Goal: Task Accomplishment & Management: Use online tool/utility

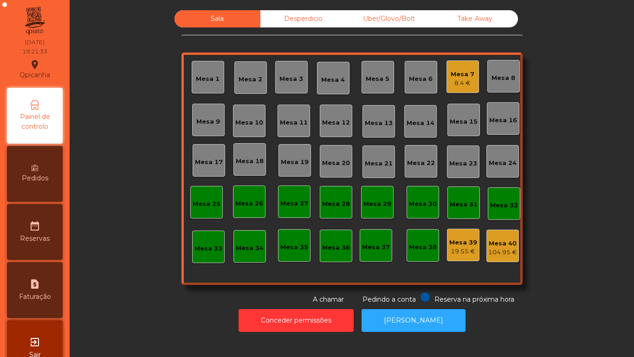
click at [256, 82] on div "Mesa 2" at bounding box center [251, 79] width 24 height 9
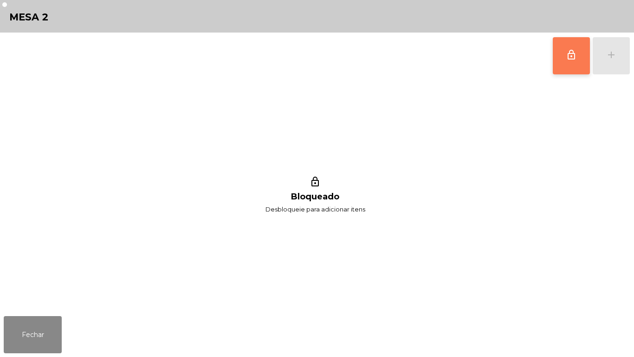
click at [567, 55] on span "lock_outline" at bounding box center [571, 54] width 11 height 11
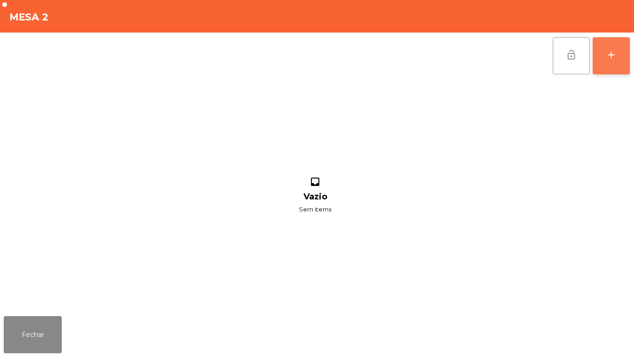
click at [604, 64] on button "add" at bounding box center [611, 55] width 37 height 37
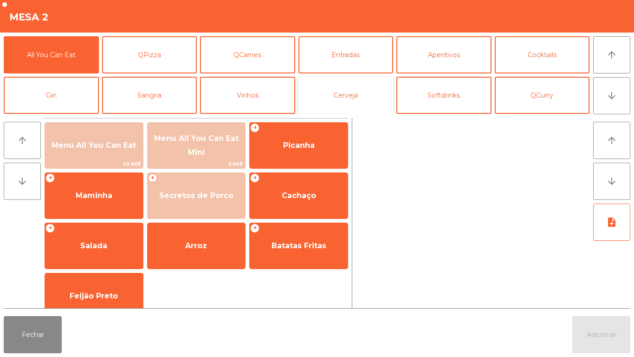
click at [350, 100] on button "Cerveja" at bounding box center [345, 95] width 95 height 37
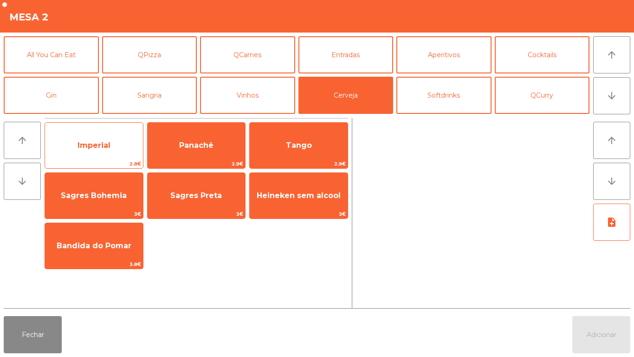
click at [125, 142] on span "Imperial" at bounding box center [94, 145] width 98 height 25
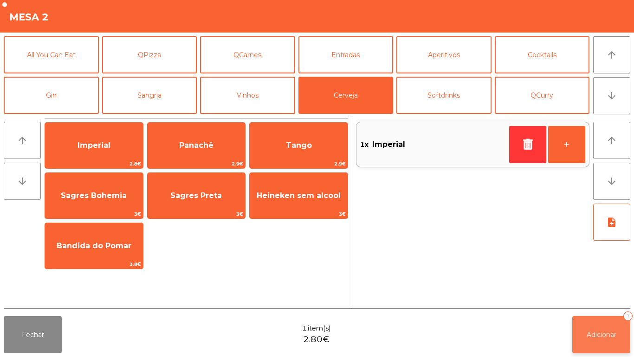
click at [602, 337] on span "Adicionar" at bounding box center [602, 334] width 30 height 8
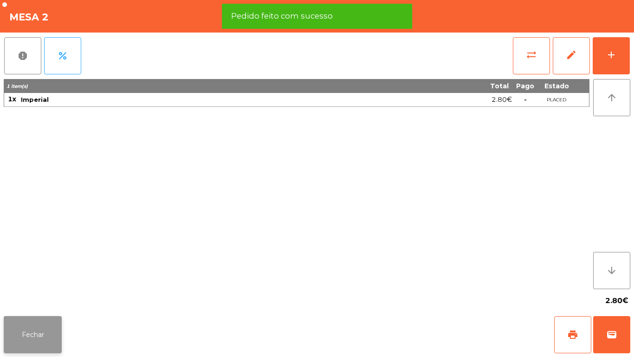
click at [44, 331] on button "Fechar" at bounding box center [33, 334] width 58 height 37
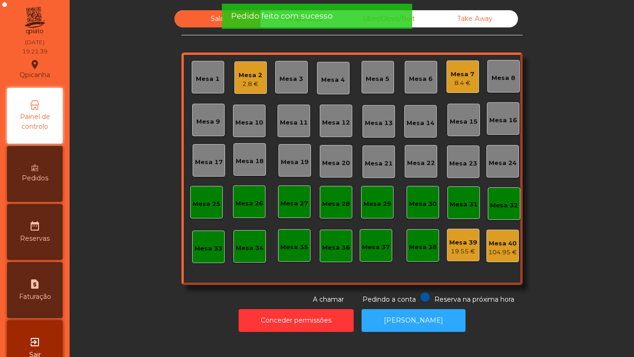
click at [376, 79] on div "Mesa 5" at bounding box center [378, 78] width 24 height 9
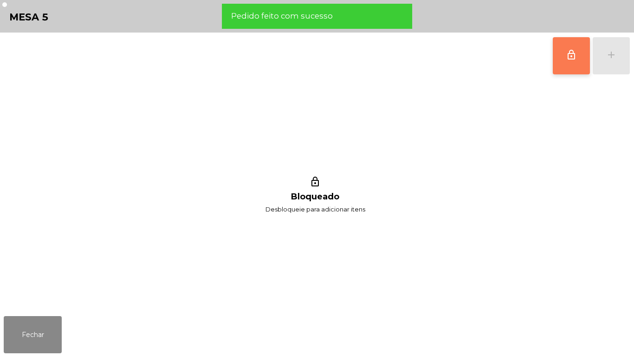
click at [565, 56] on button "lock_outline" at bounding box center [571, 55] width 37 height 37
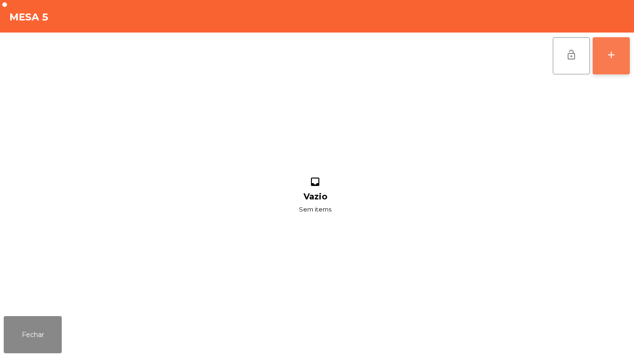
click at [611, 66] on button "add" at bounding box center [611, 55] width 37 height 37
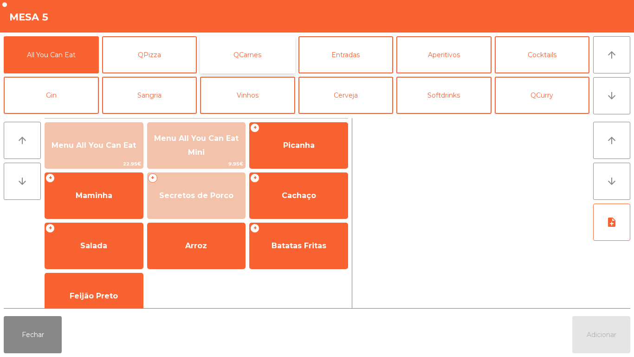
click at [260, 70] on button "QCarnes" at bounding box center [247, 54] width 95 height 37
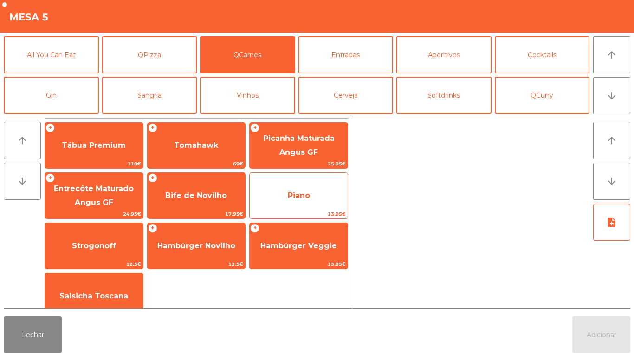
click at [302, 200] on span "Piano" at bounding box center [299, 195] width 98 height 25
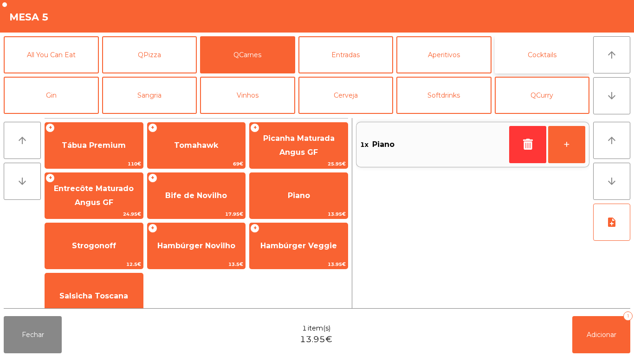
click at [531, 60] on button "Cocktails" at bounding box center [542, 54] width 95 height 37
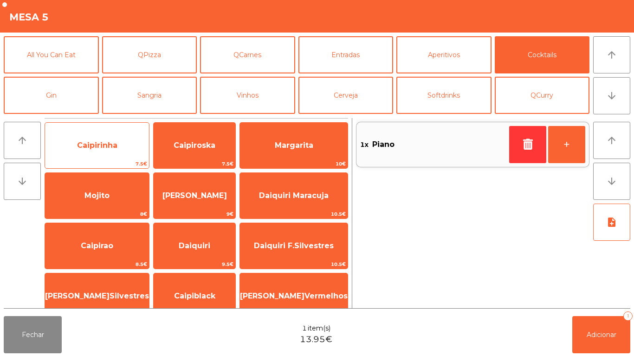
click at [103, 152] on span "Caipirinha" at bounding box center [97, 145] width 104 height 25
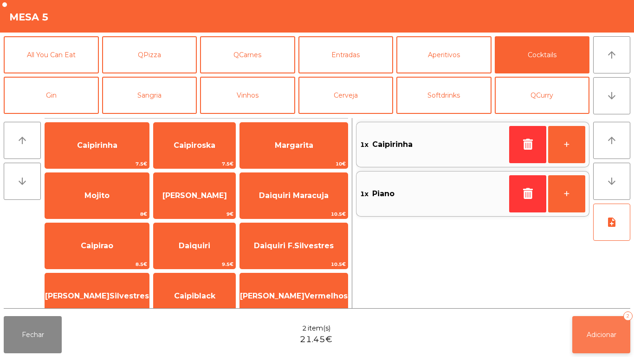
click at [597, 331] on span "Adicionar" at bounding box center [602, 334] width 30 height 8
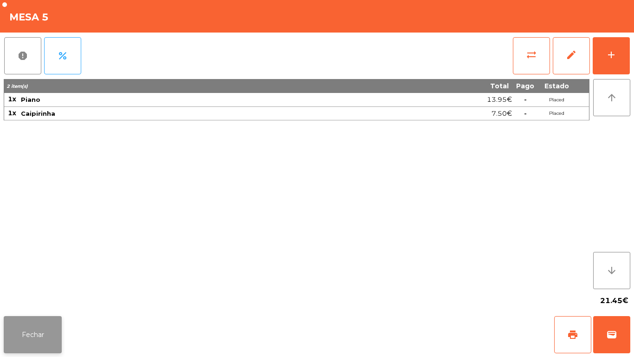
click at [32, 317] on button "Fechar" at bounding box center [33, 334] width 58 height 37
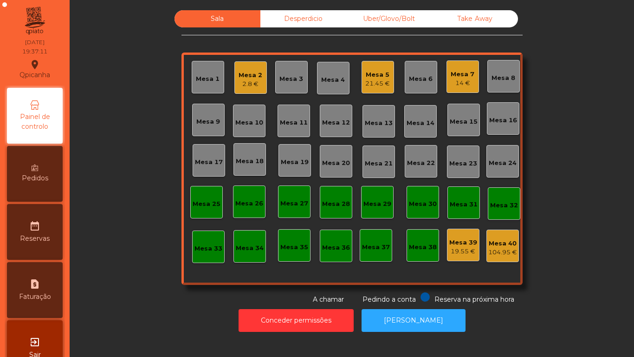
click at [467, 79] on div "14 €" at bounding box center [463, 82] width 24 height 9
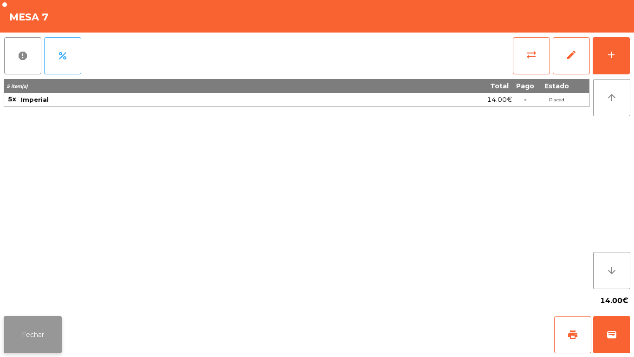
click at [46, 336] on button "Fechar" at bounding box center [33, 334] width 58 height 37
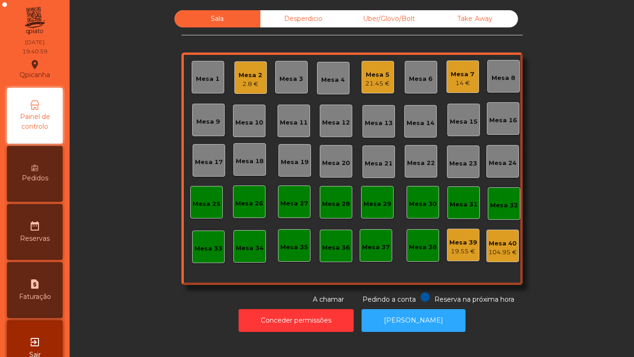
click at [336, 124] on div "Mesa 12" at bounding box center [336, 122] width 28 height 9
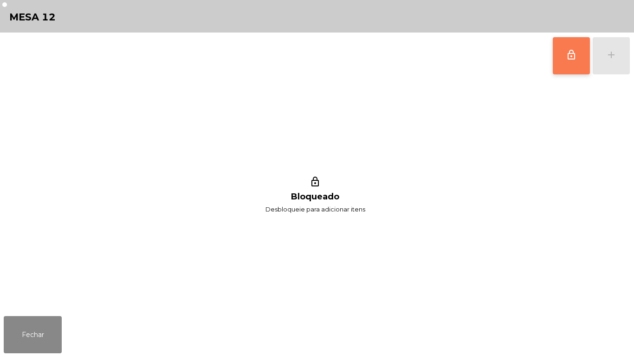
click at [558, 55] on button "lock_outline" at bounding box center [571, 55] width 37 height 37
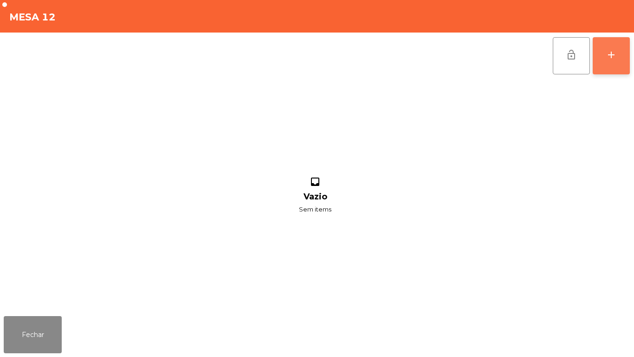
click at [618, 61] on button "add" at bounding box center [611, 55] width 37 height 37
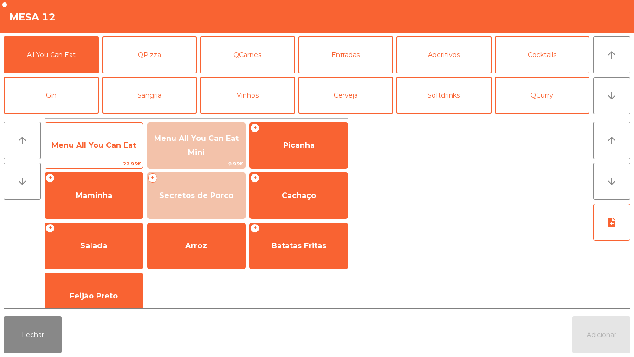
click at [122, 144] on span "Menu All You Can Eat" at bounding box center [94, 145] width 84 height 9
click at [119, 144] on span "Menu All You Can Eat" at bounding box center [94, 145] width 84 height 9
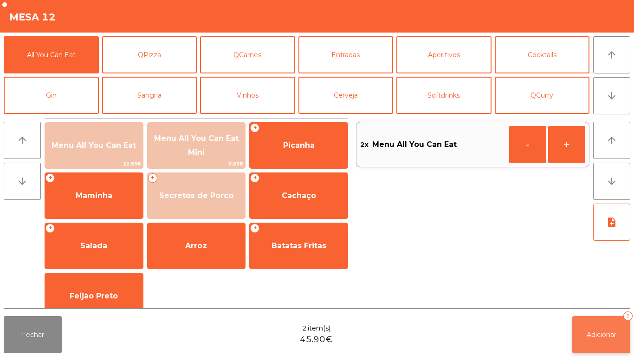
click at [611, 324] on button "Adicionar 2" at bounding box center [601, 334] width 58 height 37
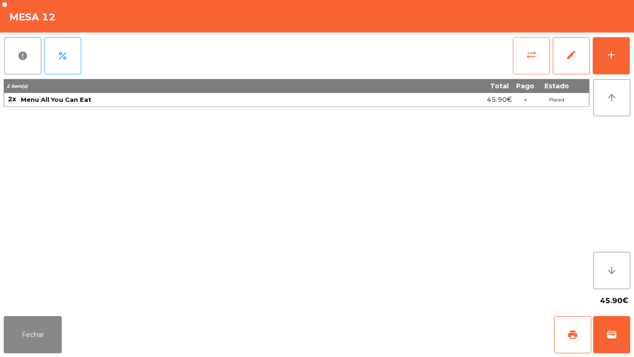
click at [517, 61] on button "sync_alt" at bounding box center [531, 55] width 37 height 37
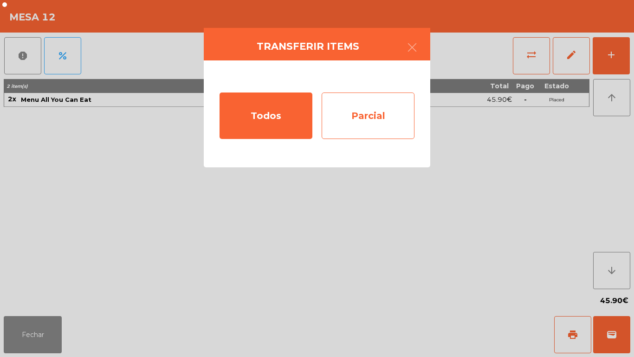
click at [372, 123] on div "Parcial" at bounding box center [368, 115] width 93 height 46
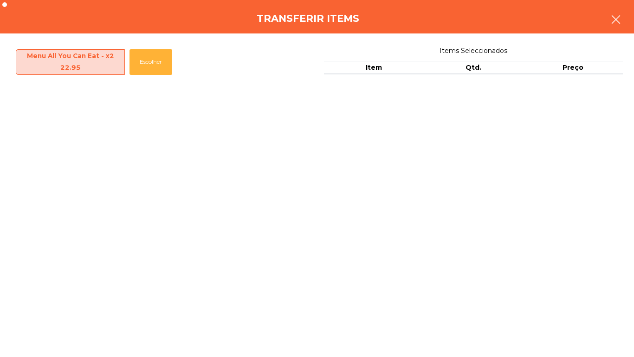
click at [614, 23] on icon "button" at bounding box center [615, 19] width 11 height 11
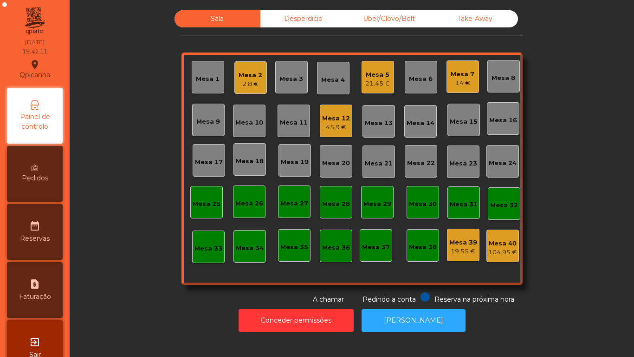
click at [335, 127] on div "45.9 €" at bounding box center [336, 127] width 28 height 9
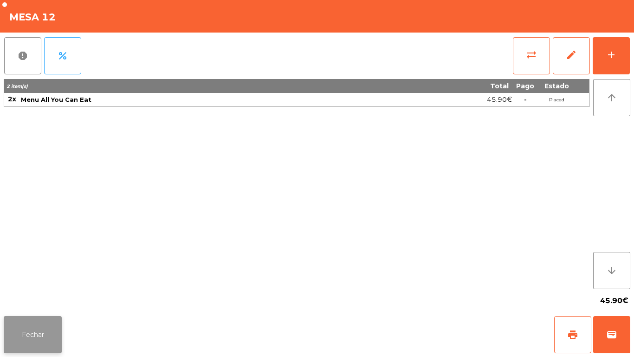
click at [58, 318] on button "Fechar" at bounding box center [33, 334] width 58 height 37
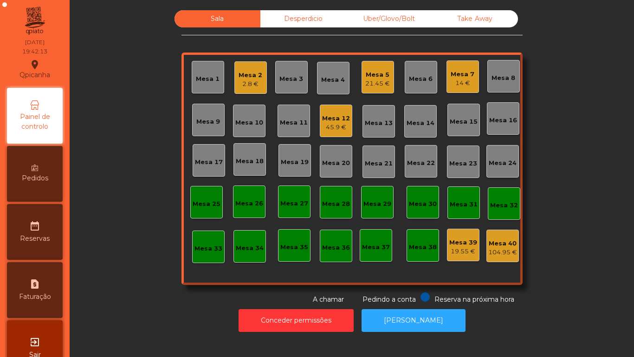
click at [496, 123] on div "Mesa 16" at bounding box center [503, 120] width 28 height 9
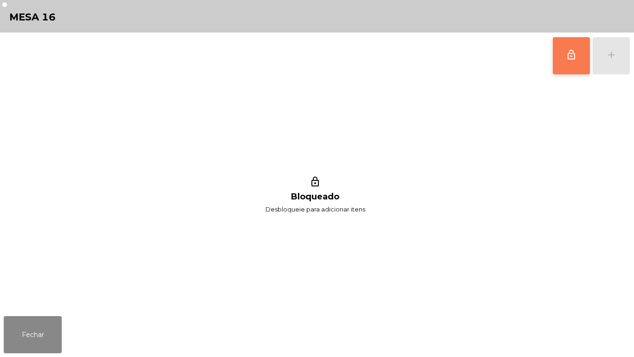
click at [564, 62] on button "lock_outline" at bounding box center [571, 55] width 37 height 37
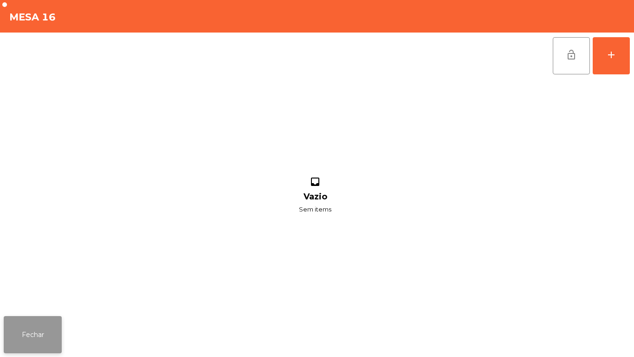
click at [33, 337] on button "Fechar" at bounding box center [33, 334] width 58 height 37
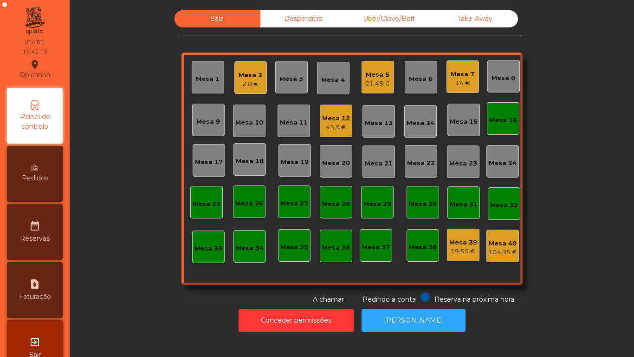
click at [337, 127] on div "45.9 €" at bounding box center [336, 127] width 28 height 9
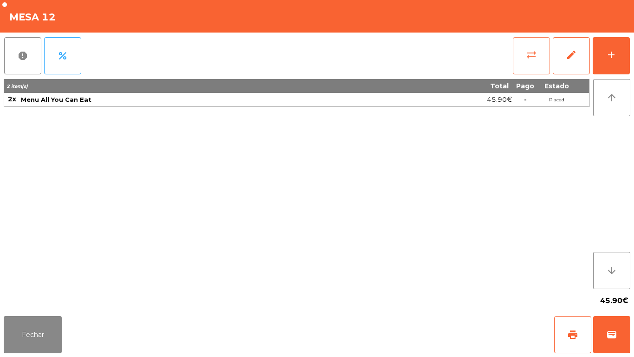
click at [529, 60] on button "sync_alt" at bounding box center [531, 55] width 37 height 37
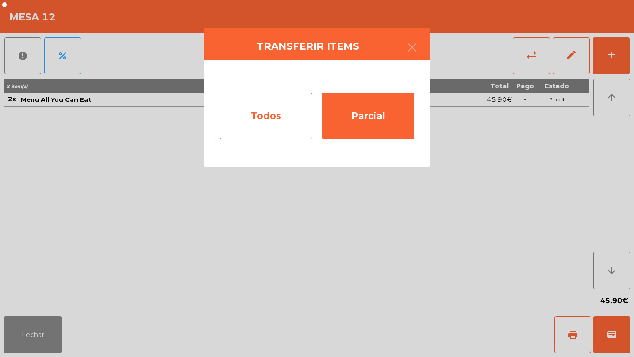
click at [274, 120] on div "Todos" at bounding box center [266, 115] width 93 height 46
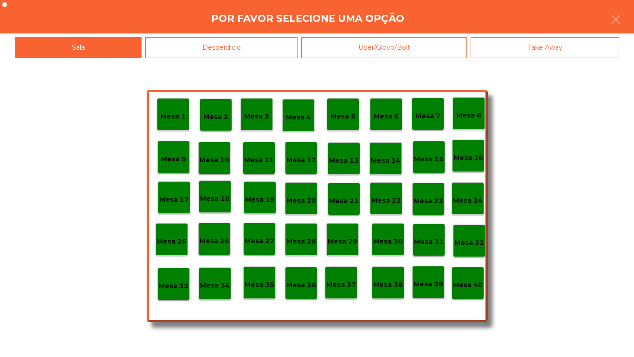
click at [467, 157] on p "Mesa 16" at bounding box center [469, 157] width 30 height 11
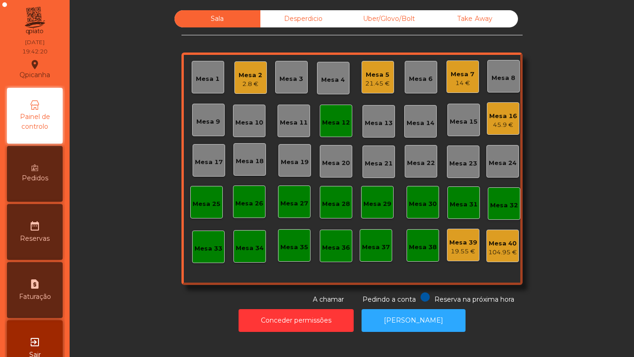
click at [336, 129] on div "Mesa 12" at bounding box center [336, 120] width 32 height 32
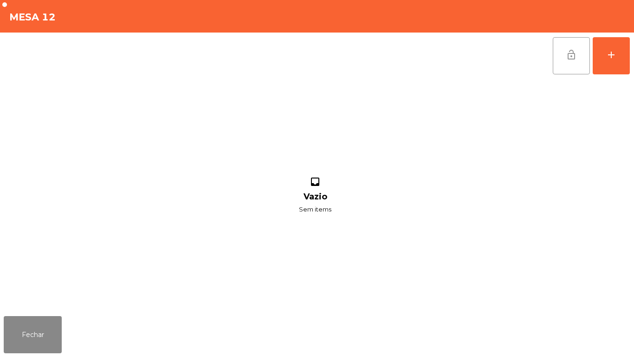
click at [567, 53] on span "lock_open" at bounding box center [571, 54] width 11 height 11
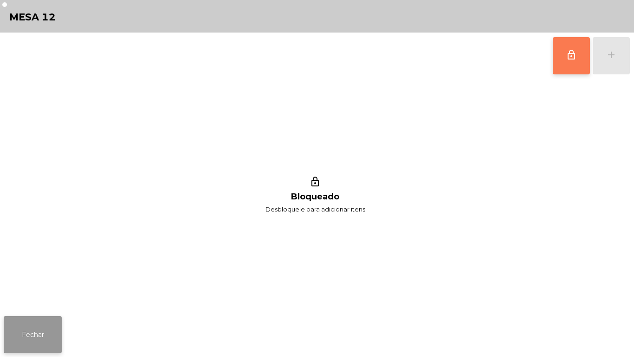
click at [52, 335] on button "Fechar" at bounding box center [33, 334] width 58 height 37
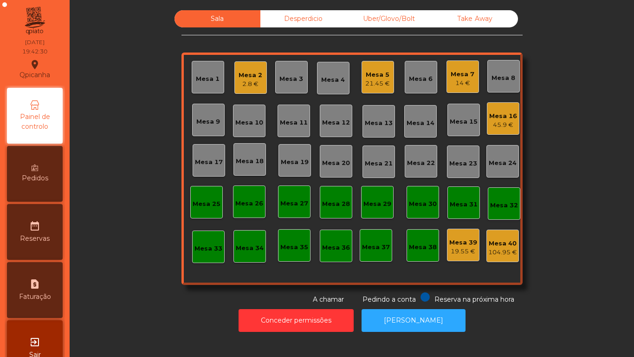
click at [245, 82] on div "2.8 €" at bounding box center [251, 83] width 24 height 9
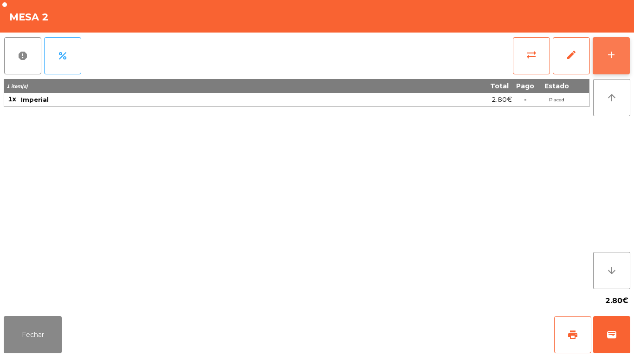
click at [611, 54] on div "add" at bounding box center [611, 54] width 11 height 11
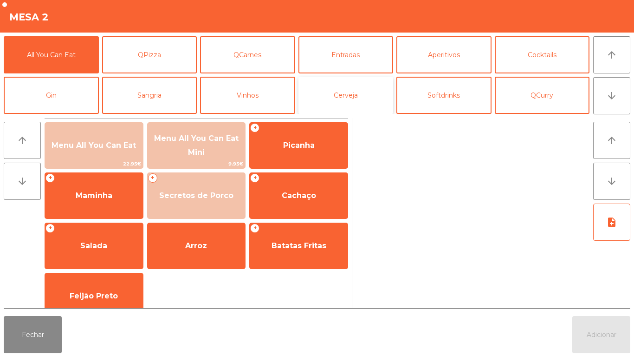
click at [347, 103] on button "Cerveja" at bounding box center [345, 95] width 95 height 37
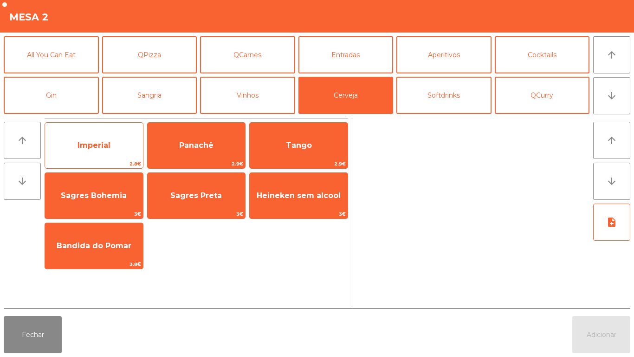
click at [108, 149] on span "Imperial" at bounding box center [94, 145] width 33 height 9
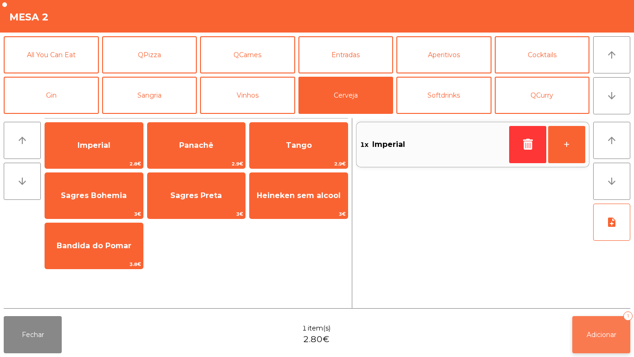
click at [597, 325] on button "Adicionar 1" at bounding box center [601, 334] width 58 height 37
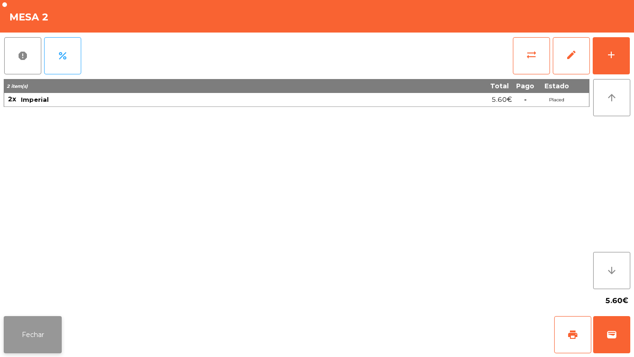
click at [45, 317] on button "Fechar" at bounding box center [33, 334] width 58 height 37
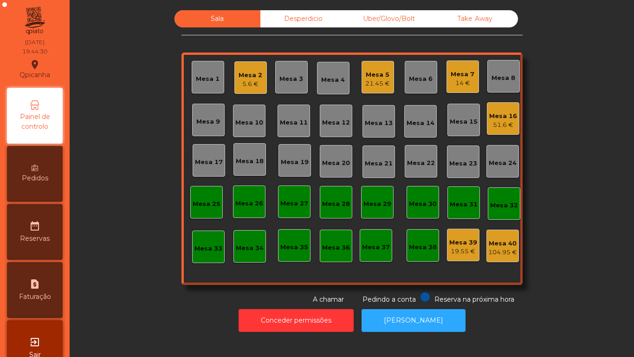
click at [447, 77] on div "Mesa 7 14 €" at bounding box center [463, 76] width 32 height 32
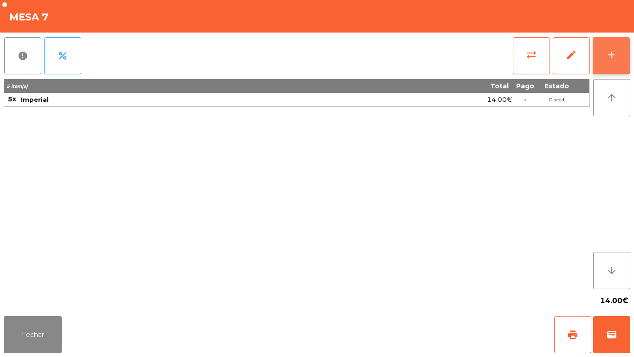
click at [605, 61] on button "add" at bounding box center [611, 55] width 37 height 37
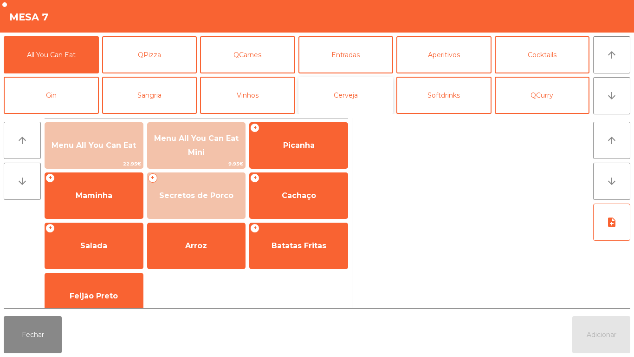
click at [357, 97] on button "Cerveja" at bounding box center [345, 95] width 95 height 37
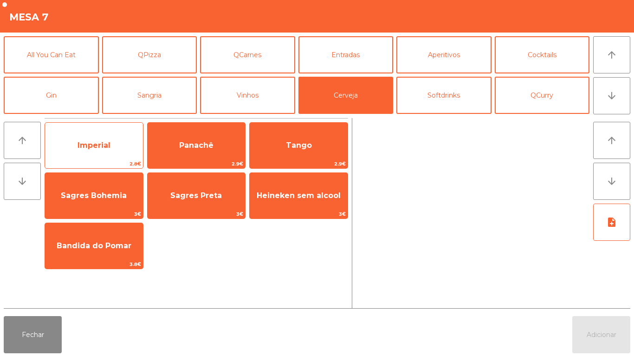
click at [117, 150] on span "Imperial" at bounding box center [94, 145] width 98 height 25
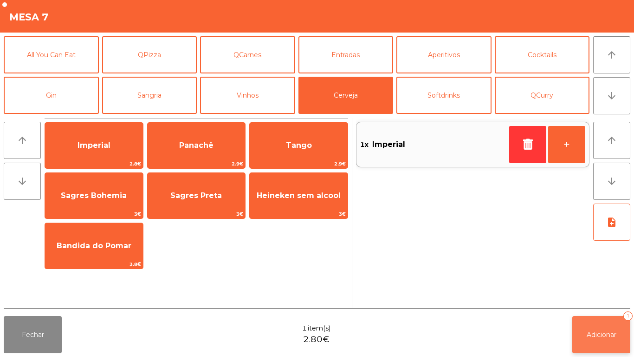
click at [605, 325] on button "Adicionar 1" at bounding box center [601, 334] width 58 height 37
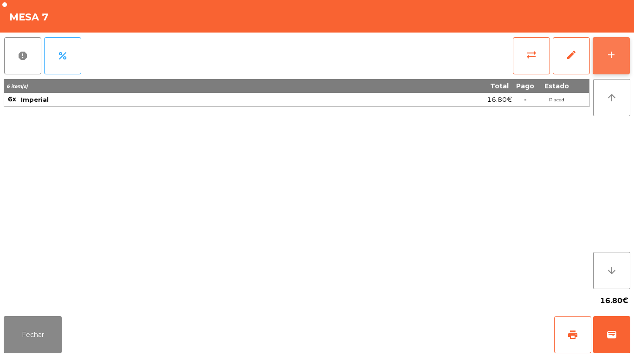
click at [599, 48] on button "add" at bounding box center [611, 55] width 37 height 37
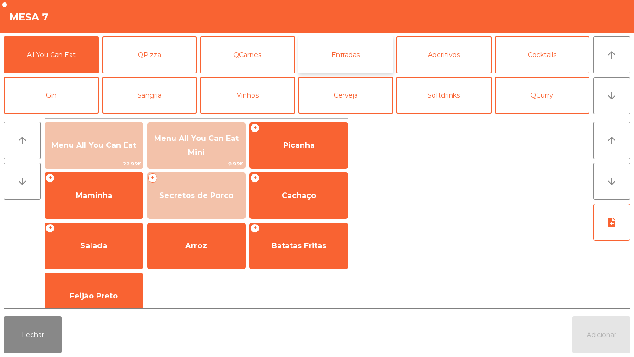
click at [363, 56] on button "Entradas" at bounding box center [345, 54] width 95 height 37
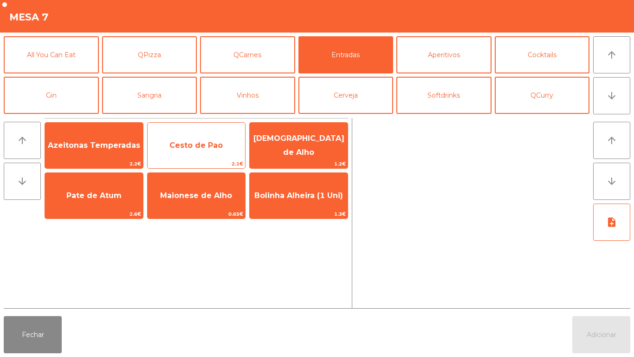
click at [213, 156] on span "Cesto de Pao" at bounding box center [197, 145] width 98 height 25
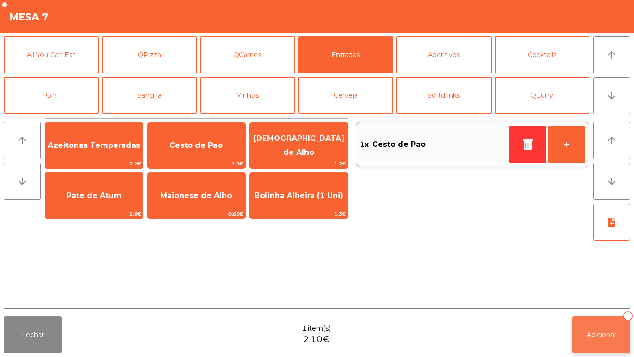
click at [597, 344] on button "Adicionar 1" at bounding box center [601, 334] width 58 height 37
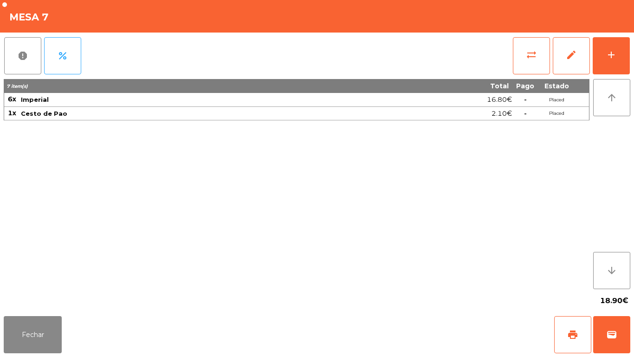
click at [31, 354] on div "Fechar print wallet" at bounding box center [317, 334] width 634 height 45
click at [51, 330] on button "Fechar" at bounding box center [33, 334] width 58 height 37
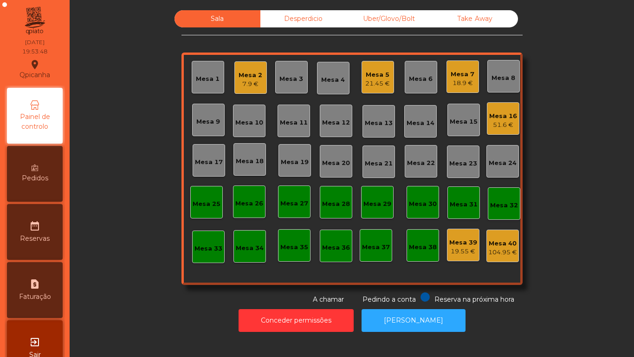
click at [208, 128] on div "Mesa 9" at bounding box center [208, 120] width 32 height 32
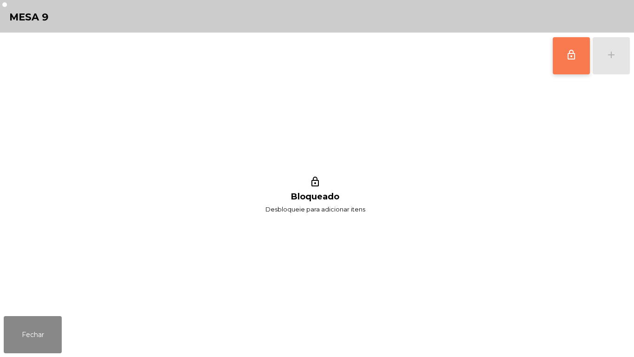
click at [567, 66] on button "lock_outline" at bounding box center [571, 55] width 37 height 37
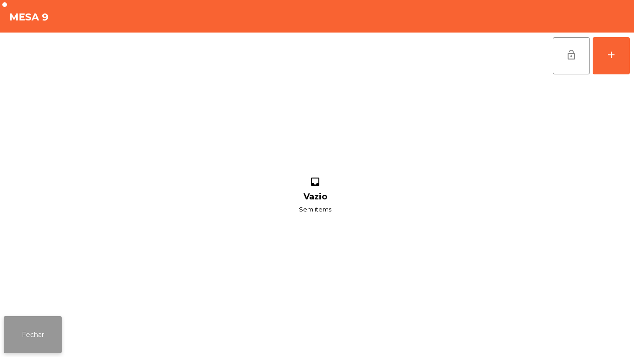
click at [40, 325] on button "Fechar" at bounding box center [33, 334] width 58 height 37
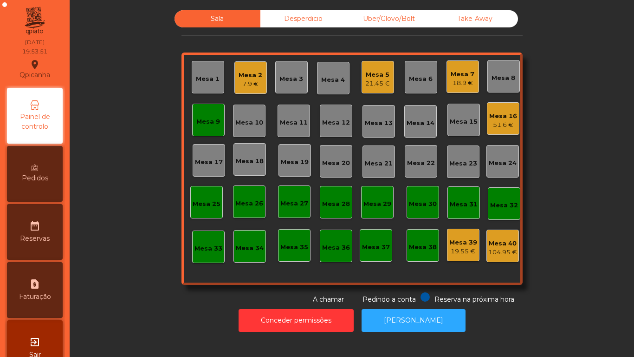
click at [246, 85] on div "7.9 €" at bounding box center [251, 83] width 24 height 9
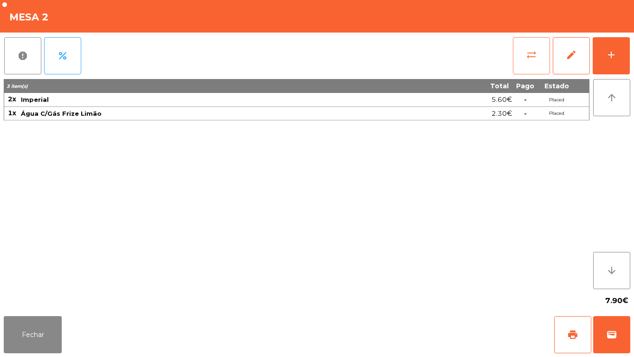
click at [524, 52] on button "sync_alt" at bounding box center [531, 55] width 37 height 37
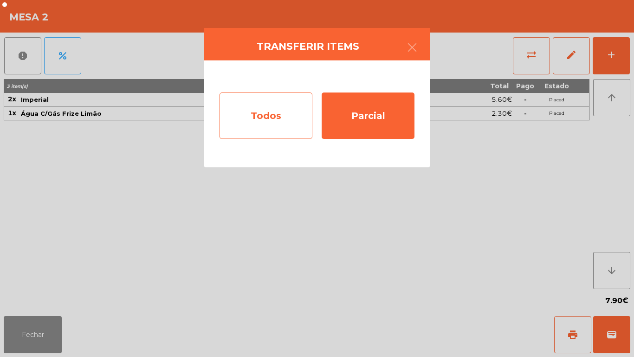
click at [269, 116] on div "Todos" at bounding box center [266, 115] width 93 height 46
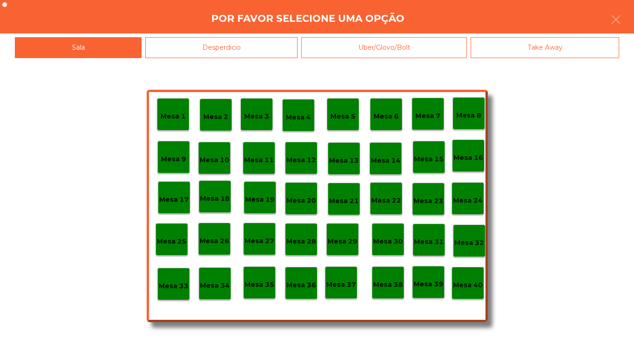
click at [175, 155] on p "Mesa 9" at bounding box center [173, 159] width 25 height 11
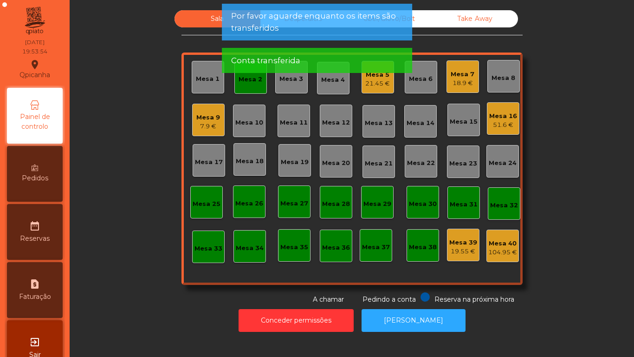
click at [246, 91] on div "Mesa 2" at bounding box center [250, 77] width 32 height 32
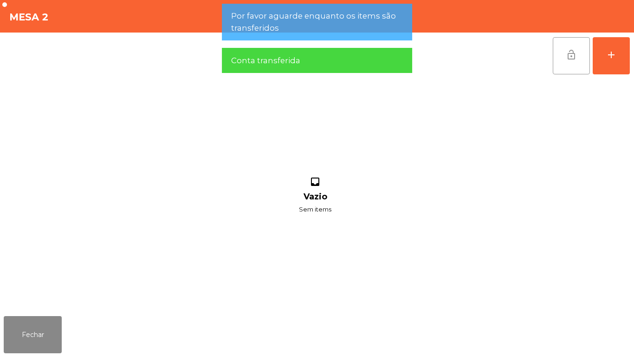
click at [567, 62] on button "lock_open" at bounding box center [571, 55] width 37 height 37
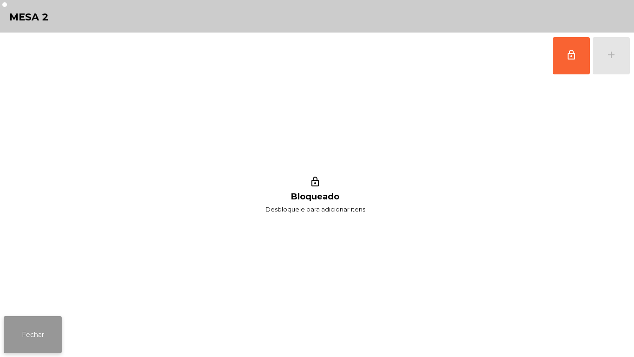
click at [41, 332] on button "Fechar" at bounding box center [33, 334] width 58 height 37
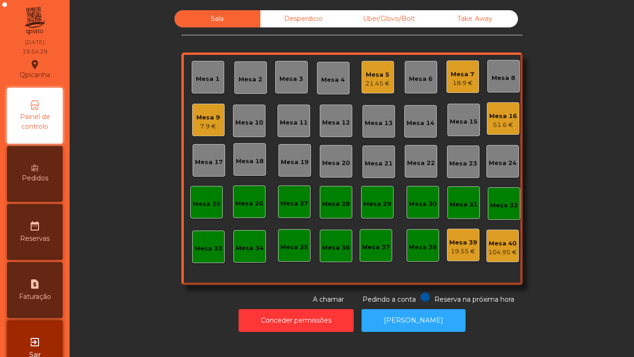
click at [214, 117] on div "Mesa 9" at bounding box center [208, 117] width 24 height 9
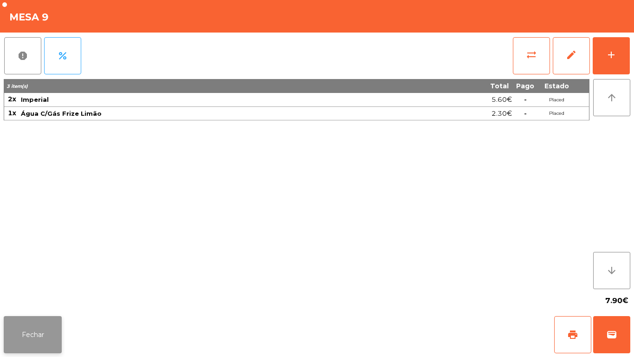
click at [53, 318] on button "Fechar" at bounding box center [33, 334] width 58 height 37
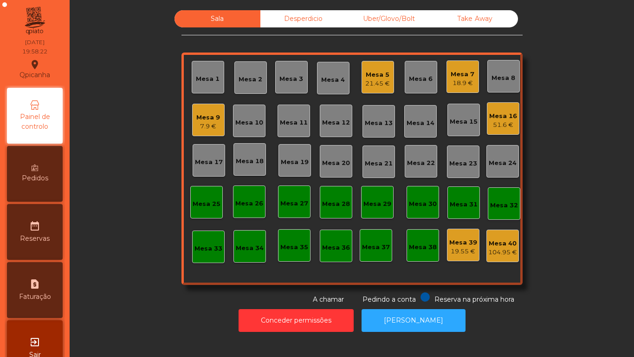
click at [497, 126] on div "51.6 €" at bounding box center [503, 124] width 28 height 9
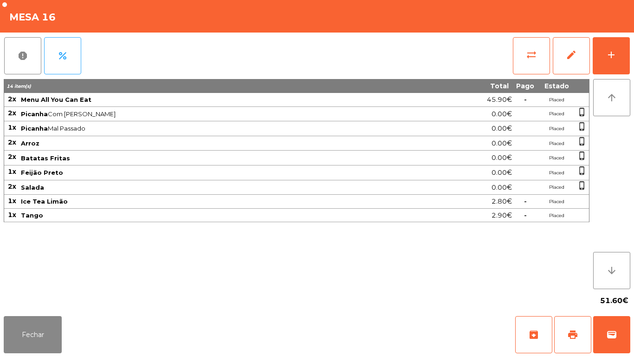
click at [634, 61] on div "report percent sync_alt edit add 14 item(s) Total Pago Estado 2x Menu All You C…" at bounding box center [317, 171] width 634 height 279
click at [614, 51] on div "add" at bounding box center [611, 54] width 11 height 11
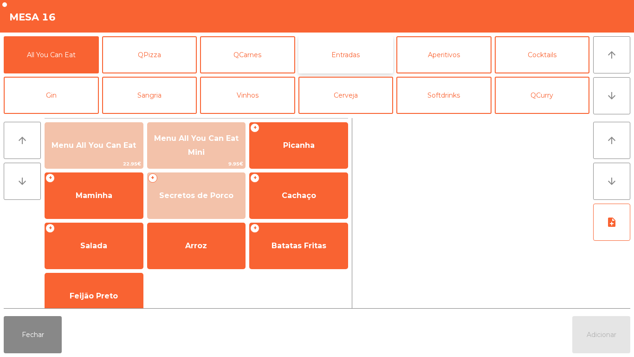
click at [365, 56] on button "Entradas" at bounding box center [345, 54] width 95 height 37
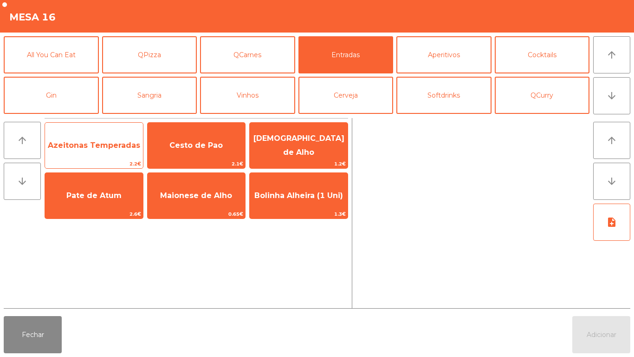
click at [116, 148] on span "Azeitonas Temperadas" at bounding box center [94, 145] width 92 height 9
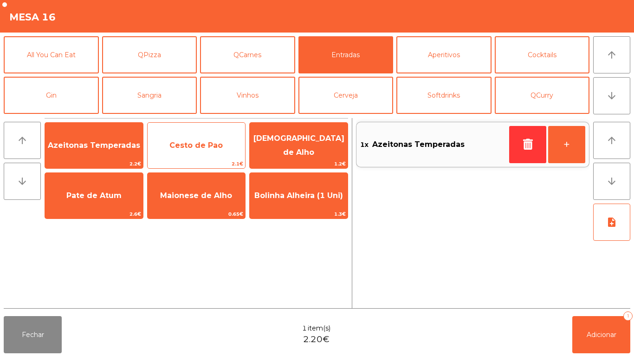
click at [197, 147] on span "Cesto de Pao" at bounding box center [195, 145] width 53 height 9
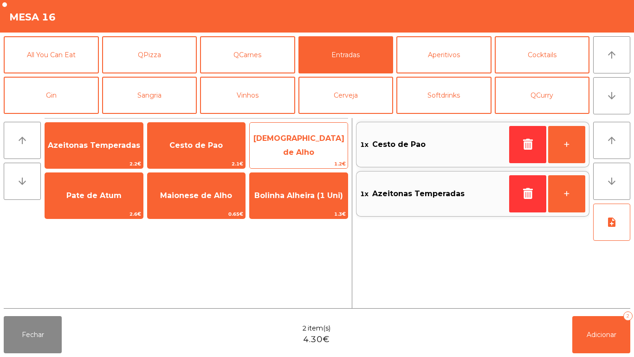
click at [323, 154] on span "[DEMOGRAPHIC_DATA] de Alho" at bounding box center [299, 145] width 98 height 39
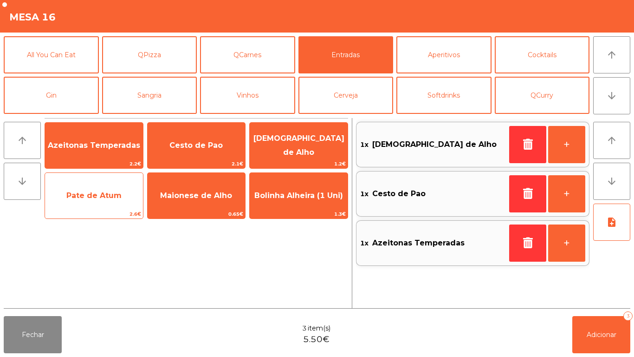
click at [101, 202] on span "Pate de Atum" at bounding box center [94, 195] width 98 height 25
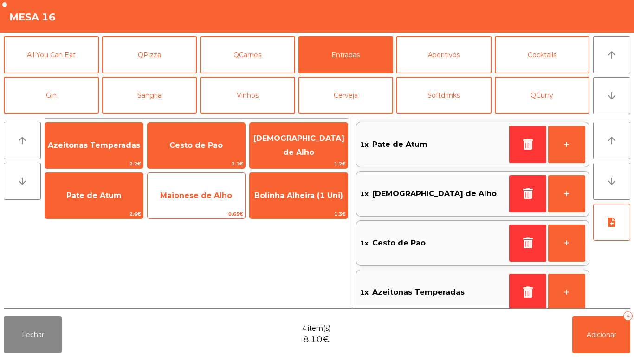
click at [194, 188] on span "Maionese de Alho" at bounding box center [197, 195] width 98 height 25
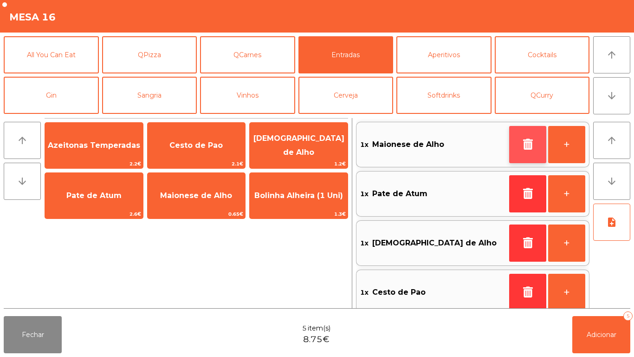
click at [527, 154] on button "button" at bounding box center [527, 144] width 37 height 37
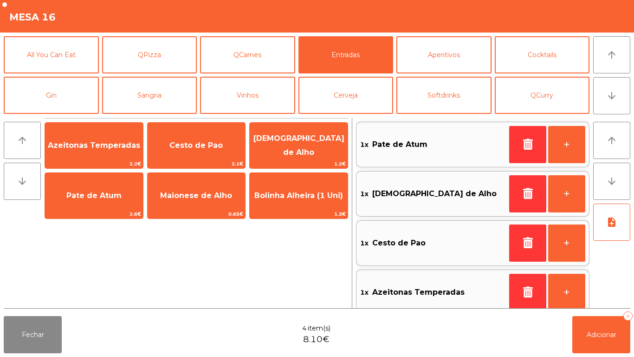
scroll to position [4, 0]
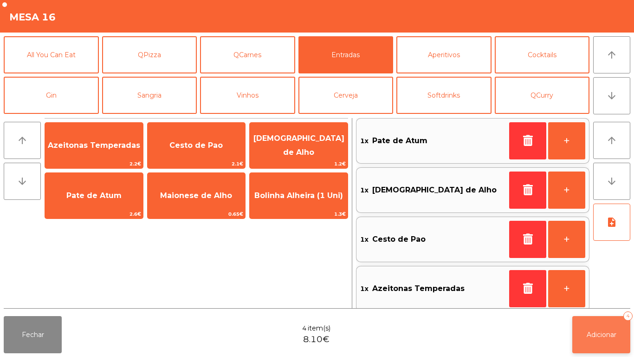
click at [601, 330] on span "Adicionar" at bounding box center [602, 334] width 30 height 8
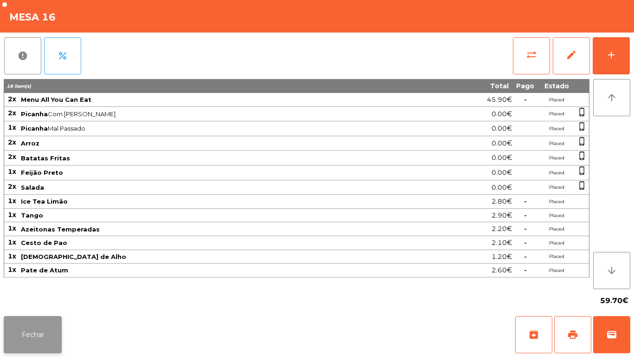
click at [60, 318] on button "Fechar" at bounding box center [33, 334] width 58 height 37
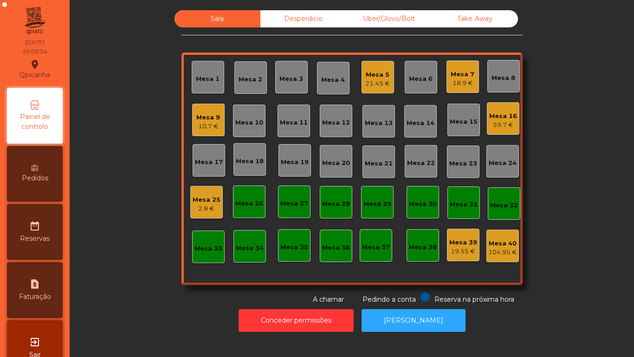
click at [198, 194] on div "Mesa 25 2.8 €" at bounding box center [207, 202] width 28 height 22
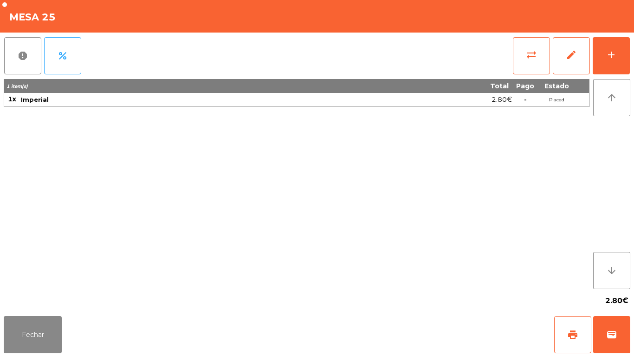
click at [630, 50] on div "report percent sync_alt edit add 1 item(s) Total Pago Estado 1x Imperial 2.80€ …" at bounding box center [317, 171] width 634 height 279
click at [621, 61] on button "add" at bounding box center [611, 55] width 37 height 37
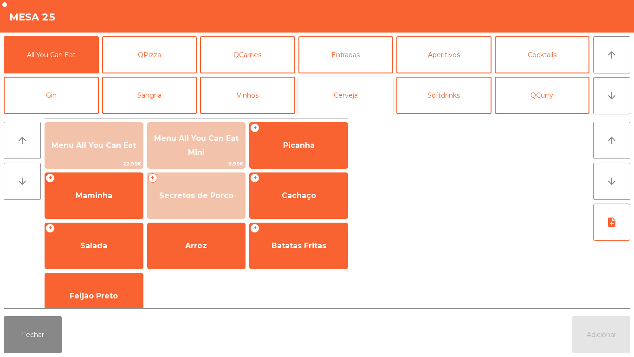
click at [323, 85] on button "Cerveja" at bounding box center [345, 95] width 95 height 37
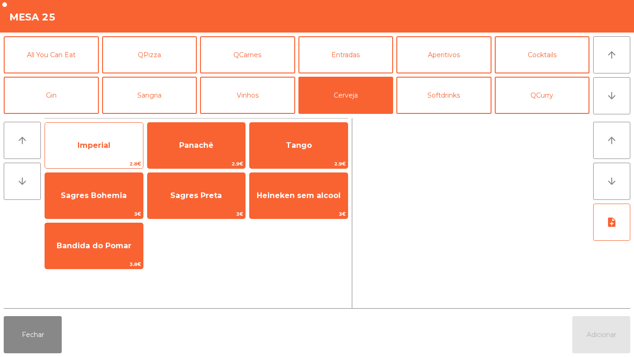
click at [116, 147] on span "Imperial" at bounding box center [94, 145] width 98 height 25
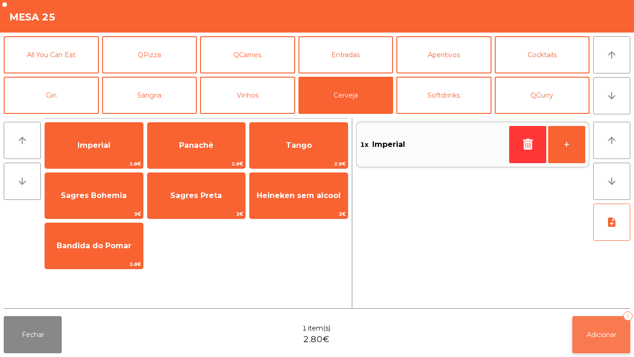
click at [608, 324] on button "Adicionar 1" at bounding box center [601, 334] width 58 height 37
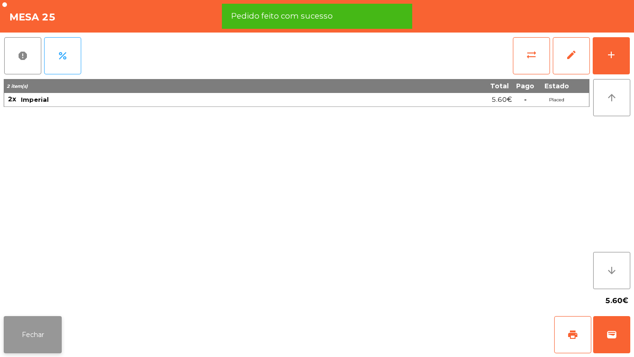
click at [45, 322] on button "Fechar" at bounding box center [33, 334] width 58 height 37
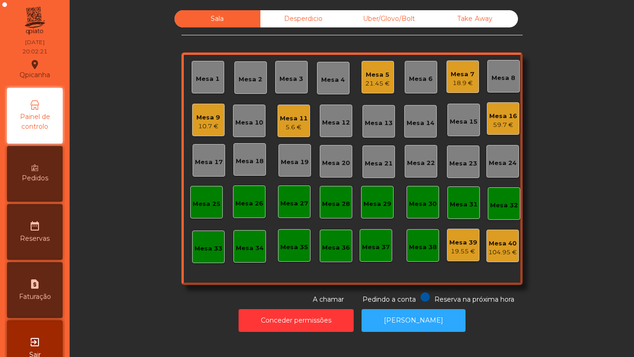
click at [214, 123] on div "10.7 €" at bounding box center [208, 126] width 24 height 9
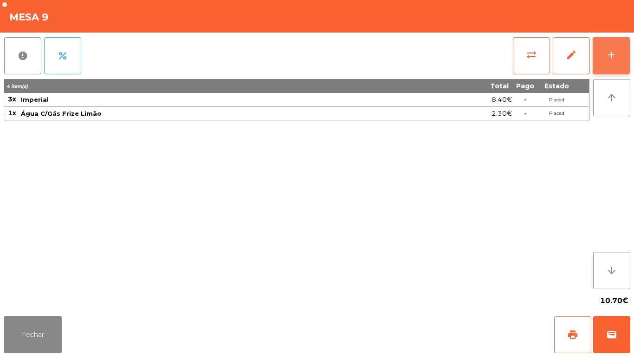
click at [619, 62] on button "add" at bounding box center [611, 55] width 37 height 37
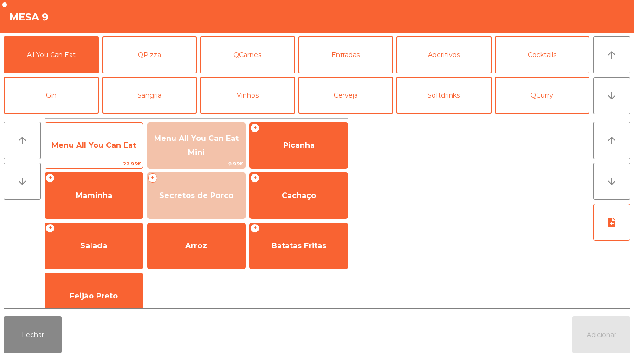
click at [112, 144] on span "Menu All You Can Eat" at bounding box center [94, 145] width 84 height 9
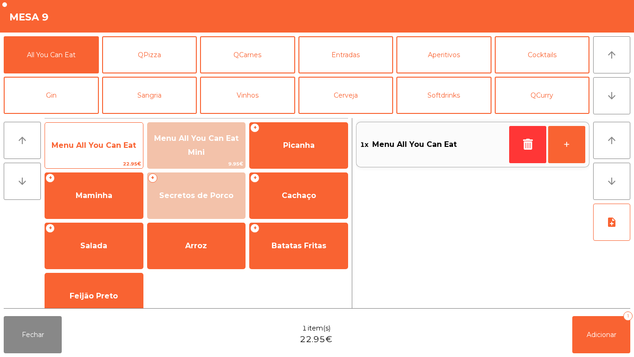
click at [119, 160] on span "22.95€" at bounding box center [94, 163] width 98 height 9
click at [118, 165] on span "22.95€" at bounding box center [94, 163] width 98 height 9
click at [118, 153] on span "Menu All You Can Eat" at bounding box center [94, 145] width 98 height 25
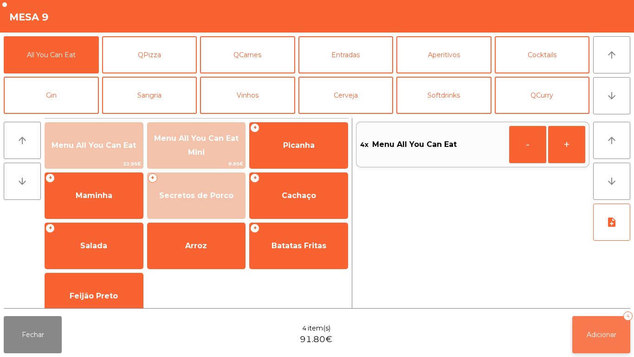
click at [593, 334] on span "Adicionar" at bounding box center [602, 334] width 30 height 8
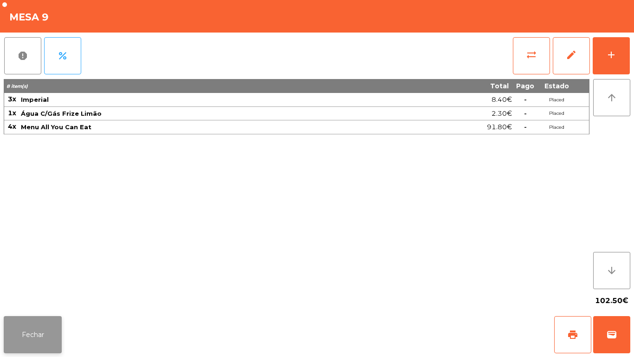
click at [50, 332] on button "Fechar" at bounding box center [33, 334] width 58 height 37
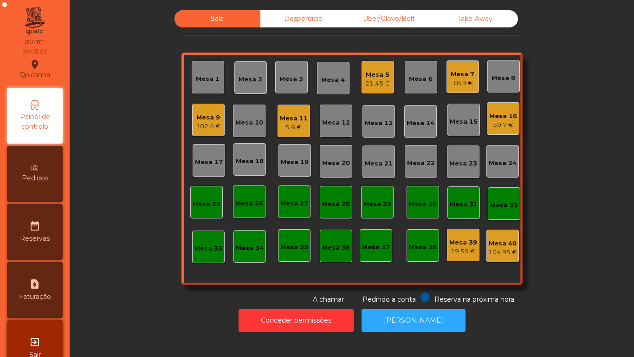
click at [501, 121] on div "59.7 €" at bounding box center [503, 124] width 28 height 9
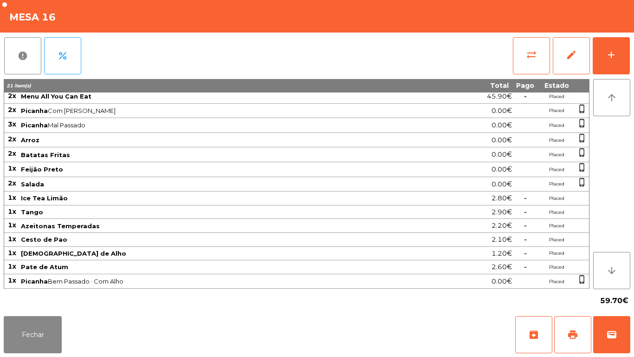
scroll to position [0, 0]
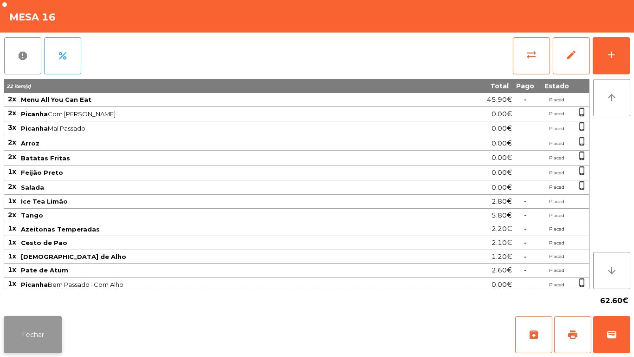
click at [32, 331] on button "Fechar" at bounding box center [33, 334] width 58 height 37
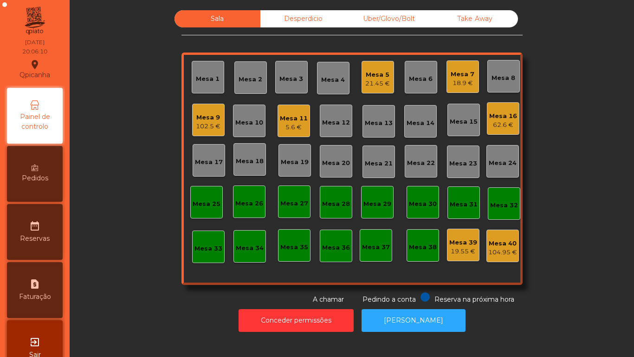
click at [213, 120] on div "Mesa 9" at bounding box center [208, 117] width 25 height 9
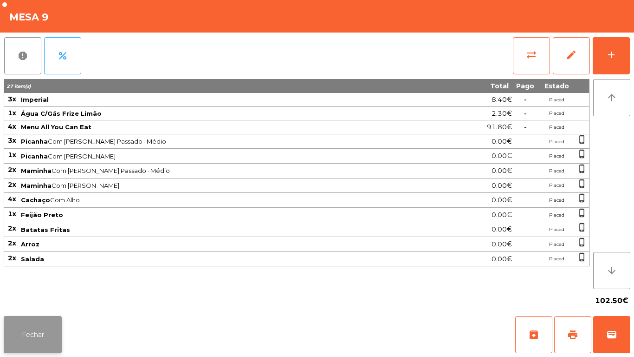
click at [42, 318] on button "Fechar" at bounding box center [33, 334] width 58 height 37
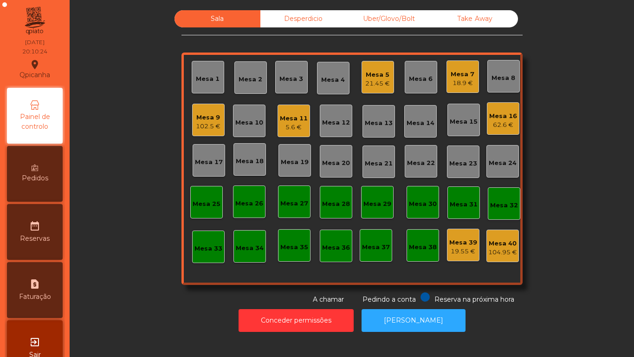
click at [456, 105] on div "Mesa 15" at bounding box center [463, 120] width 32 height 32
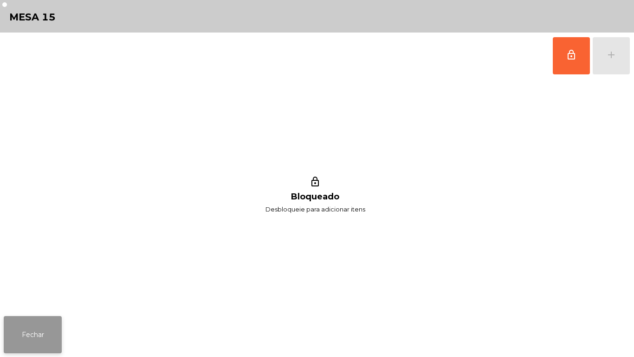
click at [36, 326] on button "Fechar" at bounding box center [33, 334] width 58 height 37
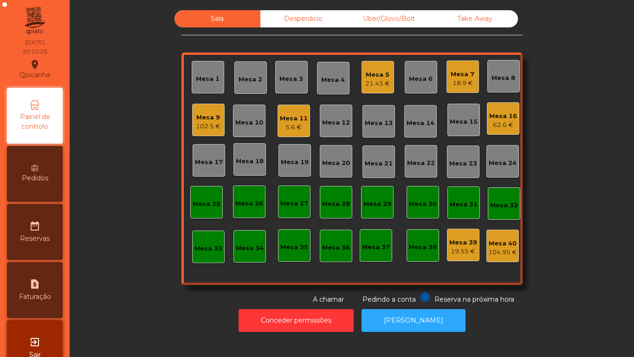
click at [459, 73] on div "Mesa 7" at bounding box center [463, 74] width 24 height 9
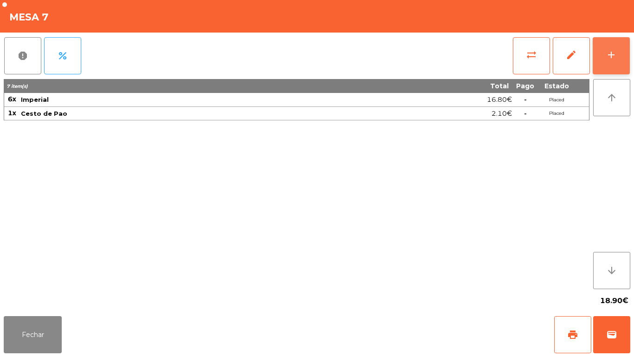
click at [604, 56] on button "add" at bounding box center [611, 55] width 37 height 37
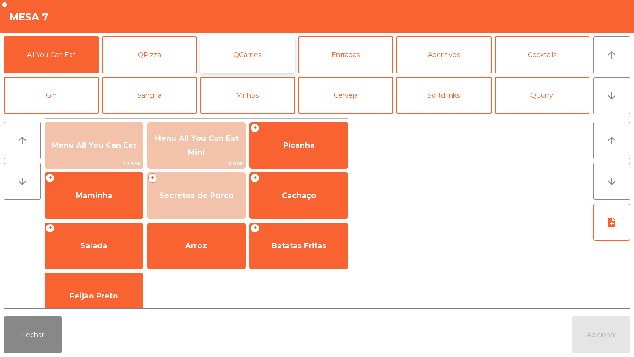
click at [257, 55] on button "QCarnes" at bounding box center [247, 54] width 95 height 37
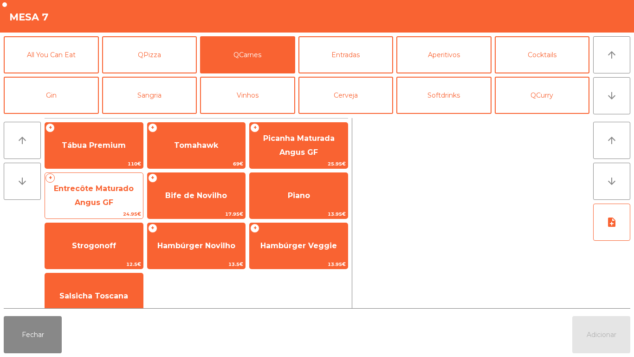
click at [126, 199] on span "Entrecôte Maturado Angus GF" at bounding box center [94, 195] width 98 height 39
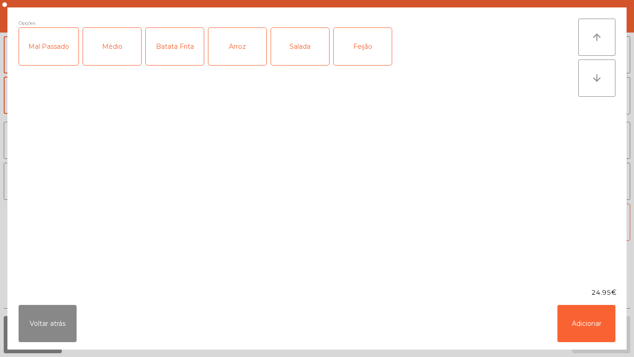
click at [117, 55] on div "Médio" at bounding box center [112, 46] width 58 height 37
click at [61, 57] on div "Mal Passado" at bounding box center [48, 46] width 59 height 37
click at [182, 55] on div "Batata Frita" at bounding box center [175, 46] width 58 height 37
click at [239, 48] on div "Arroz" at bounding box center [237, 46] width 58 height 37
click at [589, 332] on button "Adicionar" at bounding box center [587, 323] width 58 height 37
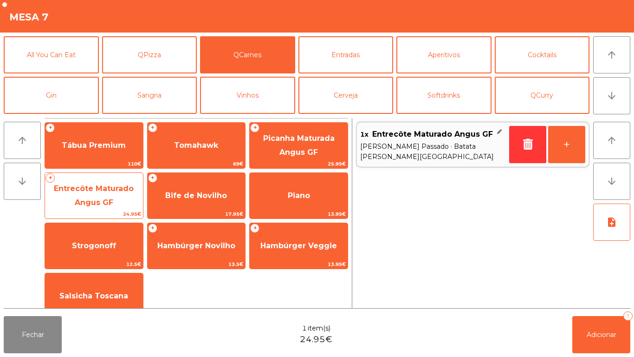
click at [114, 198] on span "Entrecôte Maturado Angus GF" at bounding box center [94, 195] width 98 height 39
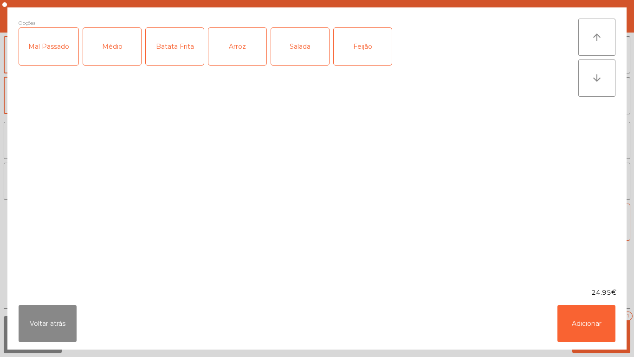
click at [109, 55] on div "Médio" at bounding box center [112, 46] width 58 height 37
click at [46, 54] on div "Mal Passado" at bounding box center [48, 46] width 59 height 37
click at [182, 58] on div "Batata Frita" at bounding box center [175, 46] width 58 height 37
click at [370, 46] on div "Feijão" at bounding box center [363, 46] width 58 height 37
click at [584, 325] on button "Adicionar" at bounding box center [587, 323] width 58 height 37
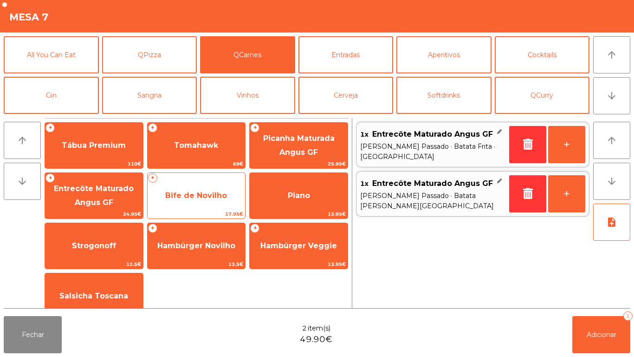
click at [215, 199] on span "Bife de Novilho" at bounding box center [196, 195] width 62 height 9
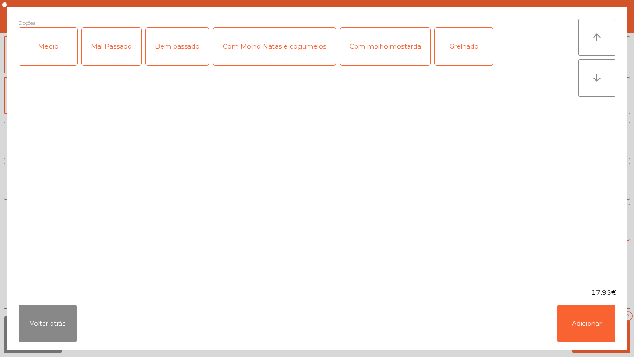
click at [124, 54] on div "Mal Passado" at bounding box center [111, 46] width 59 height 37
click at [592, 318] on button "Adicionar" at bounding box center [587, 323] width 58 height 37
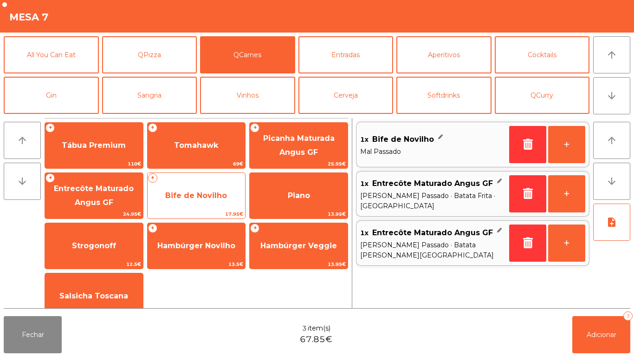
click at [211, 187] on span "Bife de Novilho" at bounding box center [197, 195] width 98 height 25
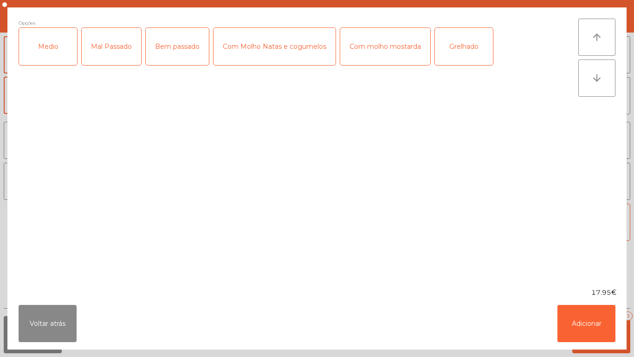
click at [56, 52] on div "Medio" at bounding box center [48, 46] width 58 height 37
click at [111, 48] on div "Mal Passado" at bounding box center [111, 46] width 59 height 37
click at [590, 315] on button "Adicionar" at bounding box center [587, 323] width 58 height 37
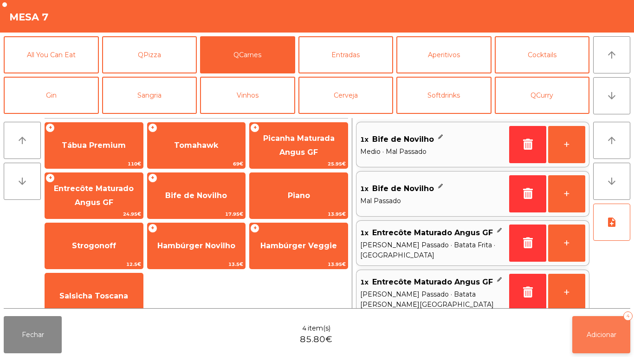
click at [602, 335] on span "Adicionar" at bounding box center [602, 334] width 30 height 8
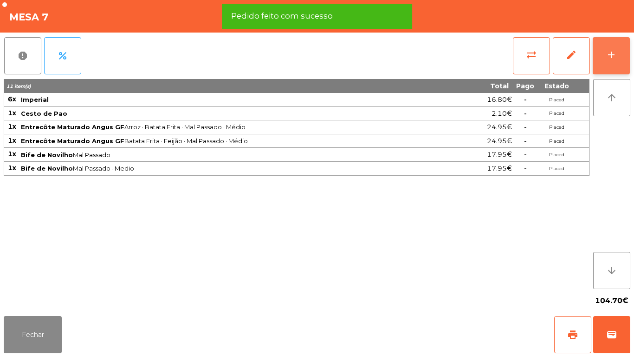
click at [614, 71] on button "add" at bounding box center [611, 55] width 37 height 37
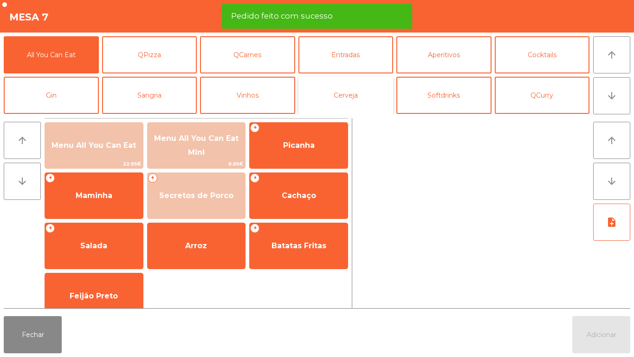
click at [356, 100] on button "Cerveja" at bounding box center [345, 95] width 95 height 37
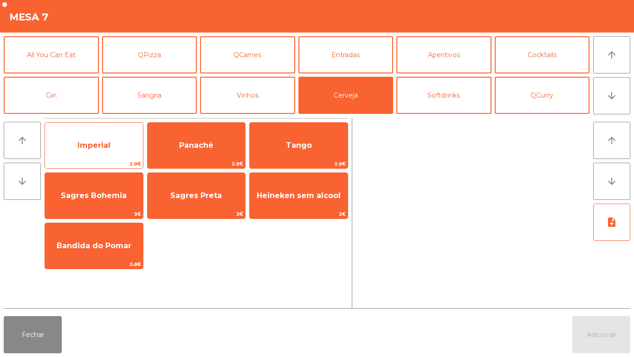
click at [114, 149] on span "Imperial" at bounding box center [94, 145] width 98 height 25
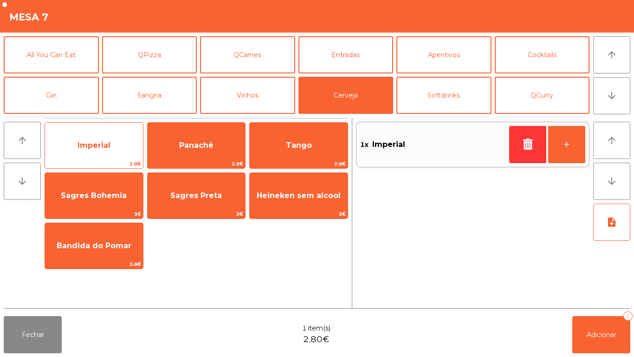
click at [115, 146] on span "Imperial" at bounding box center [94, 145] width 98 height 25
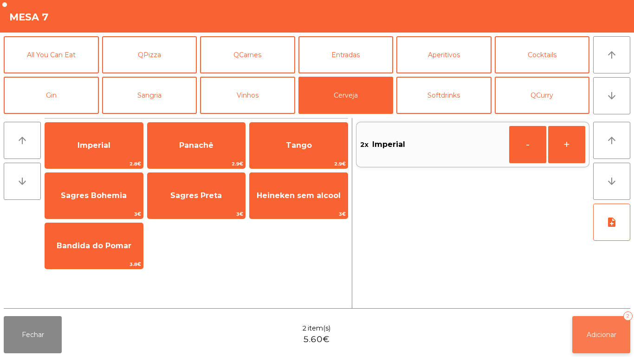
click at [579, 320] on button "Adicionar 2" at bounding box center [601, 334] width 58 height 37
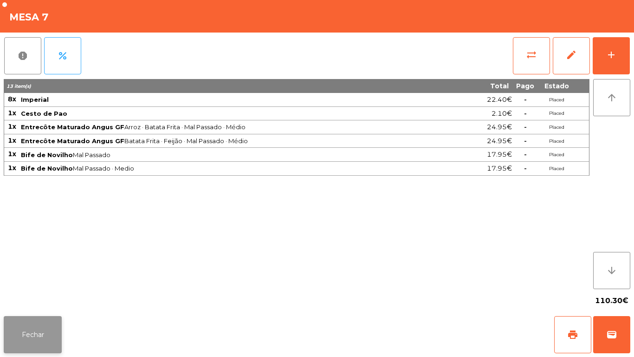
click at [45, 328] on button "Fechar" at bounding box center [33, 334] width 58 height 37
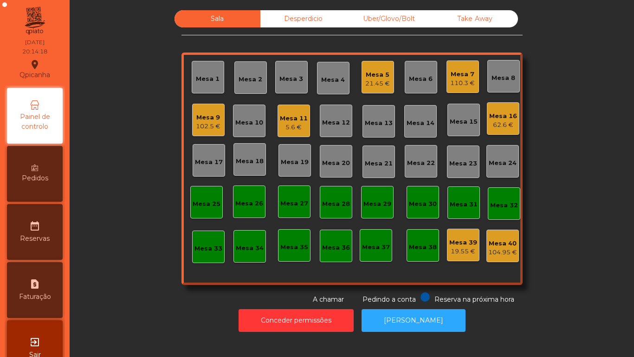
click at [386, 88] on div "Mesa 5 21.45 €" at bounding box center [378, 77] width 32 height 32
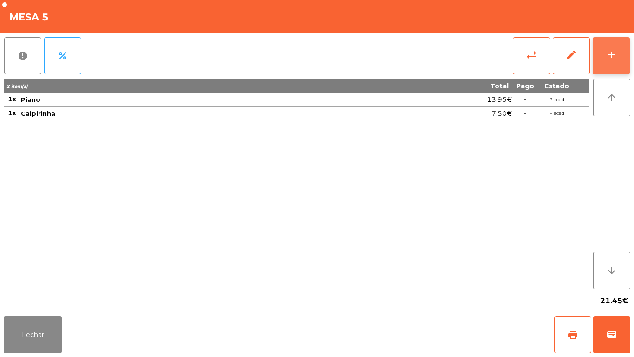
click at [602, 71] on button "add" at bounding box center [611, 55] width 37 height 37
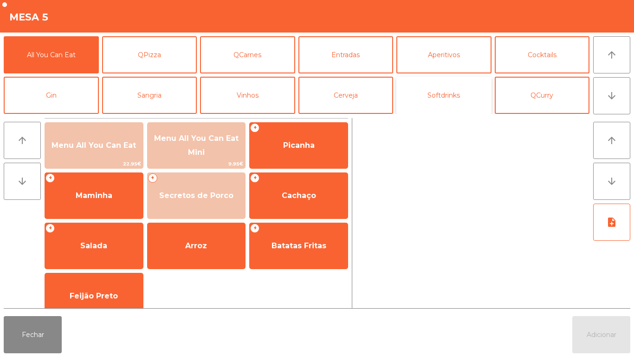
click at [437, 108] on button "Softdrinks" at bounding box center [443, 95] width 95 height 37
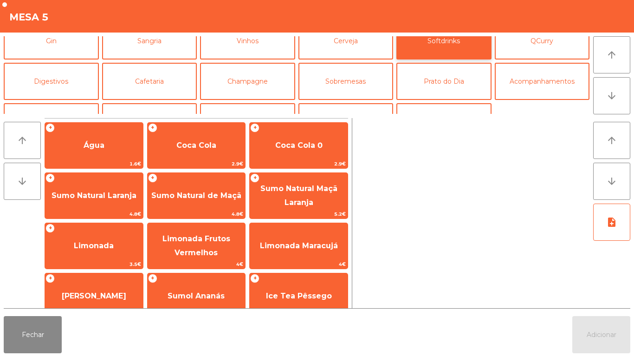
scroll to position [81, 0]
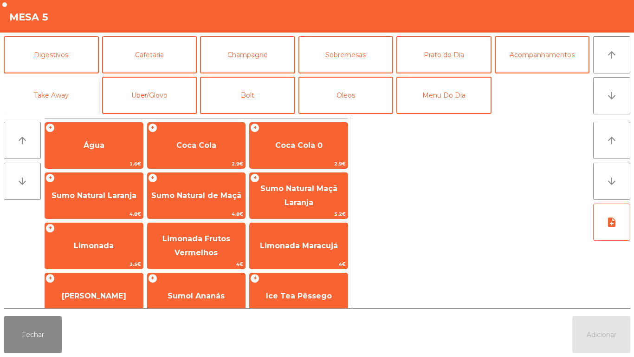
click at [57, 94] on button "Take Away" at bounding box center [51, 95] width 95 height 37
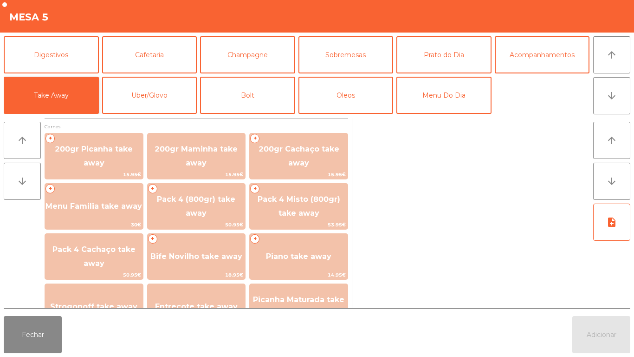
scroll to position [26, 0]
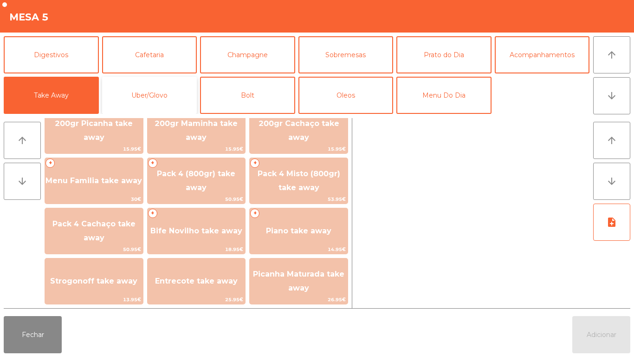
click at [163, 95] on button "Uber/Glovo" at bounding box center [149, 95] width 95 height 37
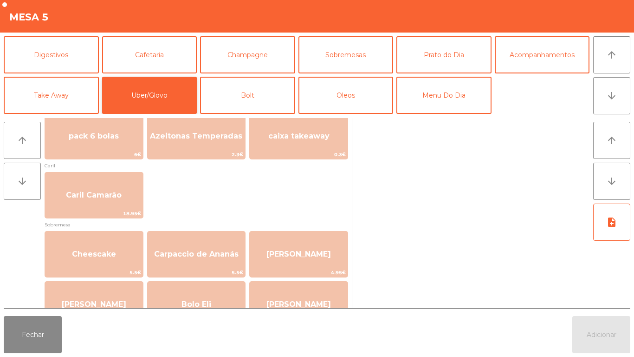
scroll to position [264, 0]
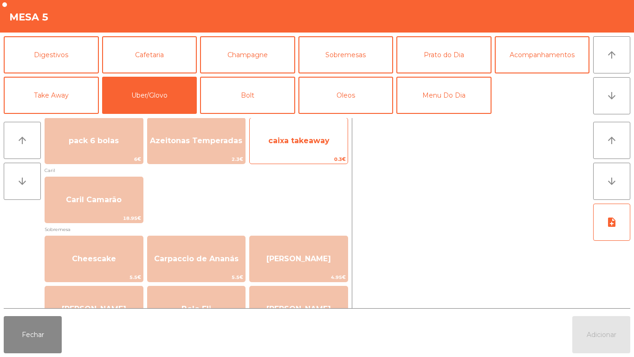
click at [320, 143] on span "caixa takeaway" at bounding box center [298, 140] width 61 height 9
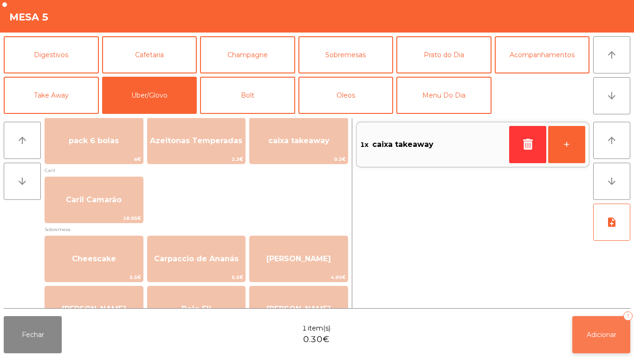
click at [601, 331] on span "Adicionar" at bounding box center [602, 334] width 30 height 8
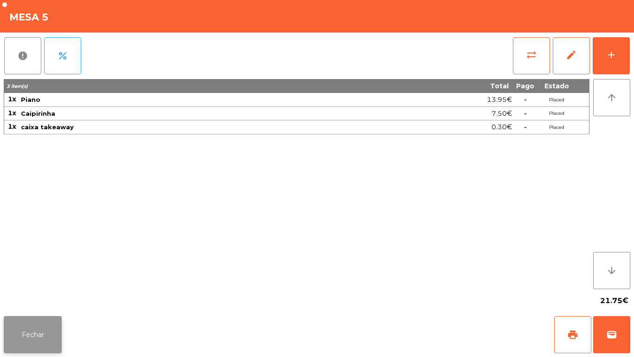
click at [42, 327] on button "Fechar" at bounding box center [33, 334] width 58 height 37
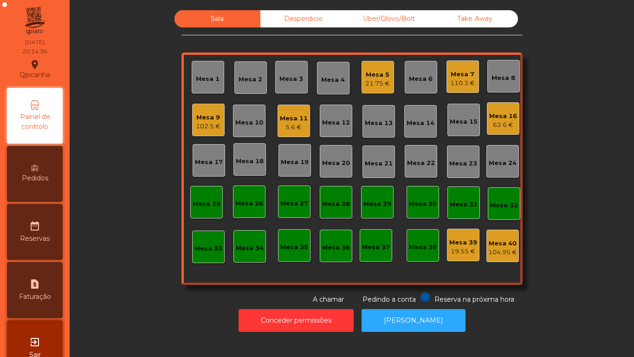
click at [462, 71] on div "Mesa 7" at bounding box center [462, 74] width 25 height 9
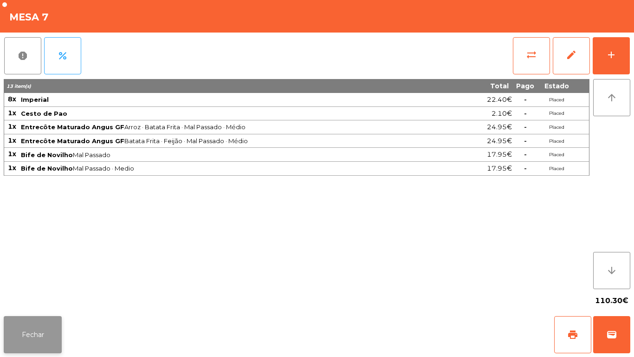
click at [30, 345] on button "Fechar" at bounding box center [33, 334] width 58 height 37
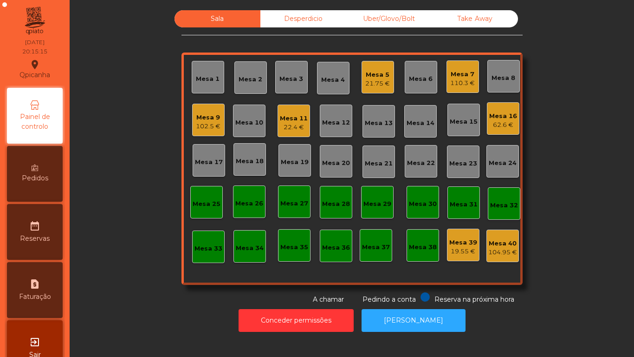
click at [200, 119] on div "Mesa 9" at bounding box center [208, 117] width 25 height 9
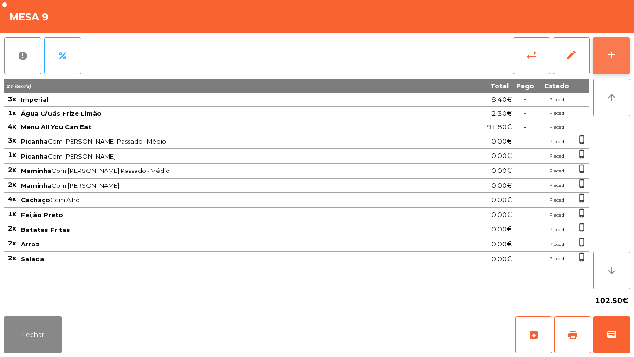
click at [609, 55] on div "add" at bounding box center [611, 54] width 11 height 11
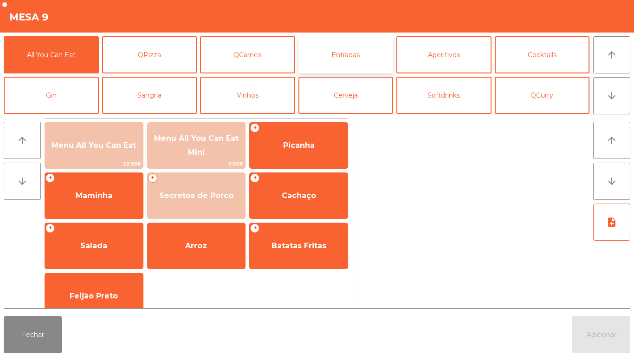
click at [353, 53] on button "Entradas" at bounding box center [345, 54] width 95 height 37
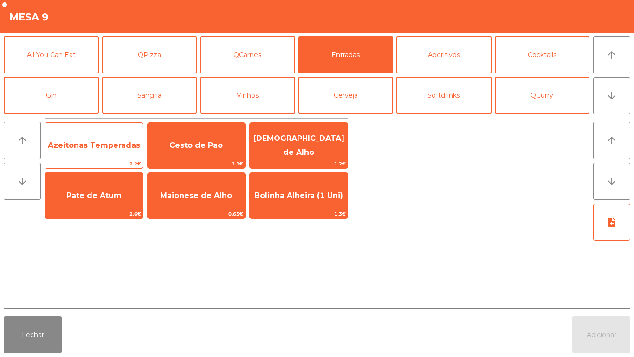
click at [102, 150] on span "Azeitonas Temperadas" at bounding box center [94, 145] width 98 height 25
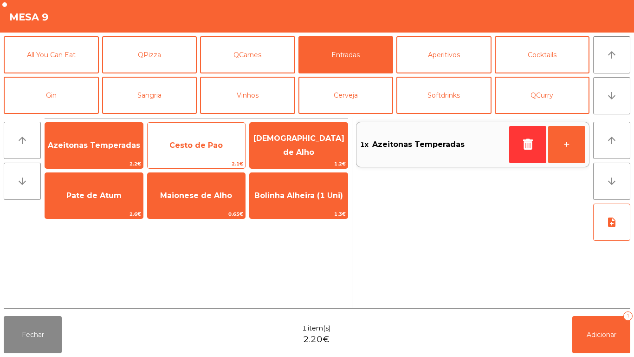
click at [193, 147] on span "Cesto de Pao" at bounding box center [195, 145] width 53 height 9
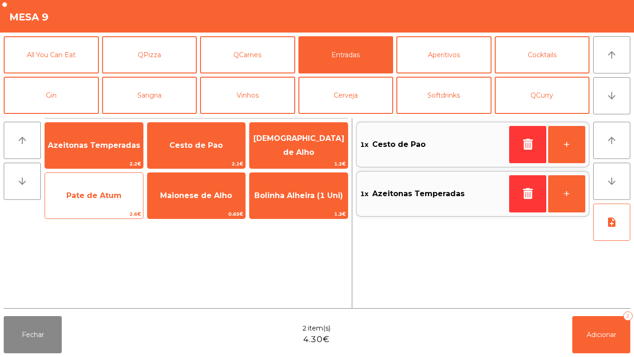
click at [103, 190] on span "Pate de Atum" at bounding box center [94, 195] width 98 height 25
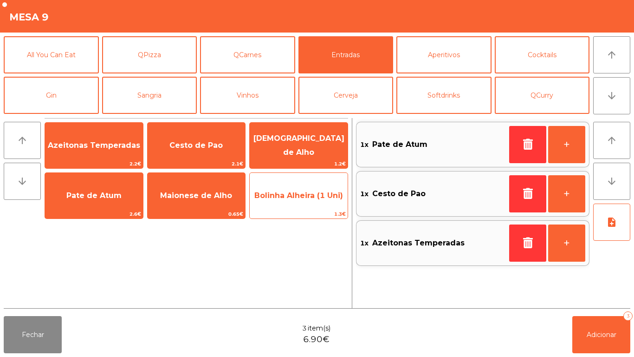
click at [289, 200] on span "Bolinha Alheira (1 Uni)" at bounding box center [299, 195] width 98 height 25
click at [292, 202] on span "Bolinha Alheira (1 Uni)" at bounding box center [299, 195] width 98 height 25
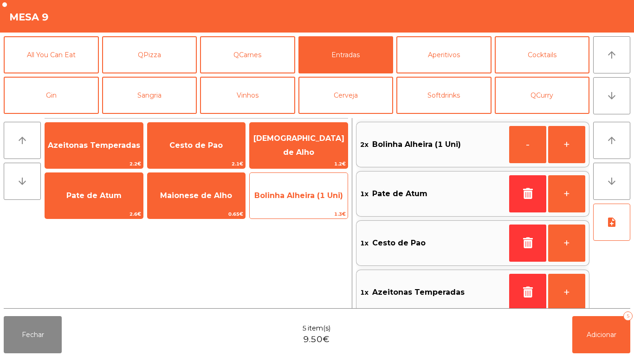
scroll to position [4, 0]
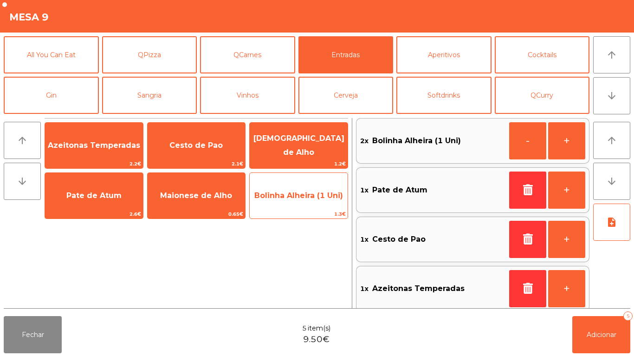
click at [291, 201] on span "Bolinha Alheira (1 Uni)" at bounding box center [299, 195] width 98 height 25
click at [285, 202] on span "Bolinha Alheira (1 Uni)" at bounding box center [299, 195] width 98 height 25
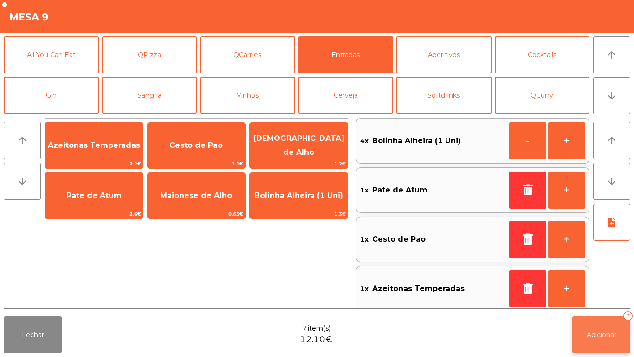
click at [597, 331] on span "Adicionar" at bounding box center [602, 334] width 30 height 8
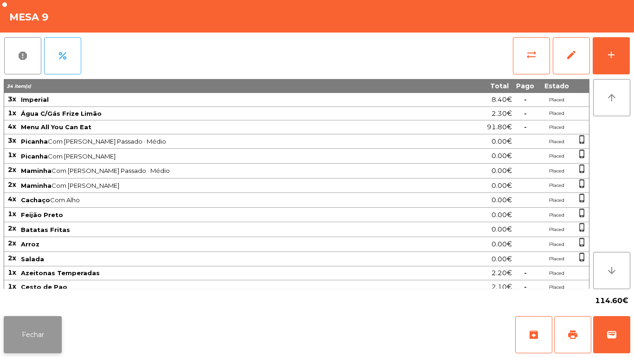
click at [21, 334] on button "Fechar" at bounding box center [33, 334] width 58 height 37
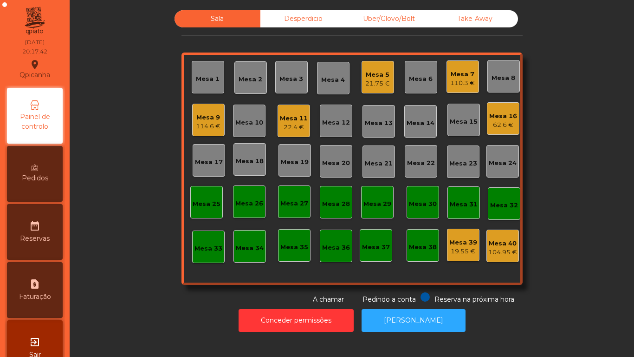
click at [373, 70] on div "Mesa 5" at bounding box center [377, 74] width 25 height 9
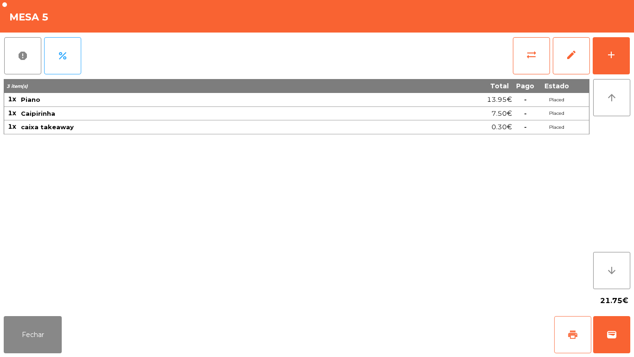
click at [557, 320] on button "print" at bounding box center [572, 334] width 37 height 37
click at [60, 335] on button "Fechar" at bounding box center [33, 334] width 58 height 37
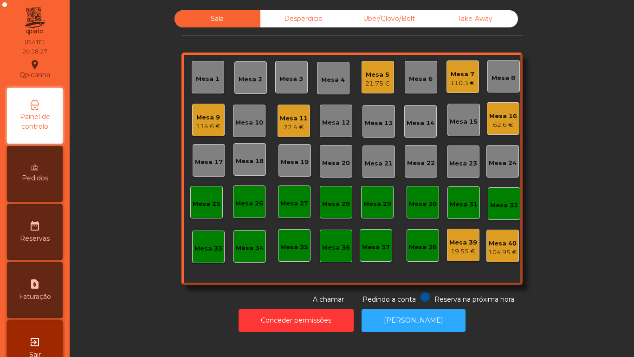
click at [243, 80] on div "Mesa 2" at bounding box center [251, 79] width 24 height 9
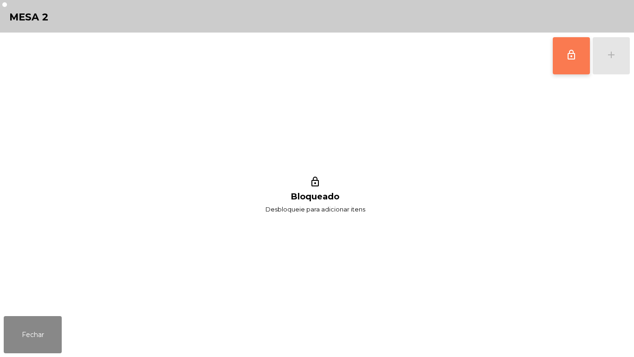
click at [556, 62] on button "lock_outline" at bounding box center [571, 55] width 37 height 37
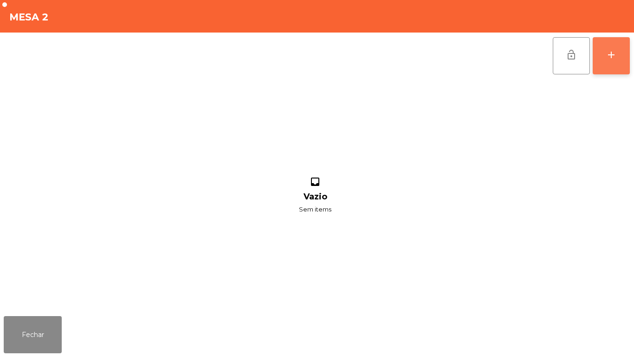
click at [610, 58] on div "add" at bounding box center [611, 54] width 11 height 11
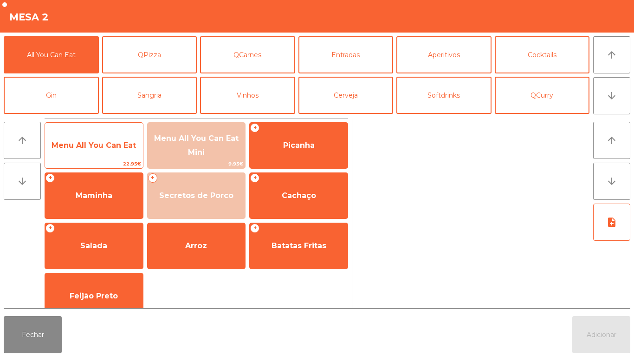
click at [104, 149] on span "Menu All You Can Eat" at bounding box center [94, 145] width 84 height 9
click at [94, 141] on span "Menu All You Can Eat" at bounding box center [94, 145] width 84 height 9
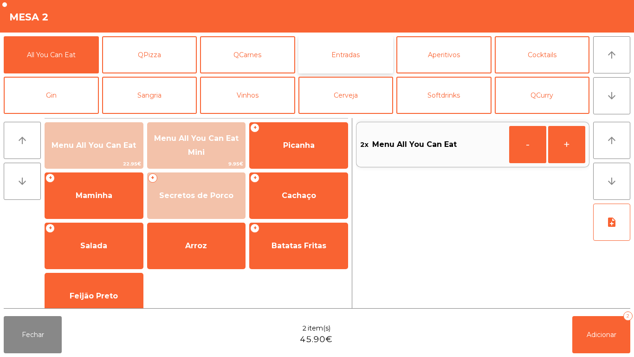
click at [357, 62] on button "Entradas" at bounding box center [345, 54] width 95 height 37
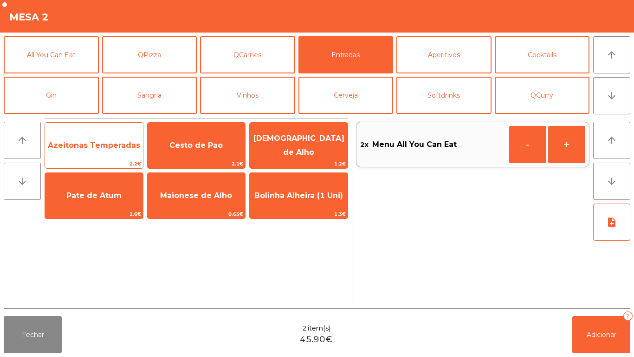
click at [111, 144] on span "Azeitonas Temperadas" at bounding box center [94, 145] width 92 height 9
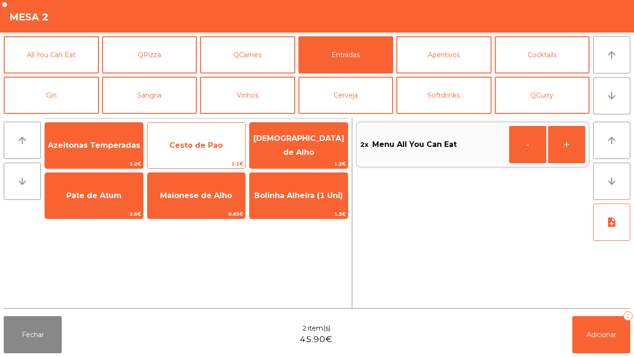
click at [184, 144] on span "Cesto de Pao" at bounding box center [195, 145] width 53 height 9
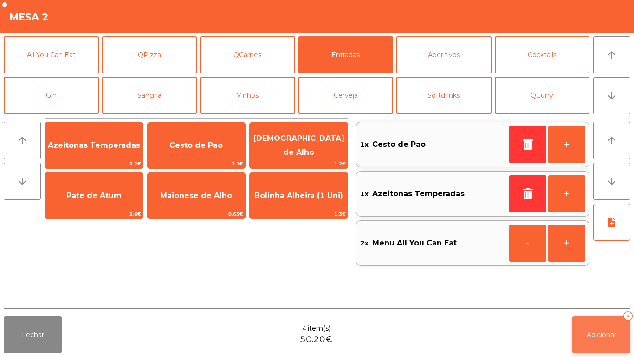
click at [603, 329] on button "Adicionar 4" at bounding box center [601, 334] width 58 height 37
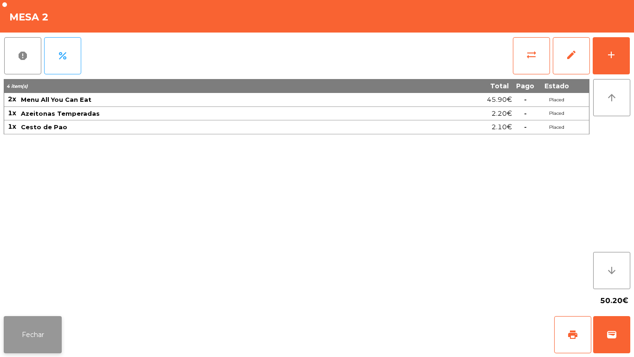
click at [33, 324] on button "Fechar" at bounding box center [33, 334] width 58 height 37
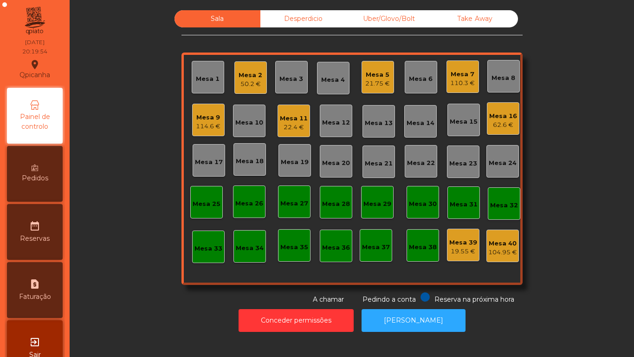
click at [291, 156] on div "Mesa 19" at bounding box center [295, 160] width 28 height 13
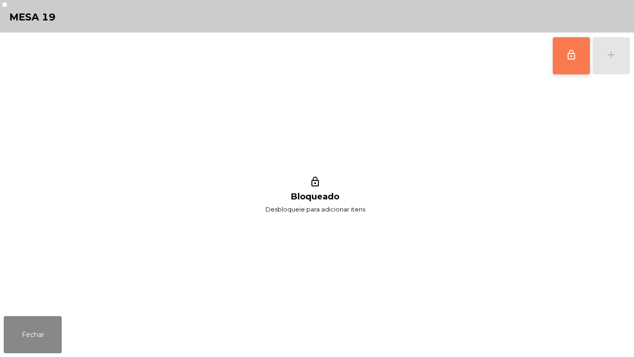
click at [573, 54] on span "lock_outline" at bounding box center [571, 54] width 11 height 11
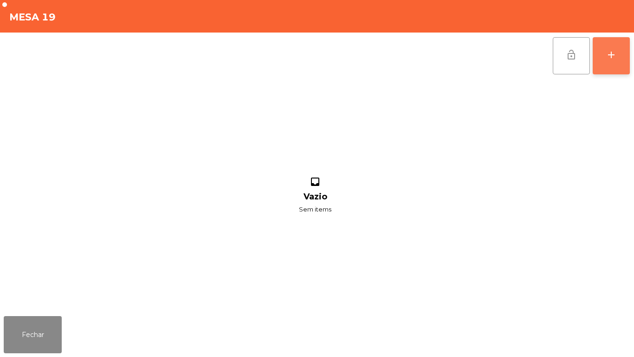
click at [610, 64] on button "add" at bounding box center [611, 55] width 37 height 37
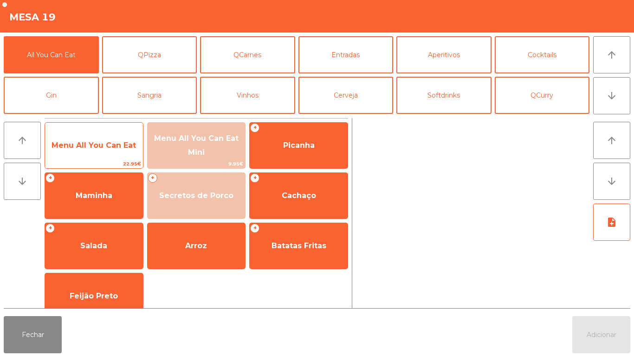
click at [117, 145] on span "Menu All You Can Eat" at bounding box center [94, 145] width 84 height 9
click at [123, 136] on span "Menu All You Can Eat" at bounding box center [94, 145] width 98 height 25
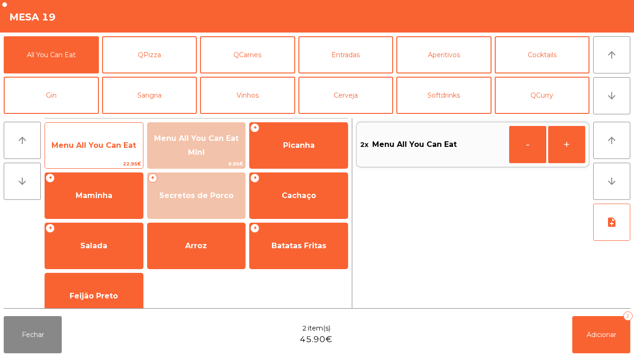
click at [127, 134] on span "Menu All You Can Eat" at bounding box center [94, 145] width 98 height 25
click at [128, 141] on span "Menu All You Can Eat" at bounding box center [94, 145] width 84 height 9
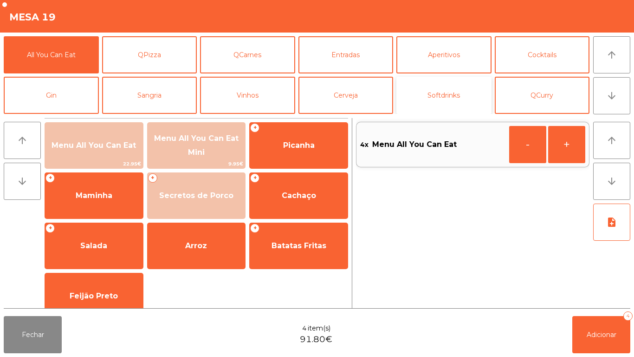
click at [450, 93] on button "Softdrinks" at bounding box center [443, 95] width 95 height 37
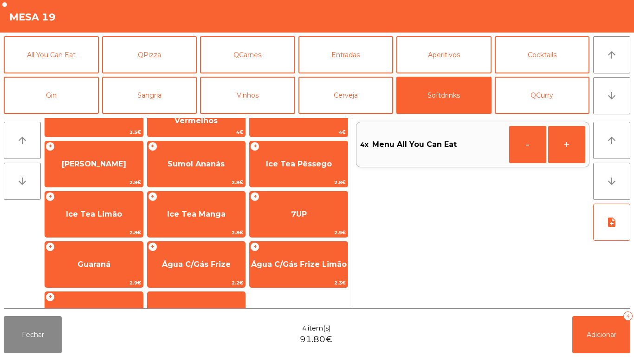
scroll to position [165, 0]
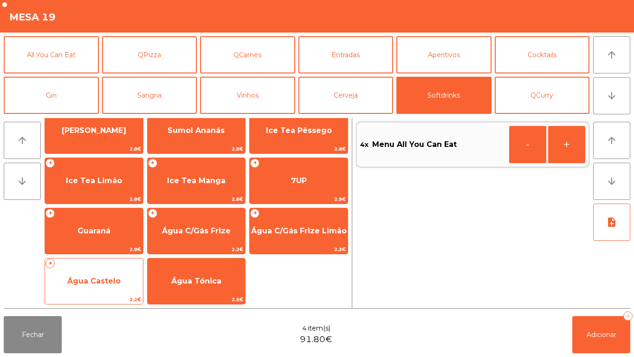
click at [117, 269] on span "Água Castelo" at bounding box center [94, 280] width 98 height 25
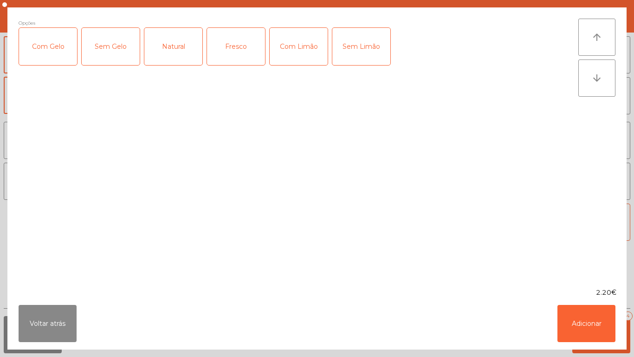
click at [64, 49] on div "Com Gelo" at bounding box center [48, 46] width 58 height 37
click at [312, 55] on div "Com Limão" at bounding box center [299, 46] width 58 height 37
click at [586, 324] on button "Adicionar" at bounding box center [587, 323] width 58 height 37
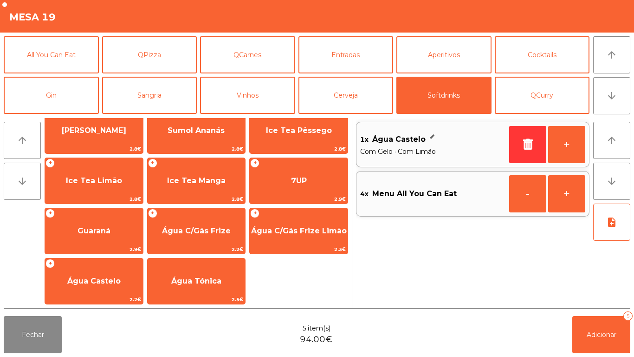
scroll to position [0, 0]
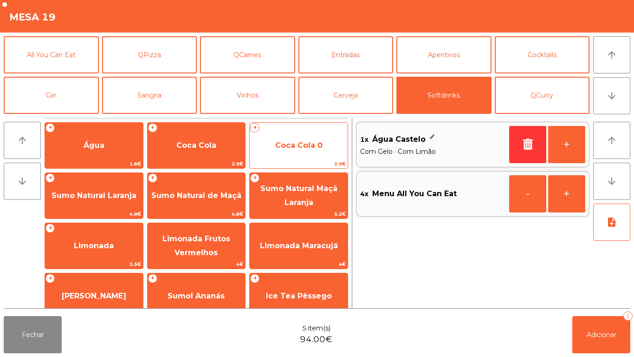
click at [302, 146] on span "Coca Cola 0" at bounding box center [298, 145] width 47 height 9
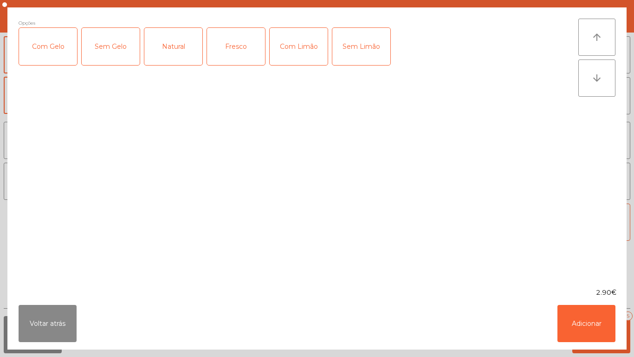
click at [114, 60] on div "Sem Gelo" at bounding box center [111, 46] width 58 height 37
click at [373, 40] on div "Sem Limão" at bounding box center [361, 46] width 58 height 37
click at [589, 317] on button "Adicionar" at bounding box center [587, 323] width 58 height 37
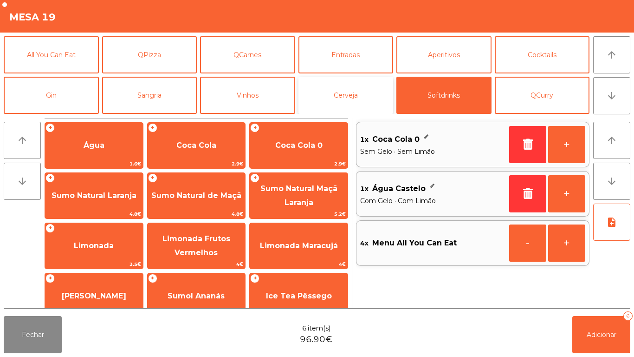
click at [357, 96] on button "Cerveja" at bounding box center [345, 95] width 95 height 37
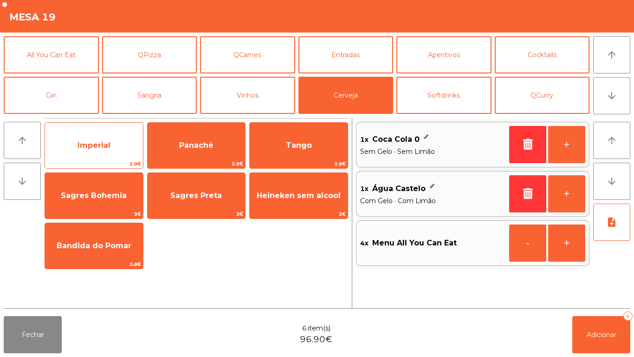
click at [108, 153] on span "Imperial" at bounding box center [94, 145] width 98 height 25
click at [110, 136] on span "Imperial" at bounding box center [94, 145] width 98 height 25
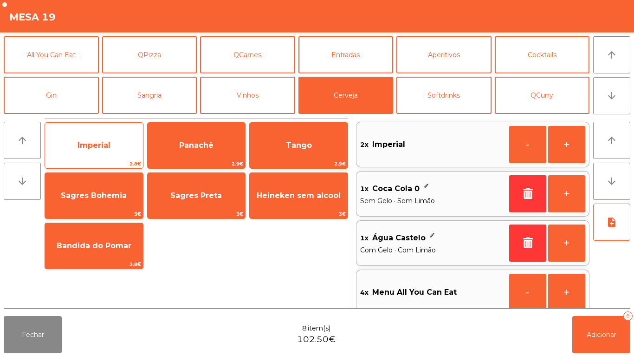
scroll to position [4, 0]
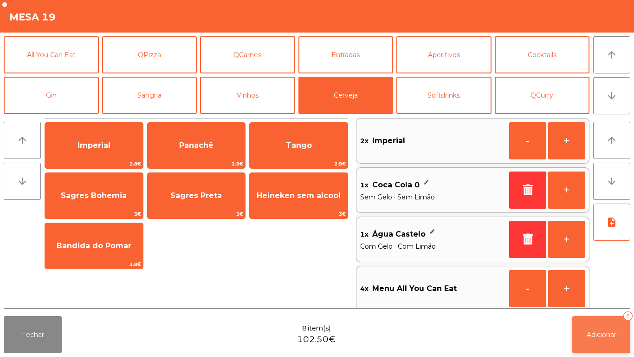
click at [598, 346] on button "Adicionar 8" at bounding box center [601, 334] width 58 height 37
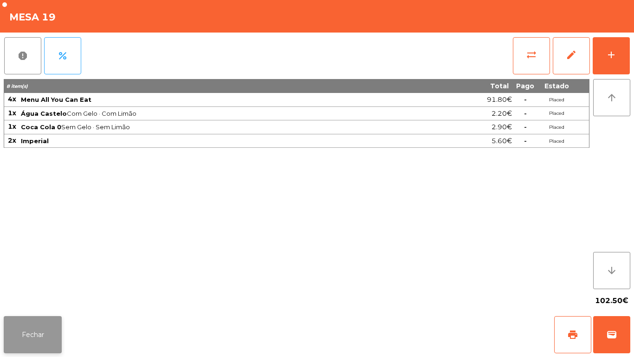
click at [26, 327] on button "Fechar" at bounding box center [33, 334] width 58 height 37
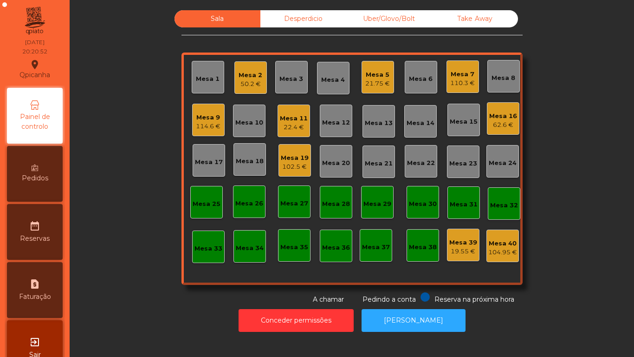
click at [294, 125] on div "22.4 €" at bounding box center [294, 127] width 28 height 9
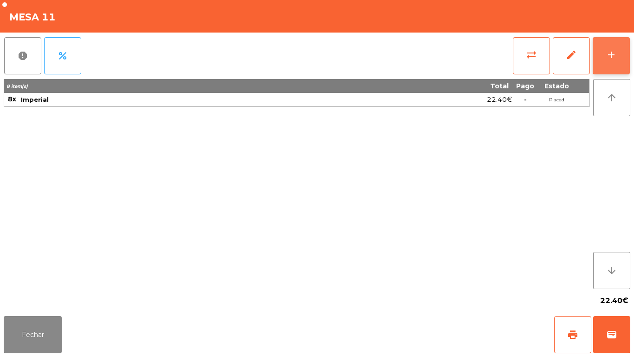
click at [600, 63] on button "add" at bounding box center [611, 55] width 37 height 37
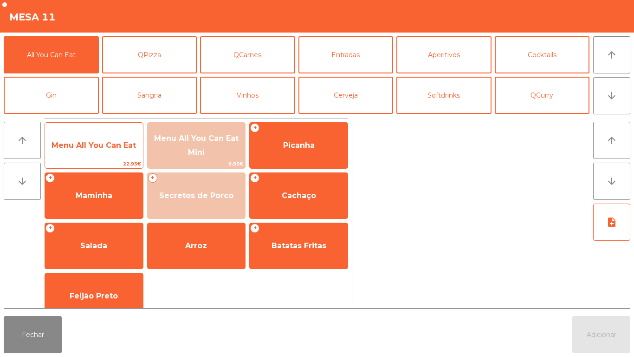
click at [101, 147] on span "Menu All You Can Eat" at bounding box center [94, 145] width 84 height 9
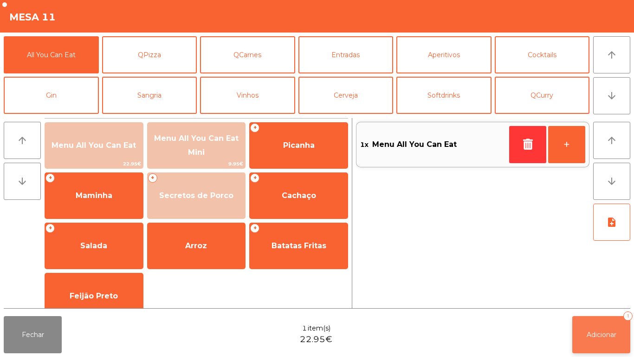
click at [596, 333] on span "Adicionar" at bounding box center [602, 334] width 30 height 8
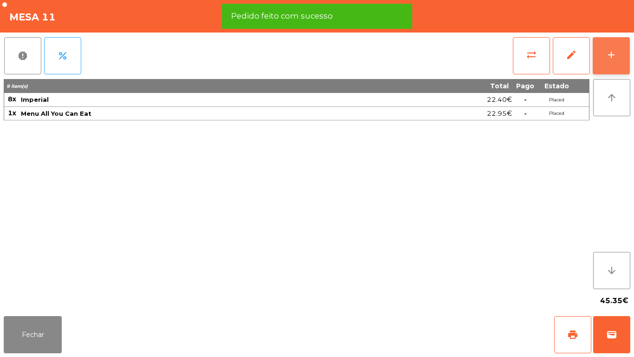
click at [612, 54] on div "add" at bounding box center [611, 54] width 11 height 11
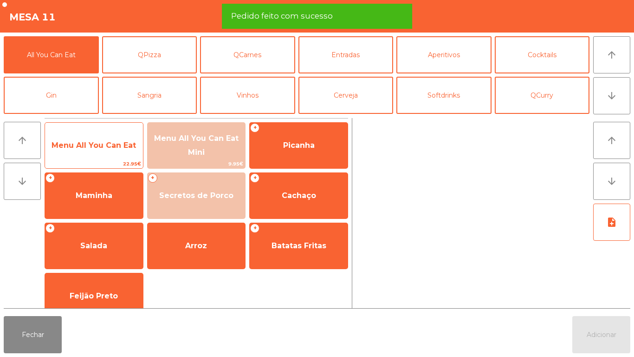
click at [100, 150] on span "Menu All You Can Eat" at bounding box center [94, 145] width 98 height 25
click at [99, 149] on span "Menu All You Can Eat" at bounding box center [94, 145] width 84 height 9
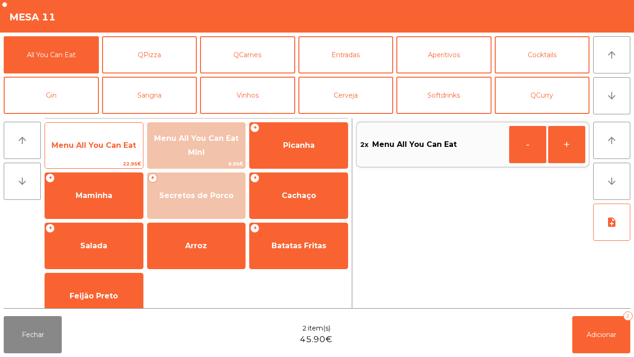
click at [99, 148] on span "Menu All You Can Eat" at bounding box center [94, 145] width 84 height 9
click at [99, 152] on span "Menu All You Can Eat" at bounding box center [94, 145] width 98 height 25
click at [105, 141] on span "Menu All You Can Eat" at bounding box center [94, 145] width 84 height 9
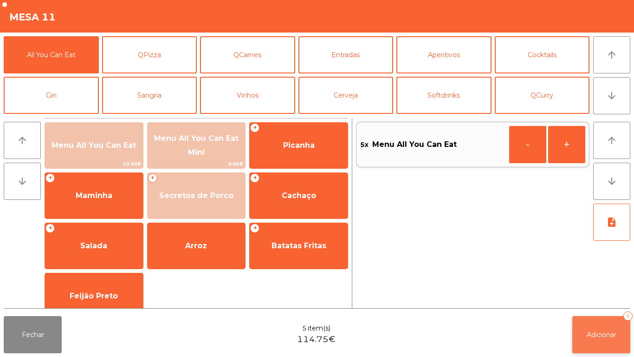
click at [598, 325] on button "Adicionar 5" at bounding box center [601, 334] width 58 height 37
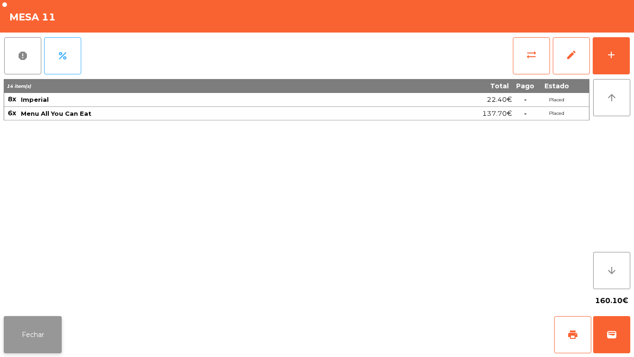
click at [43, 334] on button "Fechar" at bounding box center [33, 334] width 58 height 37
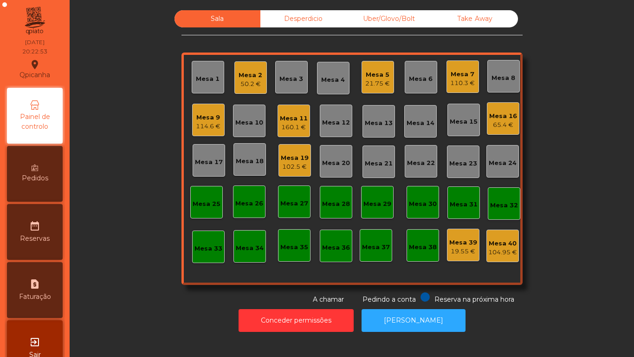
click at [60, 117] on span "Painel de controlo" at bounding box center [34, 121] width 51 height 19
click at [56, 172] on div "Pedidos" at bounding box center [35, 174] width 56 height 56
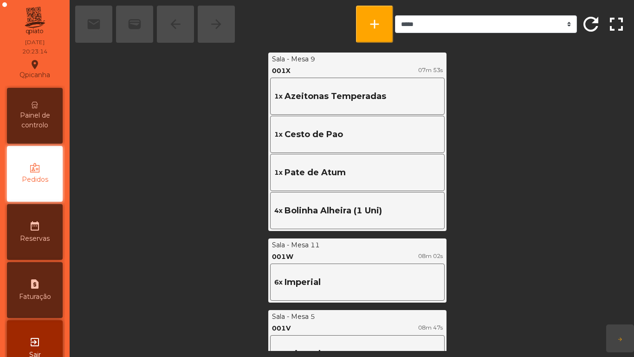
scroll to position [1654, 0]
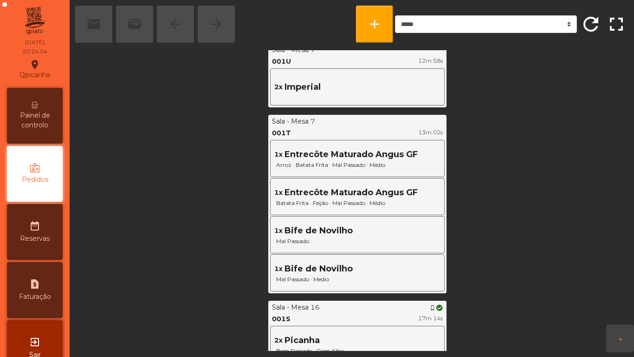
click at [37, 115] on span "Painel de controlo" at bounding box center [34, 119] width 51 height 19
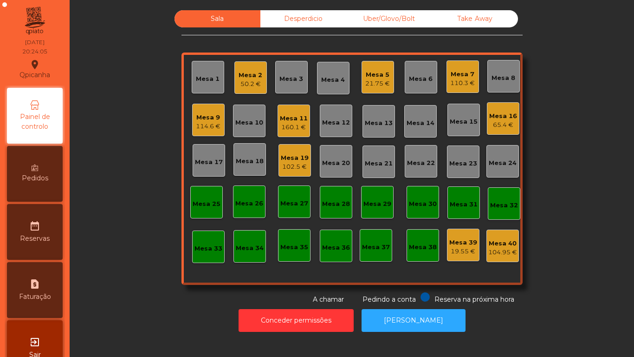
click at [207, 122] on div "114.6 €" at bounding box center [208, 126] width 25 height 9
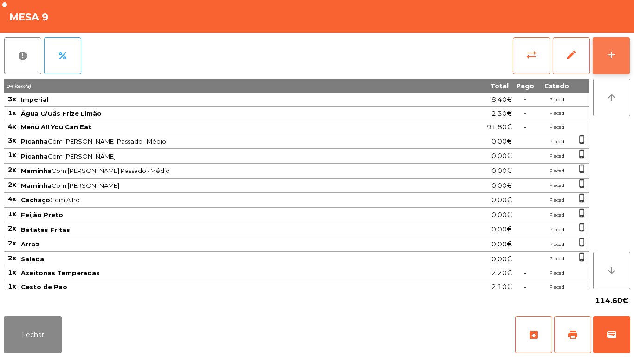
click at [611, 58] on div "add" at bounding box center [611, 54] width 11 height 11
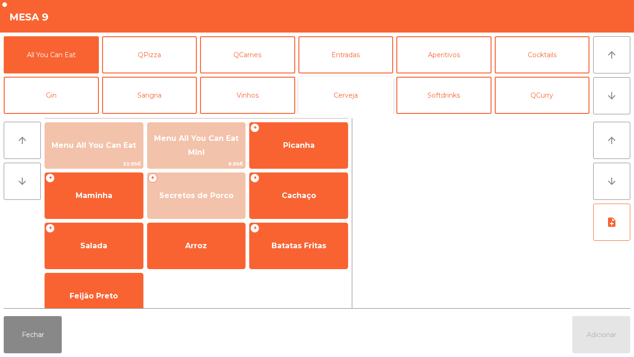
click at [350, 95] on button "Cerveja" at bounding box center [345, 95] width 95 height 37
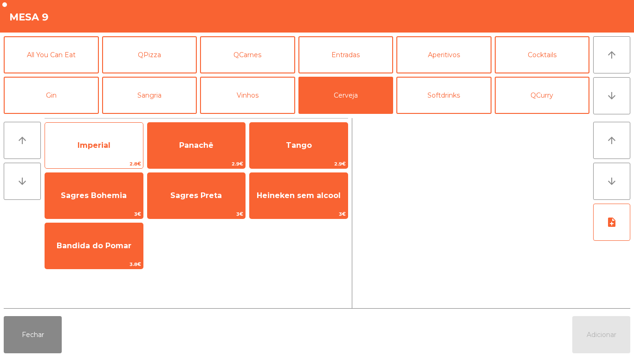
click at [99, 144] on span "Imperial" at bounding box center [94, 145] width 33 height 9
click at [101, 143] on span "Imperial" at bounding box center [94, 145] width 33 height 9
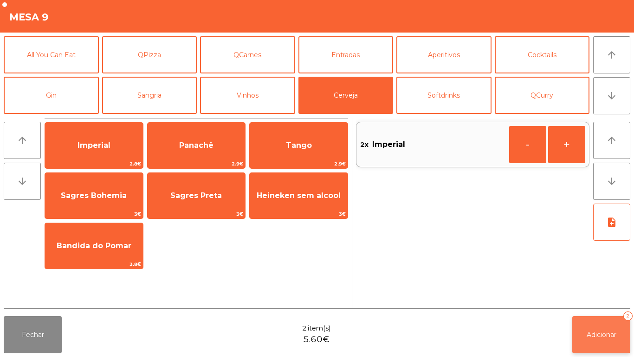
click at [598, 326] on button "Adicionar 2" at bounding box center [601, 334] width 58 height 37
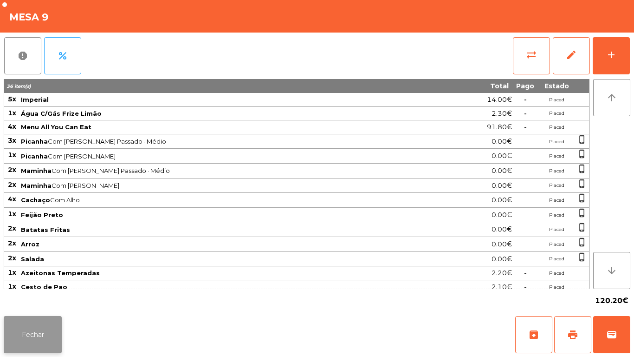
click at [20, 325] on button "Fechar" at bounding box center [33, 334] width 58 height 37
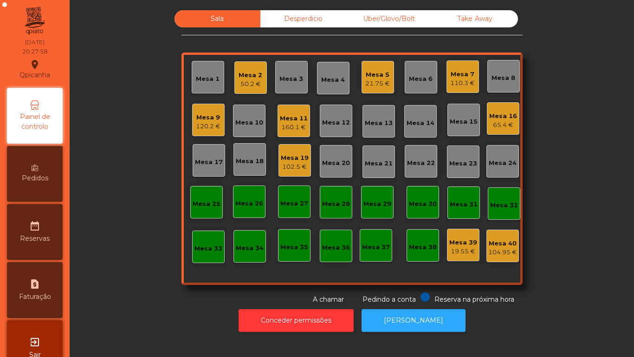
click at [492, 73] on div "Mesa 8" at bounding box center [504, 76] width 24 height 13
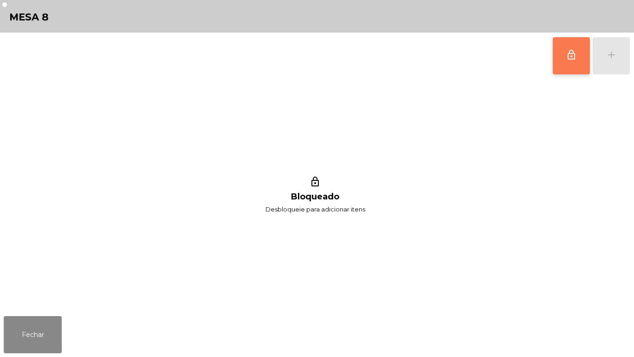
click at [567, 59] on span "lock_outline" at bounding box center [571, 54] width 11 height 11
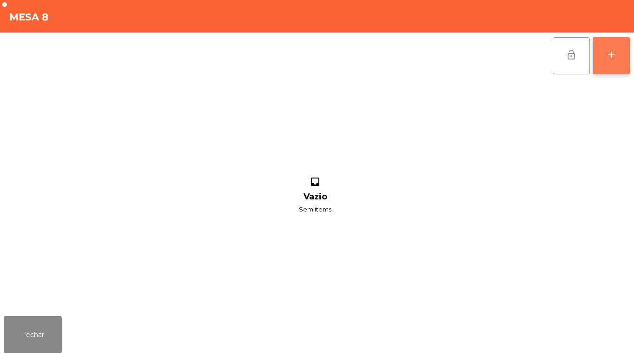
click at [610, 57] on div "add" at bounding box center [611, 54] width 11 height 11
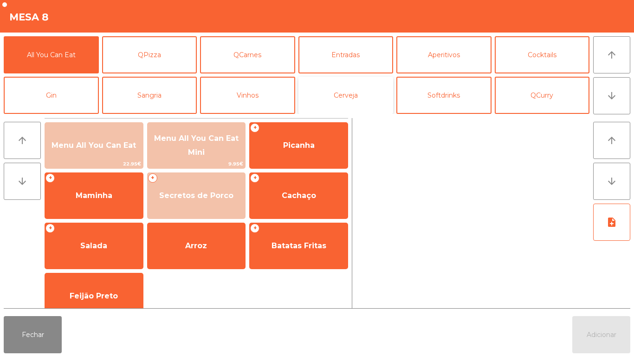
click at [348, 103] on button "Cerveja" at bounding box center [345, 95] width 95 height 37
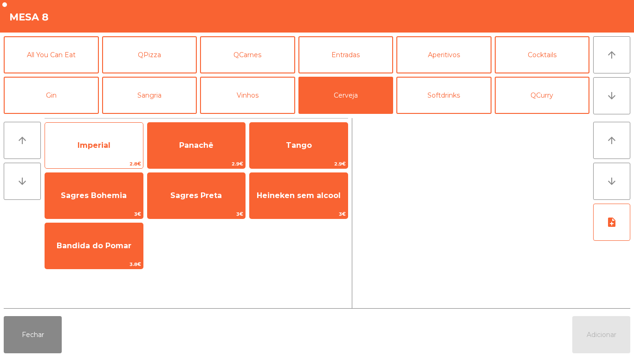
click at [103, 145] on span "Imperial" at bounding box center [94, 145] width 33 height 9
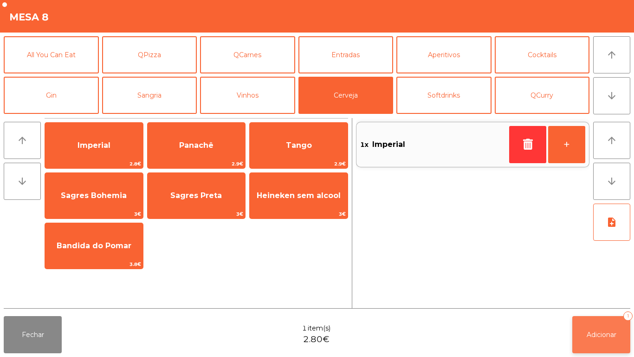
click at [596, 333] on span "Adicionar" at bounding box center [602, 334] width 30 height 8
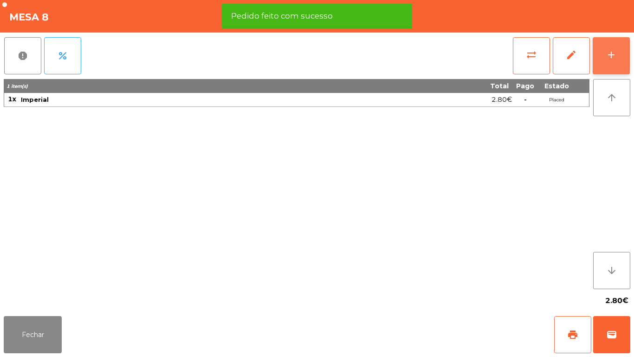
click at [611, 54] on div "add" at bounding box center [611, 54] width 11 height 11
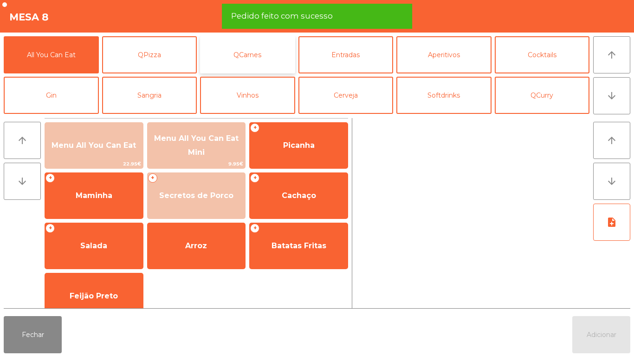
click at [254, 61] on button "QCarnes" at bounding box center [247, 54] width 95 height 37
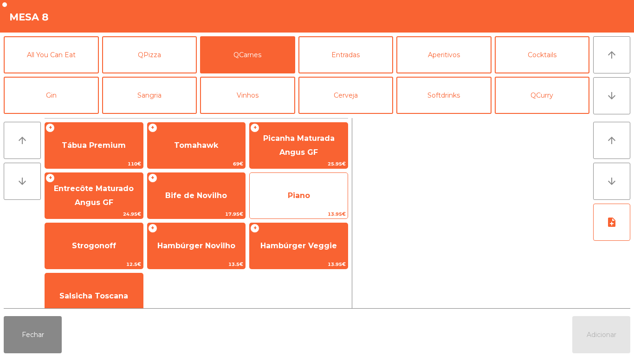
click at [309, 188] on span "Piano" at bounding box center [299, 195] width 98 height 25
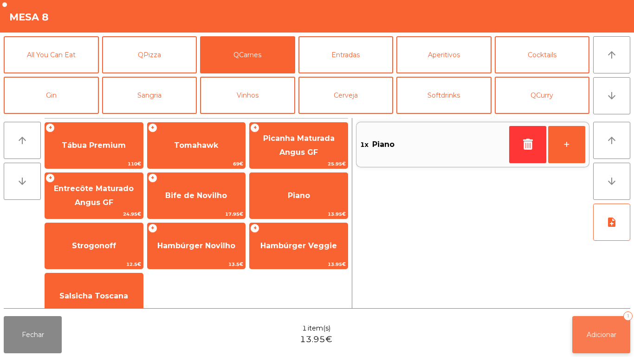
click at [595, 326] on button "Adicionar 1" at bounding box center [601, 334] width 58 height 37
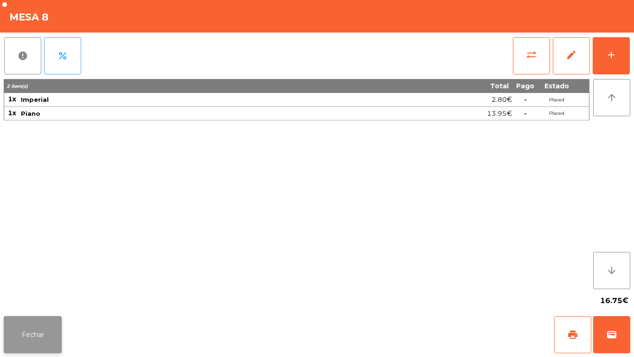
click at [54, 317] on button "Fechar" at bounding box center [33, 334] width 58 height 37
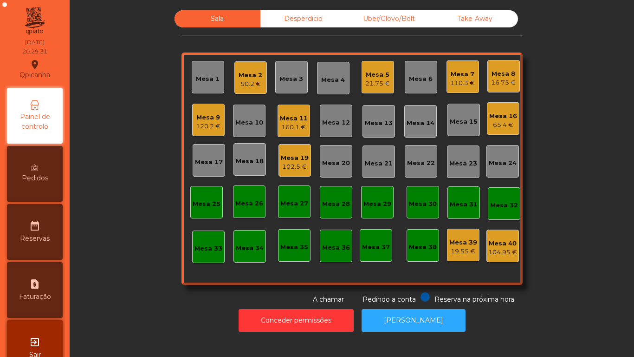
click at [460, 78] on div "Mesa 7" at bounding box center [462, 74] width 25 height 9
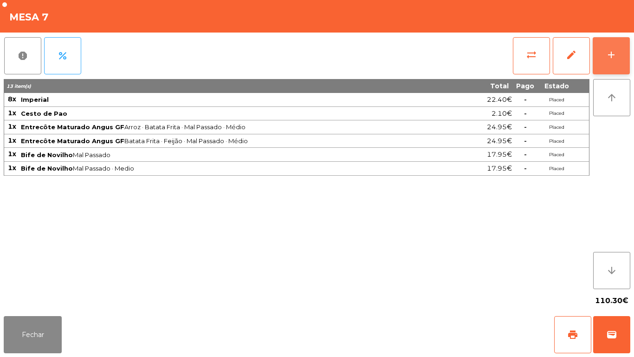
click at [612, 50] on div "add" at bounding box center [611, 54] width 11 height 11
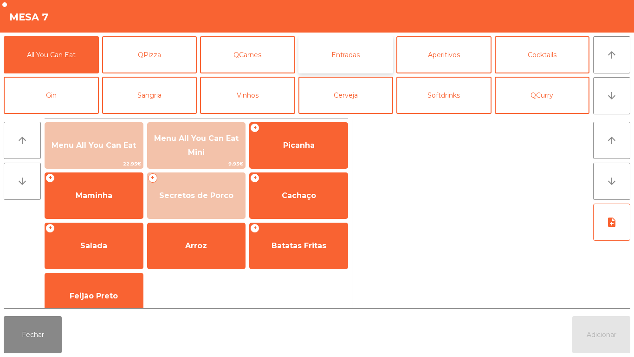
click at [377, 55] on button "Entradas" at bounding box center [345, 54] width 95 height 37
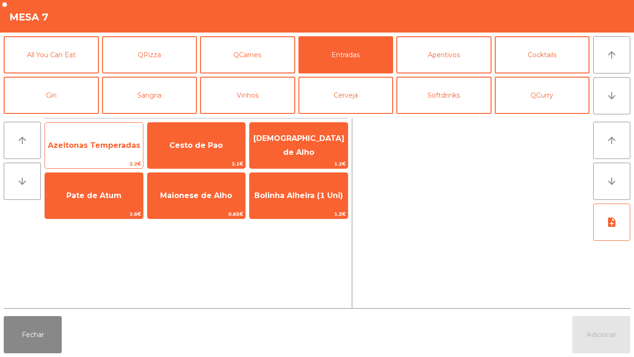
click at [103, 146] on span "Azeitonas Temperadas" at bounding box center [94, 145] width 92 height 9
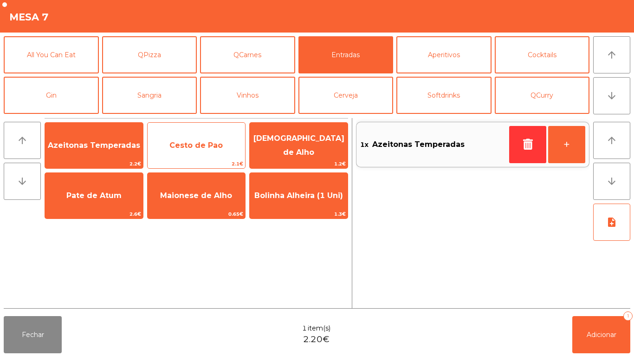
click at [182, 147] on span "Cesto de Pao" at bounding box center [195, 145] width 53 height 9
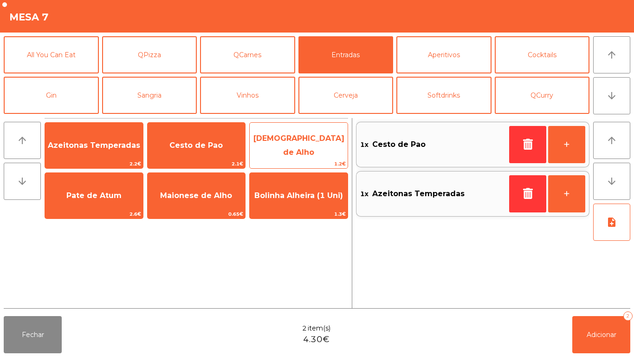
click at [287, 143] on span "[DEMOGRAPHIC_DATA] de Alho" at bounding box center [298, 145] width 91 height 23
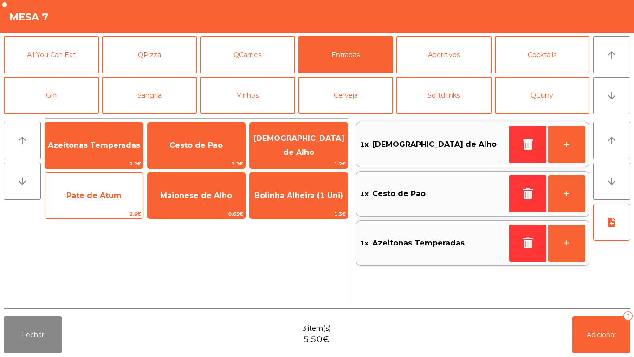
click at [113, 202] on span "Pate de Atum" at bounding box center [94, 195] width 98 height 25
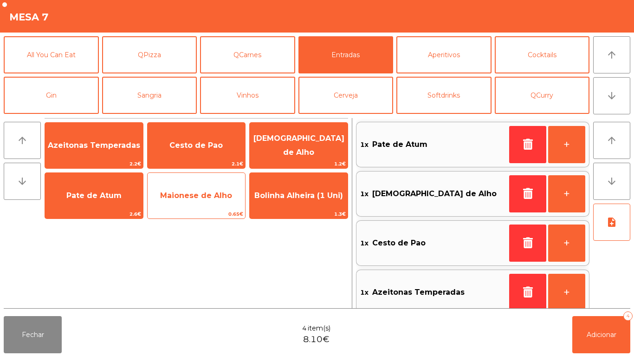
click at [189, 197] on span "Maionese de Alho" at bounding box center [196, 195] width 72 height 9
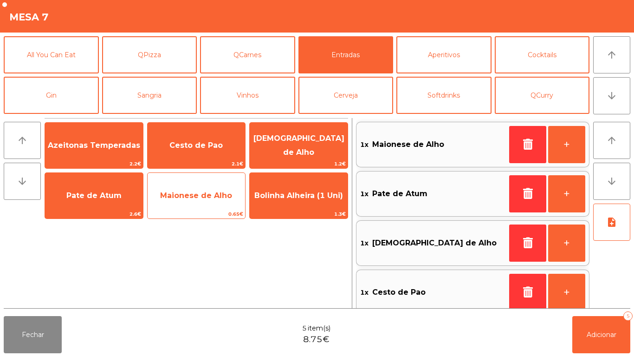
scroll to position [4, 0]
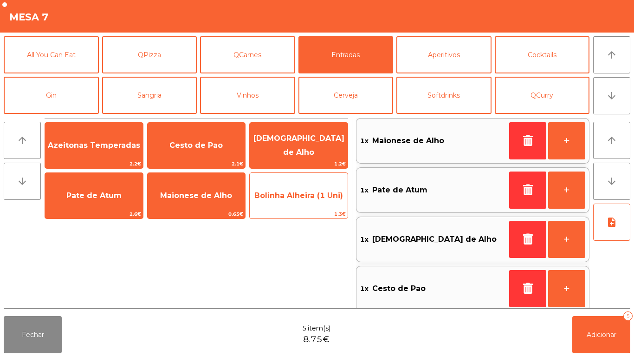
click at [310, 198] on span "Bolinha Alheira (1 Uni)" at bounding box center [298, 195] width 89 height 9
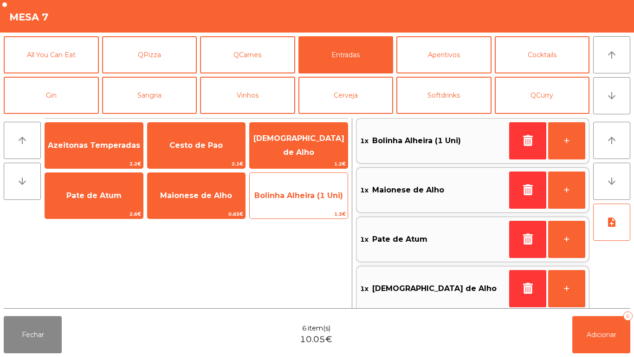
click at [314, 199] on span "Bolinha Alheira (1 Uni)" at bounding box center [298, 195] width 89 height 9
click at [324, 202] on span "Bolinha Alheira (1 Uni)" at bounding box center [299, 195] width 98 height 25
click at [315, 201] on span "Bolinha Alheira (1 Uni)" at bounding box center [299, 195] width 98 height 25
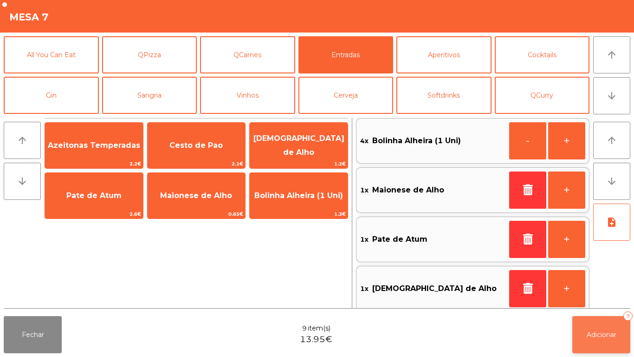
click at [606, 329] on button "Adicionar 9" at bounding box center [601, 334] width 58 height 37
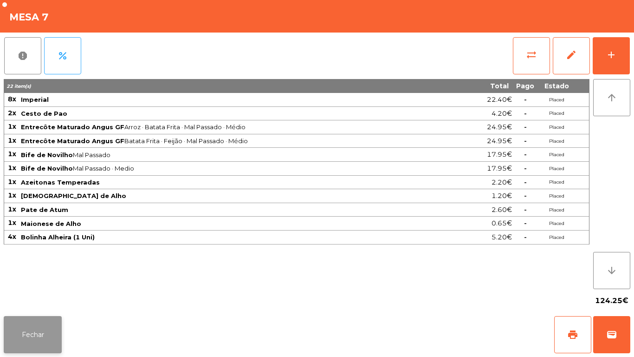
click at [53, 334] on button "Fechar" at bounding box center [33, 334] width 58 height 37
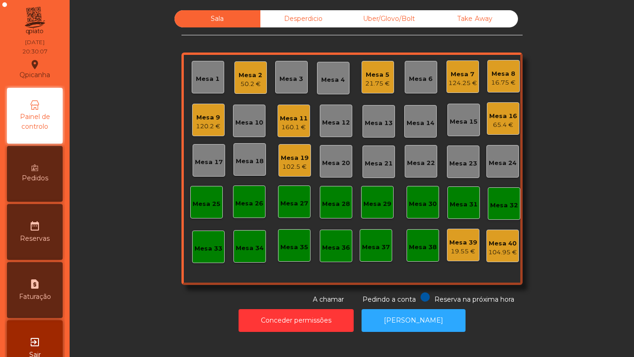
click at [300, 115] on div "Mesa 11" at bounding box center [294, 118] width 28 height 9
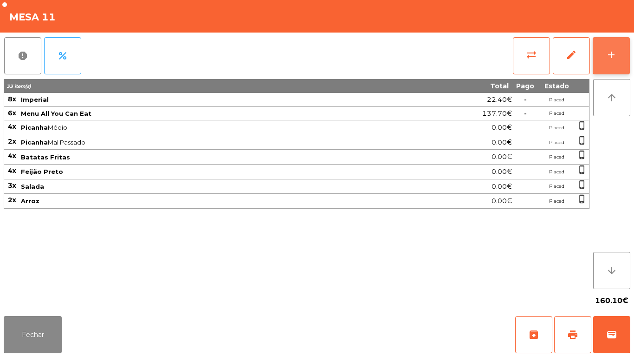
click at [602, 70] on button "add" at bounding box center [611, 55] width 37 height 37
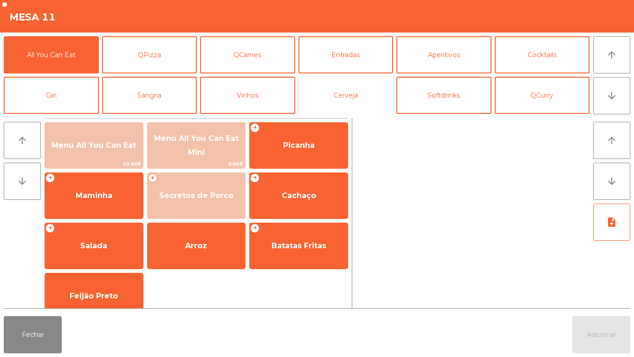
click at [350, 88] on button "Cerveja" at bounding box center [345, 95] width 95 height 37
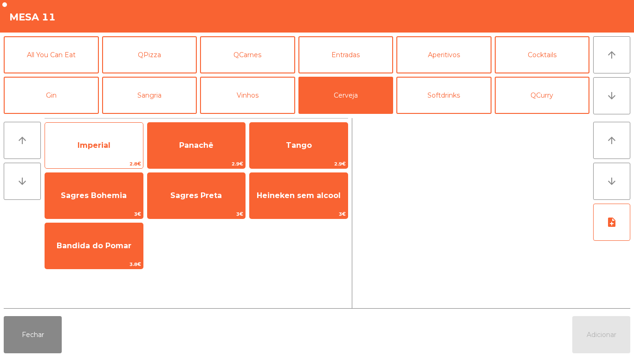
click at [114, 143] on span "Imperial" at bounding box center [94, 145] width 98 height 25
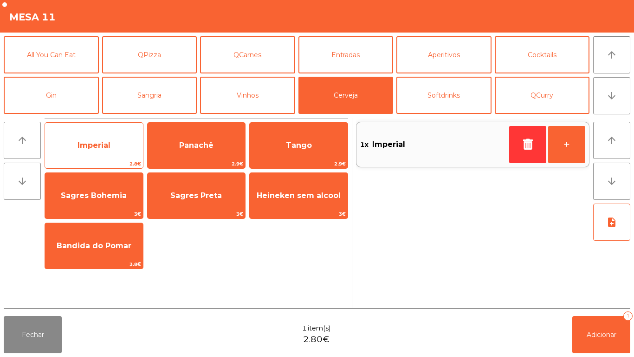
click at [111, 133] on span "Imperial" at bounding box center [94, 145] width 98 height 25
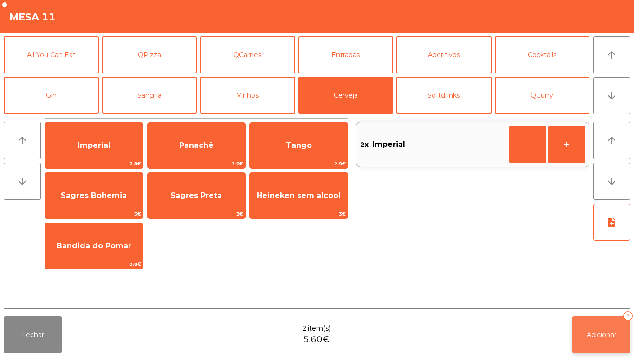
click at [606, 318] on button "Adicionar 2" at bounding box center [601, 334] width 58 height 37
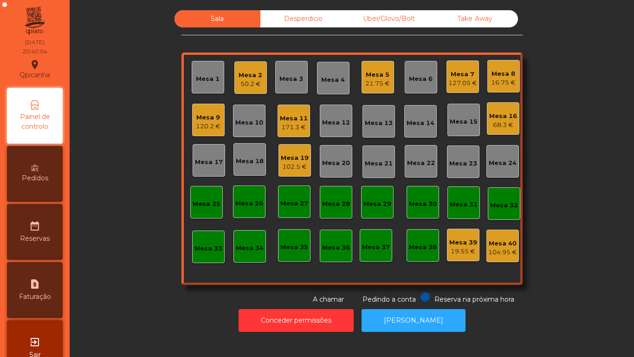
click at [365, 76] on div "Mesa 5" at bounding box center [377, 74] width 25 height 9
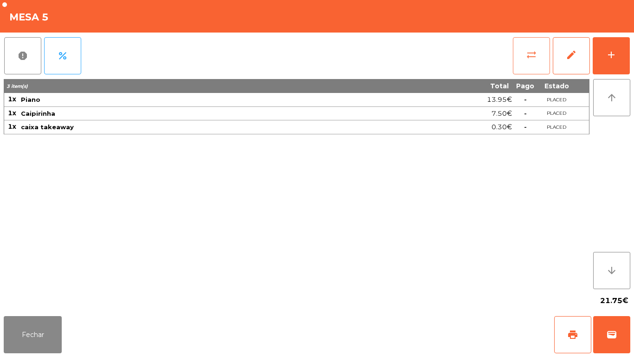
click at [525, 68] on button "sync_alt" at bounding box center [531, 55] width 37 height 37
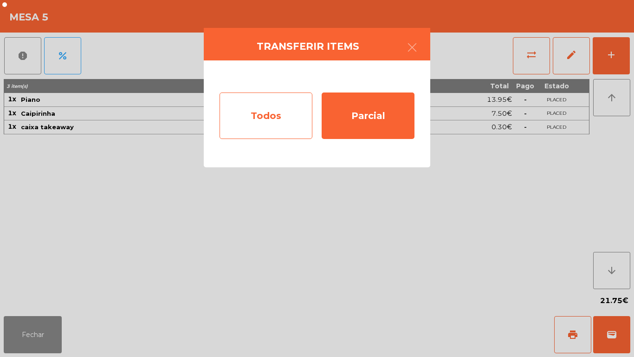
click at [284, 124] on div "Todos" at bounding box center [266, 115] width 93 height 46
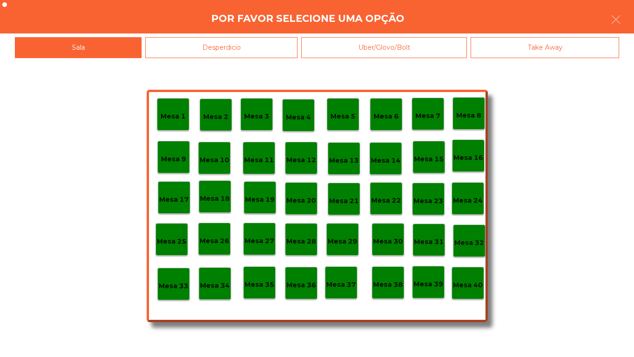
click at [470, 285] on p "Mesa 40" at bounding box center [468, 284] width 30 height 11
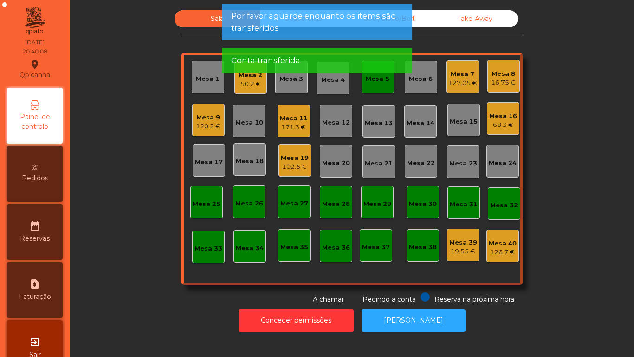
click at [369, 84] on div "Mesa 5" at bounding box center [378, 77] width 32 height 32
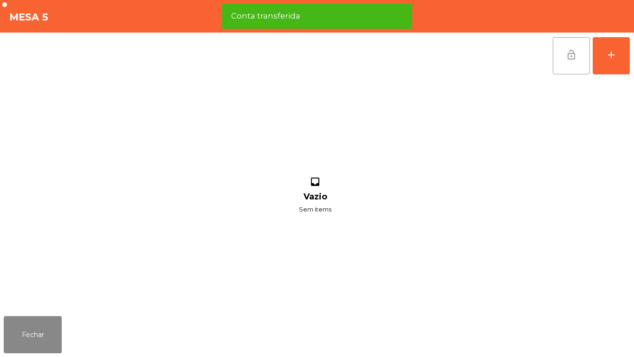
click at [565, 62] on button "lock_open" at bounding box center [571, 55] width 37 height 37
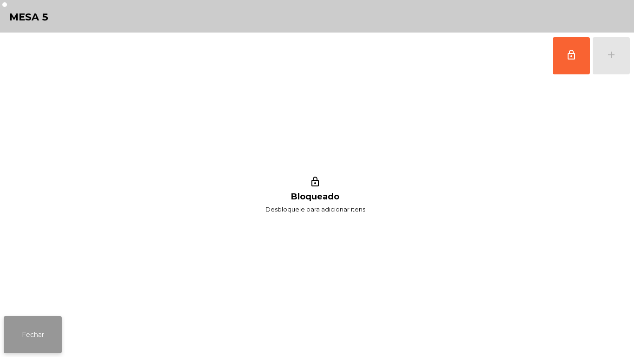
click at [61, 297] on button "Fechar" at bounding box center [33, 334] width 58 height 37
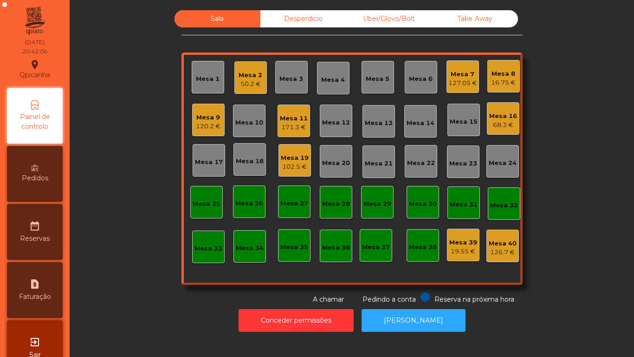
click at [452, 71] on div "Mesa 7" at bounding box center [462, 74] width 29 height 9
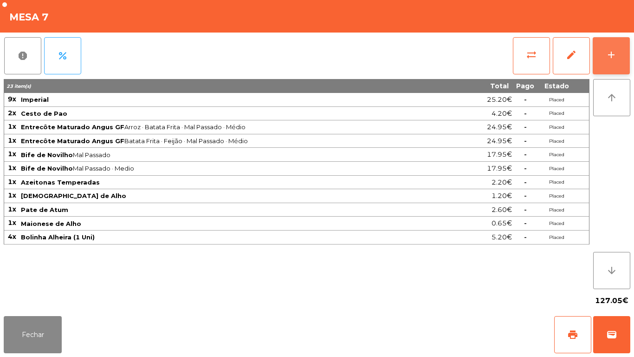
click at [606, 56] on div "add" at bounding box center [611, 54] width 11 height 11
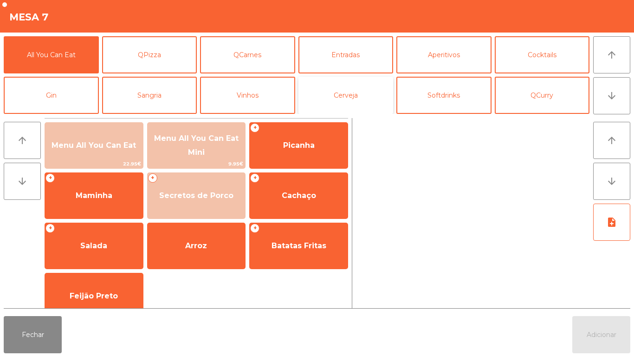
click at [357, 88] on button "Cerveja" at bounding box center [345, 95] width 95 height 37
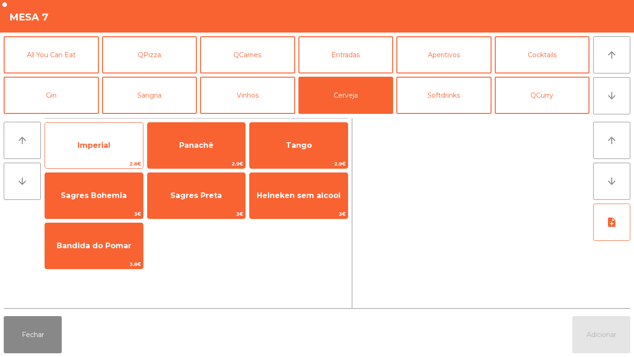
click at [111, 132] on div "Imperial 2.8€" at bounding box center [94, 145] width 99 height 46
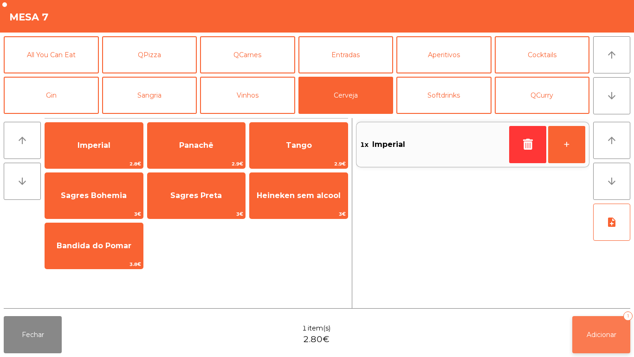
click at [605, 297] on span "Adicionar" at bounding box center [602, 334] width 30 height 8
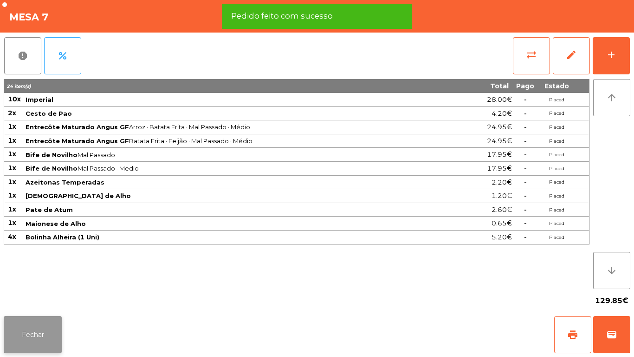
click at [40, 297] on button "Fechar" at bounding box center [33, 334] width 58 height 37
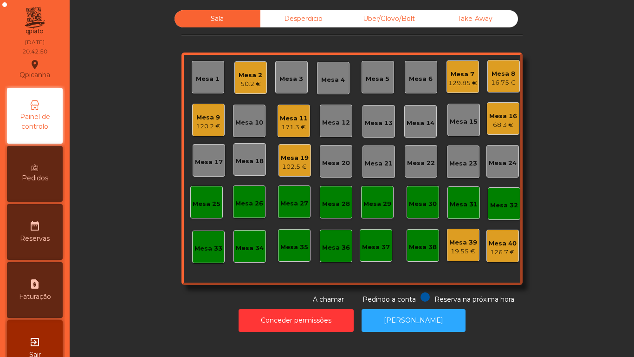
click at [304, 133] on div "Mesa 11 171.3 €" at bounding box center [294, 120] width 32 height 32
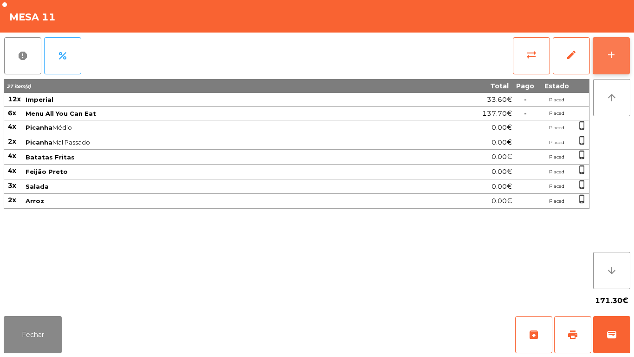
click at [606, 64] on button "add" at bounding box center [611, 55] width 37 height 37
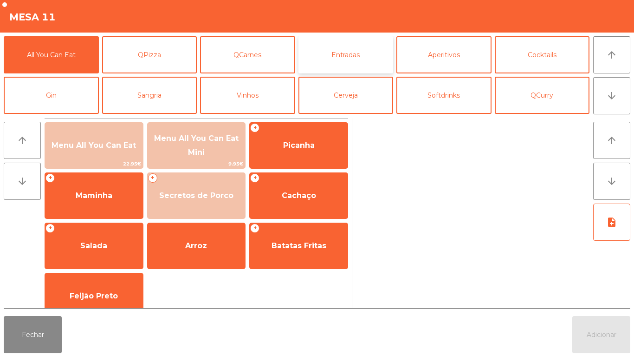
click at [368, 56] on button "Entradas" at bounding box center [345, 54] width 95 height 37
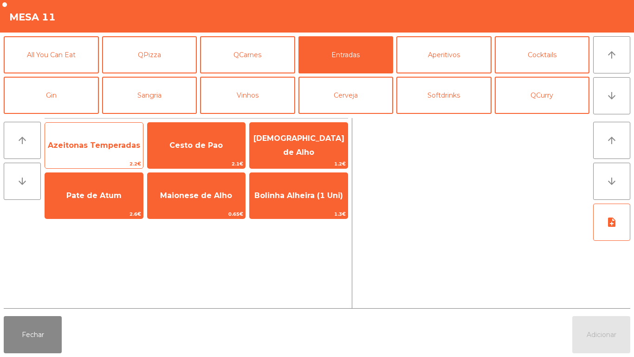
click at [93, 153] on span "Azeitonas Temperadas" at bounding box center [94, 145] width 98 height 25
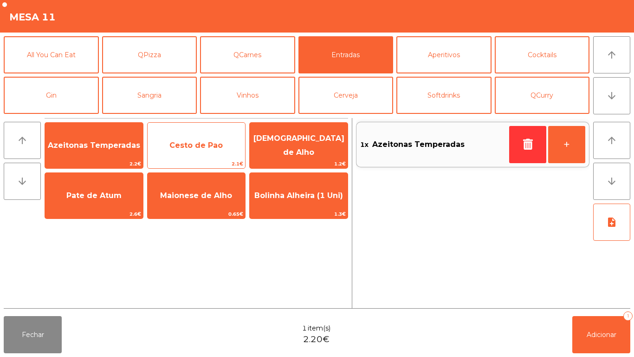
click at [195, 145] on span "Cesto de Pao" at bounding box center [195, 145] width 53 height 9
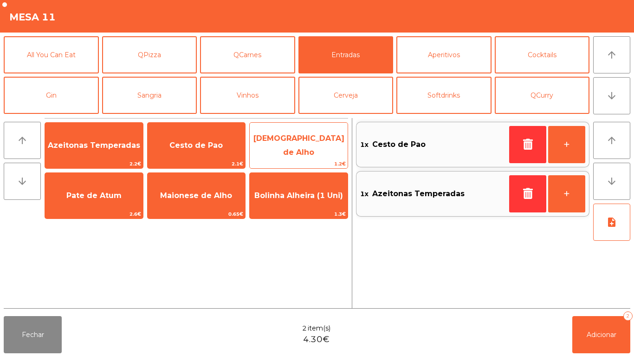
click at [318, 139] on span "[DEMOGRAPHIC_DATA] de Alho" at bounding box center [299, 145] width 98 height 39
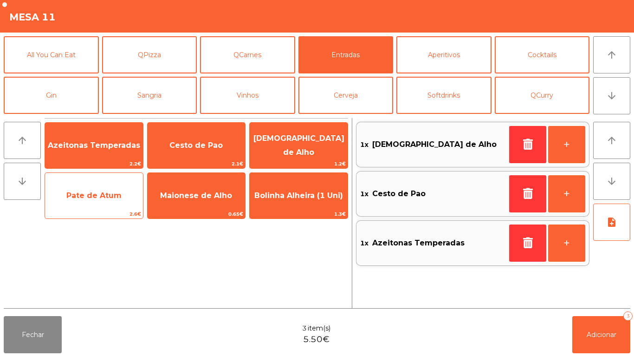
click at [111, 203] on span "Pate de Atum" at bounding box center [94, 195] width 98 height 25
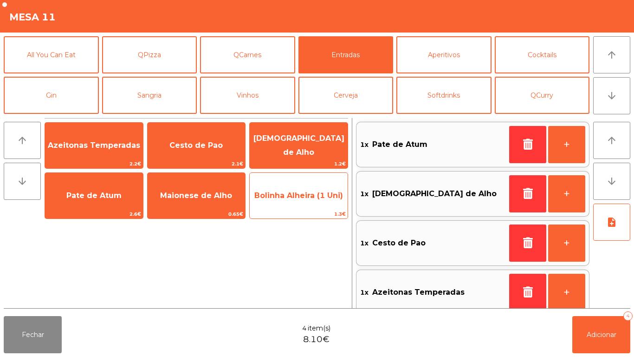
click at [295, 194] on span "Bolinha Alheira (1 Uni)" at bounding box center [298, 195] width 89 height 9
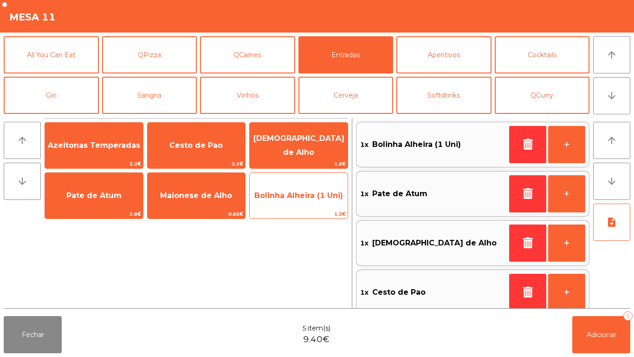
scroll to position [4, 0]
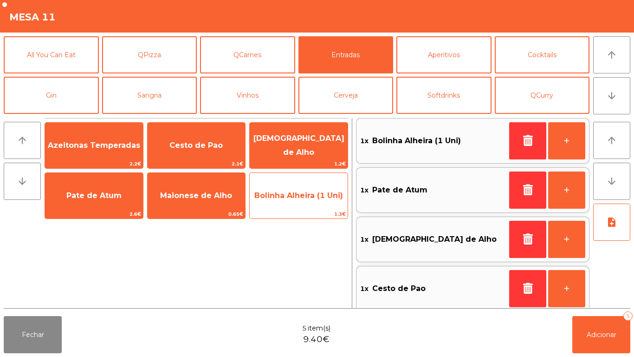
click at [298, 194] on span "Bolinha Alheira (1 Uni)" at bounding box center [298, 195] width 89 height 9
click at [300, 209] on div "Bolinha Alheira (1 Uni) 1.3€" at bounding box center [298, 195] width 99 height 46
click at [299, 204] on span "Bolinha Alheira (1 Uni)" at bounding box center [299, 195] width 98 height 25
click at [295, 195] on span "Bolinha Alheira (1 Uni)" at bounding box center [298, 195] width 89 height 9
click at [300, 207] on span "Bolinha Alheira (1 Uni)" at bounding box center [299, 195] width 98 height 25
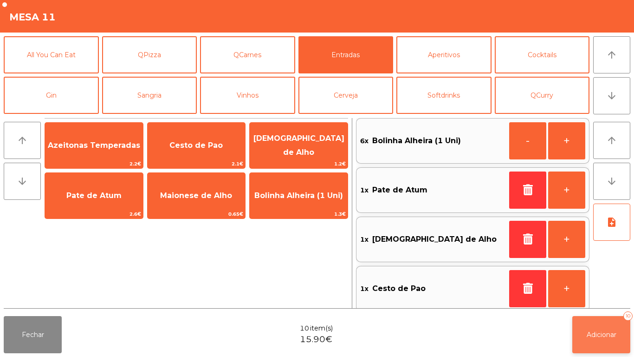
click at [604, 297] on span "Adicionar" at bounding box center [602, 334] width 30 height 8
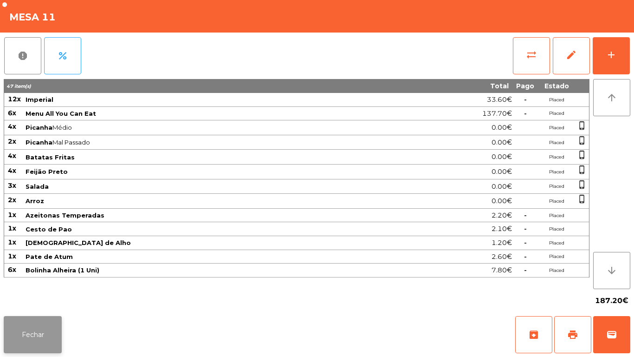
click at [21, 297] on button "Fechar" at bounding box center [33, 334] width 58 height 37
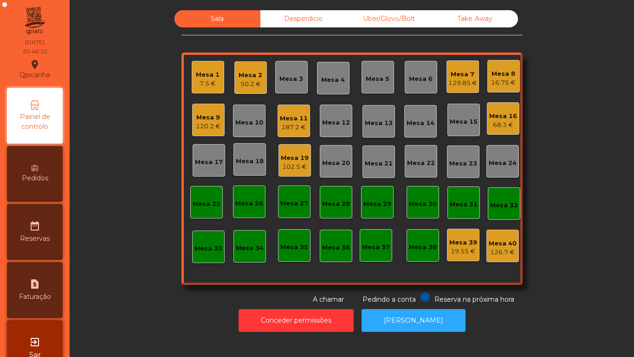
click at [285, 118] on div "Mesa 11" at bounding box center [294, 118] width 28 height 9
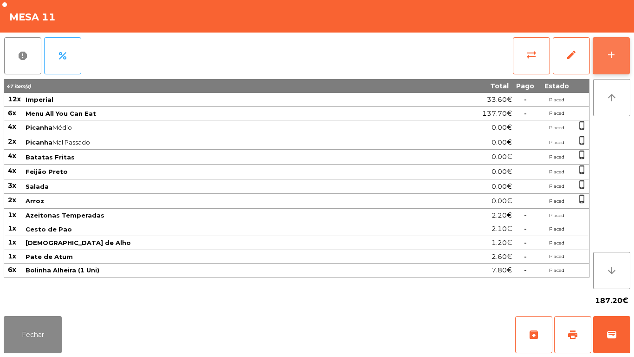
click at [602, 53] on button "add" at bounding box center [611, 55] width 37 height 37
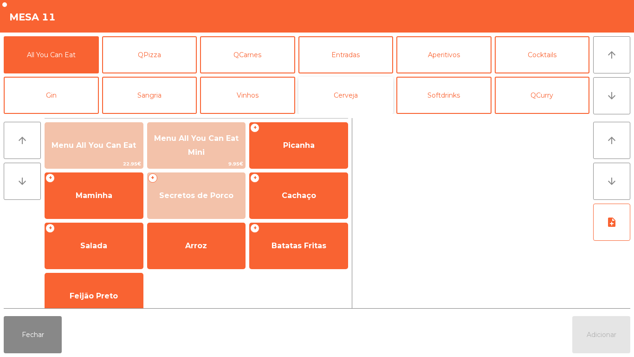
click at [350, 96] on button "Cerveja" at bounding box center [345, 95] width 95 height 37
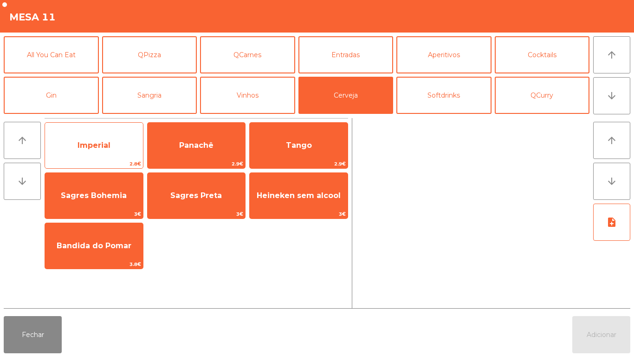
click at [115, 143] on span "Imperial" at bounding box center [94, 145] width 98 height 25
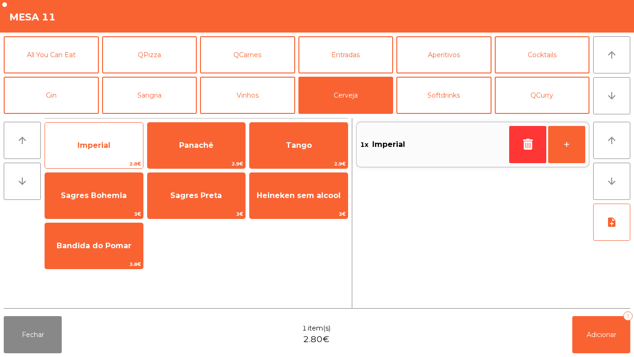
click at [109, 154] on span "Imperial" at bounding box center [94, 145] width 98 height 25
click at [114, 144] on span "Imperial" at bounding box center [94, 145] width 98 height 25
click at [116, 140] on span "Imperial" at bounding box center [94, 145] width 98 height 25
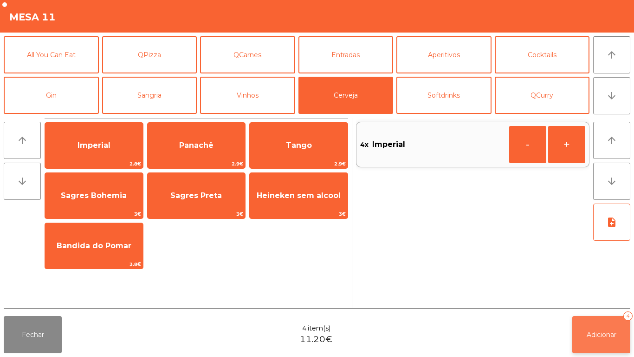
click at [626, 297] on button "Adicionar 4" at bounding box center [601, 334] width 58 height 37
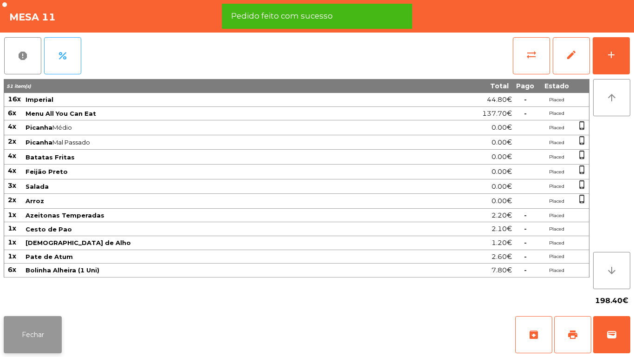
click at [45, 297] on button "Fechar" at bounding box center [33, 334] width 58 height 37
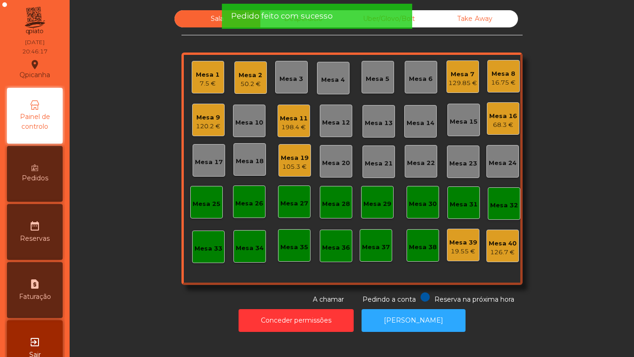
click at [211, 84] on div "7.5 €" at bounding box center [208, 83] width 24 height 9
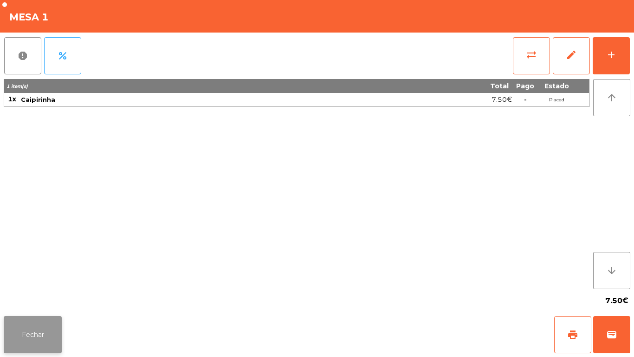
click at [48, 297] on button "Fechar" at bounding box center [33, 334] width 58 height 37
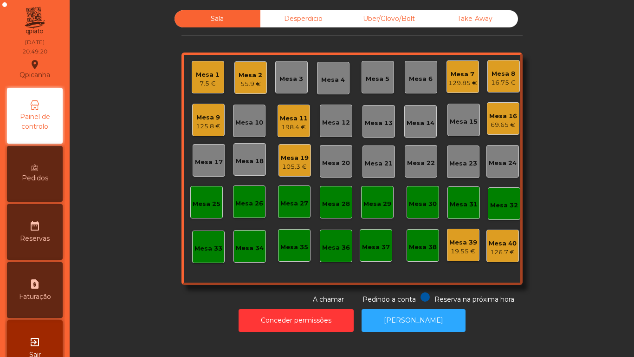
click at [297, 129] on div "198.4 €" at bounding box center [294, 127] width 28 height 9
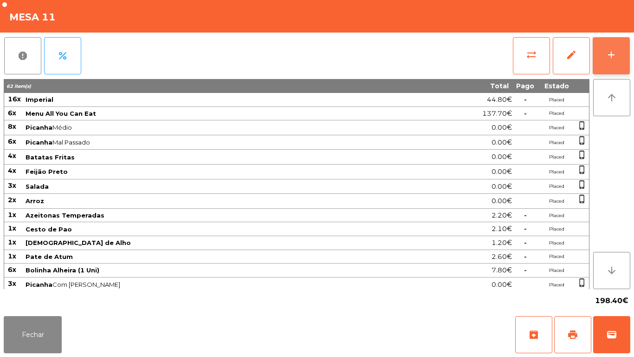
click at [612, 61] on button "add" at bounding box center [611, 55] width 37 height 37
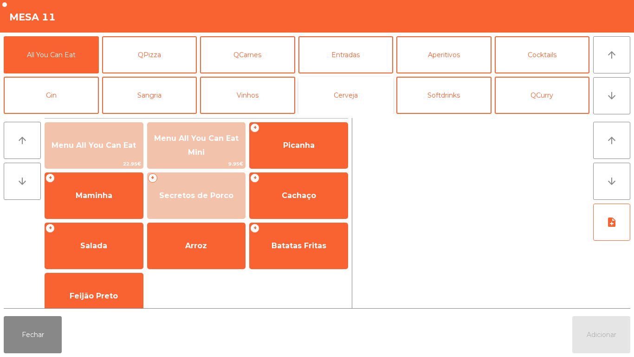
click at [349, 89] on button "Cerveja" at bounding box center [345, 95] width 95 height 37
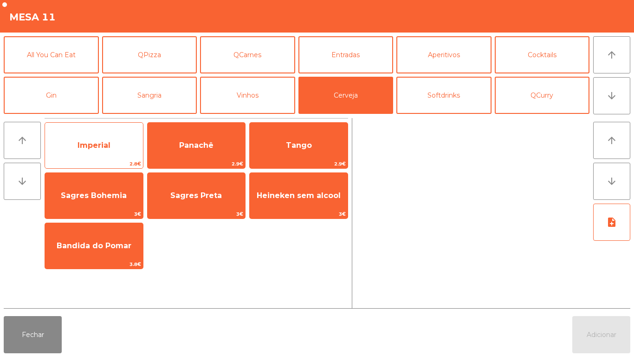
click at [119, 138] on span "Imperial" at bounding box center [94, 145] width 98 height 25
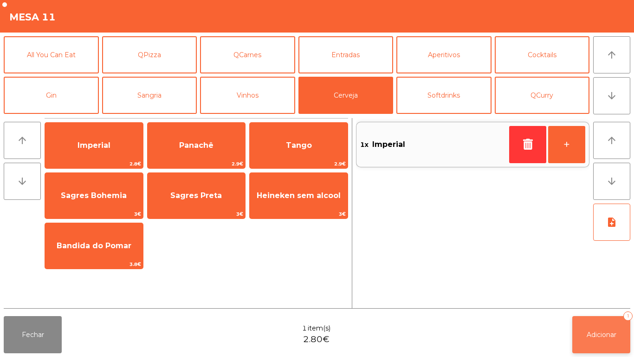
click at [607, 297] on button "Adicionar 1" at bounding box center [601, 334] width 58 height 37
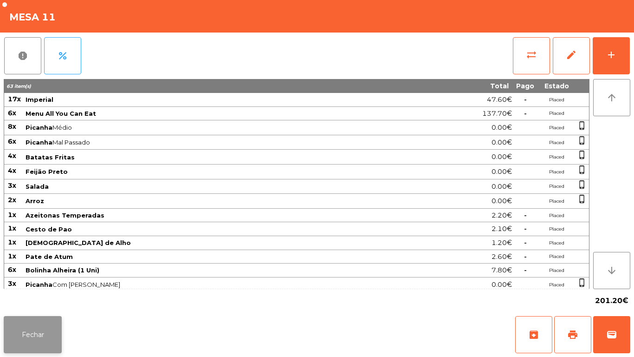
click at [31, 297] on button "Fechar" at bounding box center [33, 334] width 58 height 37
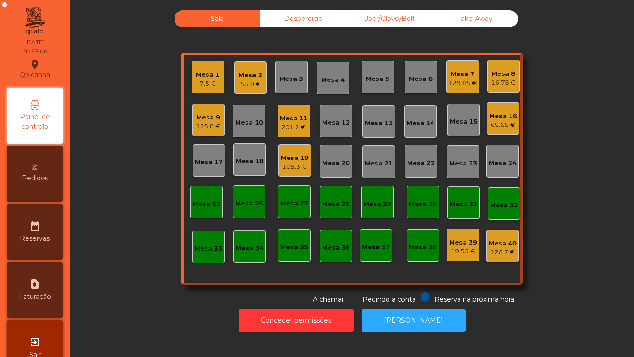
click at [214, 80] on div "7.5 €" at bounding box center [208, 83] width 24 height 9
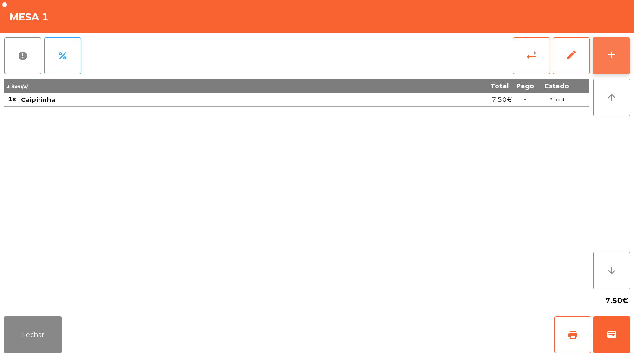
click at [602, 49] on button "add" at bounding box center [611, 55] width 37 height 37
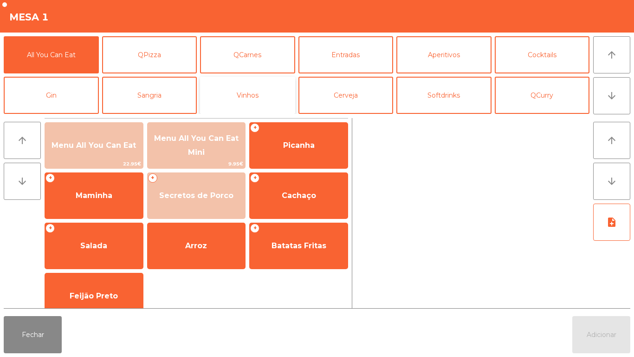
click at [253, 93] on button "Vinhos" at bounding box center [247, 95] width 95 height 37
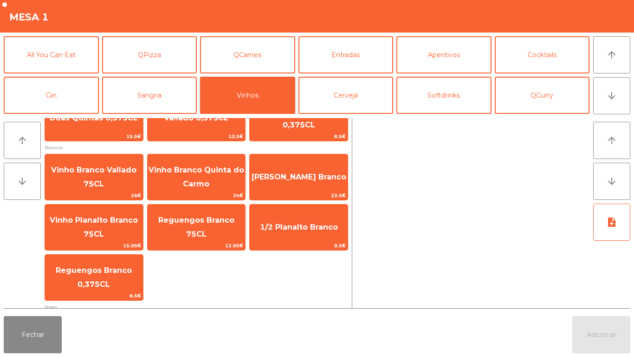
scroll to position [188, 0]
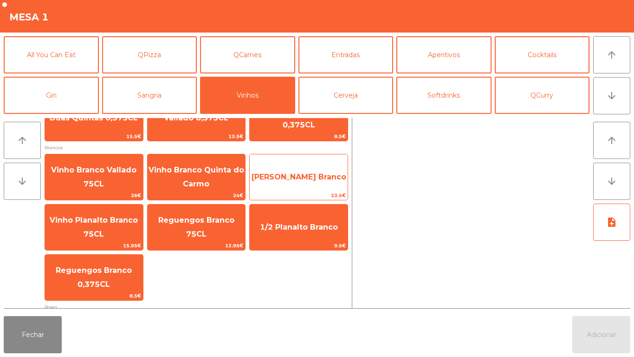
click at [286, 180] on span "[PERSON_NAME] Branco" at bounding box center [299, 176] width 95 height 9
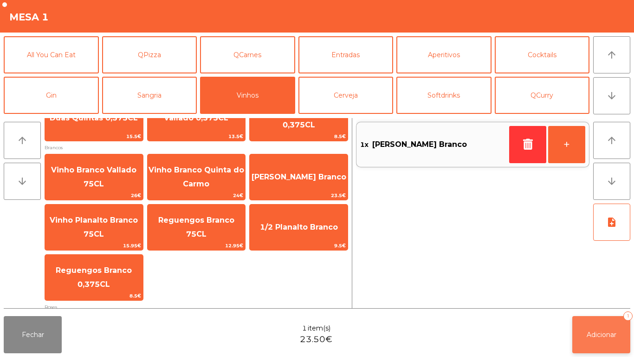
click at [601, 297] on button "Adicionar 1" at bounding box center [601, 334] width 58 height 37
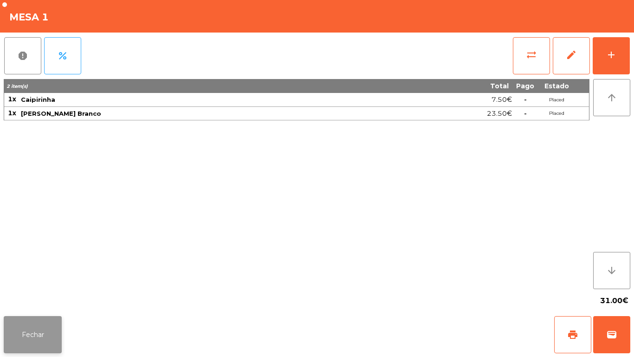
click at [36, 297] on button "Fechar" at bounding box center [33, 334] width 58 height 37
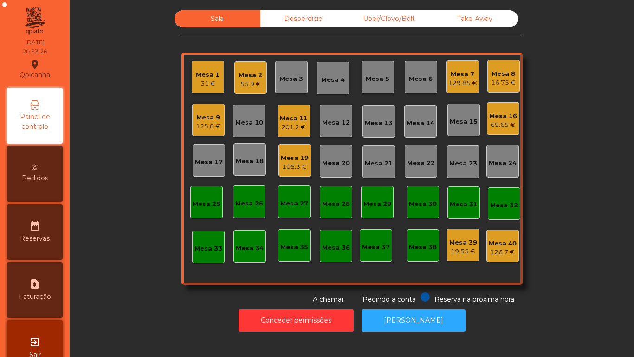
click at [499, 121] on div "69.65 €" at bounding box center [503, 124] width 28 height 9
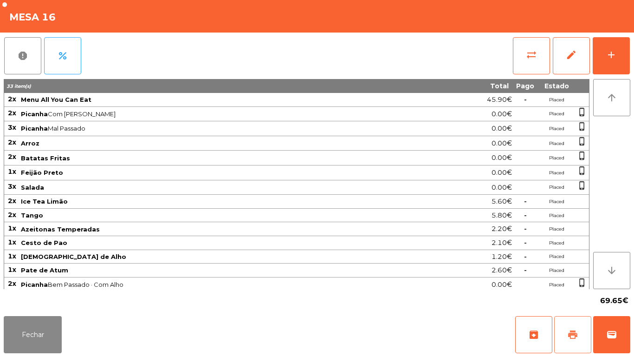
click at [572, 297] on button "print" at bounding box center [572, 334] width 37 height 37
click at [46, 297] on button "Fechar" at bounding box center [33, 334] width 58 height 37
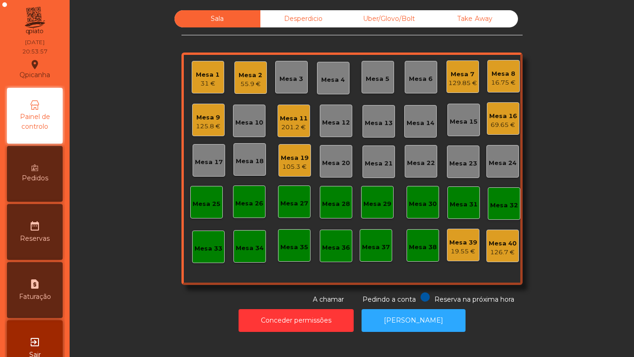
click at [280, 82] on div "Mesa 3" at bounding box center [291, 78] width 24 height 9
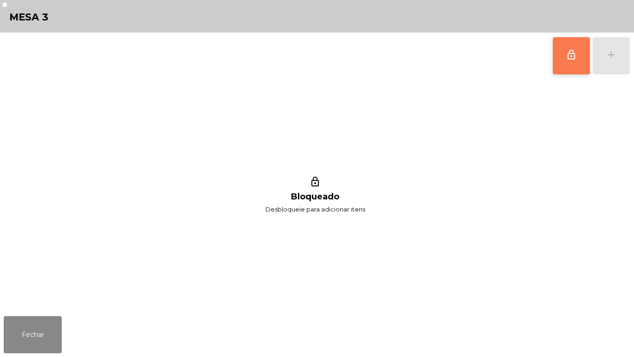
click at [563, 55] on button "lock_outline" at bounding box center [571, 55] width 37 height 37
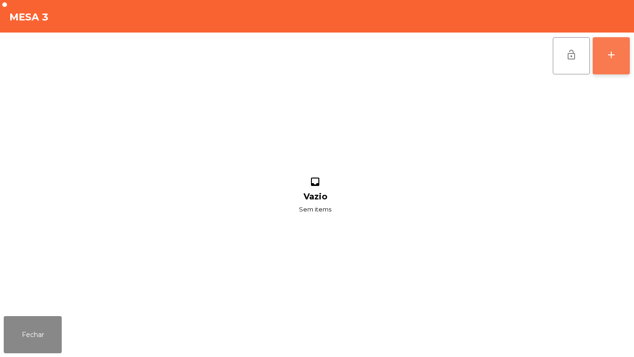
click at [610, 58] on div "add" at bounding box center [611, 54] width 11 height 11
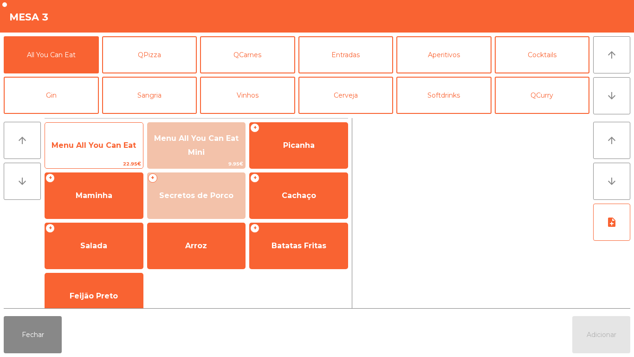
click at [116, 147] on span "Menu All You Can Eat" at bounding box center [94, 145] width 84 height 9
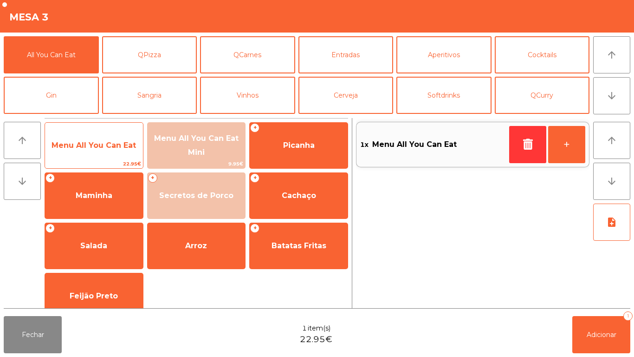
click at [110, 163] on span "22.95€" at bounding box center [94, 163] width 98 height 9
click at [104, 156] on span "Menu All You Can Eat" at bounding box center [94, 145] width 98 height 25
click at [112, 154] on span "Menu All You Can Eat" at bounding box center [94, 145] width 98 height 25
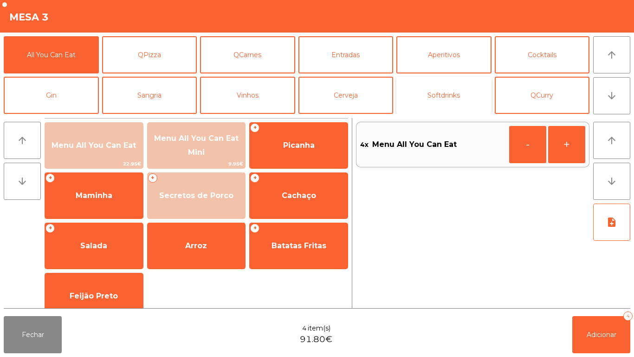
click at [448, 90] on button "Softdrinks" at bounding box center [443, 95] width 95 height 37
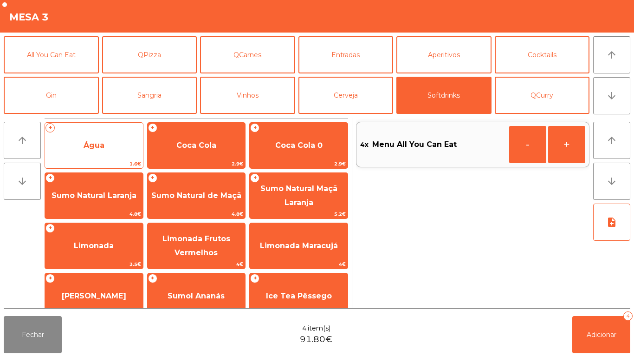
click at [99, 156] on span "Água" at bounding box center [94, 145] width 98 height 25
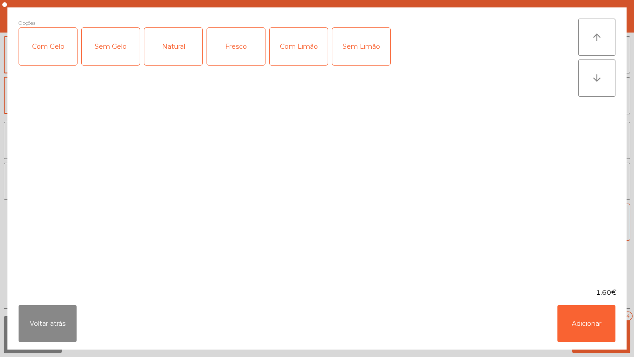
click at [234, 58] on div "Fresco" at bounding box center [236, 46] width 58 height 37
click at [585, 297] on button "Adicionar" at bounding box center [587, 323] width 58 height 37
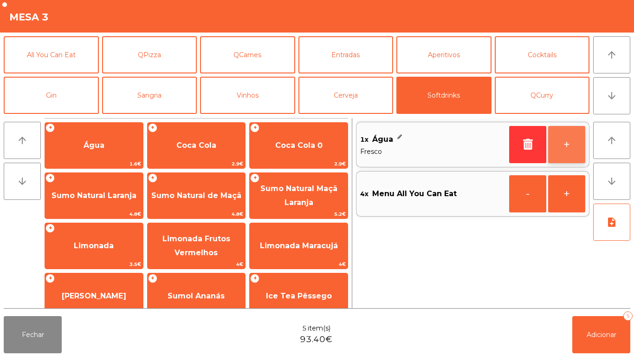
click at [554, 141] on button "+" at bounding box center [566, 144] width 37 height 37
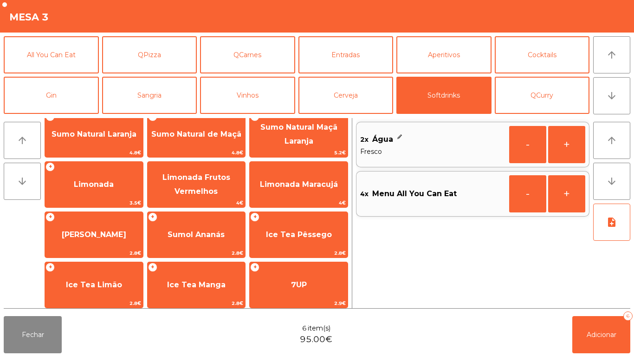
scroll to position [91, 0]
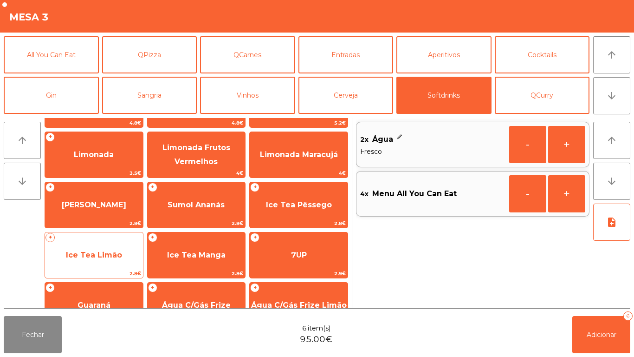
click at [119, 249] on span "Ice Tea Limão" at bounding box center [94, 254] width 98 height 25
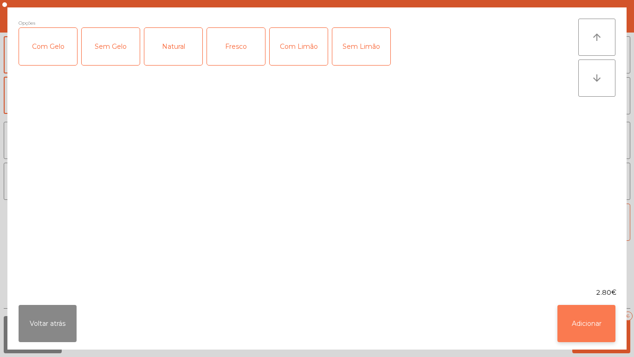
click at [583, 297] on button "Adicionar" at bounding box center [587, 323] width 58 height 37
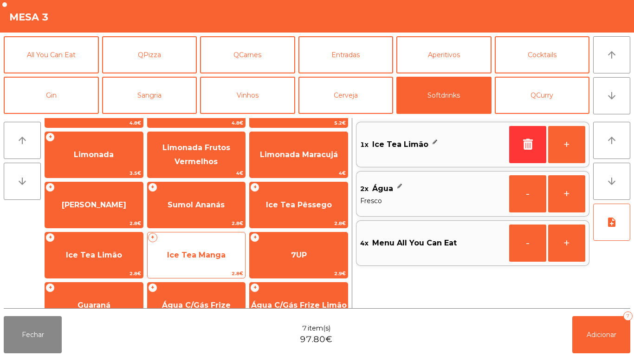
click at [191, 253] on span "Ice Tea Manga" at bounding box center [196, 254] width 58 height 9
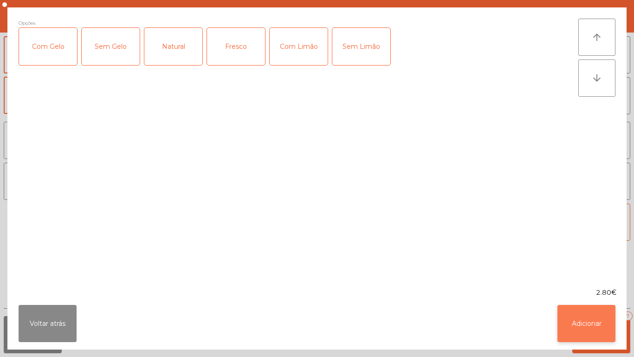
click at [593, 297] on button "Adicionar" at bounding box center [587, 323] width 58 height 37
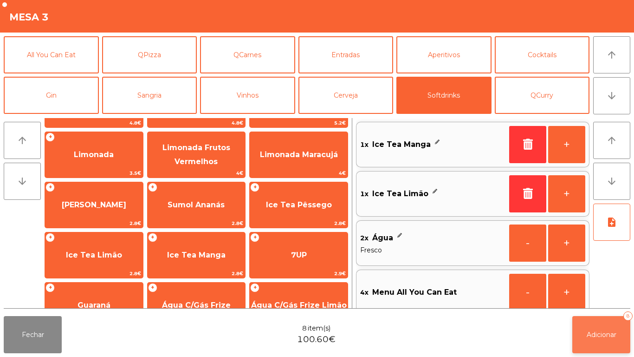
click at [605, 297] on span "Adicionar" at bounding box center [602, 334] width 30 height 8
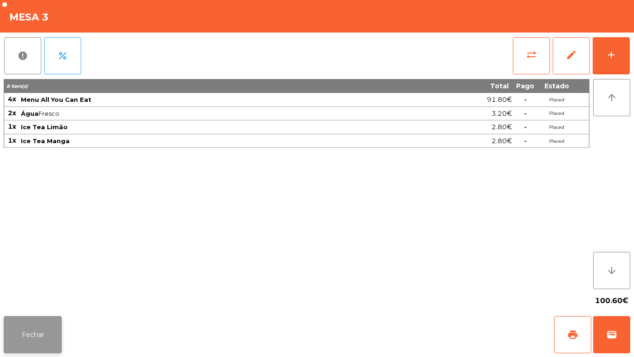
click at [36, 297] on button "Fechar" at bounding box center [33, 334] width 58 height 37
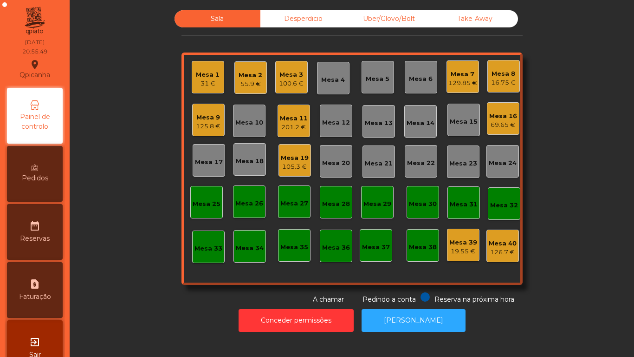
click at [192, 76] on div "Mesa 1 31 €" at bounding box center [208, 77] width 32 height 32
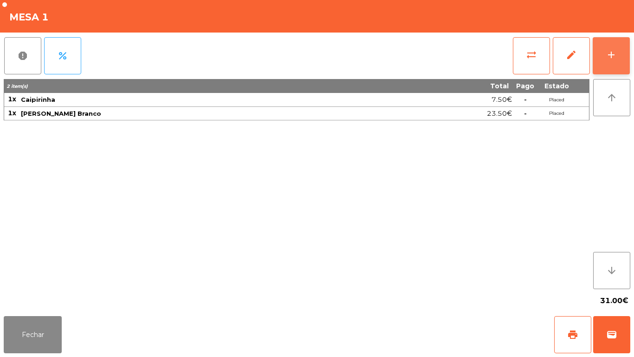
click at [603, 55] on button "add" at bounding box center [611, 55] width 37 height 37
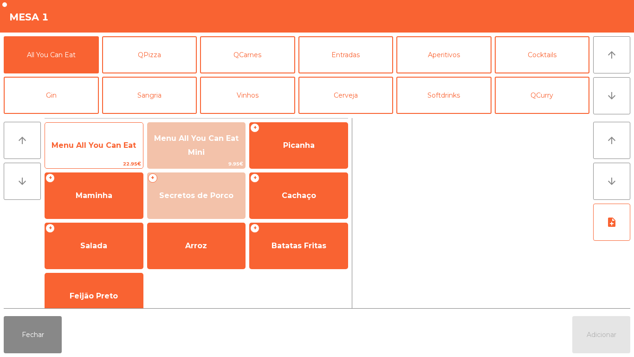
click at [105, 148] on span "Menu All You Can Eat" at bounding box center [94, 145] width 84 height 9
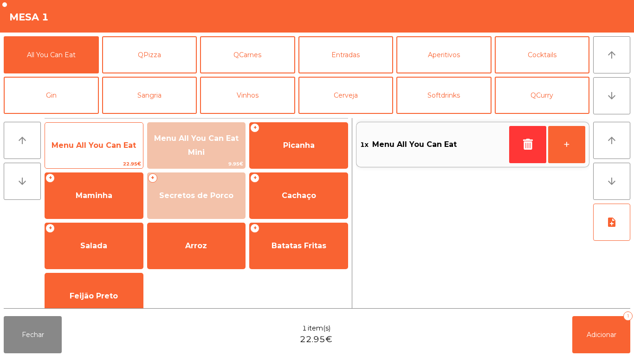
click at [96, 141] on span "Menu All You Can Eat" at bounding box center [94, 145] width 84 height 9
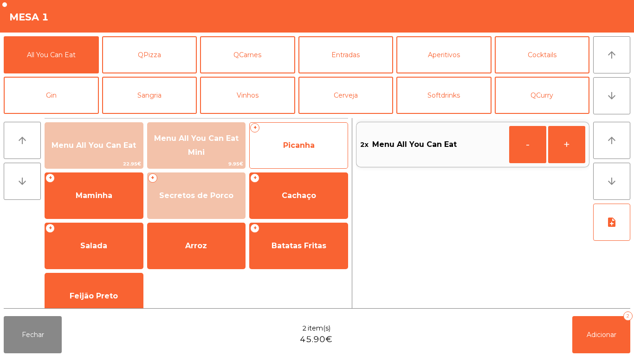
click at [293, 139] on span "Picanha" at bounding box center [299, 145] width 98 height 25
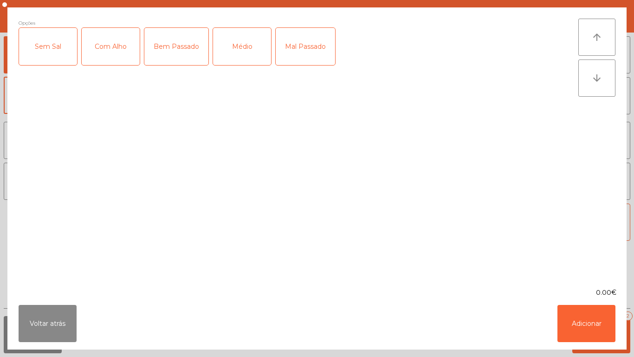
click at [111, 53] on div "Com Alho" at bounding box center [111, 46] width 58 height 37
click at [240, 62] on div "Médio" at bounding box center [242, 46] width 58 height 37
click at [575, 297] on button "Adicionar" at bounding box center [587, 323] width 58 height 37
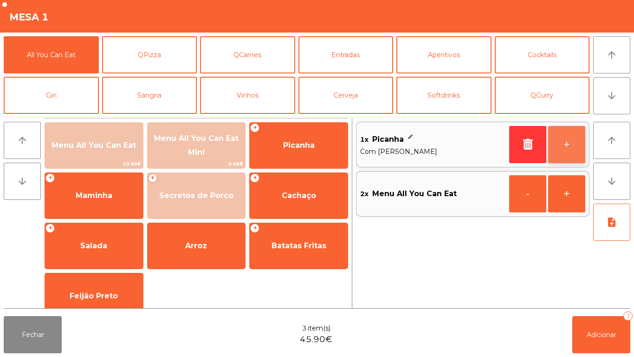
click at [562, 141] on button "+" at bounding box center [566, 144] width 37 height 37
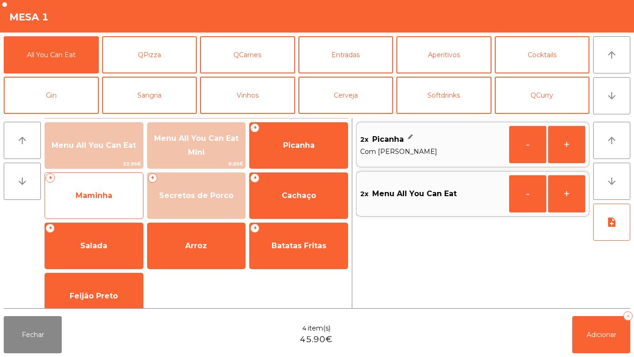
click at [108, 201] on span "Maminha" at bounding box center [94, 195] width 98 height 25
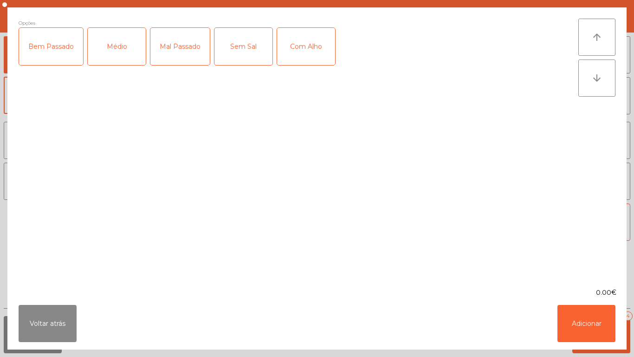
click at [120, 58] on div "Médio" at bounding box center [117, 46] width 58 height 37
click at [303, 56] on div "Com Alho" at bounding box center [306, 46] width 58 height 37
click at [585, 297] on button "Adicionar" at bounding box center [587, 323] width 58 height 37
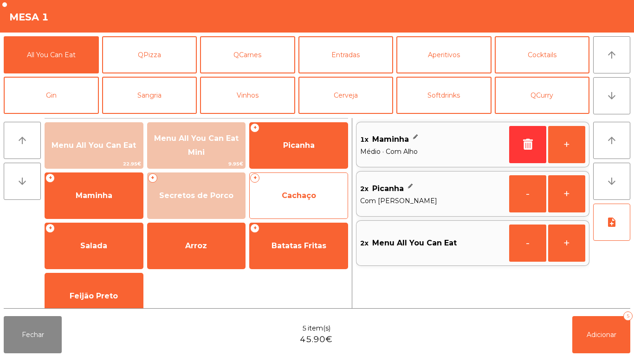
click at [288, 189] on span "Cachaço" at bounding box center [299, 195] width 98 height 25
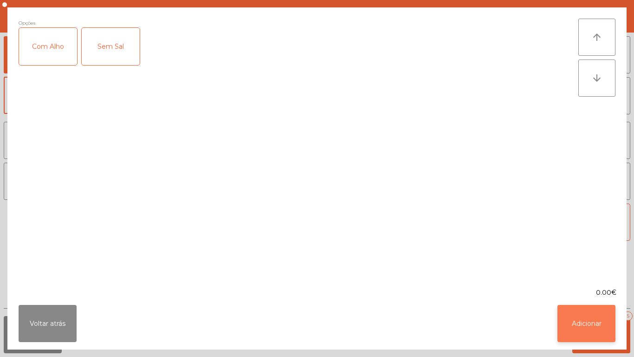
click at [582, 297] on button "Adicionar" at bounding box center [587, 323] width 58 height 37
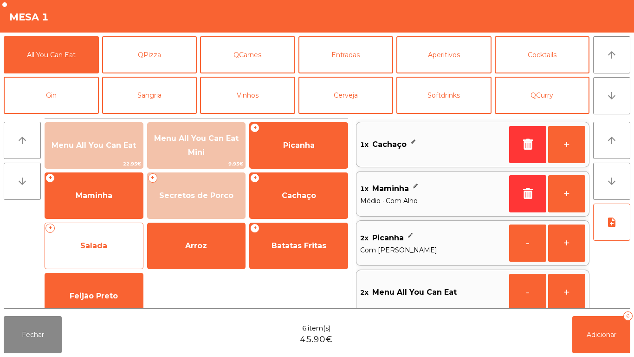
click at [96, 245] on span "Salada" at bounding box center [93, 245] width 27 height 9
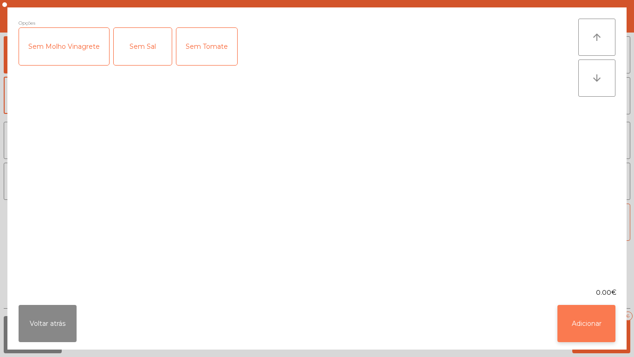
click at [587, 297] on button "Adicionar" at bounding box center [587, 323] width 58 height 37
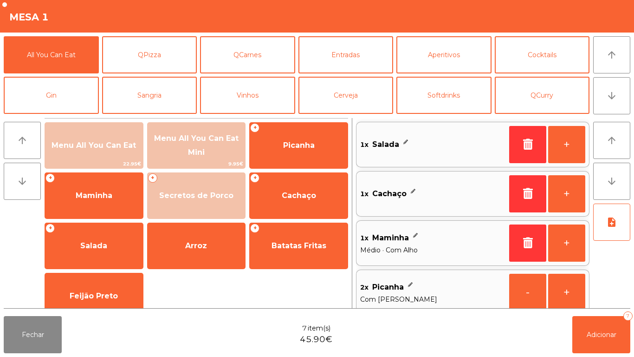
scroll to position [4, 0]
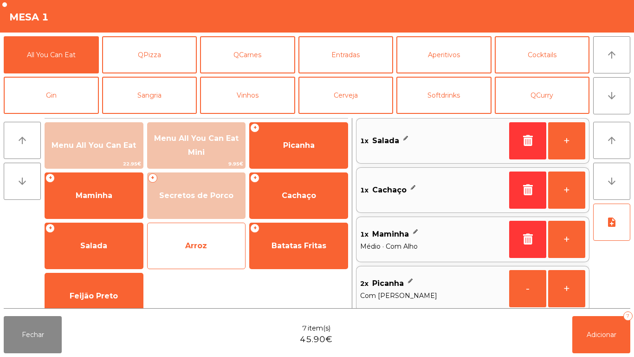
click at [188, 252] on span "Arroz" at bounding box center [197, 245] width 98 height 25
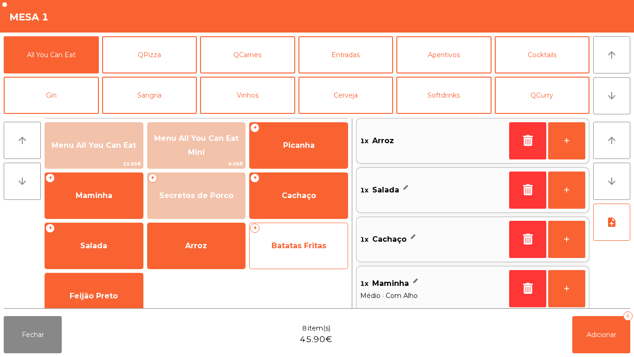
click at [295, 251] on span "Batatas Fritas" at bounding box center [299, 245] width 98 height 25
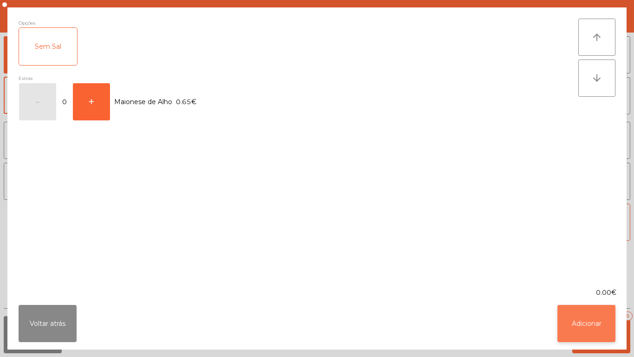
click at [585, 297] on button "Adicionar" at bounding box center [587, 323] width 58 height 37
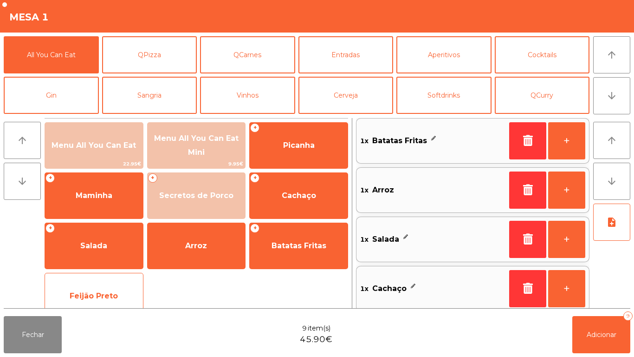
click at [93, 296] on span "Feijão Preto" at bounding box center [94, 295] width 48 height 9
click at [89, 293] on span "Feijão Preto" at bounding box center [94, 295] width 48 height 9
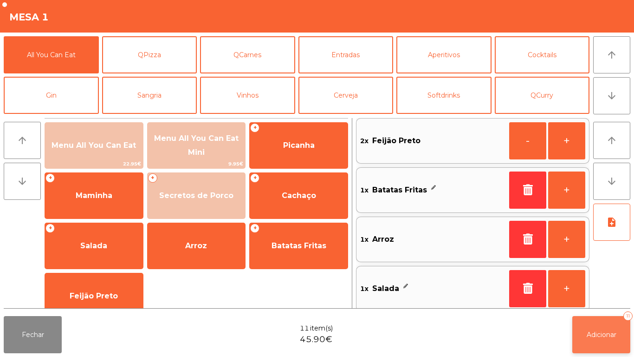
click at [604, 297] on span "Adicionar" at bounding box center [602, 334] width 30 height 8
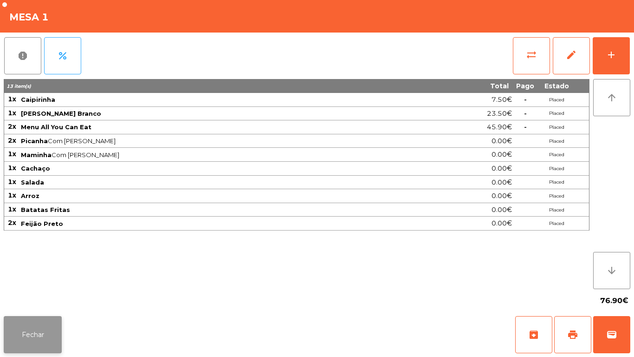
click at [36, 297] on button "Fechar" at bounding box center [33, 334] width 58 height 37
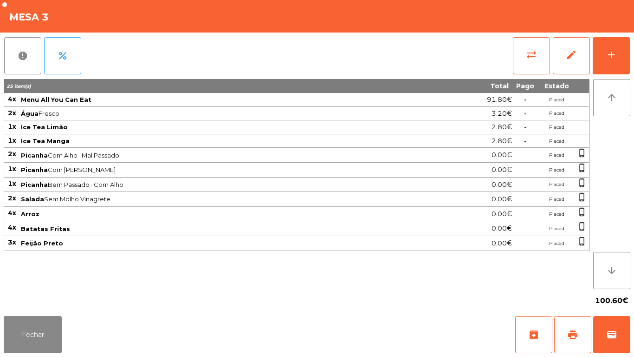
click at [22, 297] on div "Fechar archive print wallet" at bounding box center [317, 334] width 634 height 45
click at [21, 297] on button "Fechar" at bounding box center [33, 334] width 58 height 37
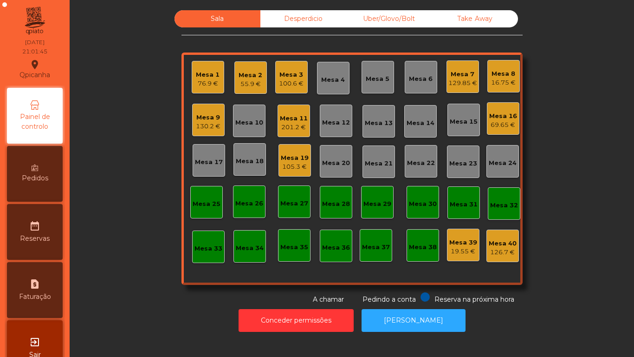
click at [454, 126] on div "Mesa 15" at bounding box center [463, 120] width 32 height 32
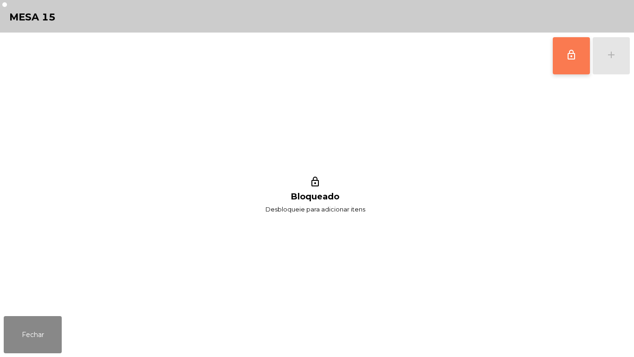
click at [564, 57] on button "lock_outline" at bounding box center [571, 55] width 37 height 37
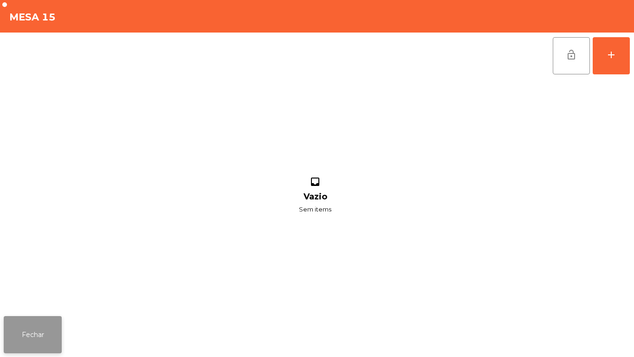
click at [45, 297] on button "Fechar" at bounding box center [33, 334] width 58 height 37
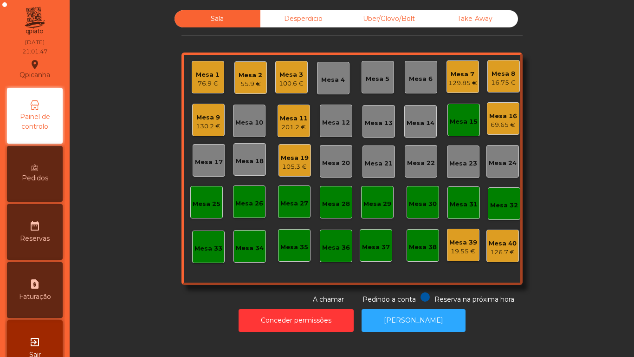
click at [201, 80] on div "76.9 €" at bounding box center [208, 83] width 24 height 9
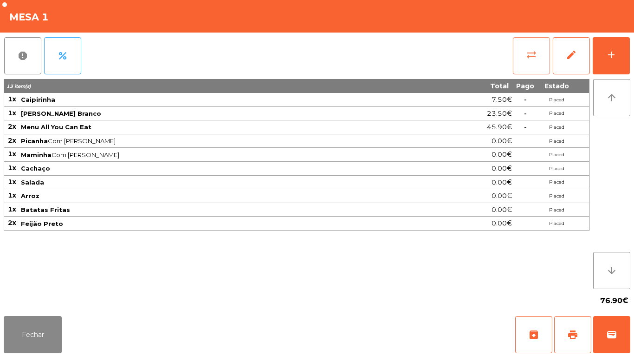
click at [523, 55] on button "sync_alt" at bounding box center [531, 55] width 37 height 37
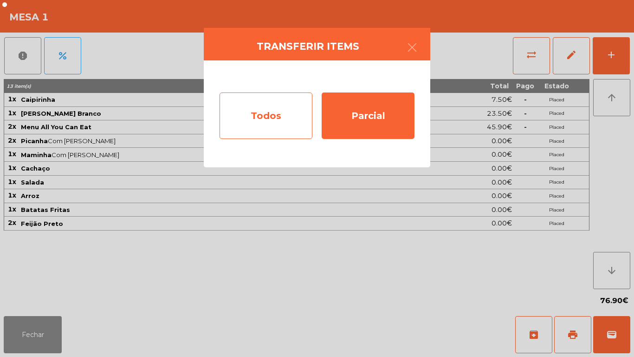
click at [267, 117] on div "Todos" at bounding box center [266, 115] width 93 height 46
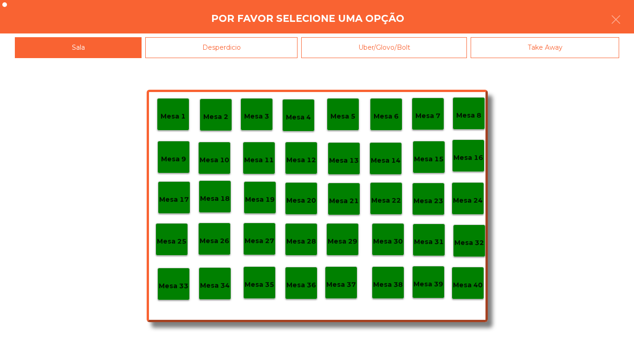
click at [434, 156] on p "Mesa 15" at bounding box center [429, 159] width 30 height 11
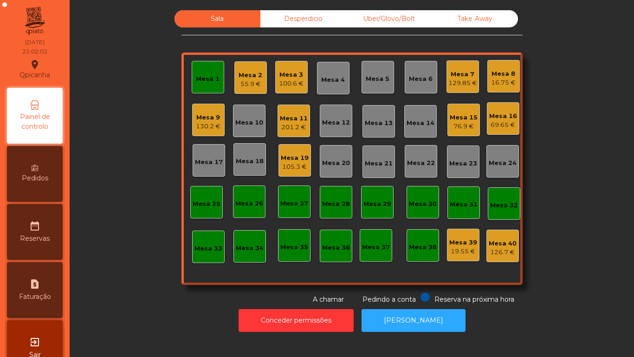
click at [492, 122] on div "69.65 €" at bounding box center [503, 124] width 28 height 9
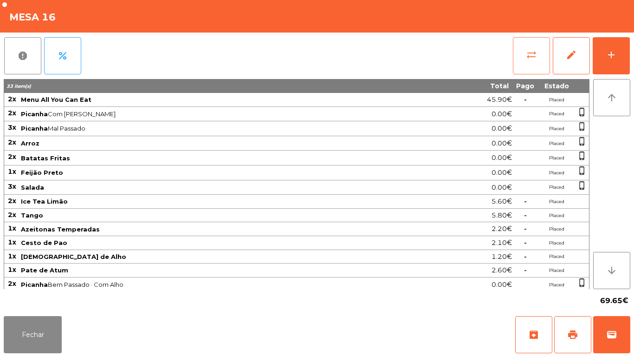
click at [514, 58] on button "sync_alt" at bounding box center [531, 55] width 37 height 37
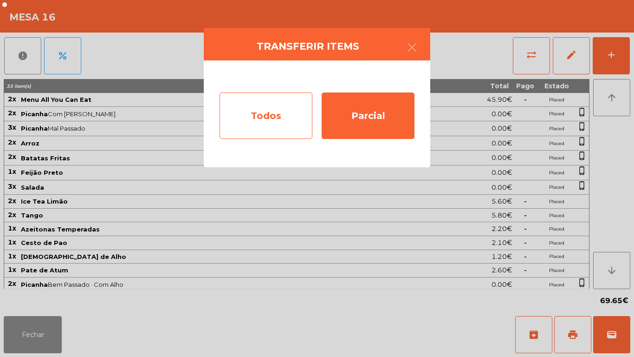
click at [271, 120] on div "Todos" at bounding box center [266, 115] width 93 height 46
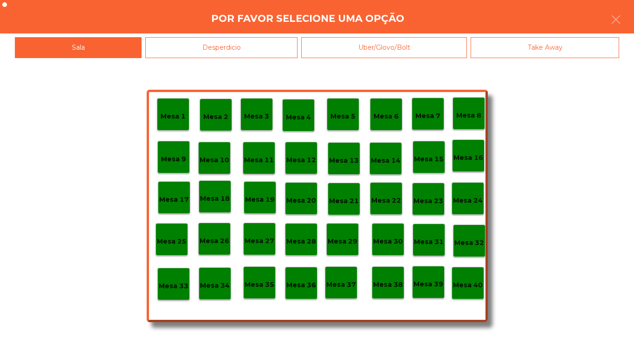
click at [464, 279] on p "Mesa 40" at bounding box center [468, 284] width 30 height 11
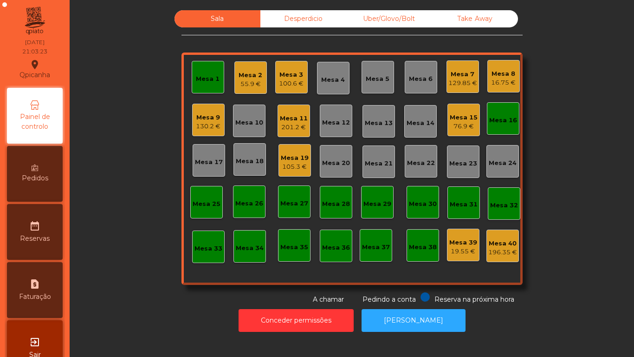
click at [448, 83] on div "129.85 €" at bounding box center [462, 82] width 29 height 9
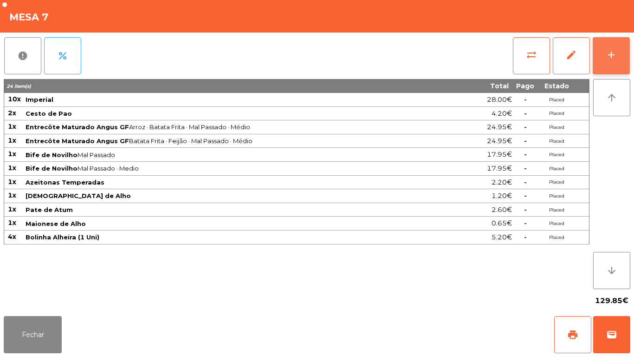
click at [603, 64] on button "add" at bounding box center [611, 55] width 37 height 37
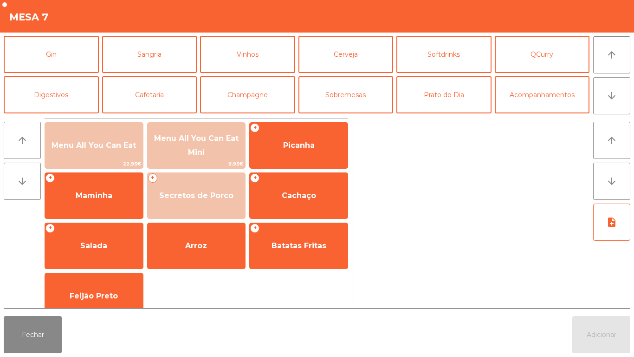
scroll to position [49, 0]
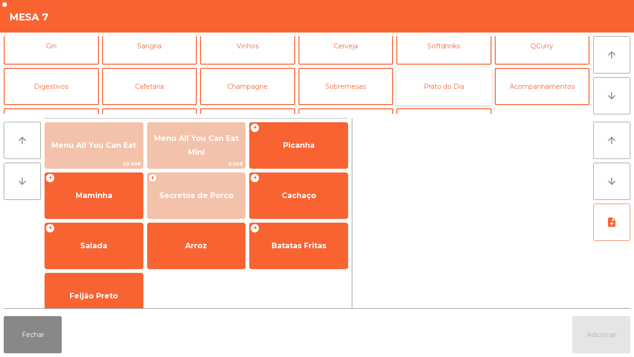
click at [449, 82] on button "Prato do Dia" at bounding box center [443, 86] width 95 height 37
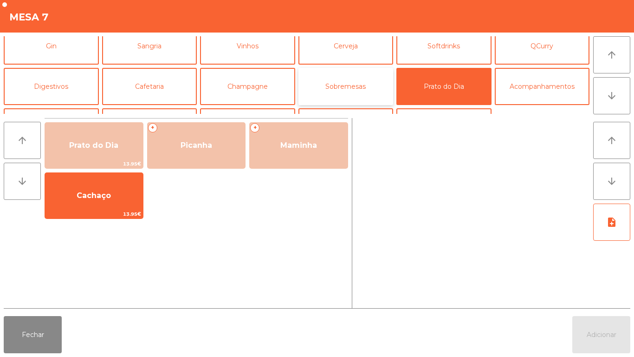
click at [352, 92] on button "Sobremesas" at bounding box center [345, 86] width 95 height 37
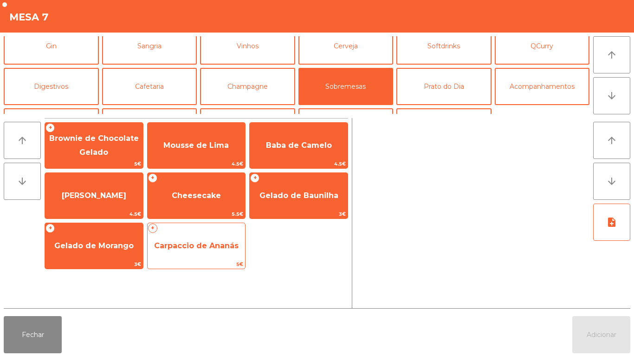
click at [201, 244] on span "Carpaccio de Ananás" at bounding box center [196, 245] width 84 height 9
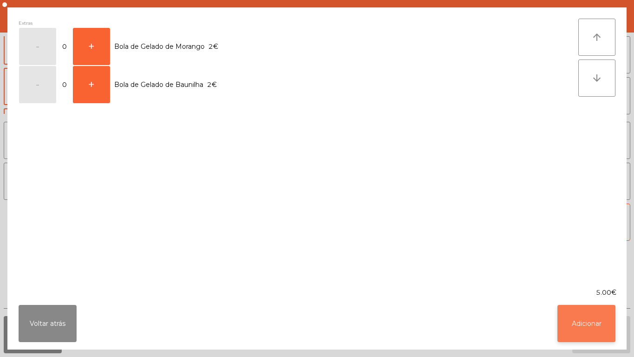
click at [584, 297] on button "Adicionar" at bounding box center [587, 323] width 58 height 37
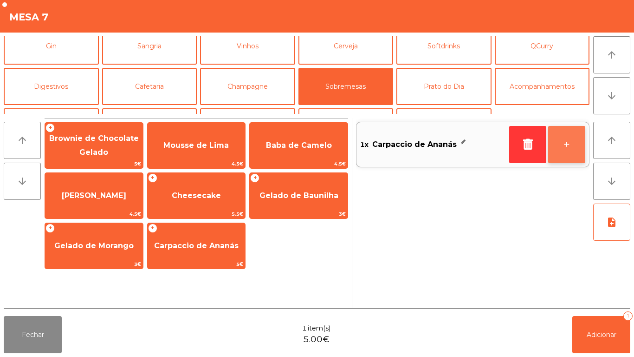
click at [571, 151] on button "+" at bounding box center [566, 144] width 37 height 37
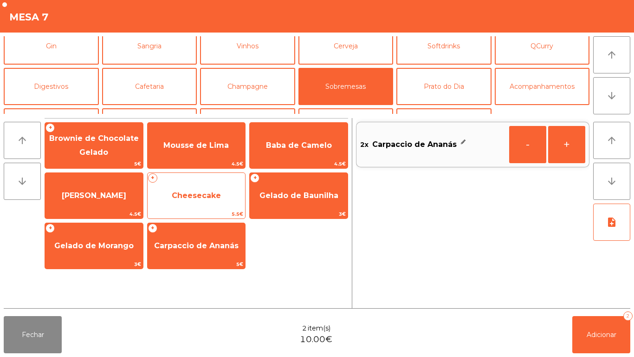
click at [216, 203] on span "Cheesecake" at bounding box center [197, 195] width 98 height 25
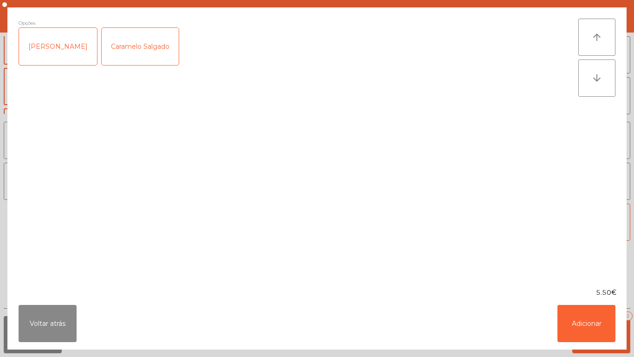
click at [62, 41] on div "[PERSON_NAME]" at bounding box center [58, 46] width 78 height 37
click at [586, 297] on button "Adicionar" at bounding box center [587, 323] width 58 height 37
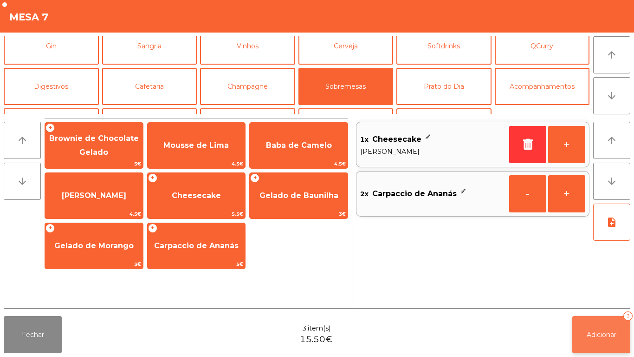
click at [605, 297] on span "Adicionar" at bounding box center [602, 334] width 30 height 8
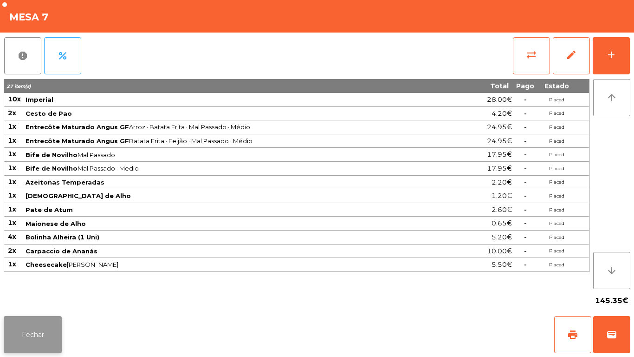
click at [38, 297] on button "Fechar" at bounding box center [33, 334] width 58 height 37
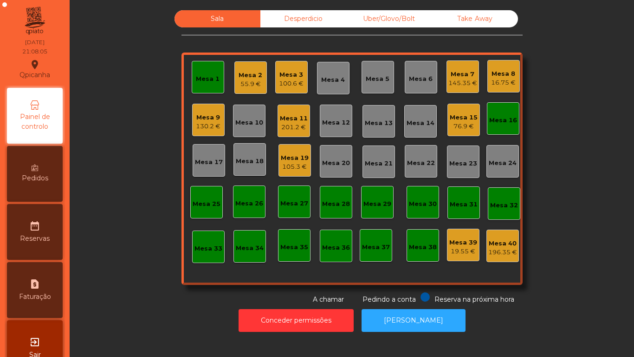
click at [464, 107] on div "Mesa 15 76.9 €" at bounding box center [463, 120] width 32 height 32
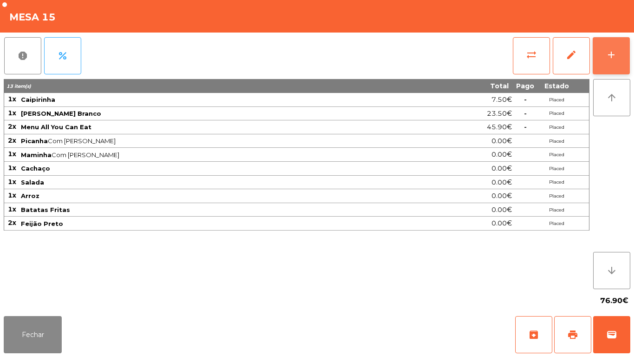
click at [612, 50] on div "add" at bounding box center [611, 54] width 11 height 11
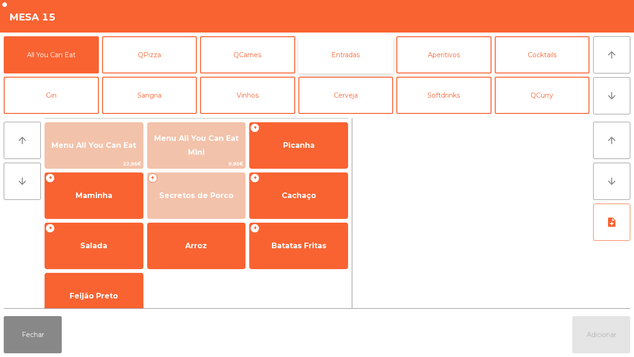
click at [357, 50] on button "Entradas" at bounding box center [345, 54] width 95 height 37
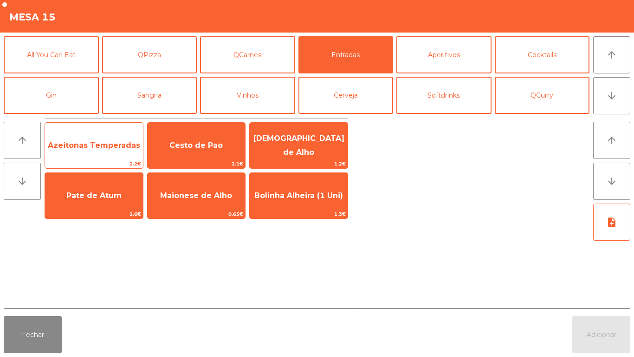
click at [98, 143] on span "Azeitonas Temperadas" at bounding box center [94, 145] width 92 height 9
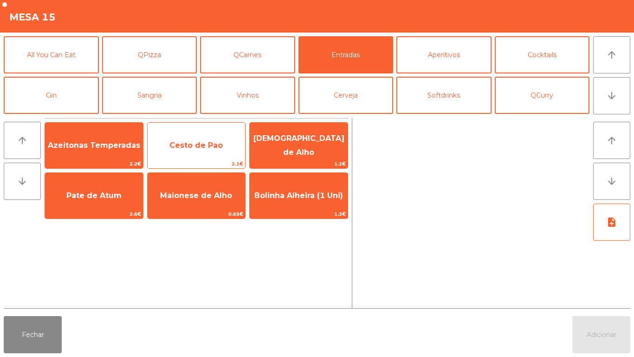
click at [189, 133] on span "Cesto de Pao" at bounding box center [197, 145] width 98 height 25
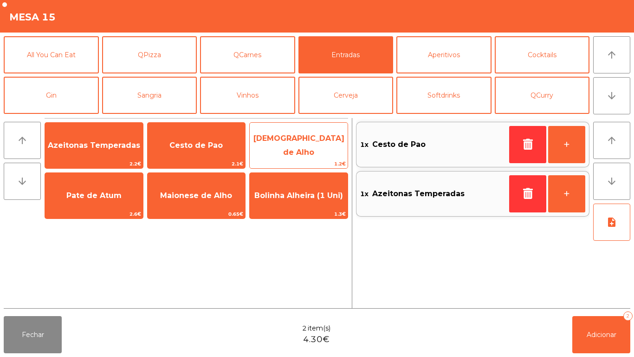
click at [312, 137] on span "[DEMOGRAPHIC_DATA] de Alho" at bounding box center [299, 145] width 98 height 39
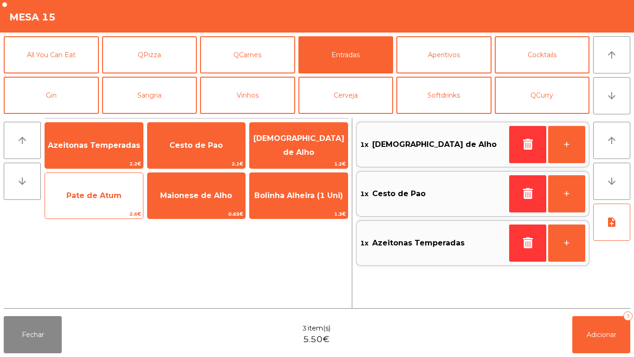
click at [102, 187] on span "Pate de Atum" at bounding box center [94, 195] width 98 height 25
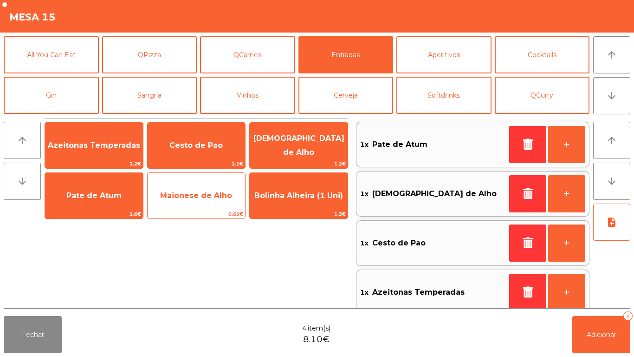
click at [191, 198] on span "Maionese de Alho" at bounding box center [196, 195] width 72 height 9
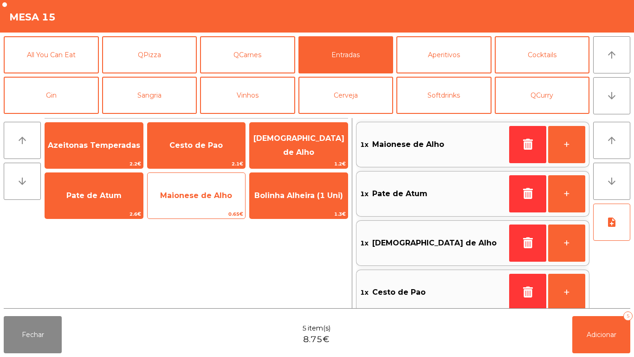
scroll to position [4, 0]
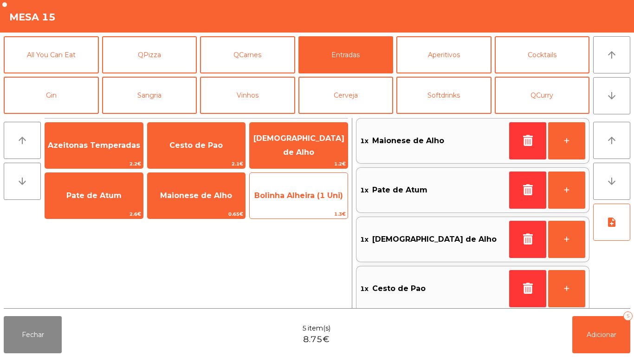
click at [300, 189] on span "Bolinha Alheira (1 Uni)" at bounding box center [299, 195] width 98 height 25
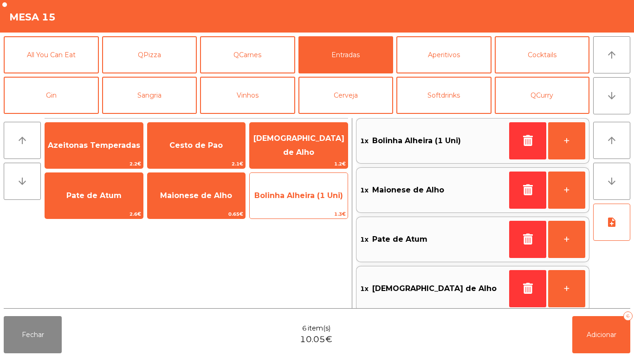
click at [307, 182] on div "Bolinha Alheira (1 Uni) 1.3€" at bounding box center [298, 195] width 99 height 46
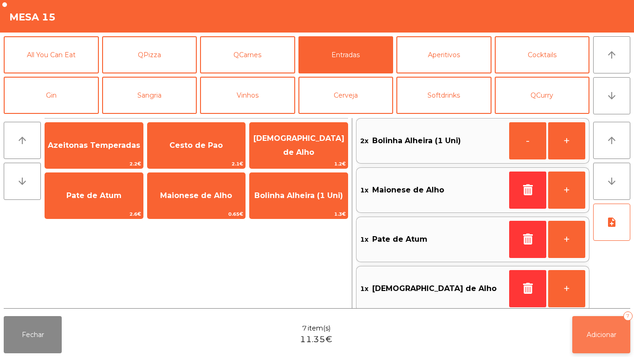
click at [600, 297] on button "Adicionar 7" at bounding box center [601, 334] width 58 height 37
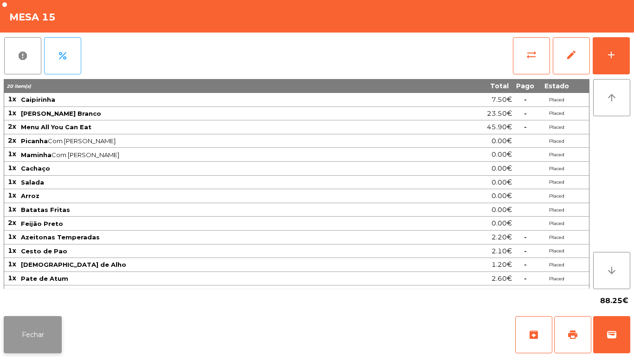
click at [41, 297] on button "Fechar" at bounding box center [33, 334] width 58 height 37
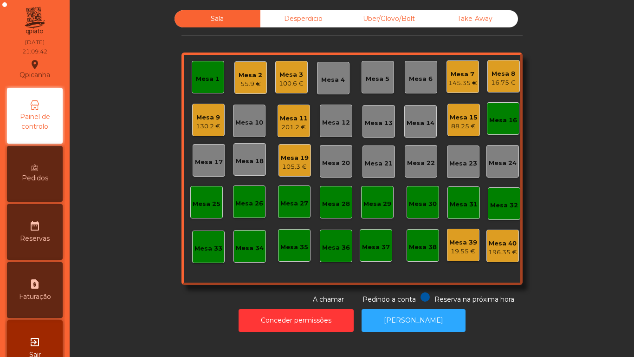
click at [288, 88] on div "Mesa 3 100.6 €" at bounding box center [291, 77] width 32 height 32
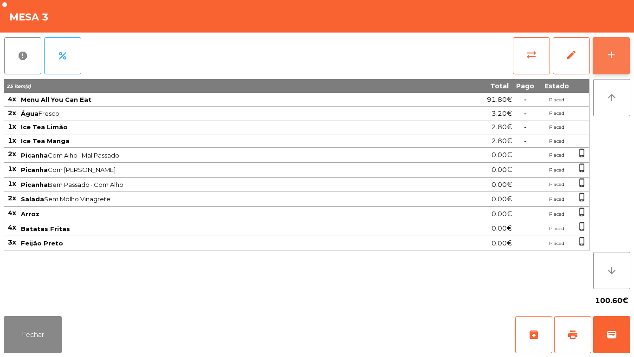
click at [606, 57] on div "add" at bounding box center [611, 54] width 11 height 11
click at [586, 143] on td at bounding box center [582, 141] width 14 height 14
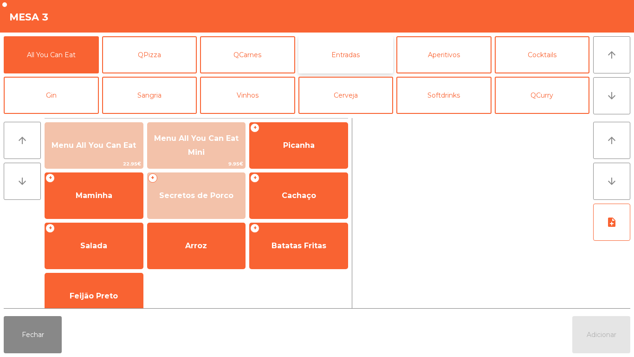
click at [342, 60] on button "Entradas" at bounding box center [345, 54] width 95 height 37
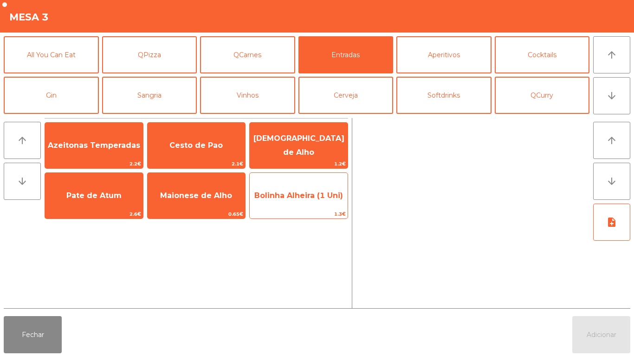
click at [304, 194] on span "Bolinha Alheira (1 Uni)" at bounding box center [298, 195] width 89 height 9
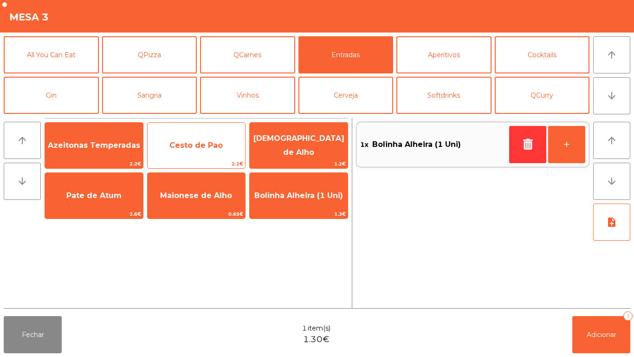
click at [204, 143] on span "Cesto de Pao" at bounding box center [195, 145] width 53 height 9
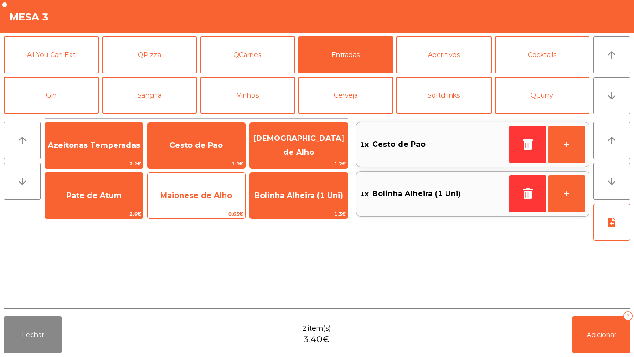
click at [198, 194] on span "Maionese de Alho" at bounding box center [196, 195] width 72 height 9
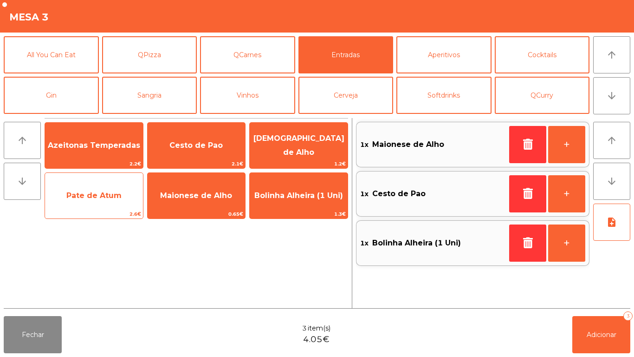
click at [103, 209] on div "Pate de Atum 2.6€" at bounding box center [94, 195] width 99 height 46
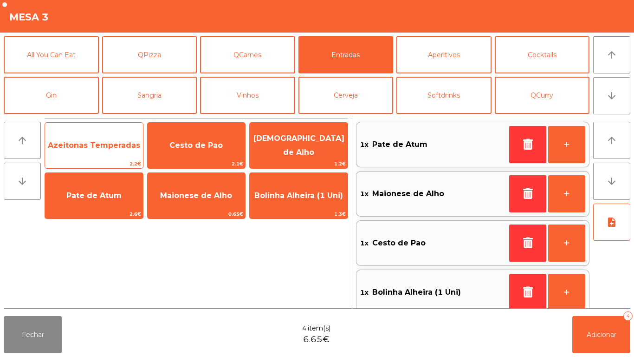
click at [117, 135] on span "Azeitonas Temperadas" at bounding box center [94, 145] width 98 height 25
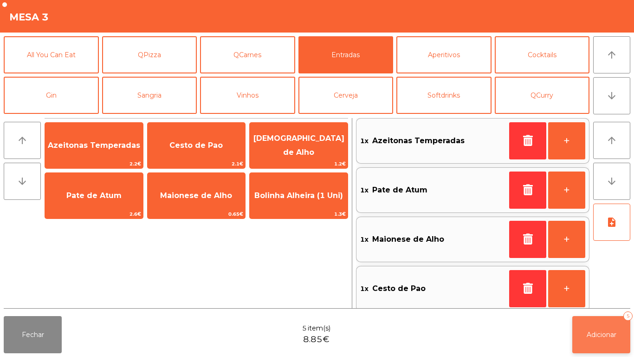
click at [621, 297] on button "Adicionar 5" at bounding box center [601, 334] width 58 height 37
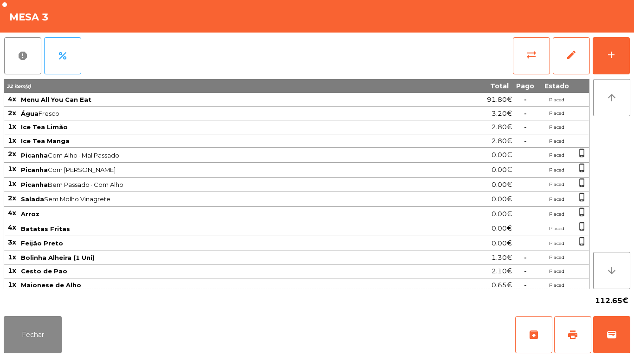
click at [73, 297] on div "Fechar archive print wallet" at bounding box center [317, 334] width 634 height 45
click at [47, 297] on button "Fechar" at bounding box center [33, 334] width 58 height 37
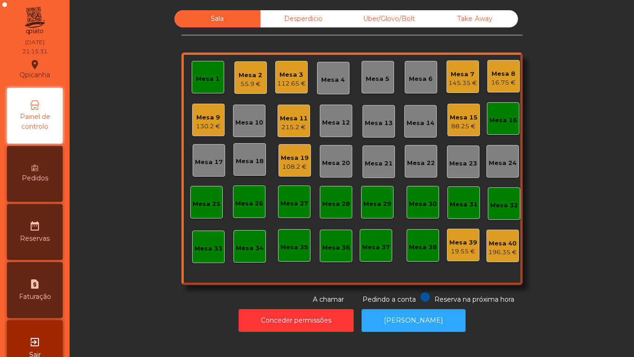
click at [463, 80] on div "145.35 €" at bounding box center [462, 82] width 29 height 9
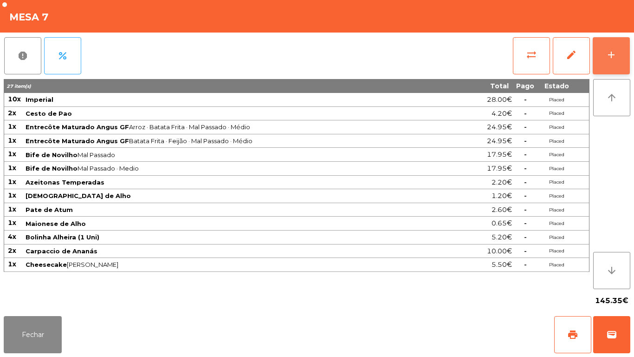
click at [605, 66] on button "add" at bounding box center [611, 55] width 37 height 37
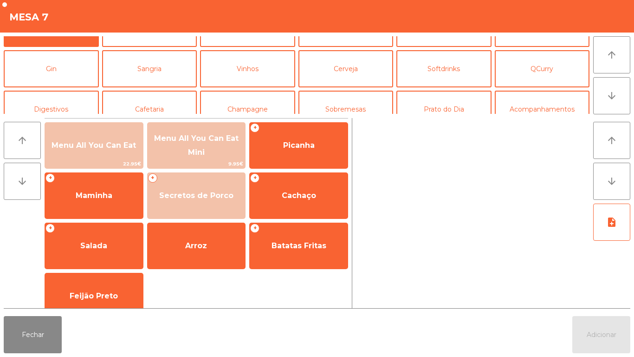
scroll to position [28, 0]
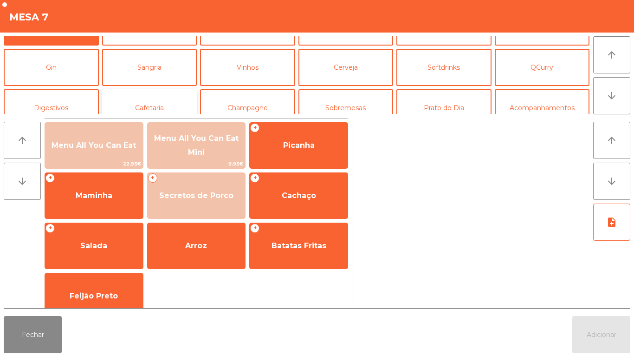
click at [173, 102] on button "Cafetaria" at bounding box center [149, 107] width 95 height 37
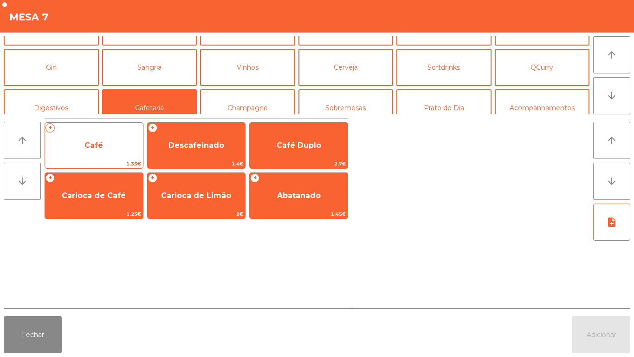
click at [117, 148] on span "Café" at bounding box center [94, 145] width 98 height 25
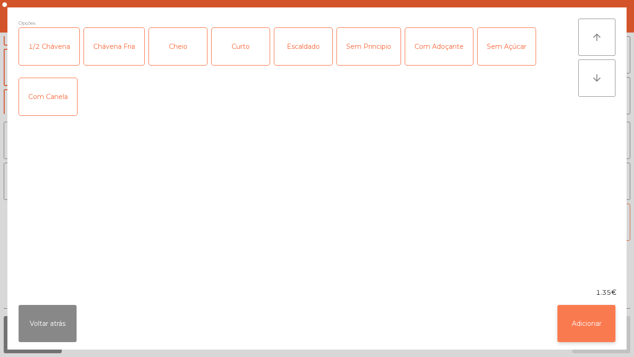
click at [579, 297] on button "Adicionar" at bounding box center [587, 323] width 58 height 37
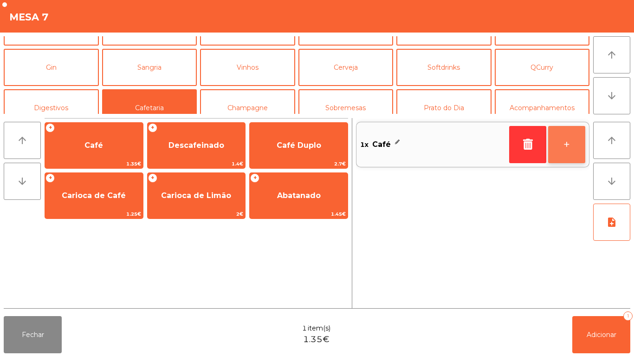
click at [564, 160] on button "+" at bounding box center [566, 144] width 37 height 37
click at [562, 156] on button "+" at bounding box center [566, 144] width 37 height 37
click at [563, 147] on button "+" at bounding box center [566, 144] width 37 height 37
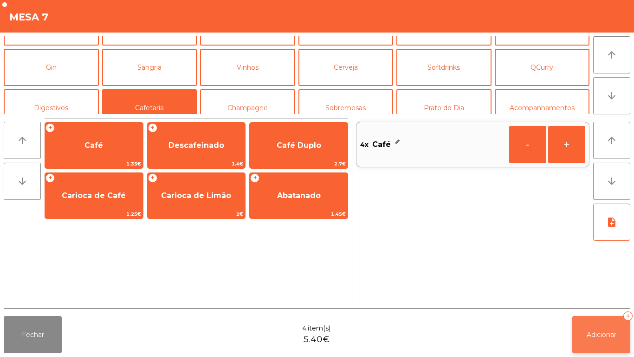
click at [610, 297] on button "Adicionar 4" at bounding box center [601, 334] width 58 height 37
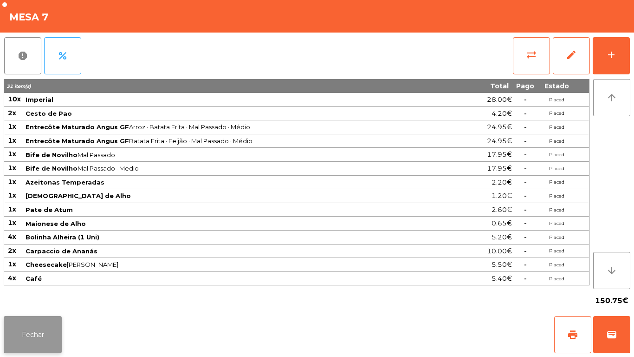
click at [49, 297] on button "Fechar" at bounding box center [33, 334] width 58 height 37
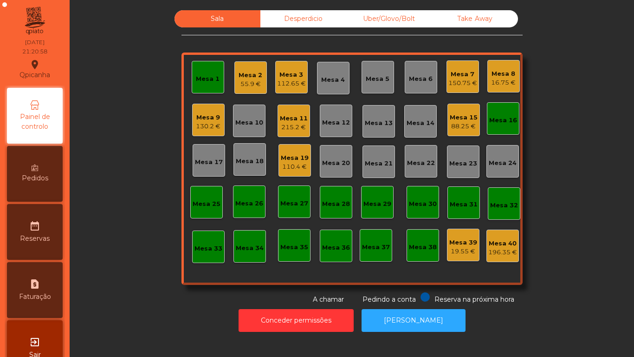
click at [497, 78] on div "Mesa 8" at bounding box center [503, 73] width 25 height 9
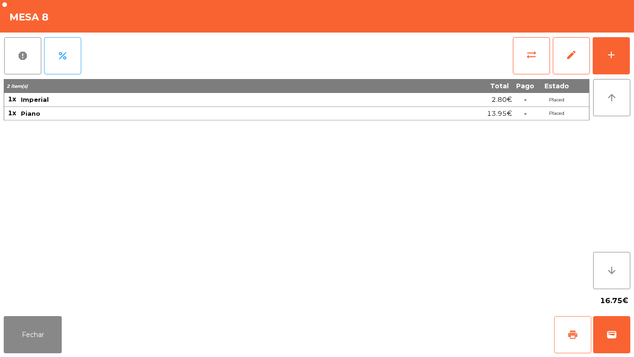
click at [566, 297] on button "print" at bounding box center [572, 334] width 37 height 37
click at [30, 297] on button "Fechar" at bounding box center [33, 334] width 58 height 37
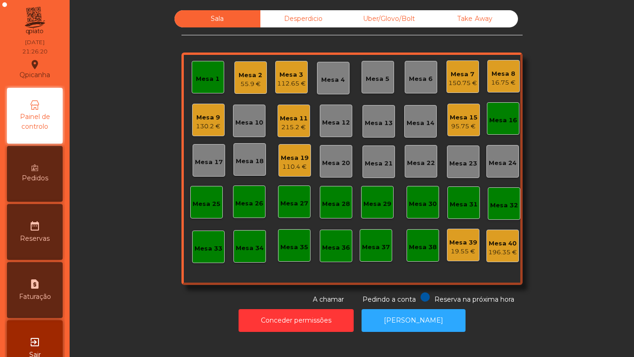
click at [247, 80] on div "55.9 €" at bounding box center [251, 83] width 24 height 9
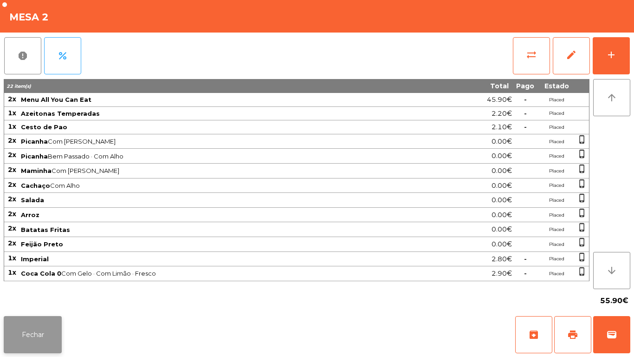
click at [32, 297] on button "Fechar" at bounding box center [33, 334] width 58 height 37
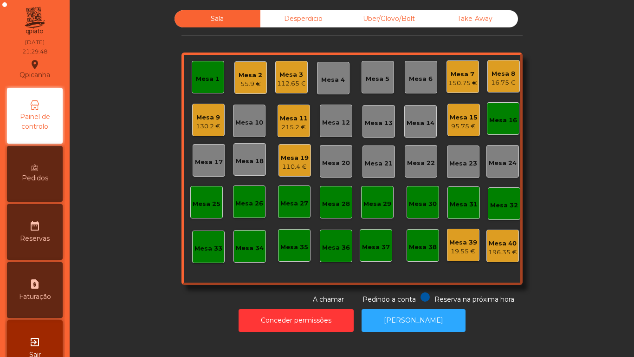
click at [454, 83] on div "150.75 €" at bounding box center [462, 82] width 29 height 9
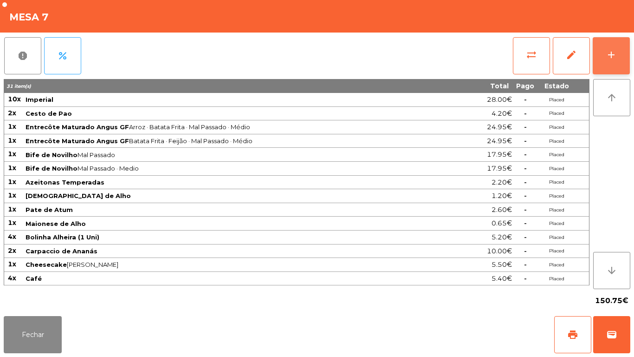
click at [604, 61] on button "add" at bounding box center [611, 55] width 37 height 37
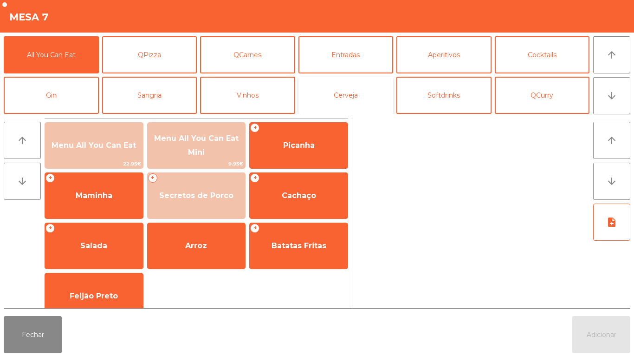
click at [360, 98] on button "Cerveja" at bounding box center [345, 95] width 95 height 37
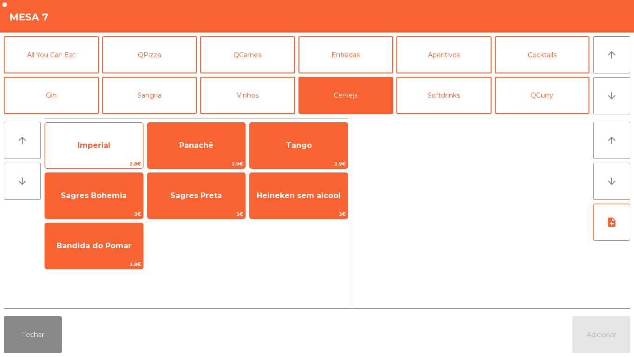
click at [107, 141] on span "Imperial" at bounding box center [94, 145] width 33 height 9
click at [109, 134] on span "Imperial" at bounding box center [94, 145] width 98 height 25
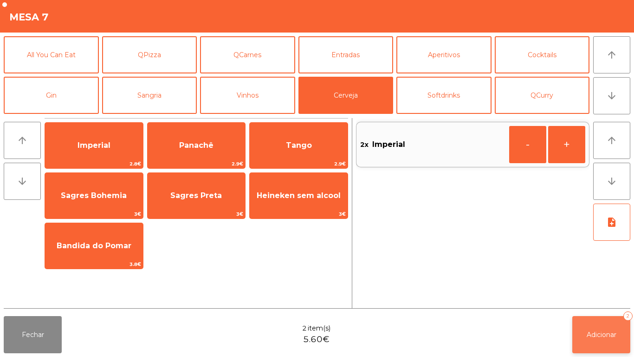
click at [628, 297] on button "Adicionar 2" at bounding box center [601, 334] width 58 height 37
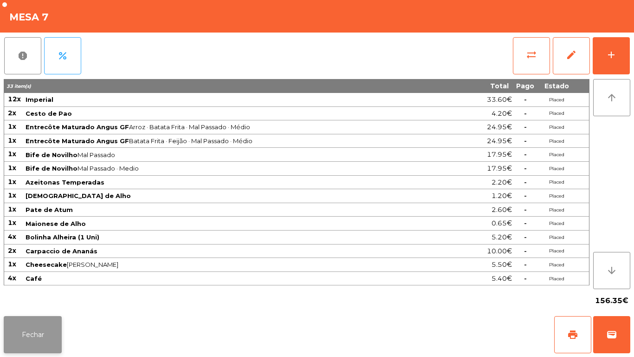
click at [32, 297] on button "Fechar" at bounding box center [33, 334] width 58 height 37
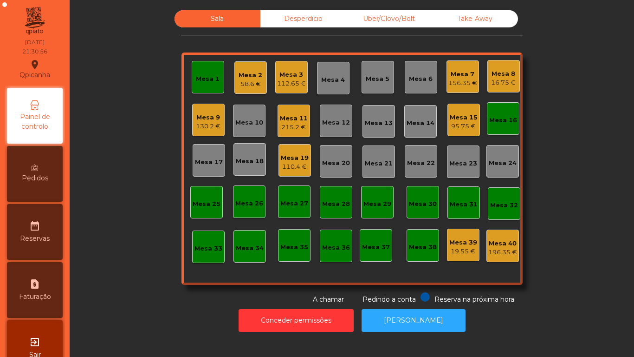
click at [336, 78] on div "Mesa 4" at bounding box center [333, 79] width 24 height 9
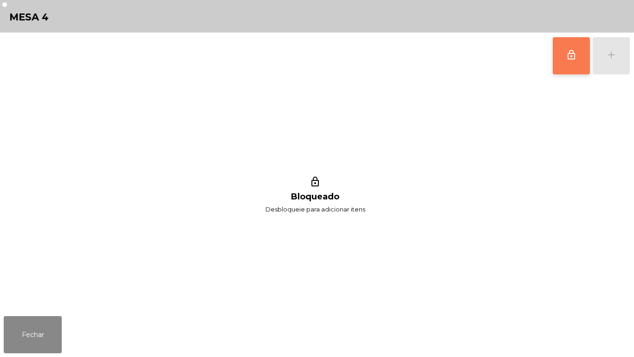
click at [562, 57] on button "lock_outline" at bounding box center [571, 55] width 37 height 37
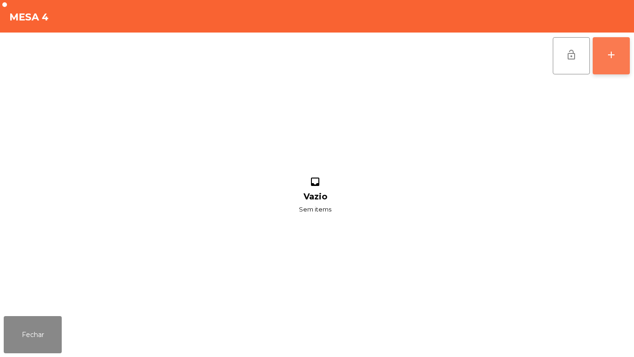
click at [608, 51] on div "add" at bounding box center [611, 54] width 11 height 11
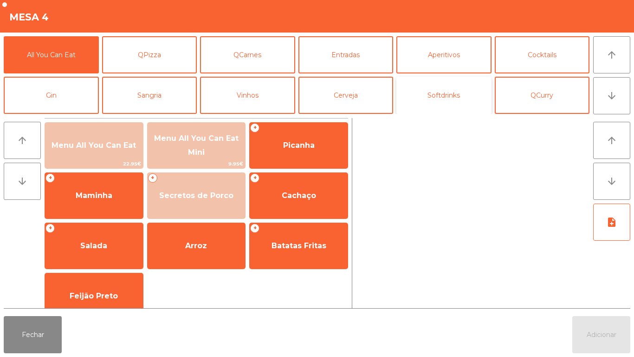
click at [436, 87] on button "Softdrinks" at bounding box center [443, 95] width 95 height 37
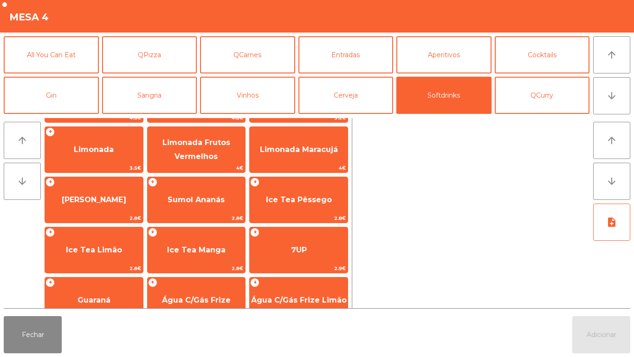
scroll to position [100, 0]
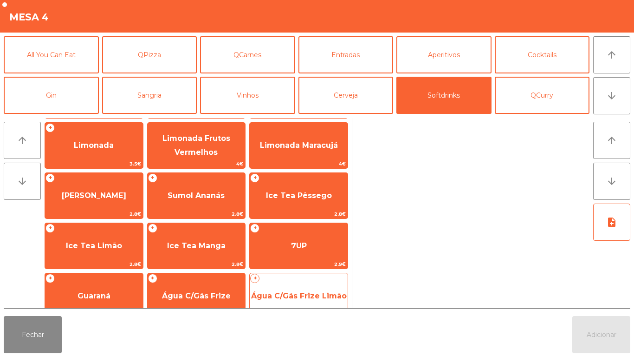
click at [298, 291] on span "Água C/Gás Frize Limão" at bounding box center [299, 295] width 96 height 9
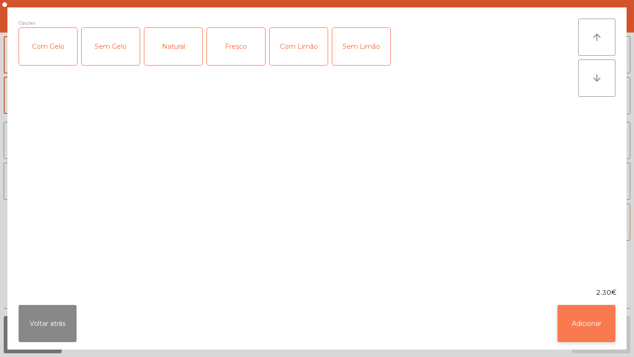
click at [591, 297] on button "Adicionar" at bounding box center [587, 323] width 58 height 37
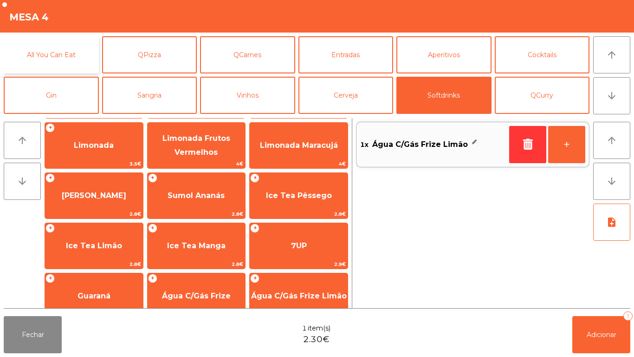
click at [72, 57] on button "All You Can Eat" at bounding box center [51, 54] width 95 height 37
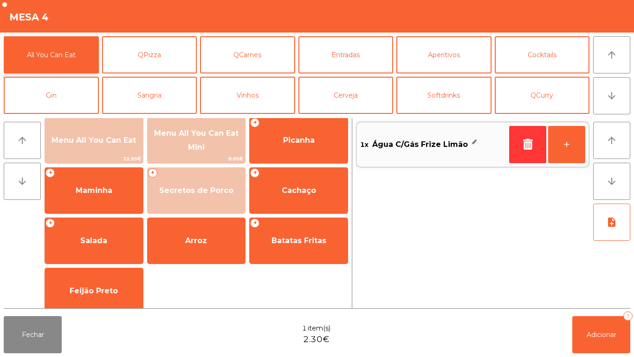
scroll to position [0, 0]
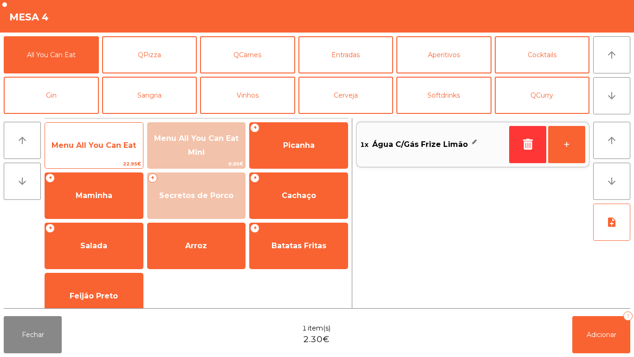
click at [94, 150] on span "Menu All You Can Eat" at bounding box center [94, 145] width 98 height 25
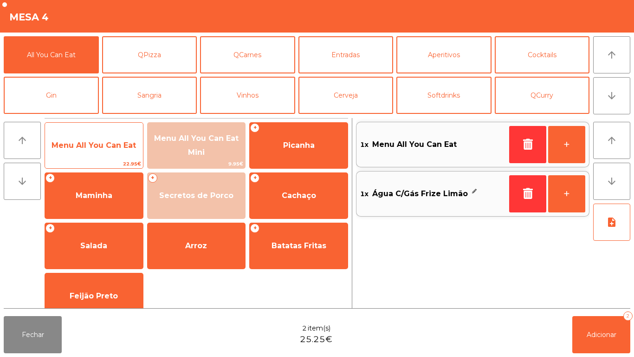
click at [88, 141] on span "Menu All You Can Eat" at bounding box center [94, 145] width 84 height 9
click at [82, 138] on span "Menu All You Can Eat" at bounding box center [94, 145] width 98 height 25
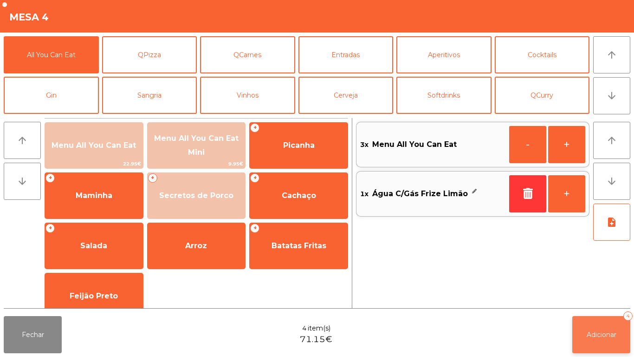
click at [593, 297] on button "Adicionar 4" at bounding box center [601, 334] width 58 height 37
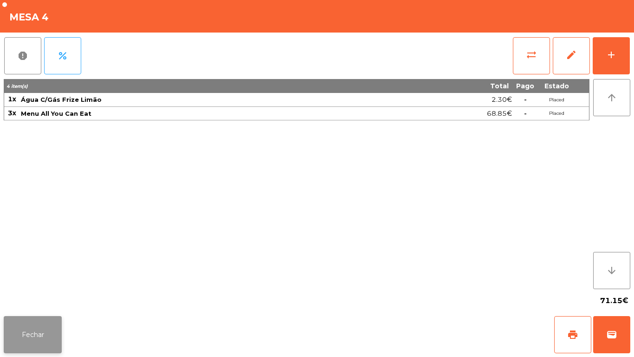
click at [25, 297] on button "Fechar" at bounding box center [33, 334] width 58 height 37
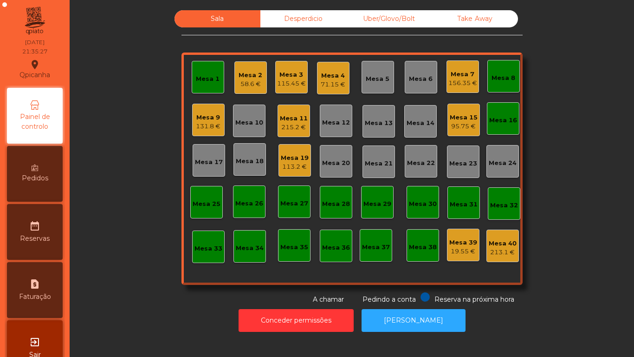
click at [196, 78] on div "Mesa 1" at bounding box center [208, 78] width 24 height 9
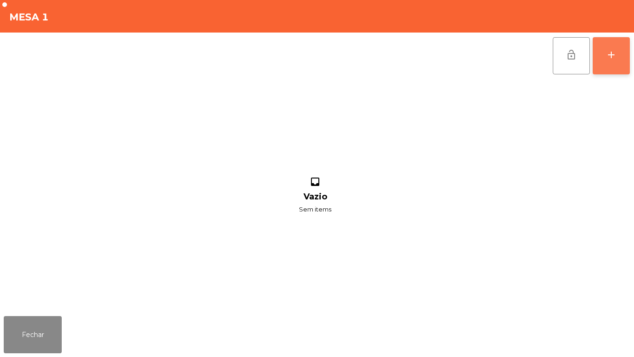
click at [611, 51] on div "add" at bounding box center [611, 54] width 11 height 11
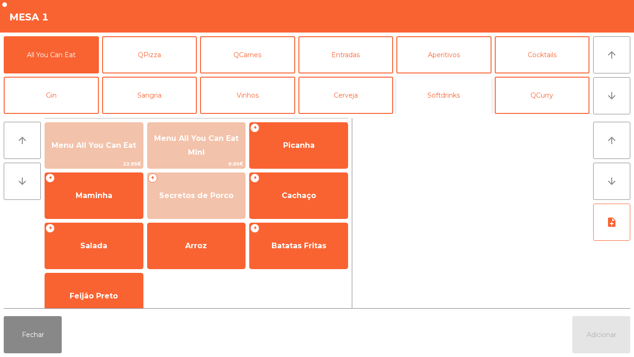
click at [446, 100] on button "Softdrinks" at bounding box center [443, 95] width 95 height 37
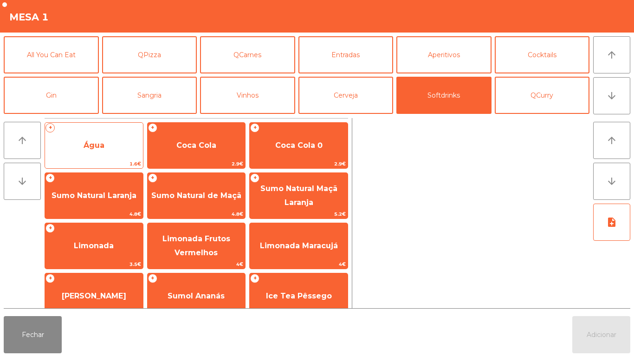
click at [104, 139] on span "Água" at bounding box center [94, 145] width 98 height 25
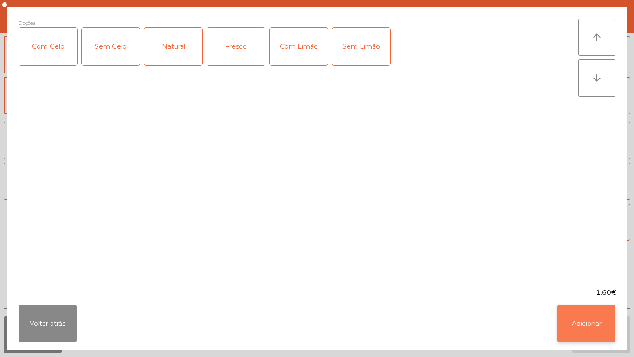
click at [572, 297] on button "Adicionar" at bounding box center [587, 323] width 58 height 37
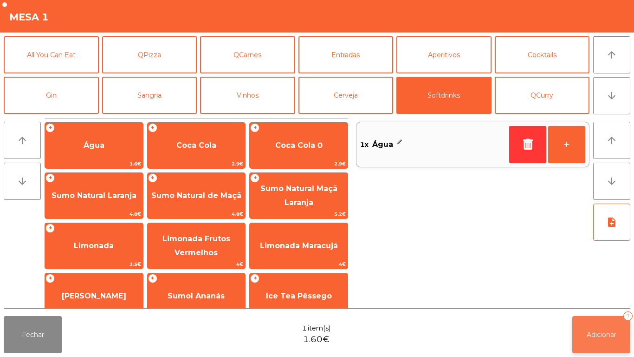
click at [609, 297] on button "Adicionar 1" at bounding box center [601, 334] width 58 height 37
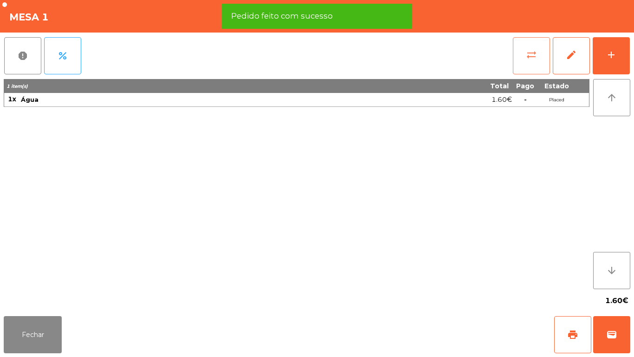
click at [522, 62] on button "sync_alt" at bounding box center [531, 55] width 37 height 37
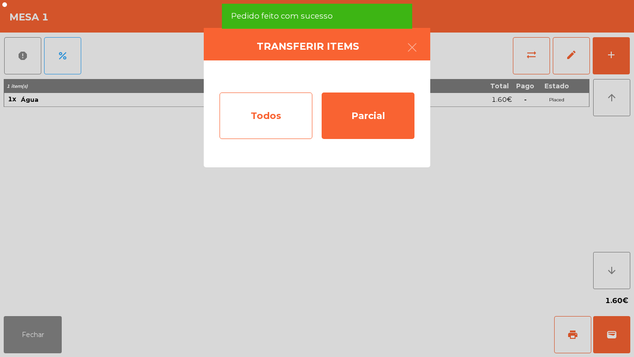
click at [280, 117] on div "Todos" at bounding box center [266, 115] width 93 height 46
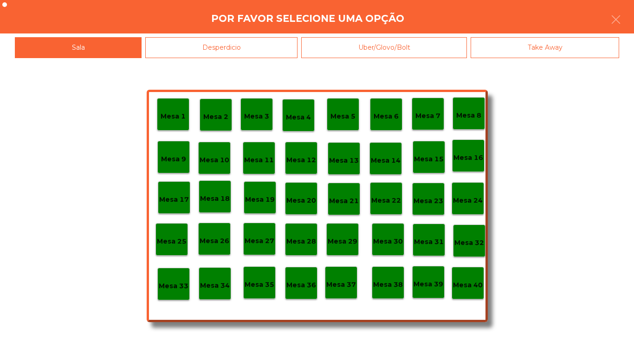
click at [294, 116] on p "Mesa 4" at bounding box center [298, 117] width 25 height 11
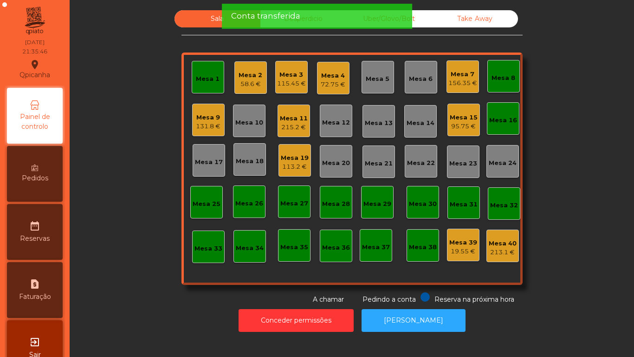
click at [330, 84] on div "72.75 €" at bounding box center [333, 84] width 25 height 9
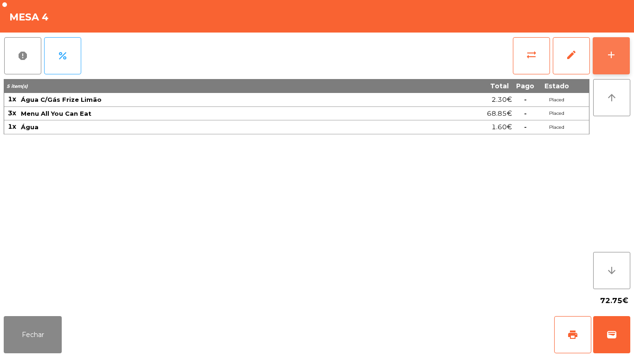
click at [623, 55] on button "add" at bounding box center [611, 55] width 37 height 37
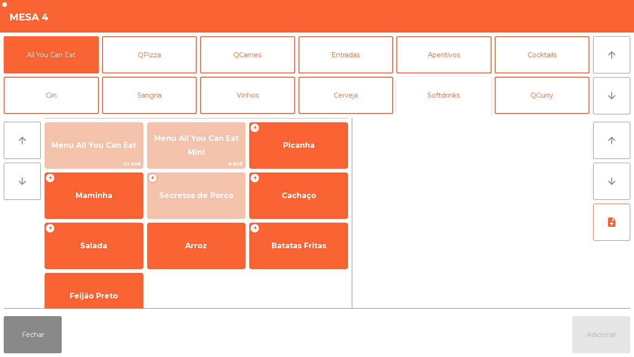
click at [444, 94] on button "Softdrinks" at bounding box center [443, 95] width 95 height 37
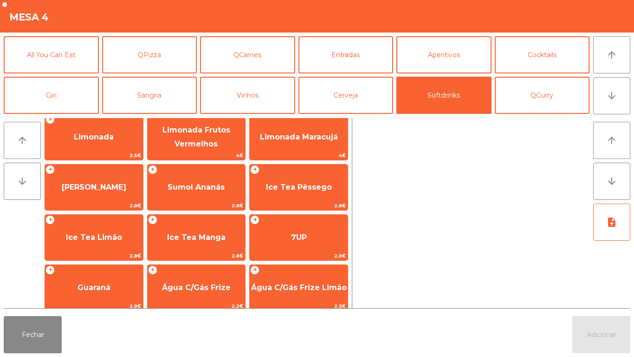
scroll to position [165, 0]
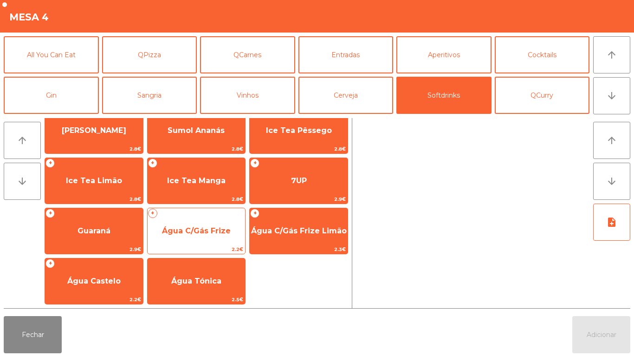
click at [215, 231] on span "Água C/Gás Frize" at bounding box center [196, 230] width 69 height 9
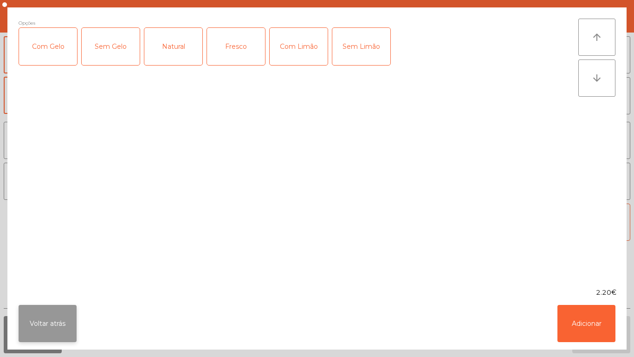
click at [48, 297] on button "Voltar atrás" at bounding box center [48, 323] width 58 height 37
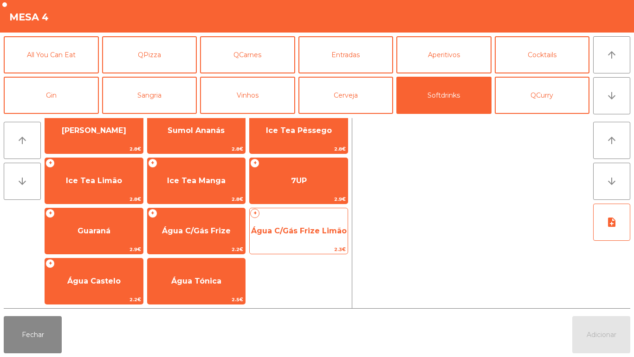
click at [288, 214] on div "+ Água C/Gás Frize Limão 2.3€" at bounding box center [298, 231] width 99 height 46
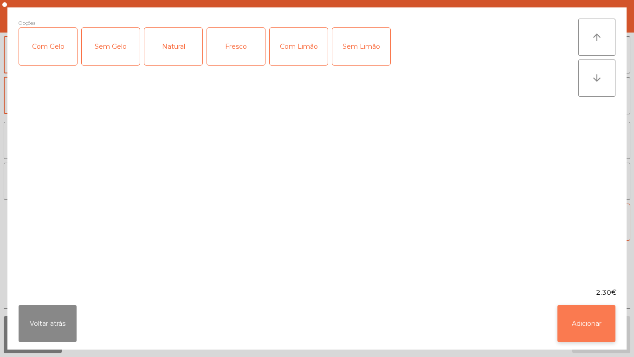
click at [585, 297] on button "Adicionar" at bounding box center [587, 323] width 58 height 37
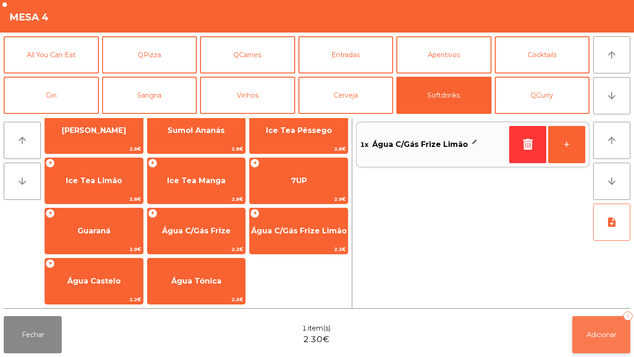
click at [597, 297] on button "Adicionar 1" at bounding box center [601, 334] width 58 height 37
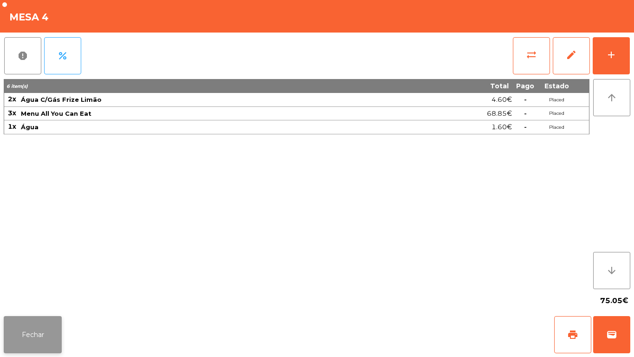
click at [33, 297] on button "Fechar" at bounding box center [33, 334] width 58 height 37
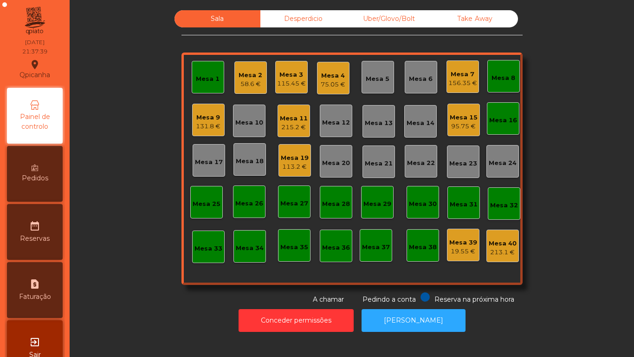
click at [295, 162] on div "113.2 €" at bounding box center [295, 166] width 28 height 9
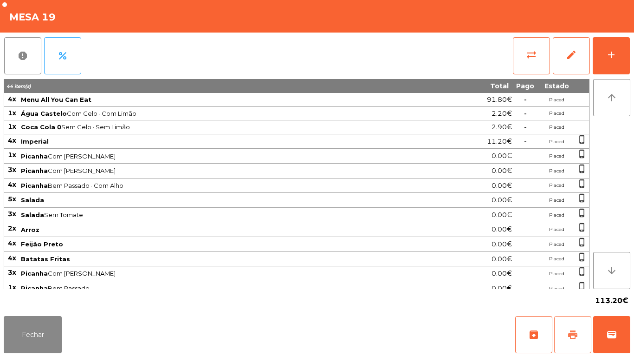
click at [570, 297] on span "print" at bounding box center [572, 334] width 11 height 11
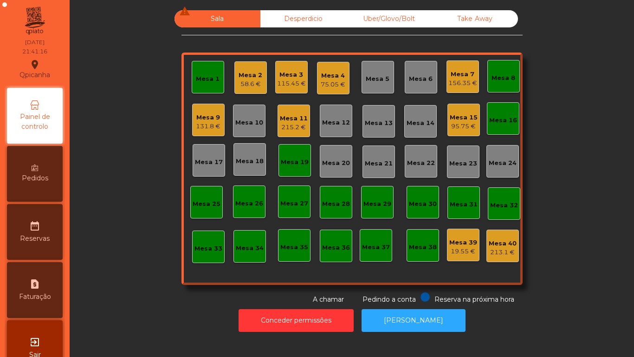
click at [239, 76] on div "Mesa 2" at bounding box center [251, 75] width 24 height 9
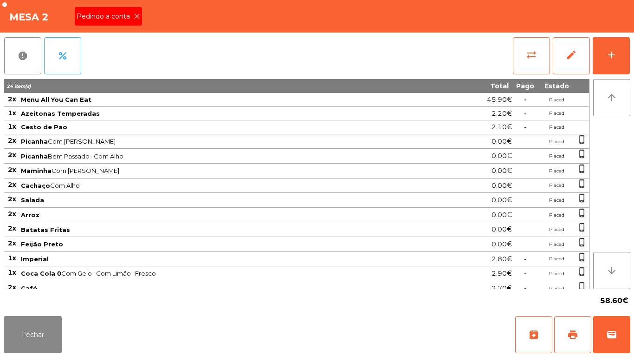
click at [136, 16] on icon at bounding box center [137, 16] width 6 height 6
click at [611, 297] on span "wallet" at bounding box center [611, 334] width 11 height 11
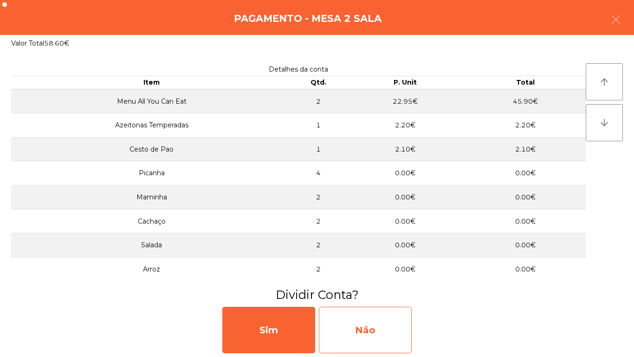
click at [377, 297] on div "Não" at bounding box center [365, 329] width 93 height 46
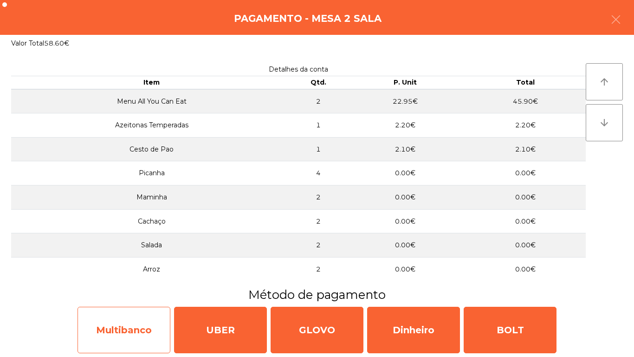
click at [134, 297] on div "Multibanco" at bounding box center [124, 329] width 93 height 46
select select "**"
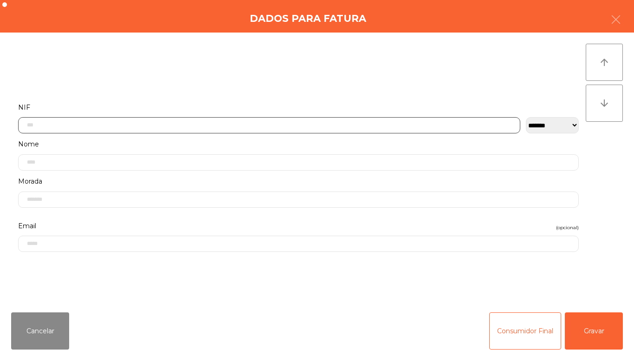
click at [244, 127] on input "text" at bounding box center [269, 125] width 502 height 16
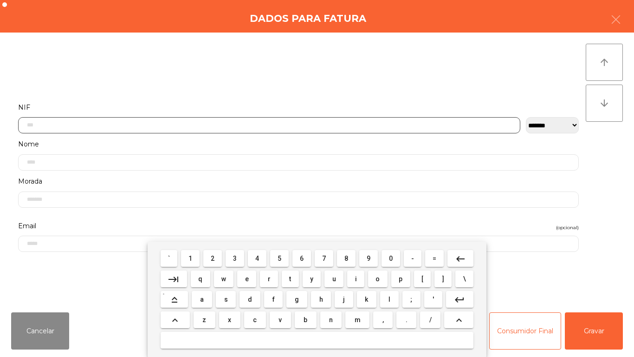
scroll to position [57, 0]
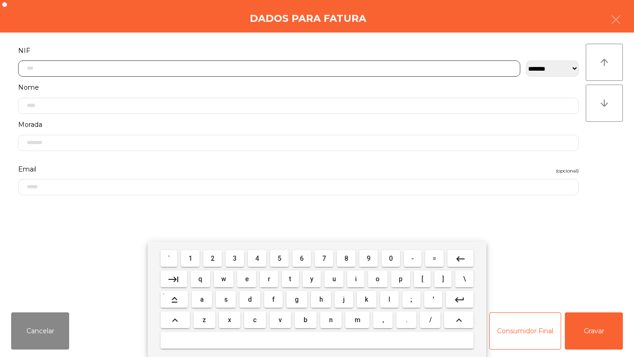
click at [214, 255] on span "2" at bounding box center [213, 257] width 4 height 7
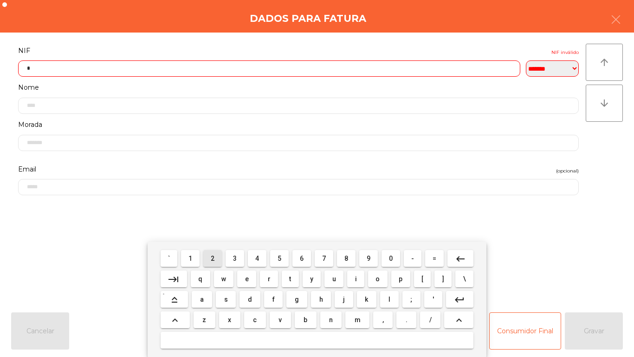
click at [191, 257] on span "1" at bounding box center [190, 257] width 4 height 7
click at [324, 258] on span "7" at bounding box center [324, 257] width 4 height 7
click at [257, 258] on span "4" at bounding box center [257, 257] width 4 height 7
click at [237, 261] on span "3" at bounding box center [235, 257] width 4 height 7
click at [369, 258] on span "9" at bounding box center [369, 257] width 4 height 7
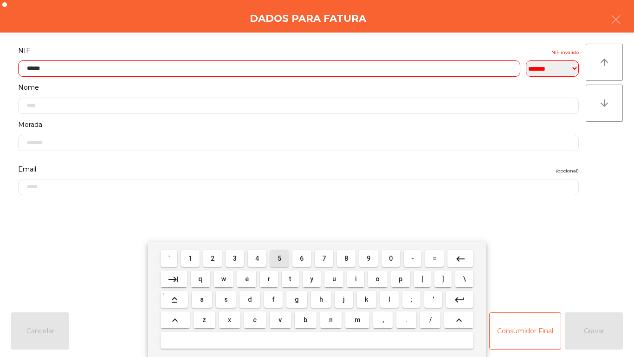
click at [281, 256] on span "5" at bounding box center [280, 257] width 4 height 7
click at [257, 258] on span "4" at bounding box center [257, 257] width 4 height 7
click at [235, 257] on span "3" at bounding box center [235, 257] width 4 height 7
type input "*********"
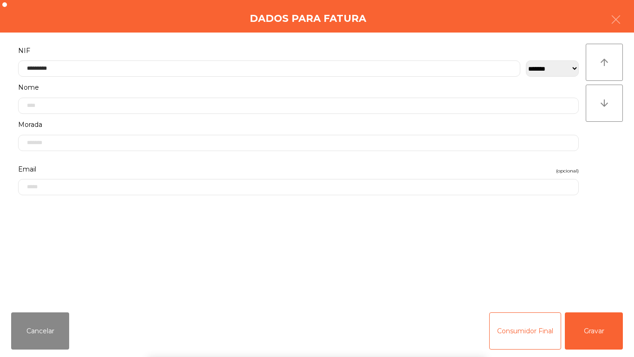
click at [601, 297] on div "` 1 2 3 4 5 6 7 8 9 0 - = keyboard_backspace keyboard_tab q w e r t y u i o p […" at bounding box center [317, 298] width 634 height 115
click at [591, 297] on button "Gravar" at bounding box center [594, 330] width 58 height 37
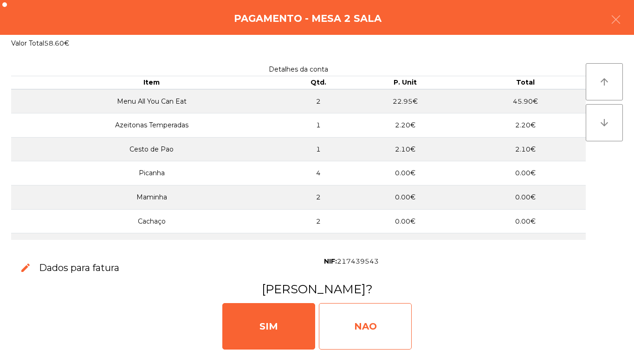
click at [376, 297] on div "NAO" at bounding box center [365, 326] width 93 height 46
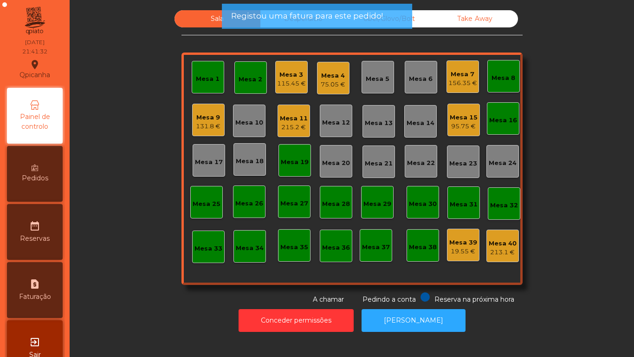
click at [253, 80] on div "Mesa 2" at bounding box center [251, 79] width 24 height 9
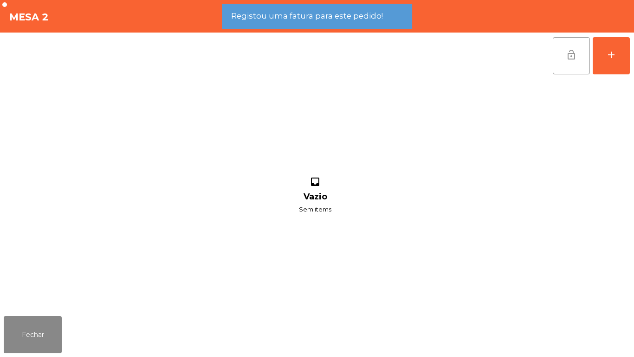
click at [561, 58] on button "lock_open" at bounding box center [571, 55] width 37 height 37
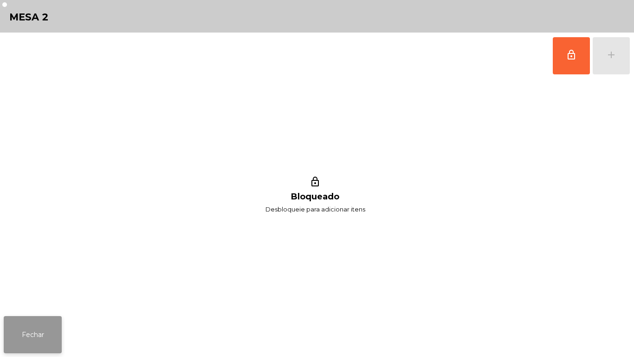
click at [47, 297] on button "Fechar" at bounding box center [33, 334] width 58 height 37
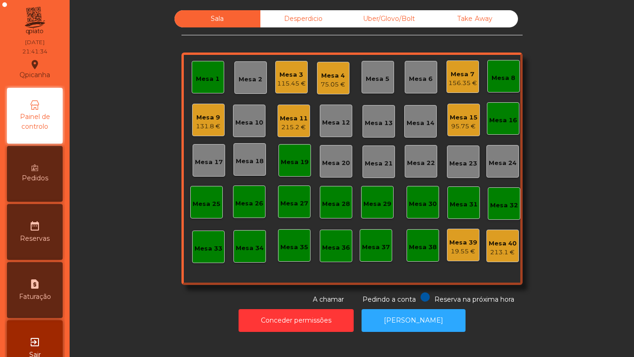
click at [199, 90] on div "Mesa 1" at bounding box center [208, 77] width 32 height 32
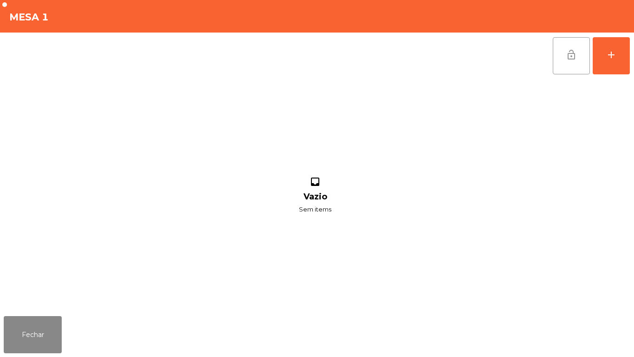
click at [576, 48] on button "lock_open" at bounding box center [571, 55] width 37 height 37
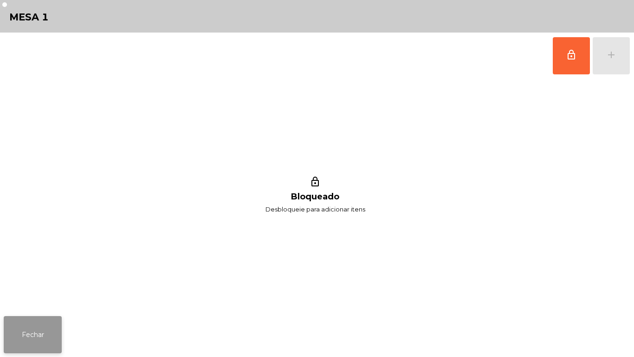
click at [50, 297] on button "Fechar" at bounding box center [33, 334] width 58 height 37
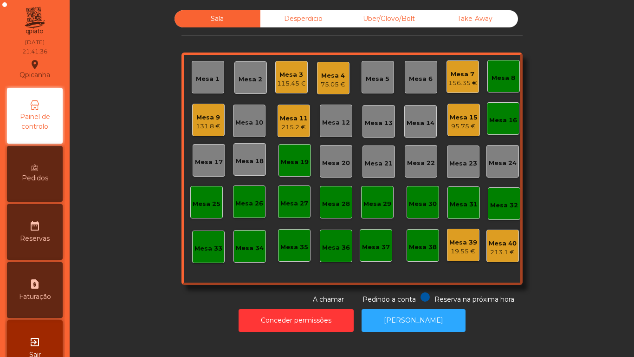
click at [500, 78] on div "Mesa 8" at bounding box center [504, 77] width 24 height 9
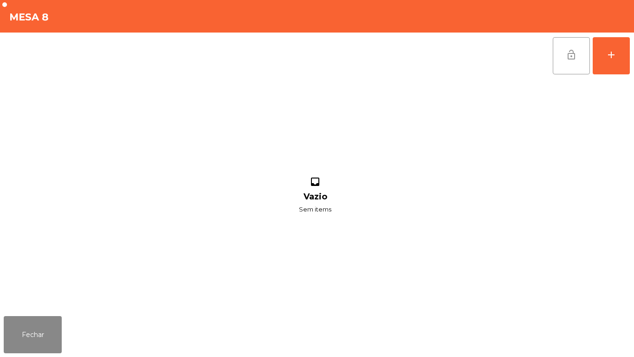
click at [575, 59] on span "lock_open" at bounding box center [571, 54] width 11 height 11
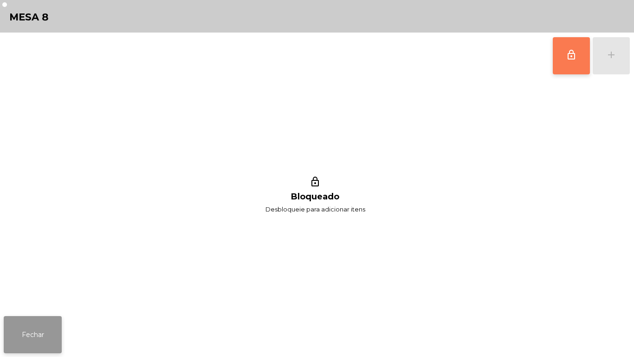
click at [39, 297] on button "Fechar" at bounding box center [33, 334] width 58 height 37
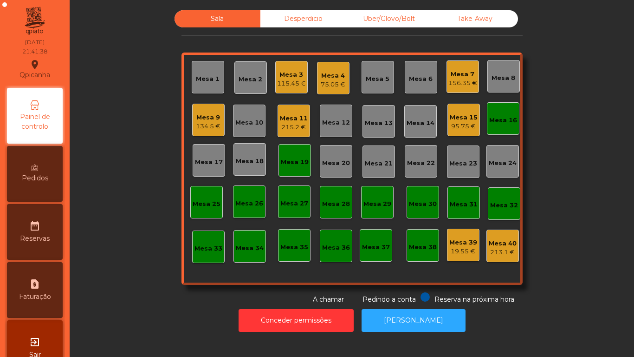
click at [491, 125] on div "Mesa 16" at bounding box center [503, 118] width 32 height 32
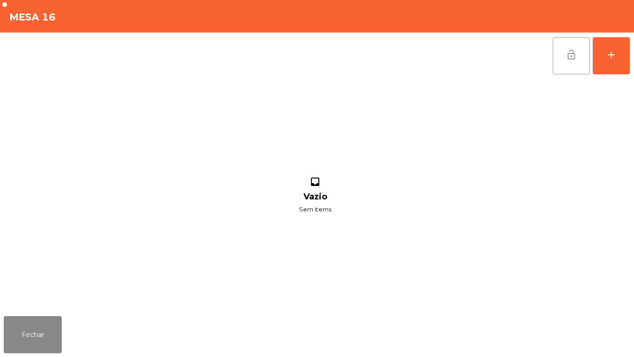
click at [575, 59] on span "lock_open" at bounding box center [571, 54] width 11 height 11
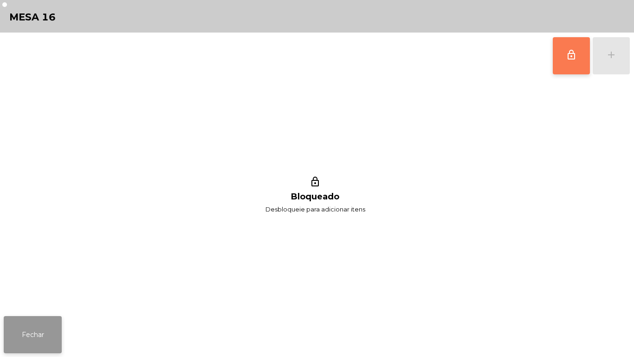
click at [43, 297] on button "Fechar" at bounding box center [33, 334] width 58 height 37
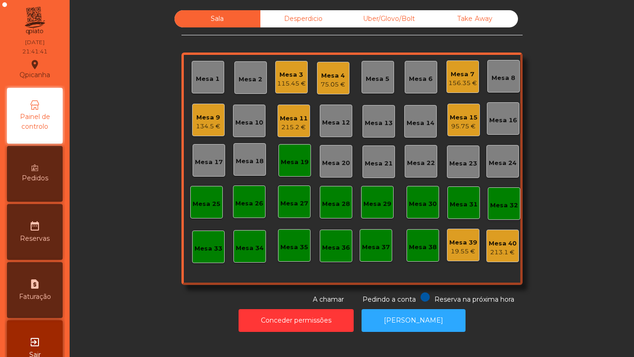
click at [292, 158] on div "Mesa 19" at bounding box center [295, 161] width 28 height 9
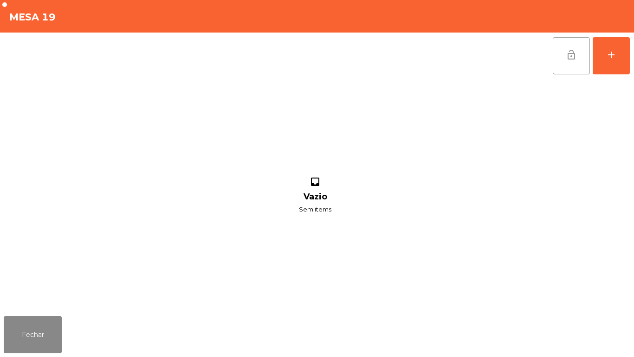
click at [577, 69] on button "lock_open" at bounding box center [571, 55] width 37 height 37
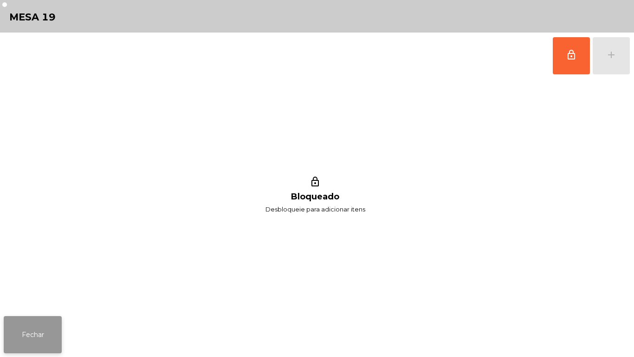
click at [42, 297] on button "Fechar" at bounding box center [33, 334] width 58 height 37
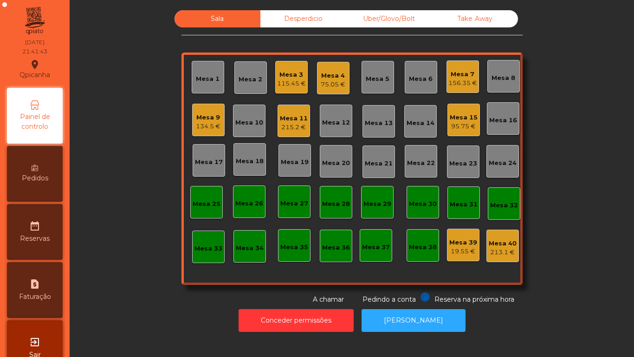
click at [291, 119] on div "Mesa 11" at bounding box center [294, 118] width 28 height 9
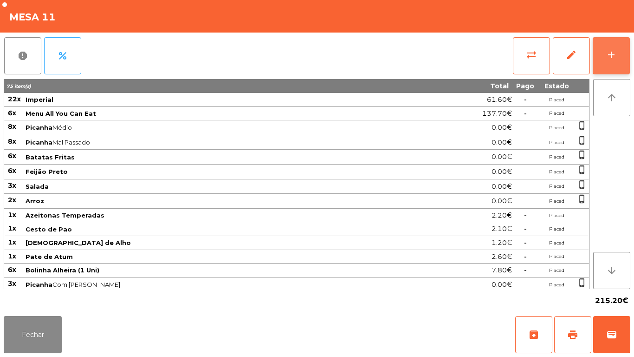
click at [616, 61] on button "add" at bounding box center [611, 55] width 37 height 37
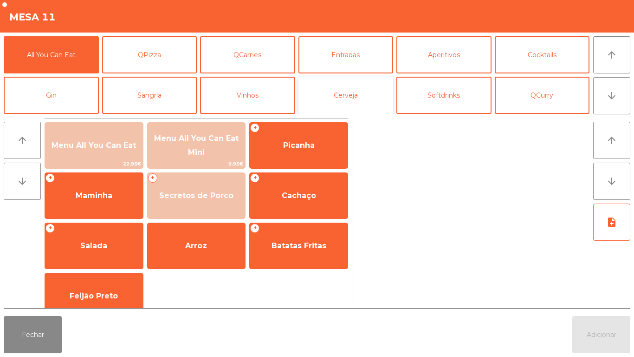
click at [362, 98] on button "Cerveja" at bounding box center [345, 95] width 95 height 37
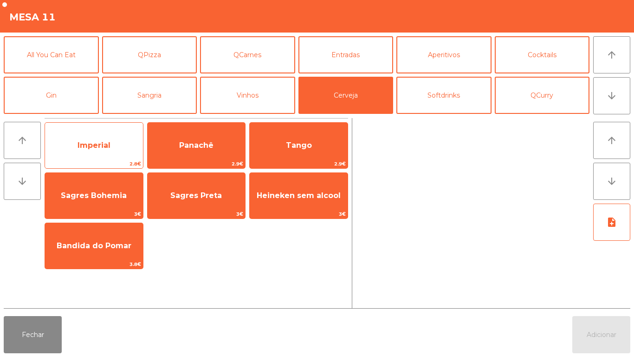
click at [113, 153] on span "Imperial" at bounding box center [94, 145] width 98 height 25
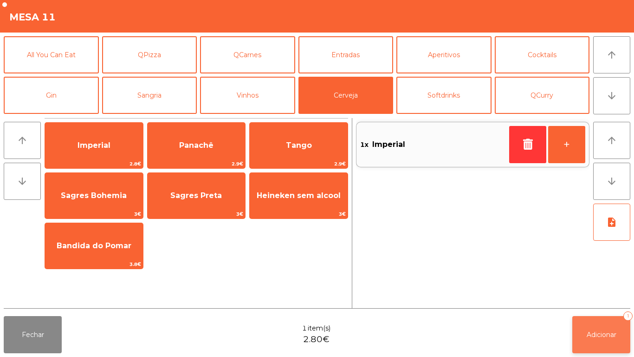
click at [601, 297] on button "Adicionar 1" at bounding box center [601, 334] width 58 height 37
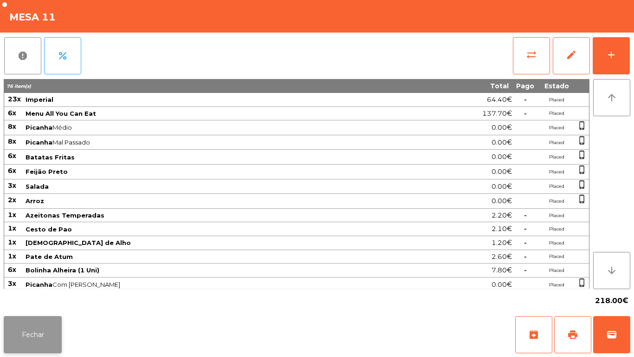
click at [53, 297] on button "Fechar" at bounding box center [33, 334] width 58 height 37
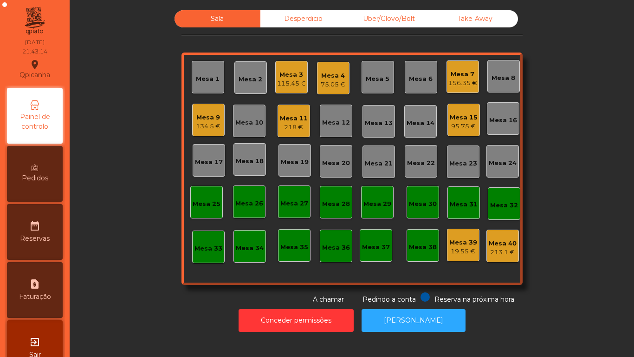
click at [328, 81] on div "75.05 €" at bounding box center [333, 84] width 25 height 9
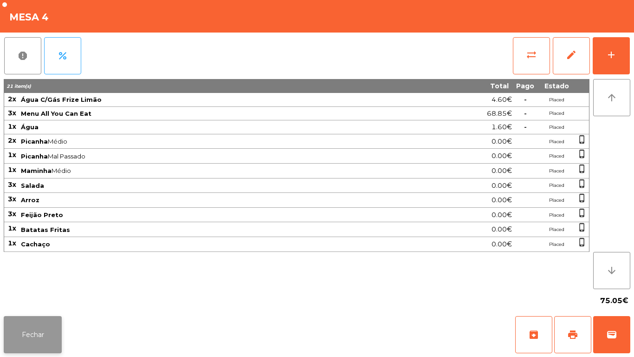
click at [45, 297] on button "Fechar" at bounding box center [33, 334] width 58 height 37
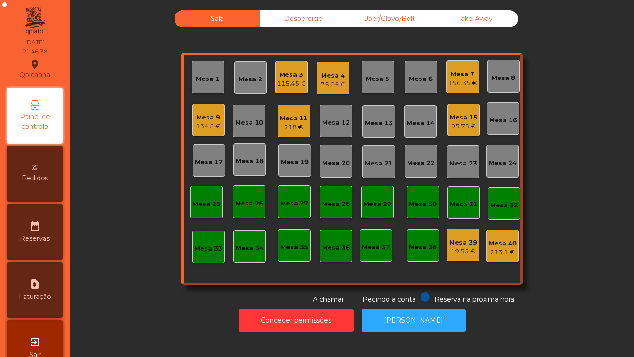
click at [453, 246] on div "19.55 €" at bounding box center [463, 250] width 28 height 9
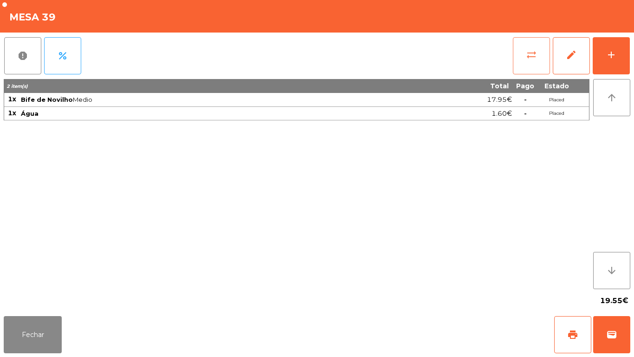
click at [522, 61] on button "sync_alt" at bounding box center [531, 55] width 37 height 37
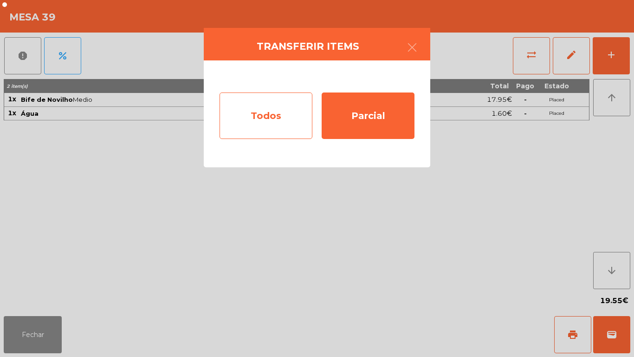
click at [283, 117] on div "Todos" at bounding box center [266, 115] width 93 height 46
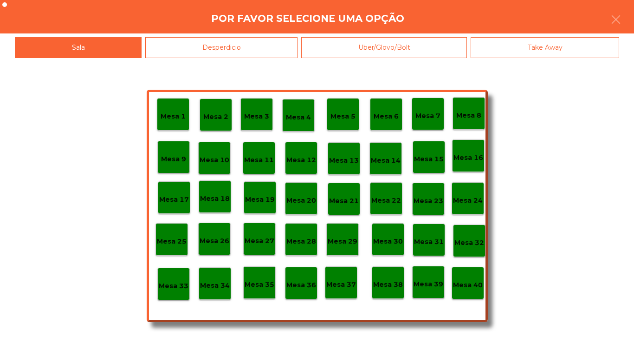
click at [469, 286] on p "Mesa 40" at bounding box center [468, 284] width 30 height 11
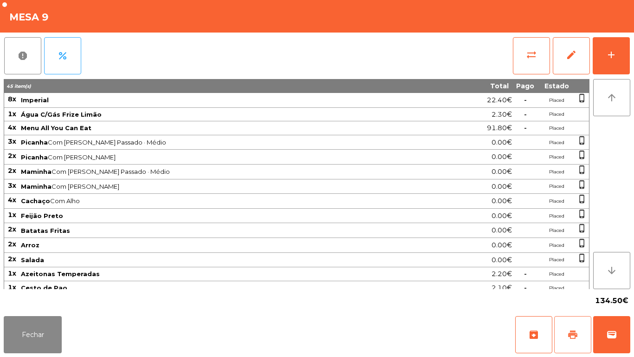
click at [568, 297] on span "print" at bounding box center [572, 334] width 11 height 11
click at [56, 297] on button "Fechar" at bounding box center [33, 334] width 58 height 37
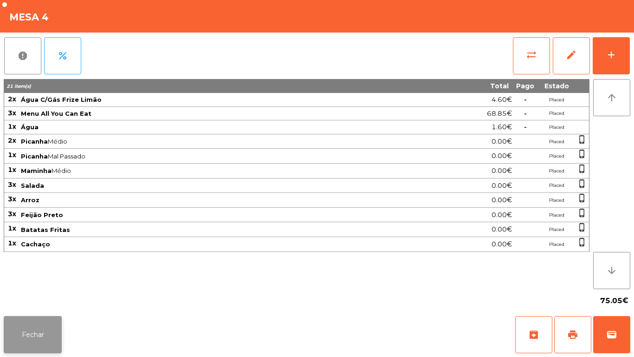
click at [34, 297] on button "Fechar" at bounding box center [33, 334] width 58 height 37
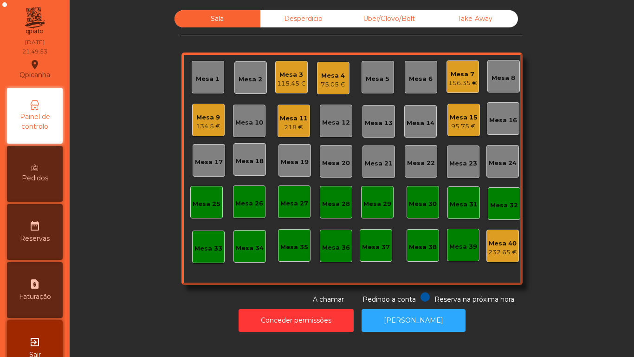
click at [208, 127] on div "134.5 €" at bounding box center [208, 126] width 25 height 9
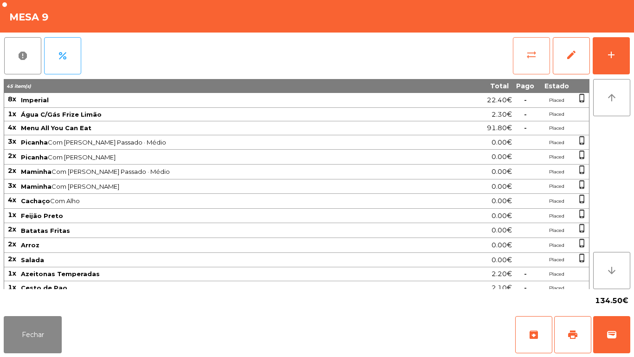
click at [528, 58] on span "sync_alt" at bounding box center [531, 54] width 11 height 11
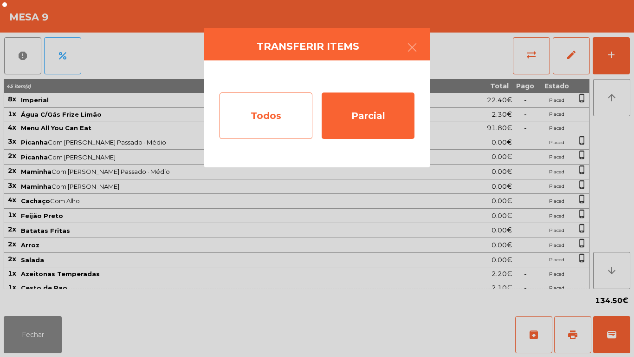
click at [254, 122] on div "Todos" at bounding box center [266, 115] width 93 height 46
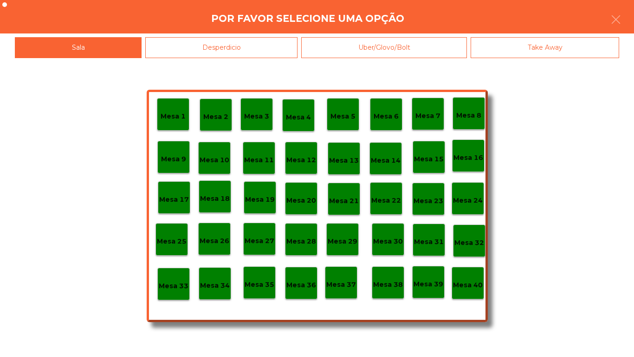
click at [472, 276] on div "Mesa 40" at bounding box center [468, 283] width 30 height 14
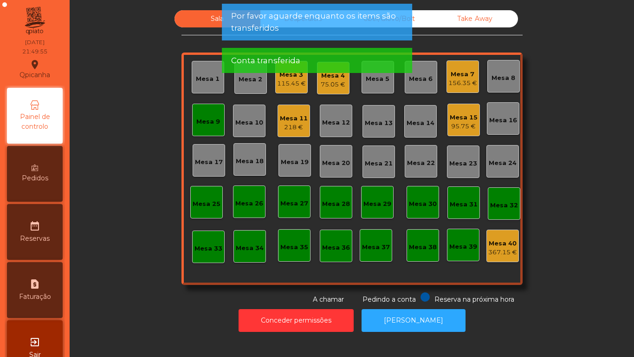
click at [213, 123] on div "Mesa 9" at bounding box center [208, 121] width 24 height 9
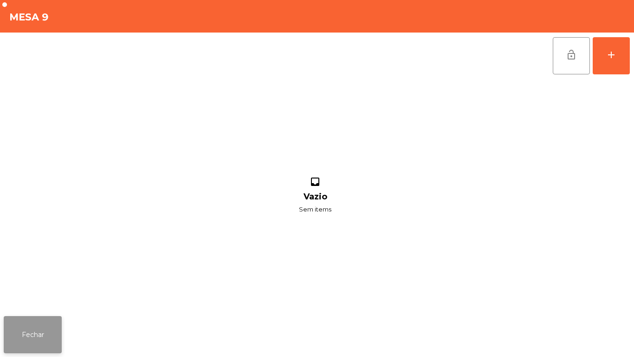
click at [42, 297] on button "Fechar" at bounding box center [33, 334] width 58 height 37
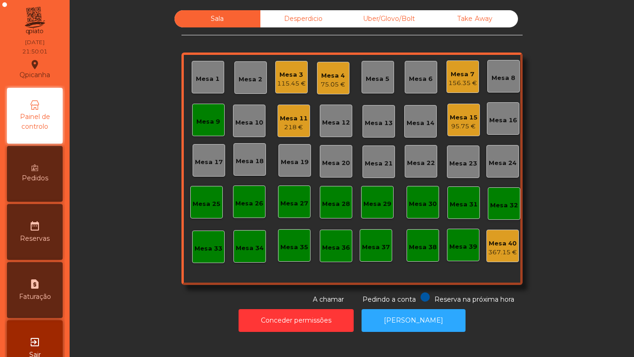
click at [206, 121] on div "Mesa 9" at bounding box center [208, 121] width 24 height 9
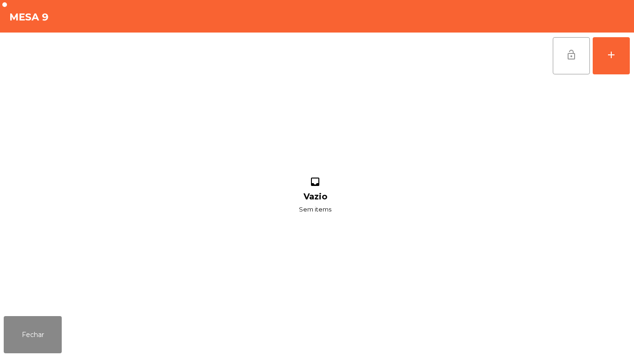
click at [563, 59] on button "lock_open" at bounding box center [571, 55] width 37 height 37
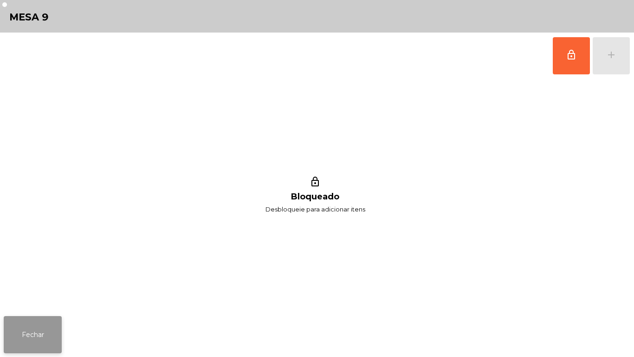
click at [26, 297] on button "Fechar" at bounding box center [33, 334] width 58 height 37
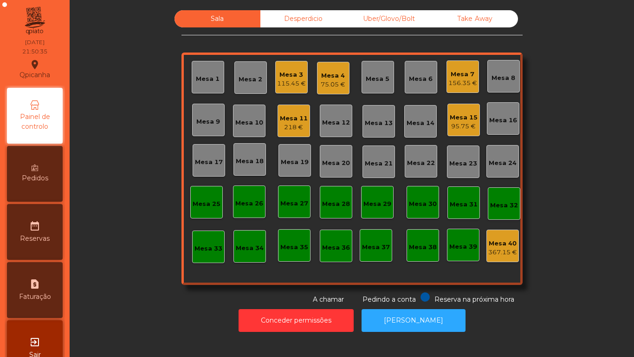
click at [208, 78] on div "Mesa 1" at bounding box center [208, 78] width 24 height 9
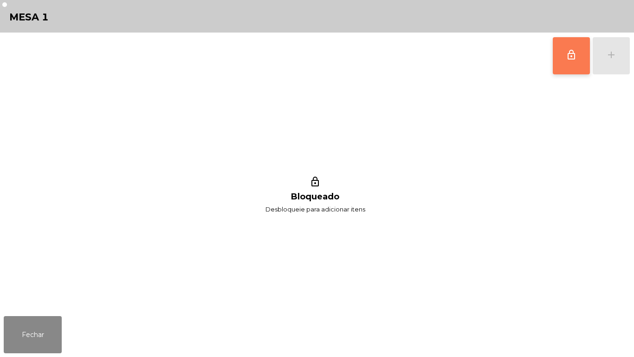
click at [554, 63] on button "lock_outline" at bounding box center [571, 55] width 37 height 37
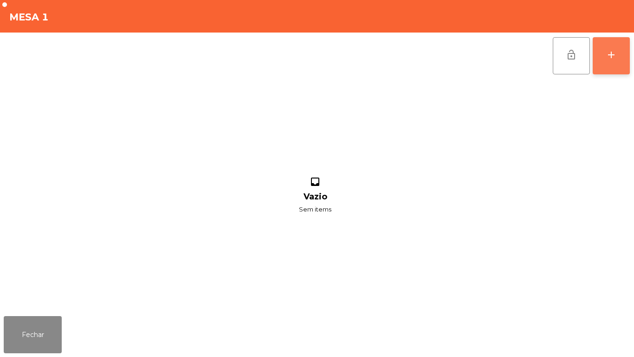
click at [605, 52] on button "add" at bounding box center [611, 55] width 37 height 37
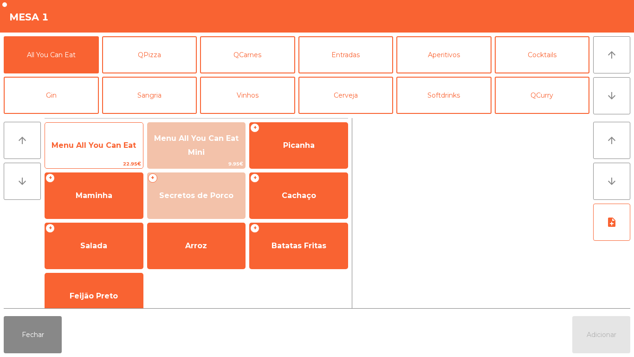
click at [82, 152] on span "Menu All You Can Eat" at bounding box center [94, 145] width 98 height 25
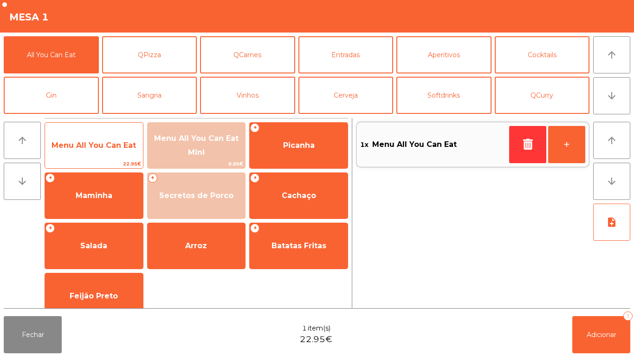
click at [88, 143] on span "Menu All You Can Eat" at bounding box center [94, 145] width 84 height 9
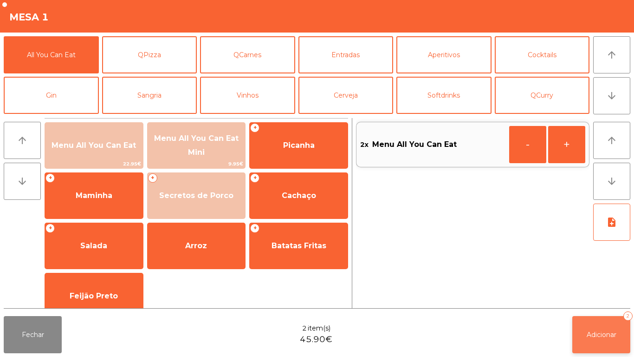
click at [599, 297] on button "Adicionar 2" at bounding box center [601, 334] width 58 height 37
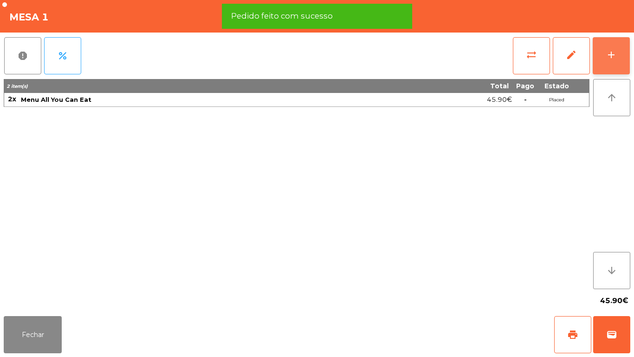
click at [617, 47] on button "add" at bounding box center [611, 55] width 37 height 37
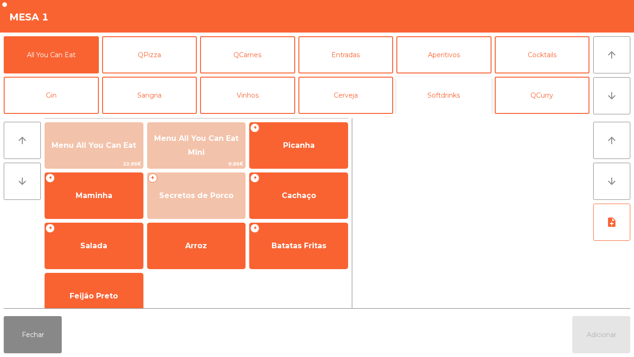
click at [437, 100] on button "Softdrinks" at bounding box center [443, 95] width 95 height 37
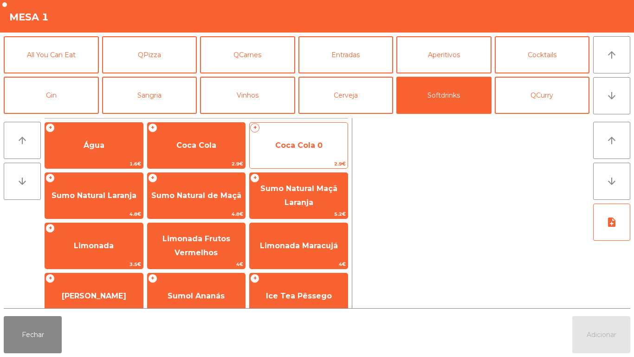
click at [287, 148] on span "Coca Cola 0" at bounding box center [298, 145] width 47 height 9
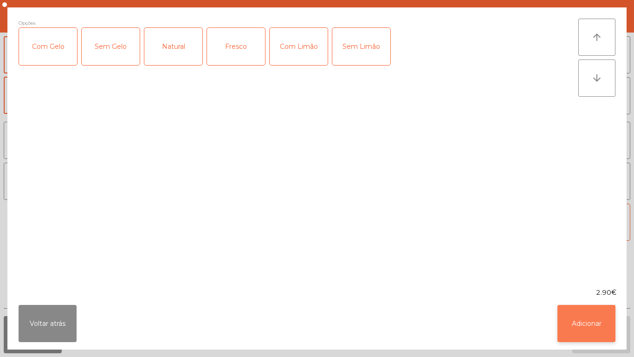
click at [579, 297] on button "Adicionar" at bounding box center [587, 323] width 58 height 37
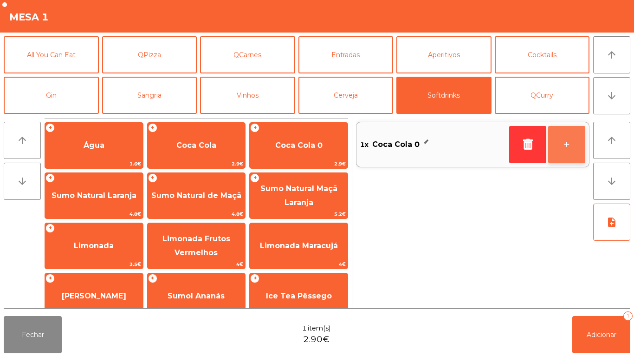
click at [564, 137] on button "+" at bounding box center [566, 144] width 37 height 37
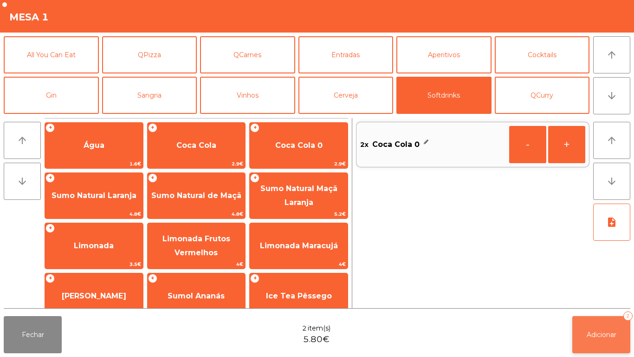
click at [600, 297] on span "Adicionar" at bounding box center [602, 334] width 30 height 8
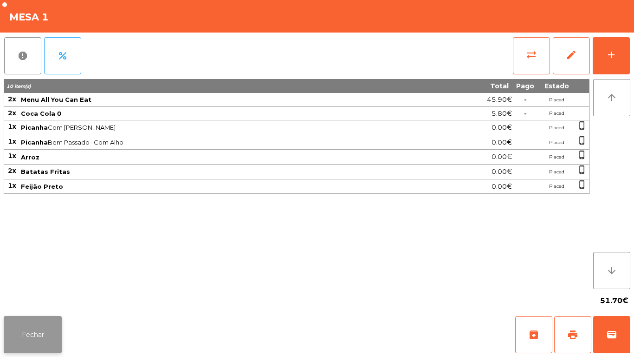
click at [32, 297] on button "Fechar" at bounding box center [33, 334] width 58 height 37
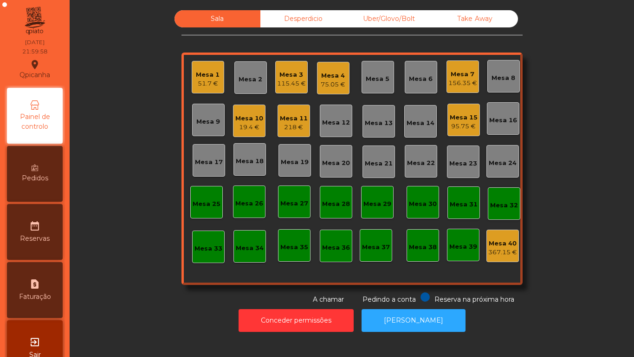
click at [242, 117] on div "Mesa 10" at bounding box center [249, 118] width 28 height 9
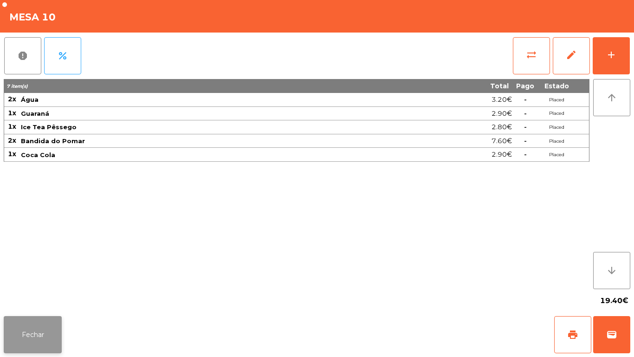
click at [38, 297] on button "Fechar" at bounding box center [33, 334] width 58 height 37
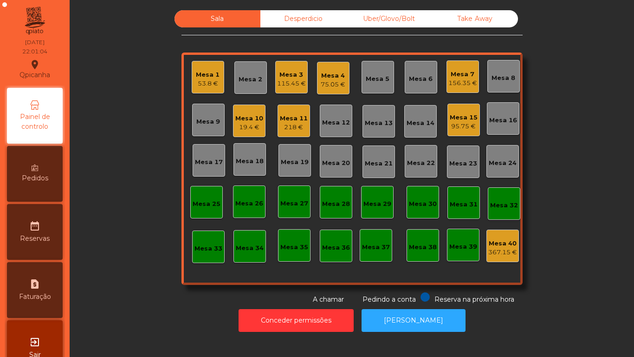
click at [251, 127] on div "19.4 €" at bounding box center [249, 127] width 28 height 9
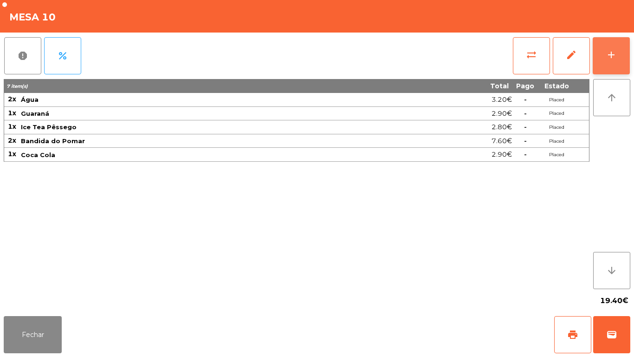
click at [610, 55] on div "add" at bounding box center [611, 54] width 11 height 11
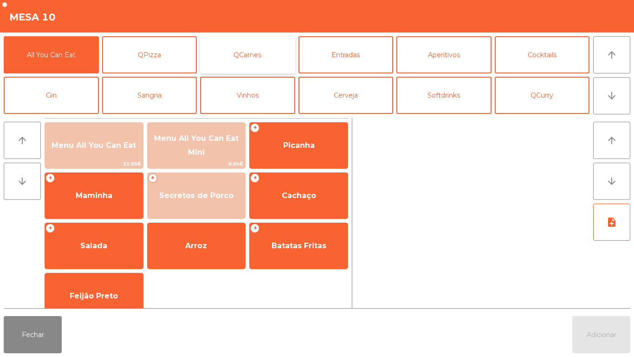
click at [261, 48] on button "QCarnes" at bounding box center [247, 54] width 95 height 37
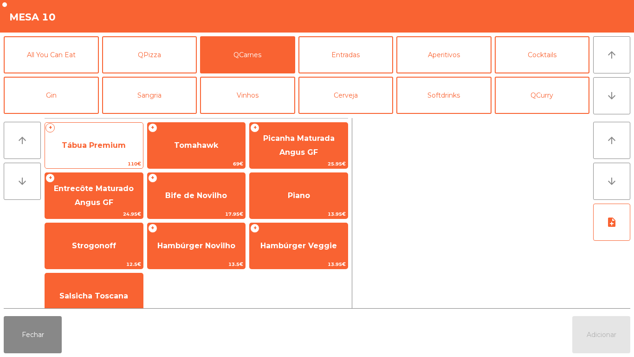
click at [110, 144] on span "Tábua Premium" at bounding box center [94, 145] width 64 height 9
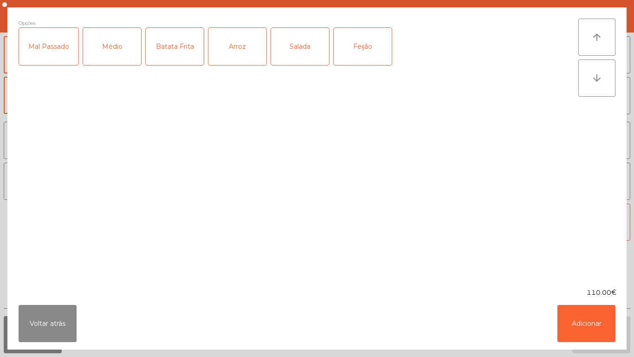
click at [114, 57] on div "Médio" at bounding box center [112, 46] width 58 height 37
click at [52, 61] on div "Mal Passado" at bounding box center [48, 46] width 59 height 37
click at [182, 52] on div "Batata Frita" at bounding box center [175, 46] width 58 height 37
click at [248, 55] on div "Arroz" at bounding box center [237, 46] width 58 height 37
click at [314, 52] on div "Salada" at bounding box center [300, 46] width 58 height 37
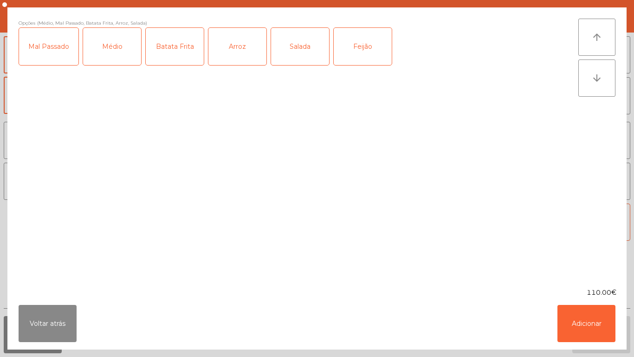
click at [374, 48] on div "Feijão" at bounding box center [363, 46] width 58 height 37
click at [583, 297] on button "Adicionar" at bounding box center [587, 323] width 58 height 37
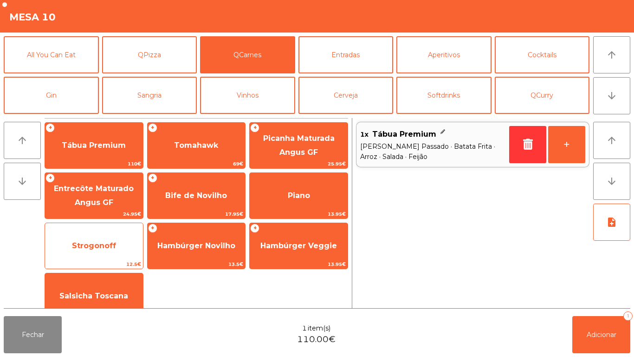
click at [117, 246] on span "Strogonoff" at bounding box center [94, 245] width 98 height 25
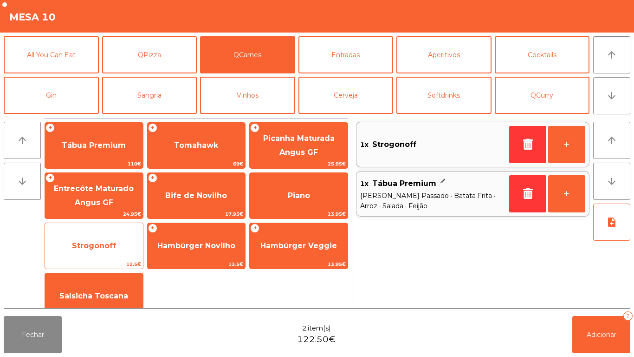
click at [116, 243] on span "Strogonoff" at bounding box center [94, 245] width 98 height 25
click at [117, 239] on span "Strogonoff" at bounding box center [94, 245] width 98 height 25
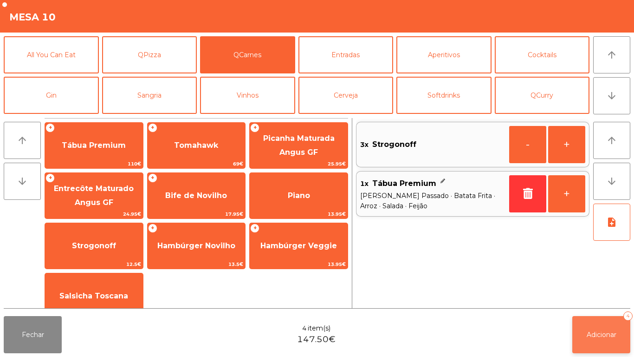
click at [590, 297] on button "Adicionar 4" at bounding box center [601, 334] width 58 height 37
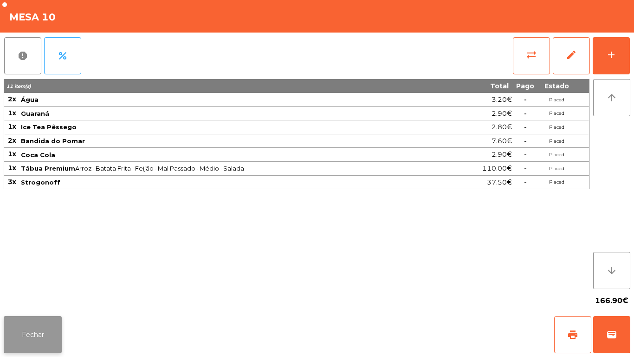
click at [48, 297] on button "Fechar" at bounding box center [33, 334] width 58 height 37
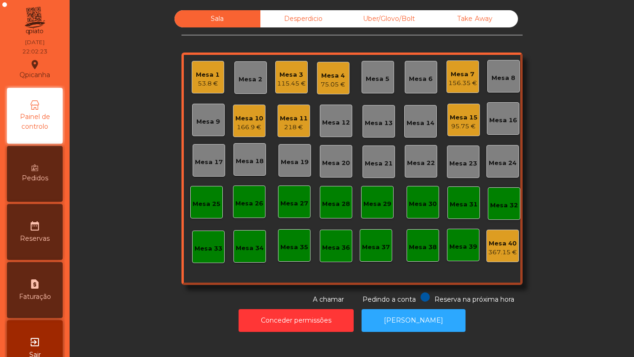
click at [283, 127] on div "218 €" at bounding box center [294, 127] width 28 height 9
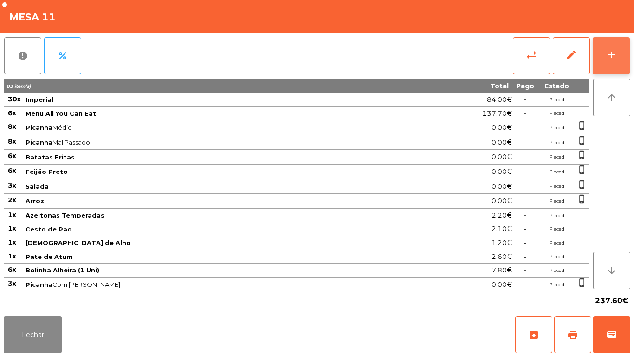
click at [622, 59] on button "add" at bounding box center [611, 55] width 37 height 37
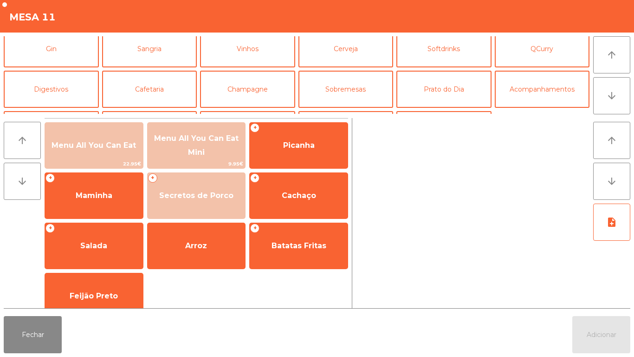
scroll to position [48, 0]
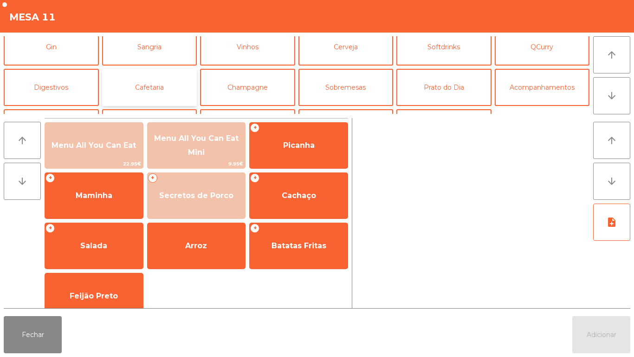
click at [157, 86] on button "Cafetaria" at bounding box center [149, 87] width 95 height 37
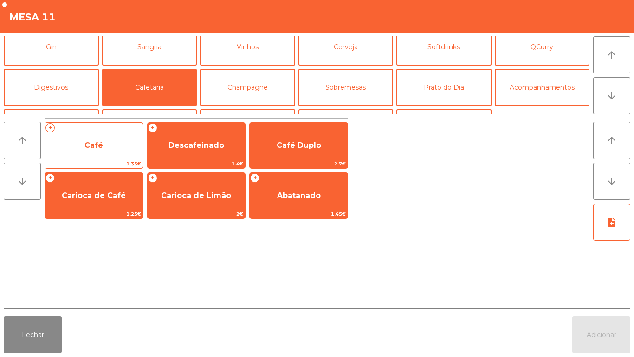
click at [99, 143] on span "Café" at bounding box center [93, 145] width 19 height 9
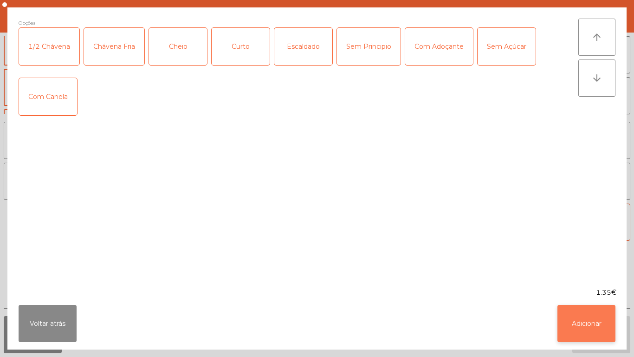
click at [584, 297] on button "Adicionar" at bounding box center [587, 323] width 58 height 37
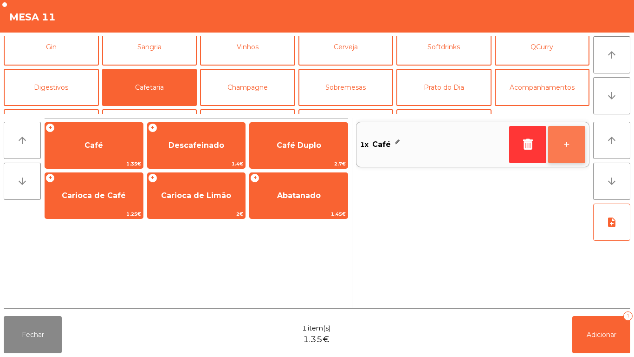
click at [561, 139] on button "+" at bounding box center [566, 144] width 37 height 37
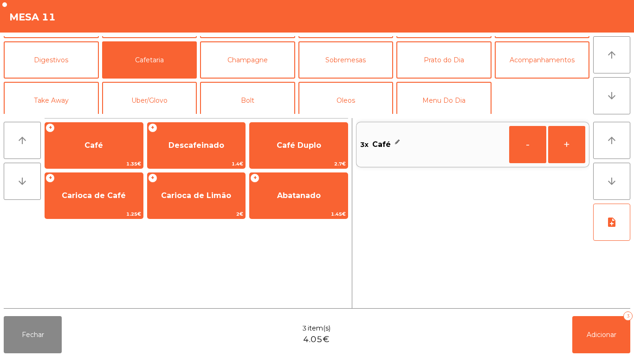
scroll to position [81, 0]
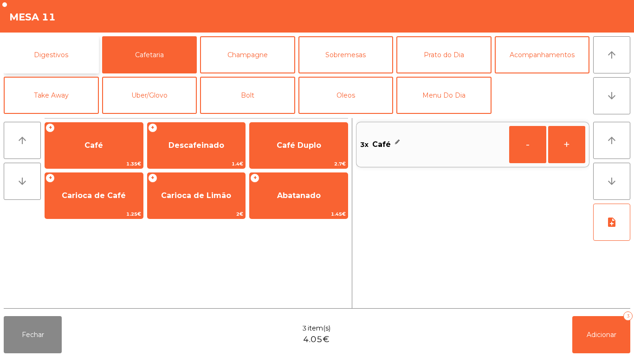
click at [65, 56] on button "Digestivos" at bounding box center [51, 54] width 95 height 37
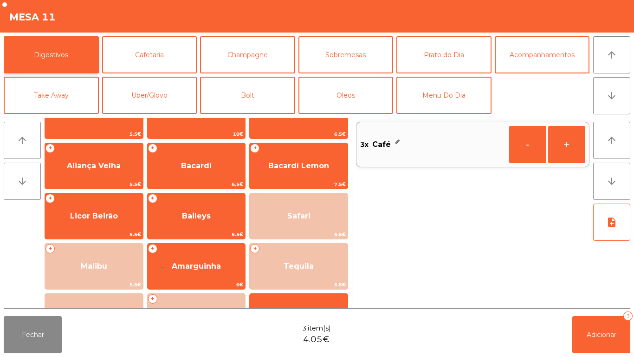
scroll to position [257, 0]
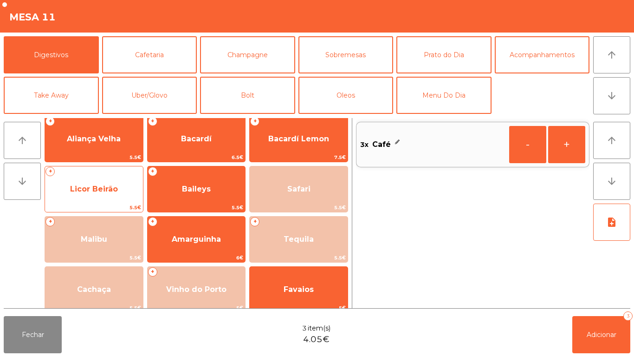
click at [109, 187] on span "Licor Beirão" at bounding box center [94, 188] width 48 height 9
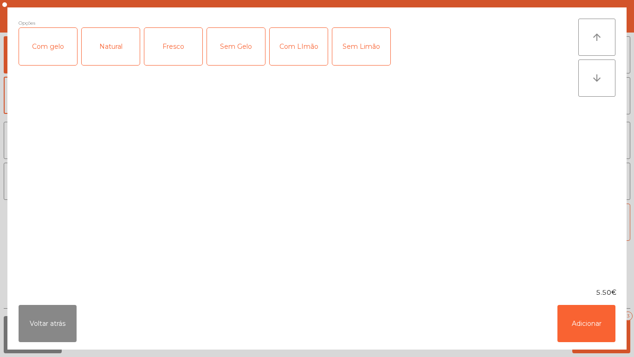
click at [54, 52] on div "Com gelo" at bounding box center [48, 46] width 58 height 37
click at [579, 297] on button "Adicionar" at bounding box center [587, 323] width 58 height 37
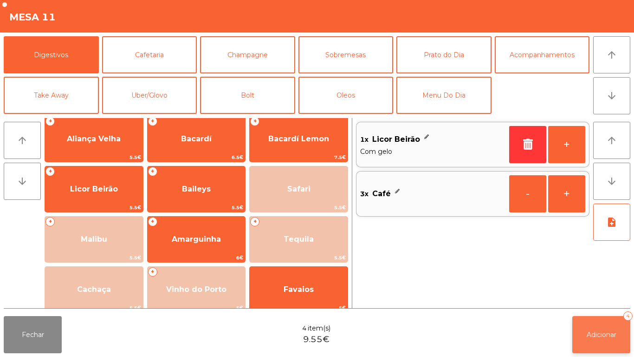
click at [600, 297] on button "Adicionar 4" at bounding box center [601, 334] width 58 height 37
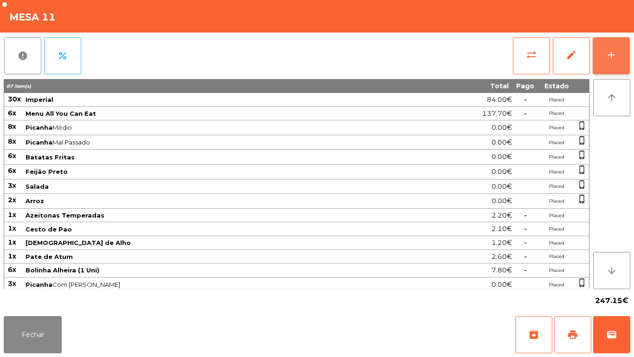
click at [611, 43] on button "add" at bounding box center [611, 55] width 37 height 37
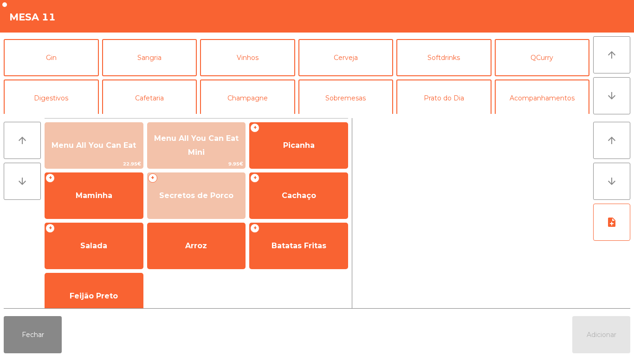
scroll to position [51, 0]
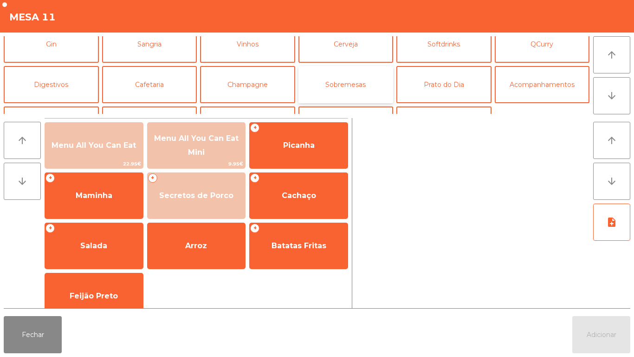
click at [352, 93] on button "Sobremesas" at bounding box center [345, 84] width 95 height 37
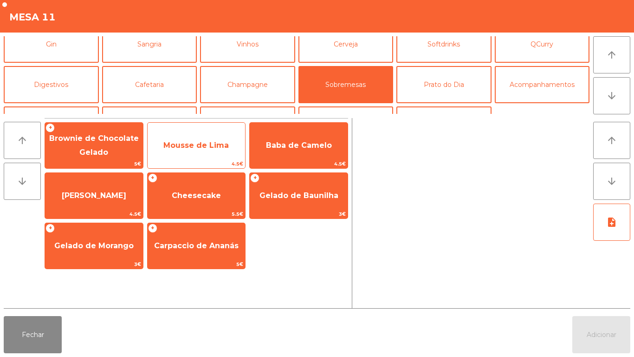
click at [198, 148] on span "Mousse de Lima" at bounding box center [195, 145] width 65 height 9
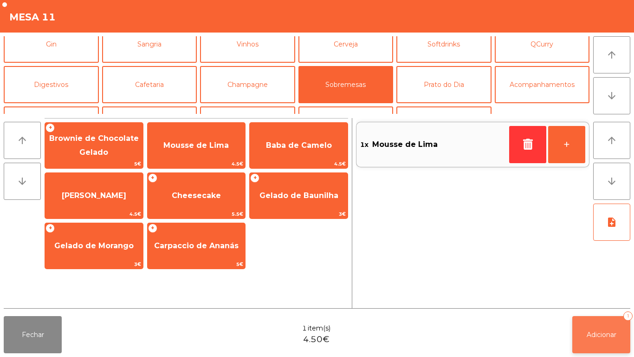
click at [592, 297] on button "Adicionar 1" at bounding box center [601, 334] width 58 height 37
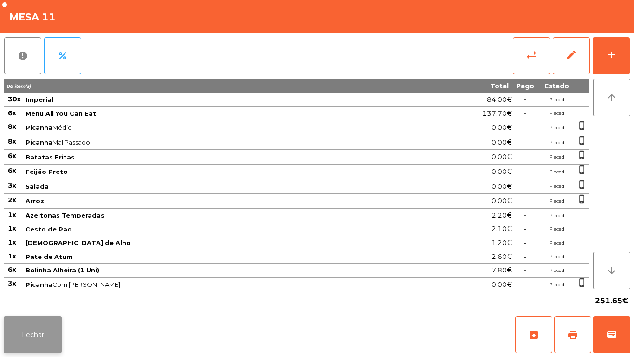
click at [36, 297] on button "Fechar" at bounding box center [33, 334] width 58 height 37
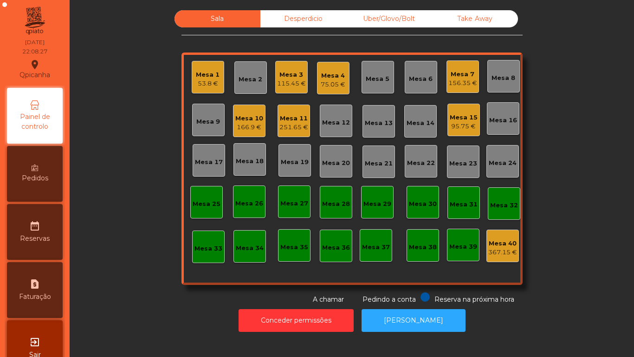
click at [207, 79] on div "53.8 €" at bounding box center [208, 83] width 24 height 9
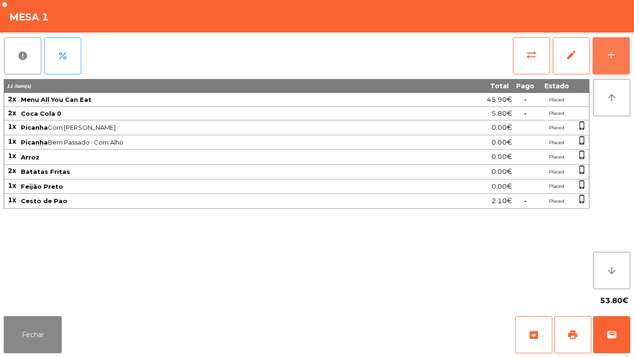
click at [611, 56] on div "add" at bounding box center [611, 54] width 11 height 11
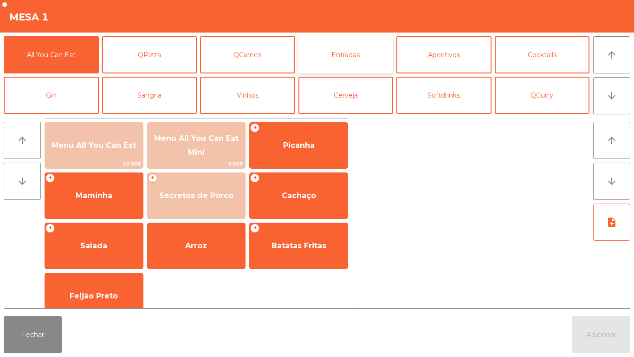
click at [349, 65] on button "Entradas" at bounding box center [345, 54] width 95 height 37
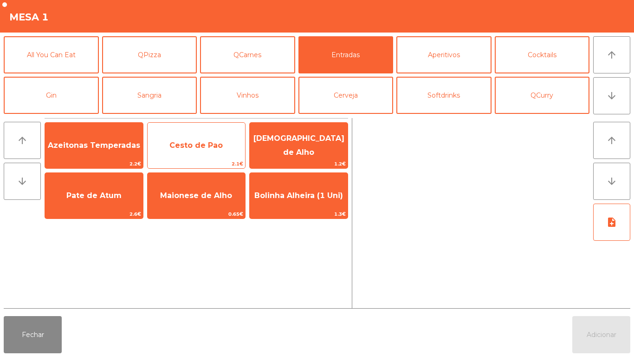
click at [196, 142] on span "Cesto de Pao" at bounding box center [195, 145] width 53 height 9
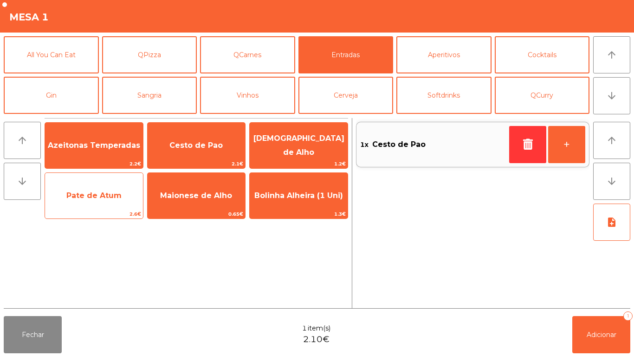
click at [80, 187] on span "Pate de Atum" at bounding box center [94, 195] width 98 height 25
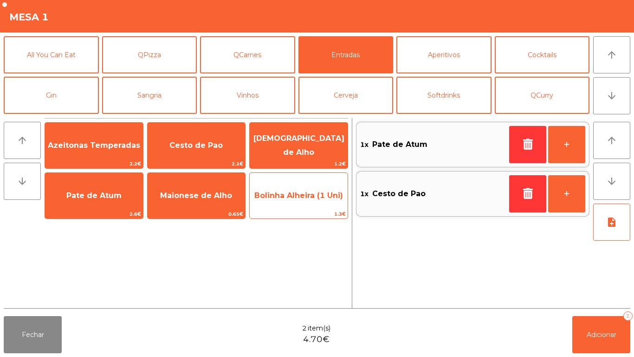
click at [302, 194] on span "Bolinha Alheira (1 Uni)" at bounding box center [298, 195] width 89 height 9
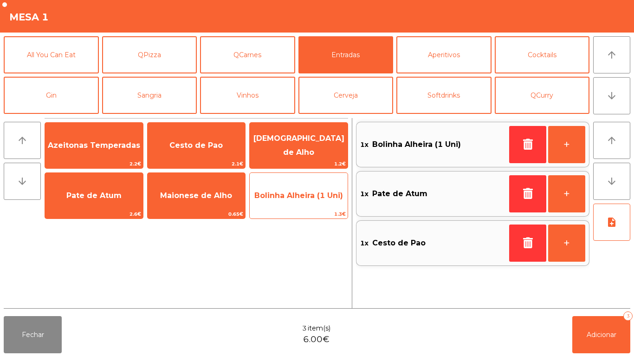
click at [310, 195] on span "Bolinha Alheira (1 Uni)" at bounding box center [298, 195] width 89 height 9
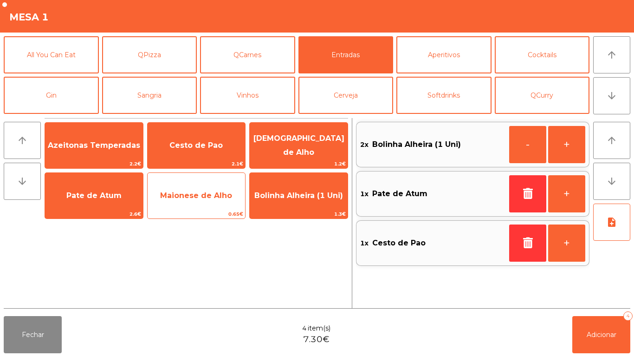
click at [191, 201] on span "Maionese de Alho" at bounding box center [197, 195] width 98 height 25
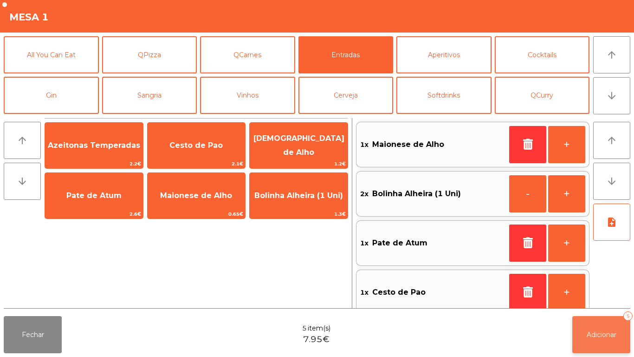
click at [602, 297] on span "Adicionar" at bounding box center [602, 334] width 30 height 8
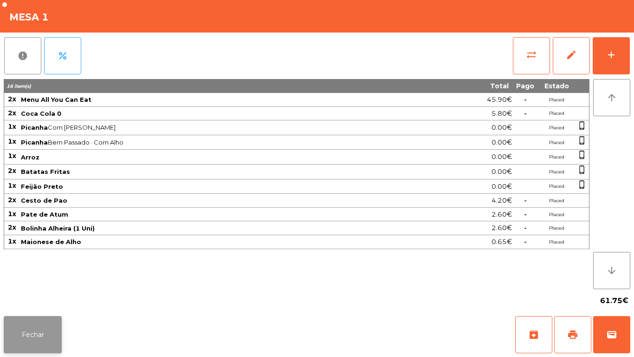
click at [37, 297] on button "Fechar" at bounding box center [33, 334] width 58 height 37
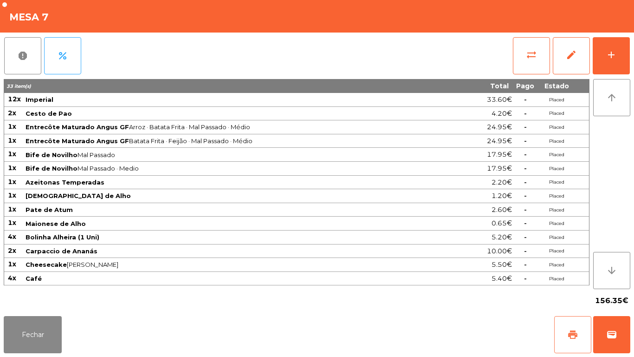
click at [564, 297] on button "print" at bounding box center [572, 334] width 37 height 37
click at [40, 297] on button "Fechar" at bounding box center [33, 334] width 58 height 37
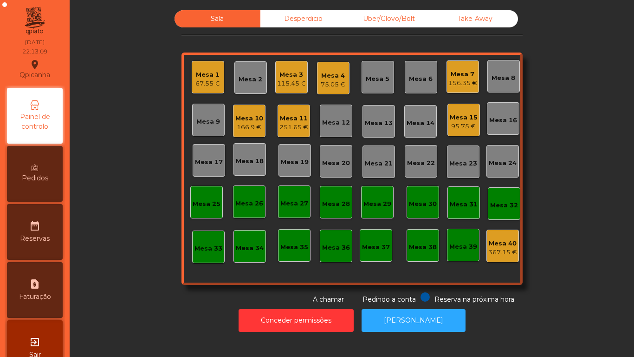
click at [298, 83] on div "115.45 €" at bounding box center [291, 83] width 29 height 9
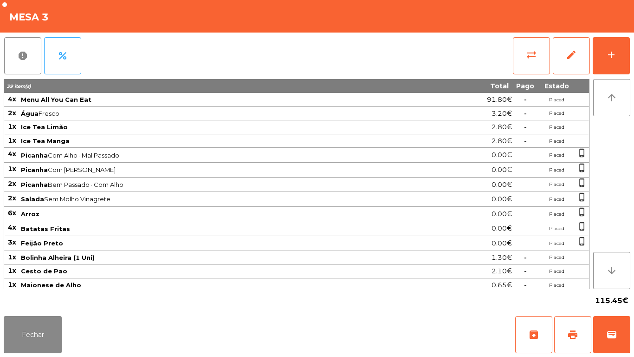
scroll to position [73, 0]
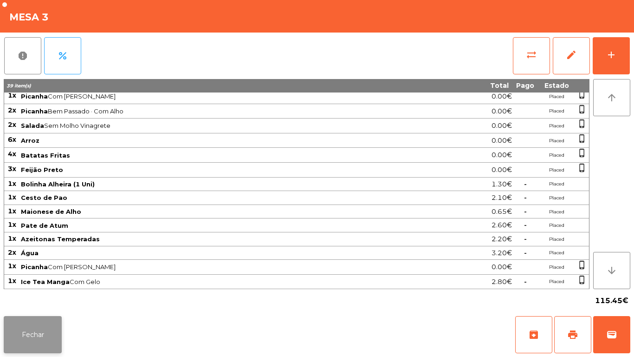
click at [45, 297] on button "Fechar" at bounding box center [33, 334] width 58 height 37
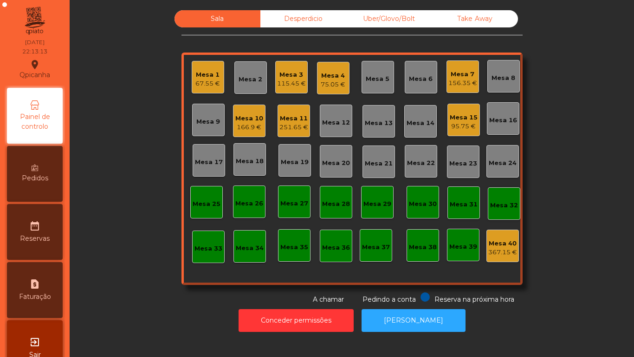
click at [288, 77] on div "Mesa 3" at bounding box center [291, 74] width 29 height 9
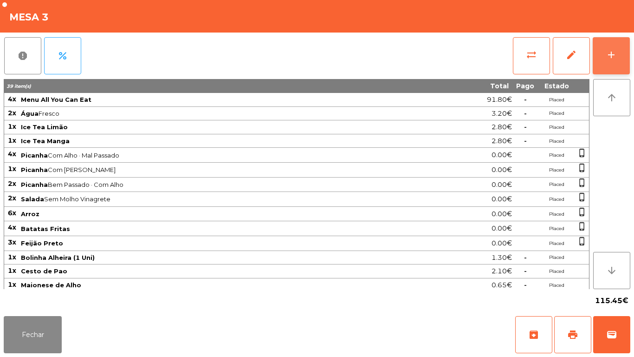
click at [605, 62] on button "add" at bounding box center [611, 55] width 37 height 37
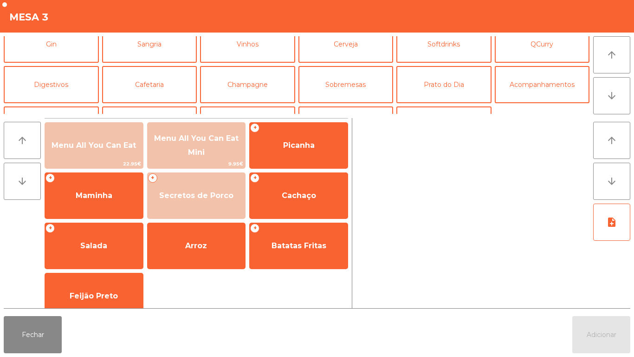
scroll to position [50, 0]
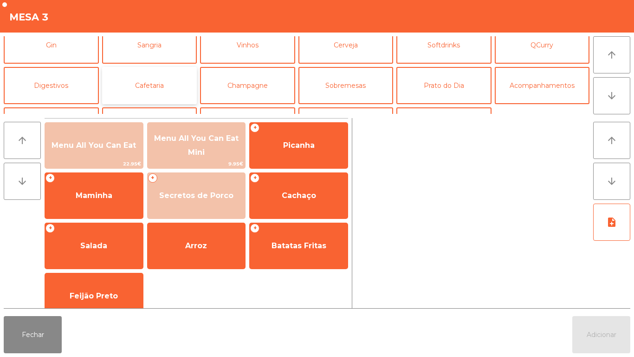
click at [171, 89] on button "Cafetaria" at bounding box center [149, 85] width 95 height 37
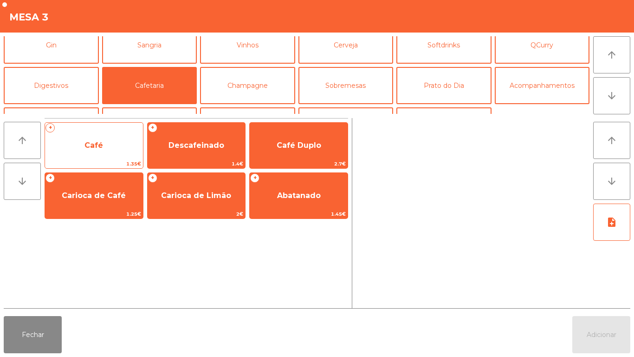
click at [111, 150] on span "Café" at bounding box center [94, 145] width 98 height 25
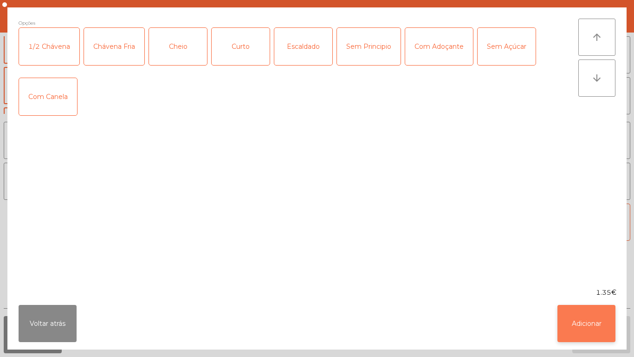
click at [564, 297] on button "Adicionar" at bounding box center [587, 323] width 58 height 37
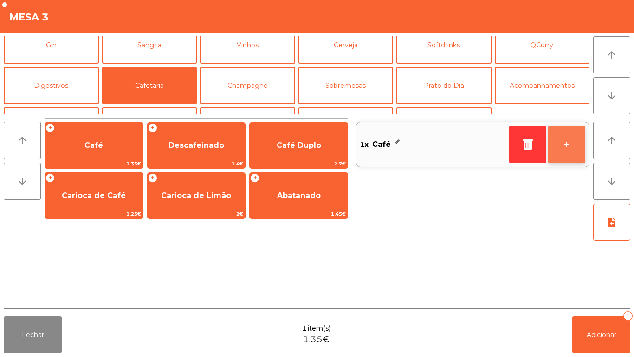
click at [572, 144] on button "+" at bounding box center [566, 144] width 37 height 37
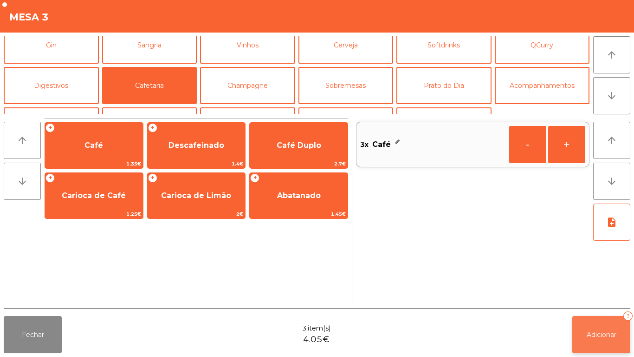
click at [608, 297] on button "Adicionar 3" at bounding box center [601, 334] width 58 height 37
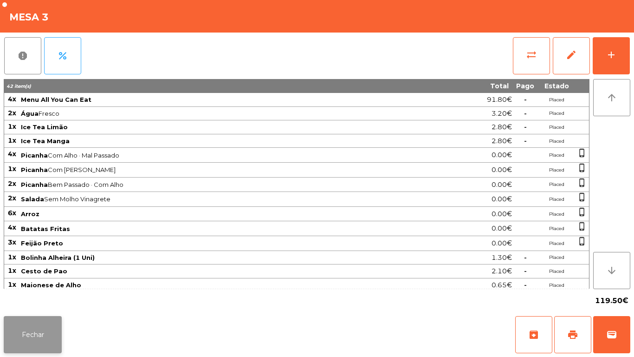
click at [41, 297] on button "Fechar" at bounding box center [33, 334] width 58 height 37
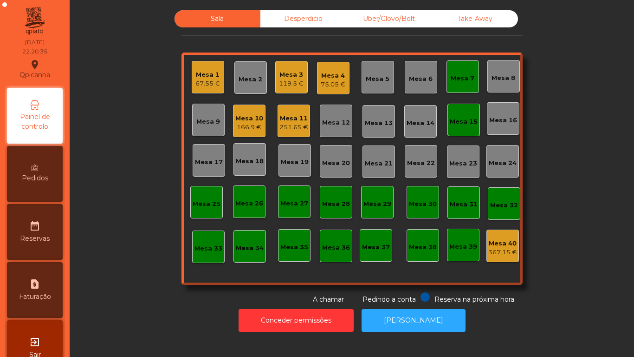
click at [253, 127] on div "166.9 €" at bounding box center [249, 127] width 28 height 9
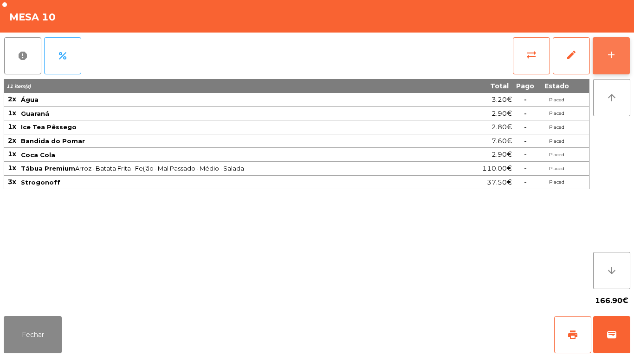
click at [610, 50] on div "add" at bounding box center [611, 54] width 11 height 11
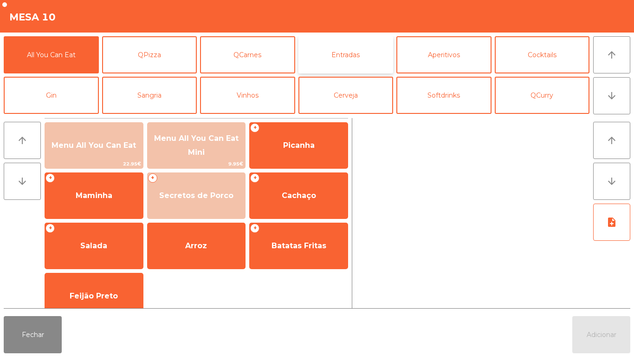
click at [344, 64] on button "Entradas" at bounding box center [345, 54] width 95 height 37
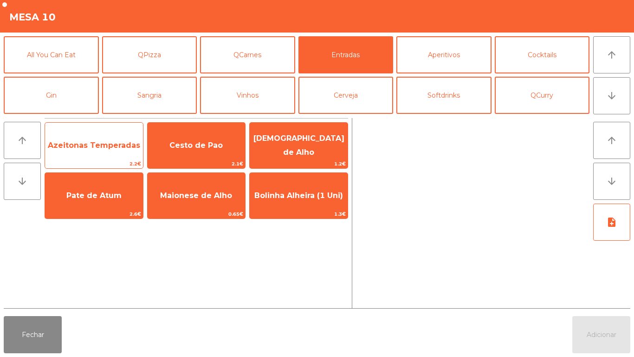
click at [108, 150] on span "Azeitonas Temperadas" at bounding box center [94, 145] width 98 height 25
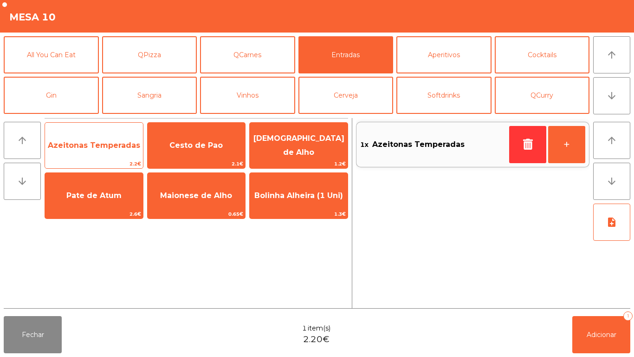
click at [108, 143] on span "Azeitonas Temperadas" at bounding box center [94, 145] width 92 height 9
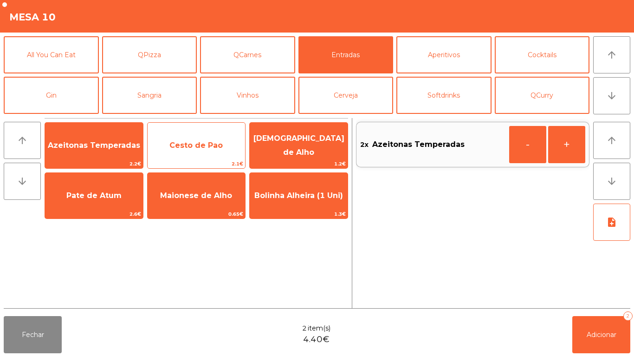
click at [210, 158] on div "Cesto de Pao 2.1€" at bounding box center [196, 145] width 99 height 46
click at [202, 152] on span "Cesto de Pao" at bounding box center [197, 145] width 98 height 25
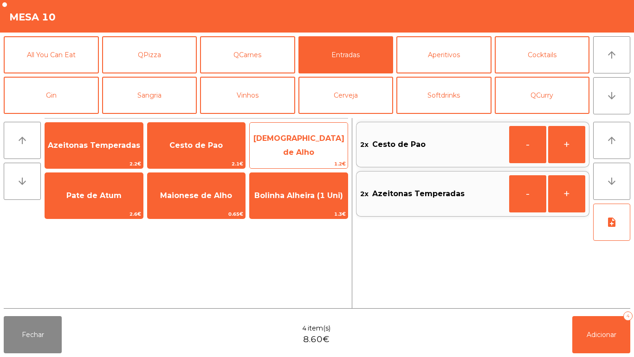
click at [294, 144] on span "[DEMOGRAPHIC_DATA] de Alho" at bounding box center [298, 145] width 91 height 23
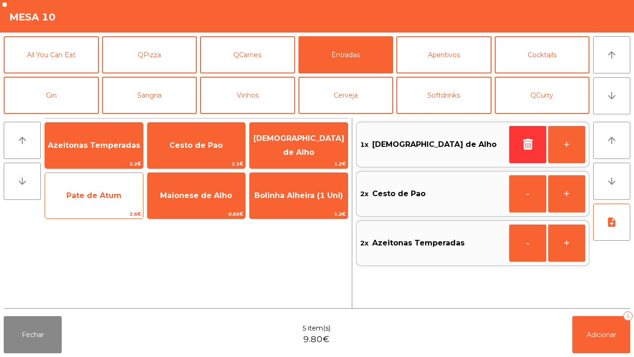
click at [98, 205] on span "Pate de Atum" at bounding box center [94, 195] width 98 height 25
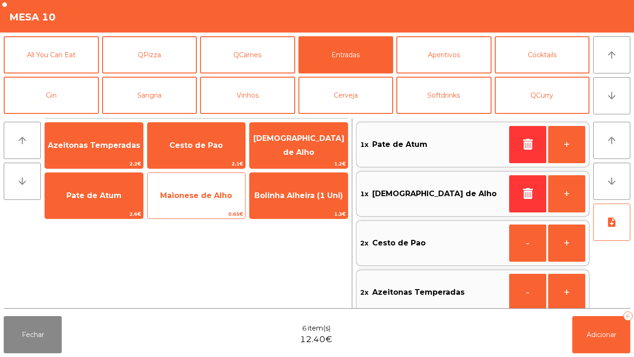
click at [207, 186] on span "Maionese de Alho" at bounding box center [197, 195] width 98 height 25
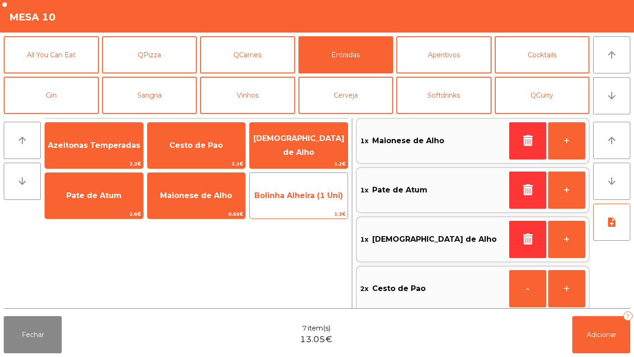
click at [308, 205] on span "Bolinha Alheira (1 Uni)" at bounding box center [299, 195] width 98 height 25
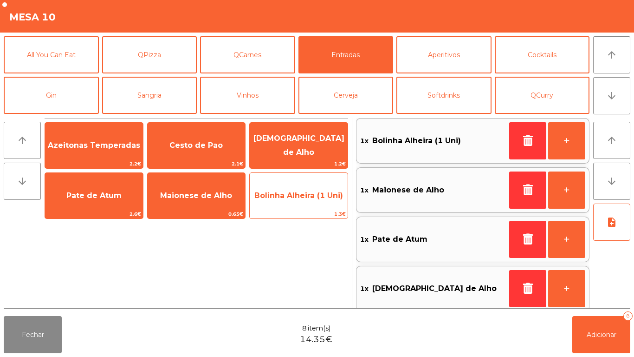
click at [310, 201] on span "Bolinha Alheira (1 Uni)" at bounding box center [299, 195] width 98 height 25
click at [309, 202] on span "Bolinha Alheira (1 Uni)" at bounding box center [299, 195] width 98 height 25
click at [311, 206] on span "Bolinha Alheira (1 Uni)" at bounding box center [299, 195] width 98 height 25
click at [308, 203] on span "Bolinha Alheira (1 Uni)" at bounding box center [299, 195] width 98 height 25
click at [310, 209] on div "Bolinha Alheira (1 Uni) 1.3€" at bounding box center [298, 195] width 99 height 46
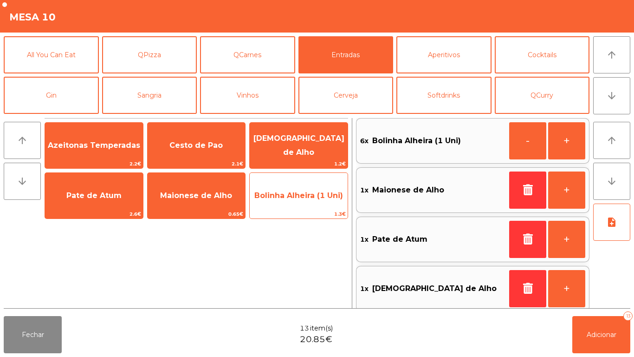
click at [308, 199] on span "Bolinha Alheira (1 Uni)" at bounding box center [298, 195] width 89 height 9
click at [309, 206] on span "Bolinha Alheira (1 Uni)" at bounding box center [299, 195] width 98 height 25
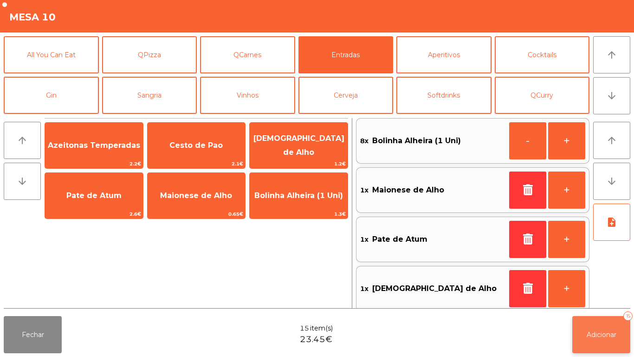
click at [599, 297] on button "Adicionar 15" at bounding box center [601, 334] width 58 height 37
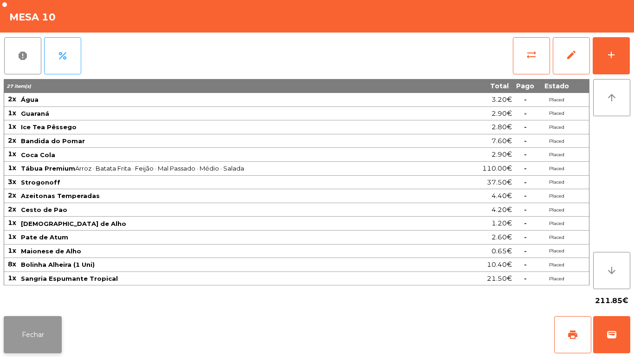
click at [38, 337] on button "Fechar" at bounding box center [33, 334] width 58 height 37
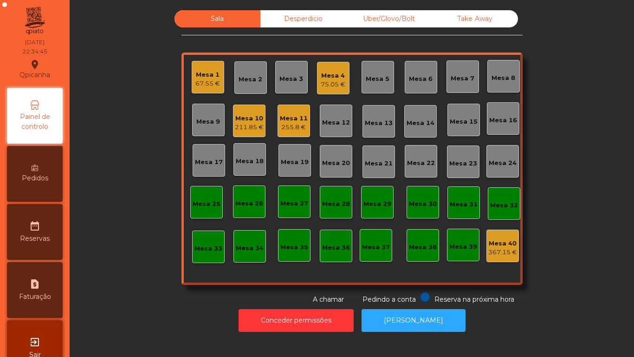
click at [286, 134] on div "Mesa 11 255.8 €" at bounding box center [294, 120] width 32 height 32
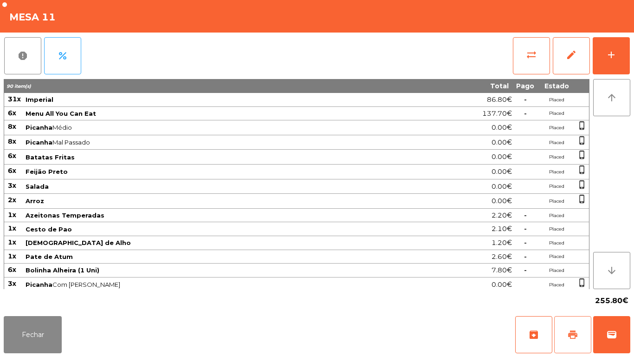
click at [569, 327] on button "print" at bounding box center [572, 334] width 37 height 37
click at [39, 334] on button "Fechar" at bounding box center [33, 334] width 58 height 37
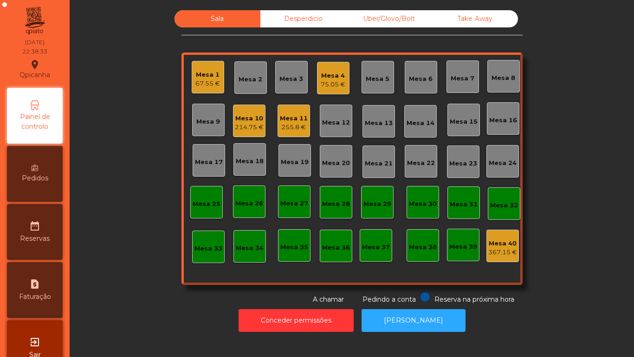
click at [326, 92] on div "Mesa 4 75.05 €" at bounding box center [333, 78] width 32 height 32
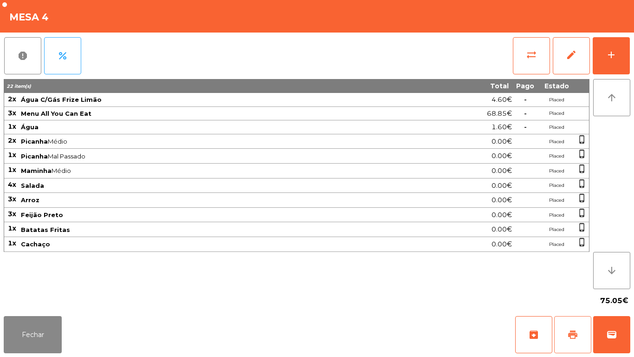
click at [570, 323] on button "print" at bounding box center [572, 334] width 37 height 37
click at [45, 324] on button "Fechar" at bounding box center [33, 334] width 58 height 37
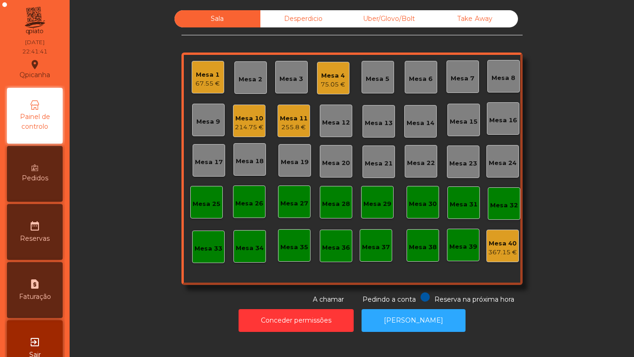
click at [212, 77] on div "Mesa 1" at bounding box center [207, 74] width 25 height 9
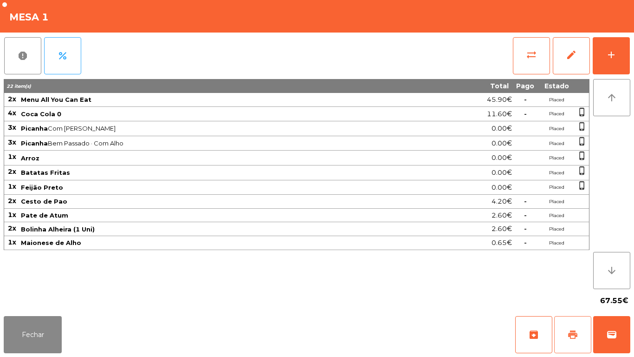
click at [572, 333] on span "print" at bounding box center [572, 334] width 11 height 11
click at [47, 334] on button "Fechar" at bounding box center [33, 334] width 58 height 37
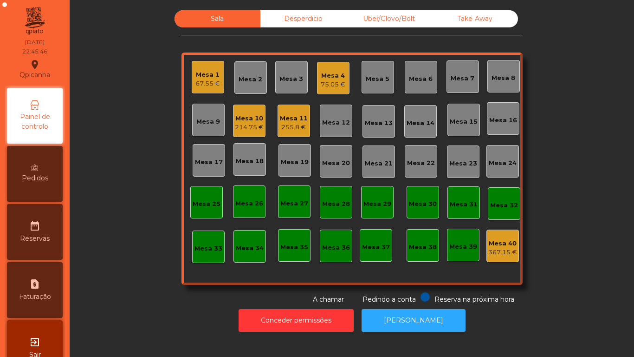
click at [335, 84] on div "75.05 €" at bounding box center [333, 84] width 25 height 9
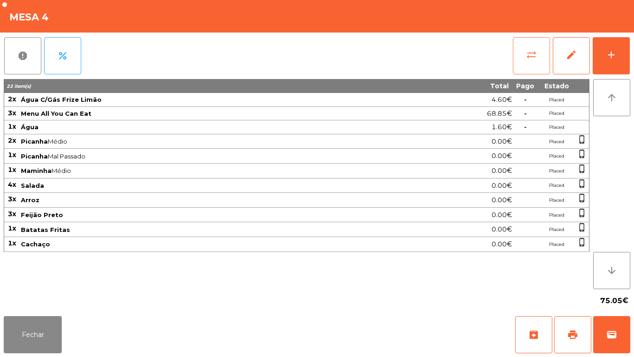
click at [523, 48] on button "sync_alt" at bounding box center [531, 55] width 37 height 37
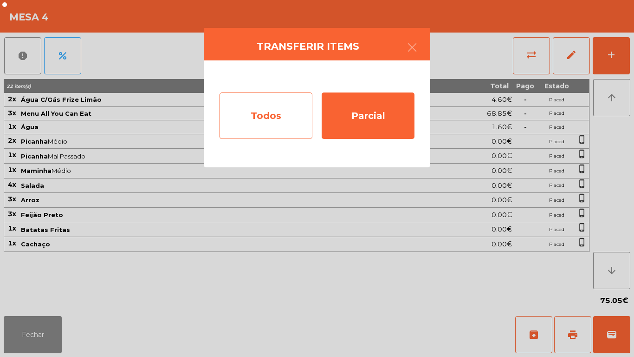
click at [273, 122] on div "Todos" at bounding box center [266, 115] width 93 height 46
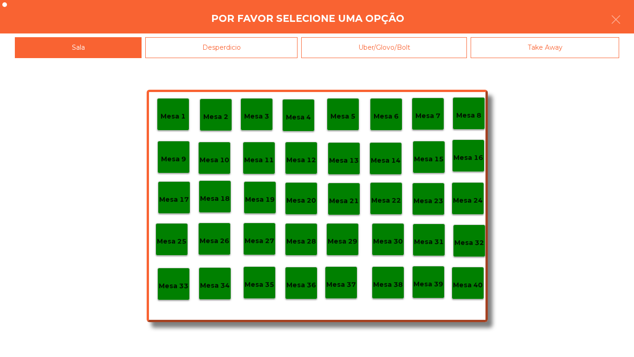
click at [475, 294] on div "Mesa 40" at bounding box center [468, 282] width 32 height 32
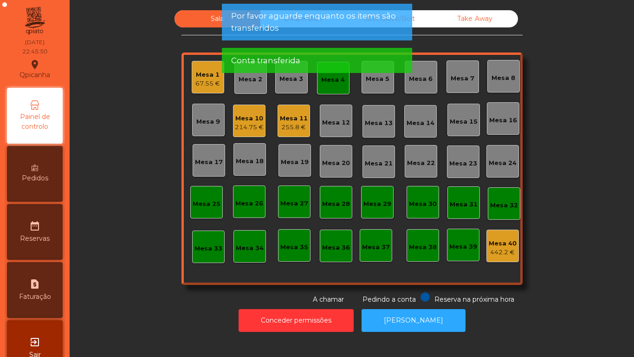
click at [204, 83] on div "67.55 €" at bounding box center [207, 83] width 25 height 9
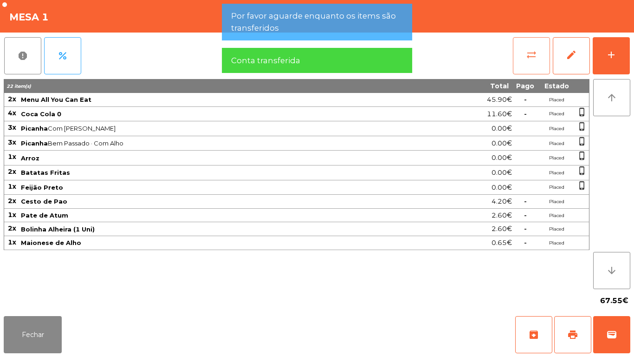
click at [525, 66] on button "sync_alt" at bounding box center [531, 55] width 37 height 37
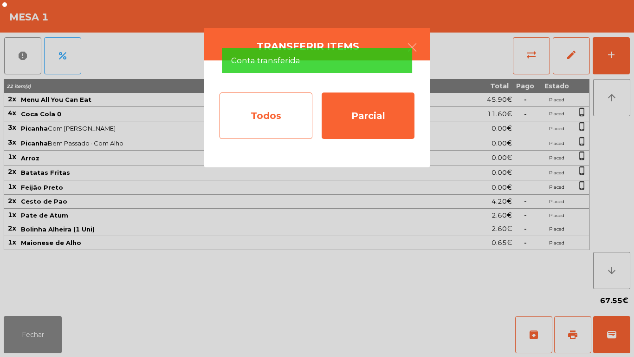
click at [259, 117] on div "Todos" at bounding box center [266, 115] width 93 height 46
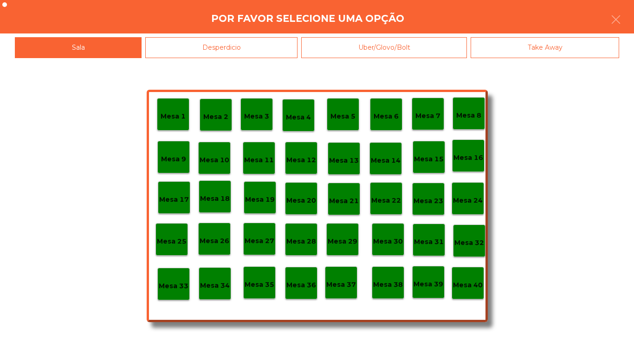
click at [470, 289] on p "Mesa 40" at bounding box center [468, 284] width 30 height 11
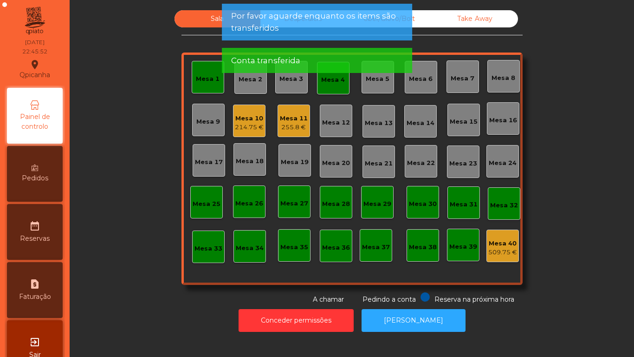
click at [209, 84] on div "Mesa 1" at bounding box center [208, 77] width 32 height 32
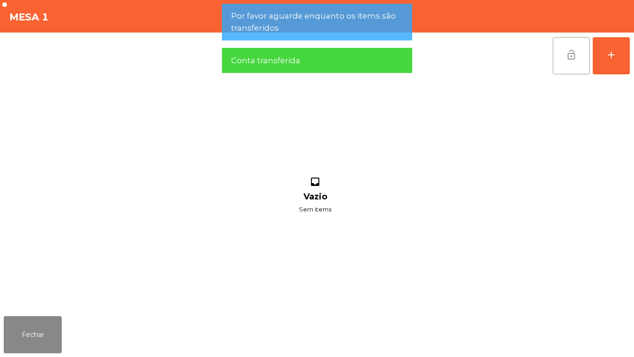
click at [571, 55] on span "lock_open" at bounding box center [571, 54] width 11 height 11
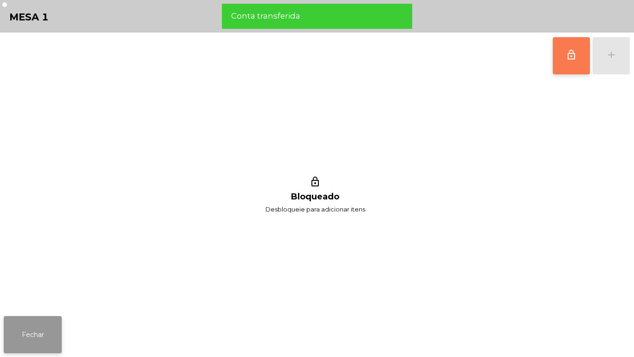
click at [31, 340] on button "Fechar" at bounding box center [33, 334] width 58 height 37
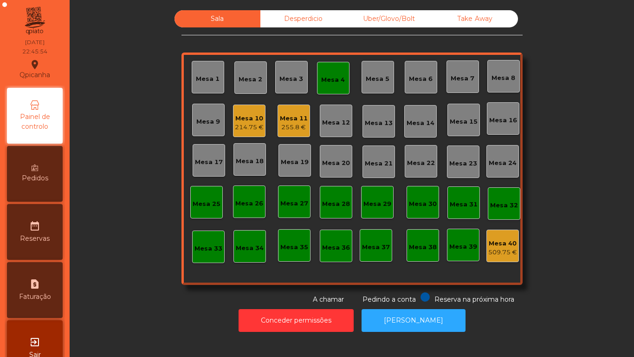
click at [343, 78] on div "Mesa 4" at bounding box center [333, 78] width 32 height 32
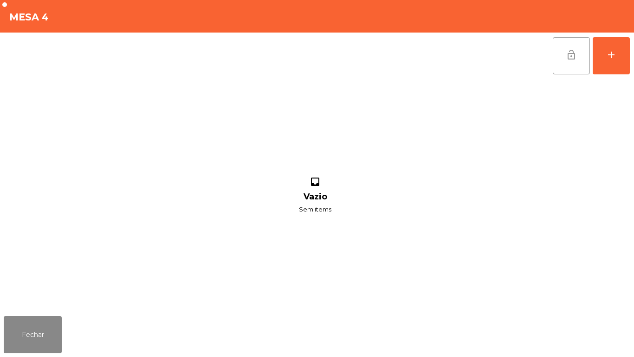
click at [562, 59] on button "lock_open" at bounding box center [571, 55] width 37 height 37
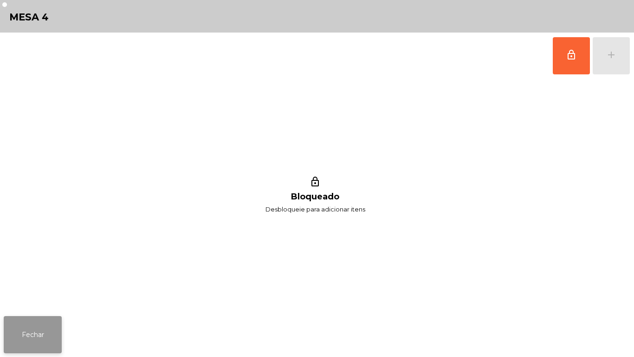
click at [45, 330] on button "Fechar" at bounding box center [33, 334] width 58 height 37
